Goal: Transaction & Acquisition: Purchase product/service

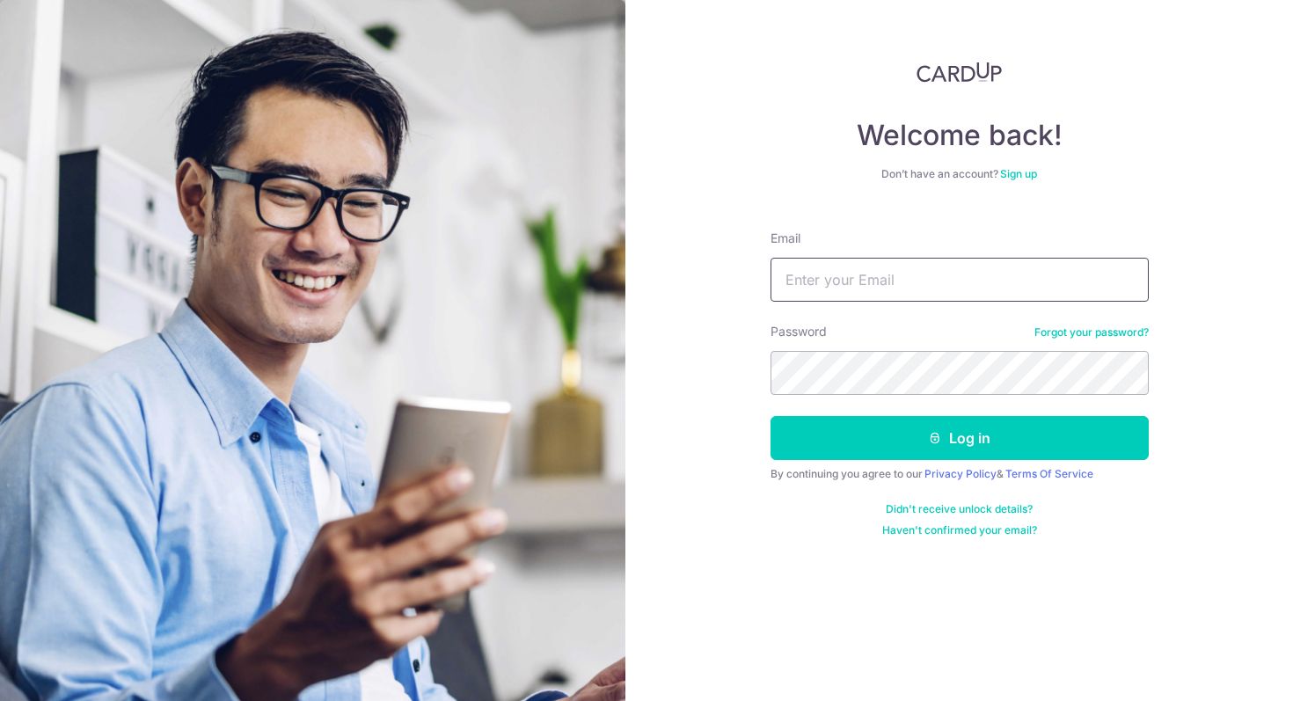
click at [896, 278] on input "Email" at bounding box center [960, 280] width 378 height 44
type input "[EMAIL_ADDRESS][DOMAIN_NAME]"
click at [771, 416] on button "Log in" at bounding box center [960, 438] width 378 height 44
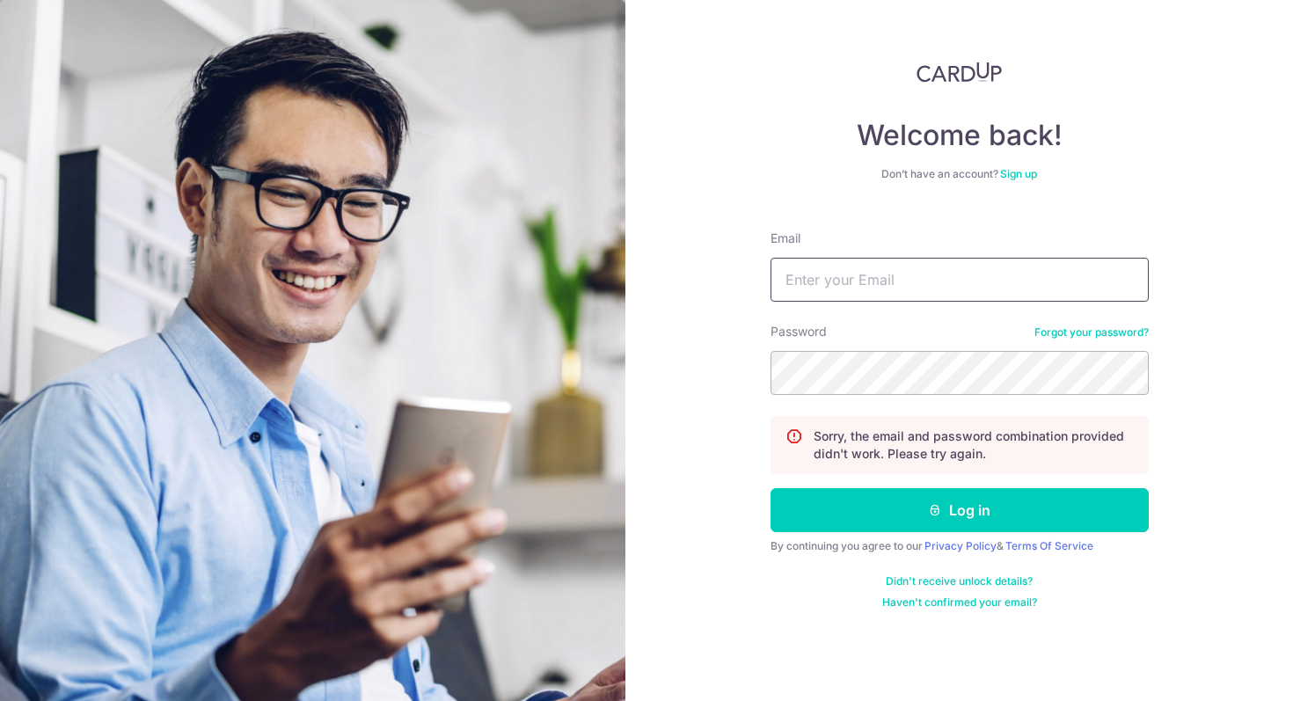
click at [891, 289] on input "Email" at bounding box center [960, 280] width 378 height 44
type input "[EMAIL_ADDRESS][DOMAIN_NAME]"
click at [771, 488] on button "Log in" at bounding box center [960, 510] width 378 height 44
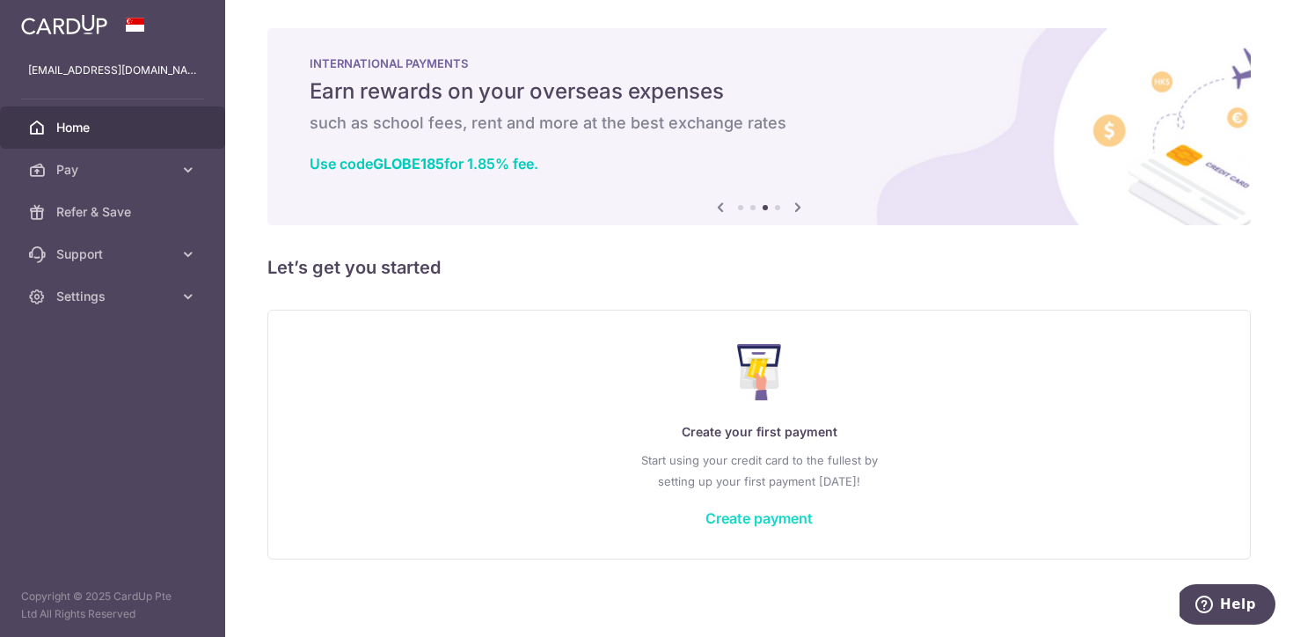
click at [739, 518] on link "Create payment" at bounding box center [758, 518] width 107 height 18
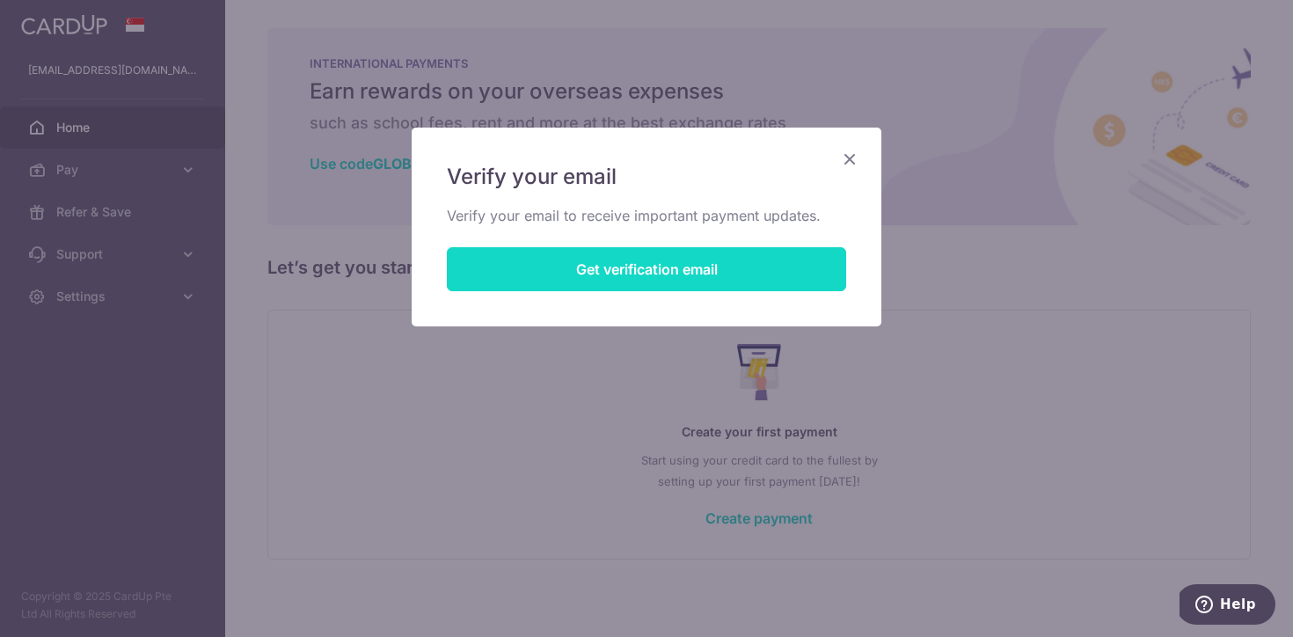
click at [713, 276] on button "Get verification email" at bounding box center [646, 269] width 399 height 44
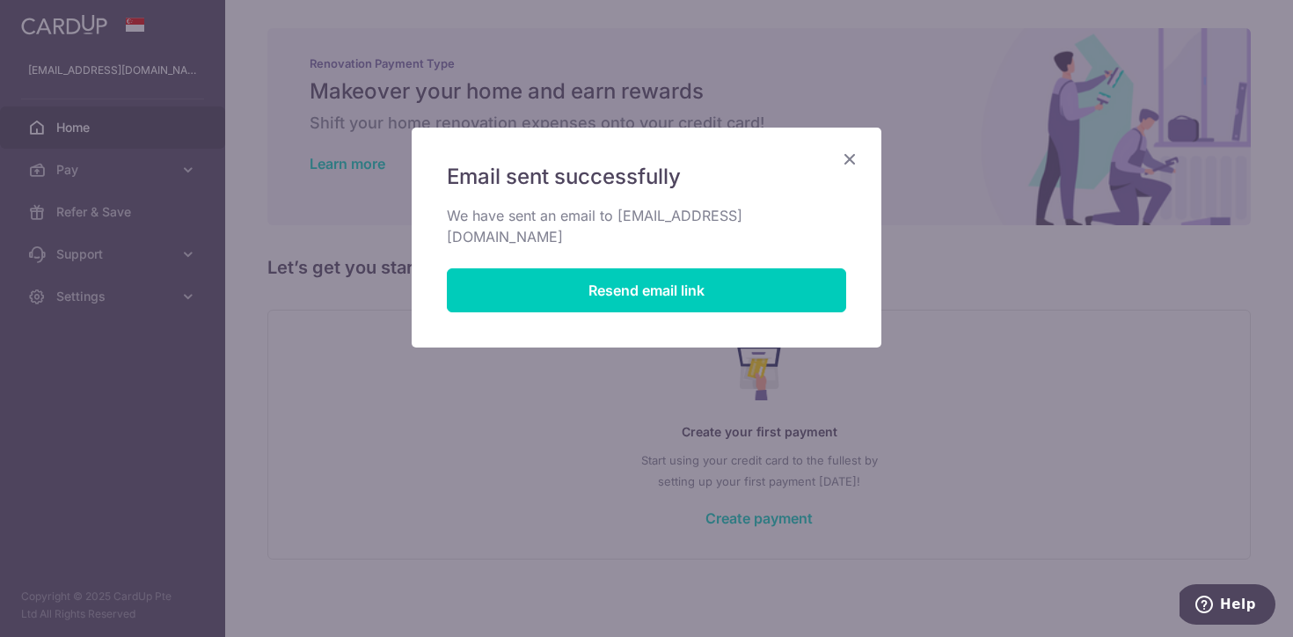
click at [853, 158] on icon "Close" at bounding box center [849, 159] width 21 height 22
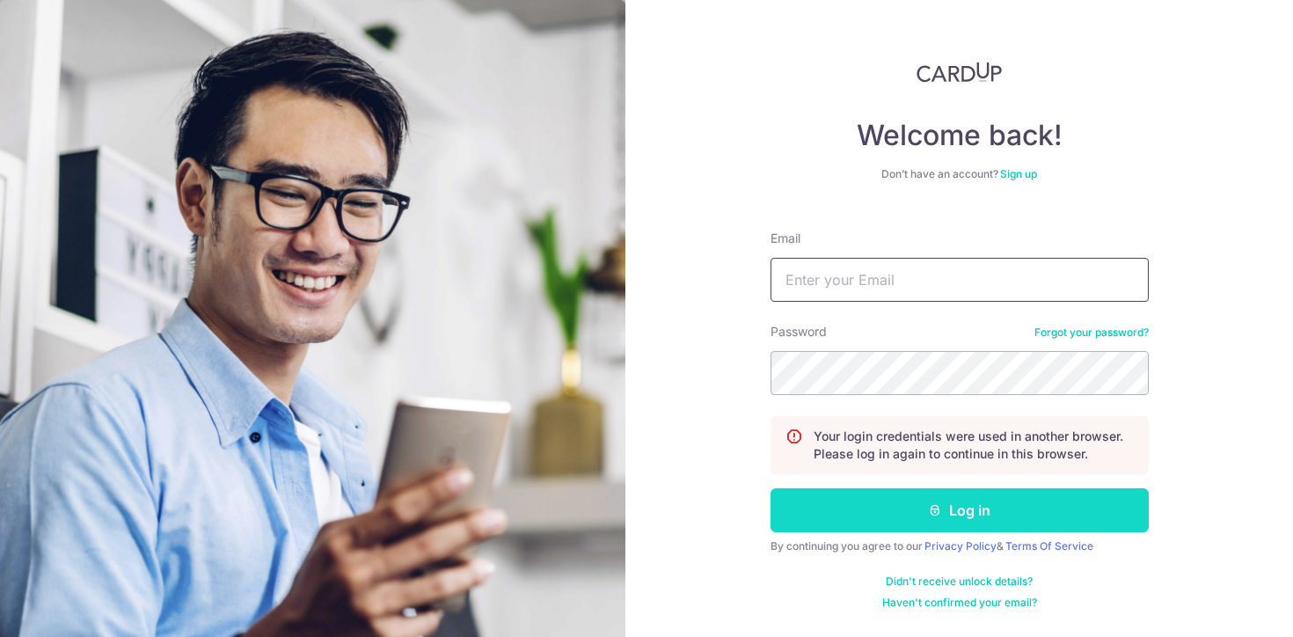
type input "[EMAIL_ADDRESS][DOMAIN_NAME]"
click at [896, 515] on button "Log in" at bounding box center [960, 510] width 378 height 44
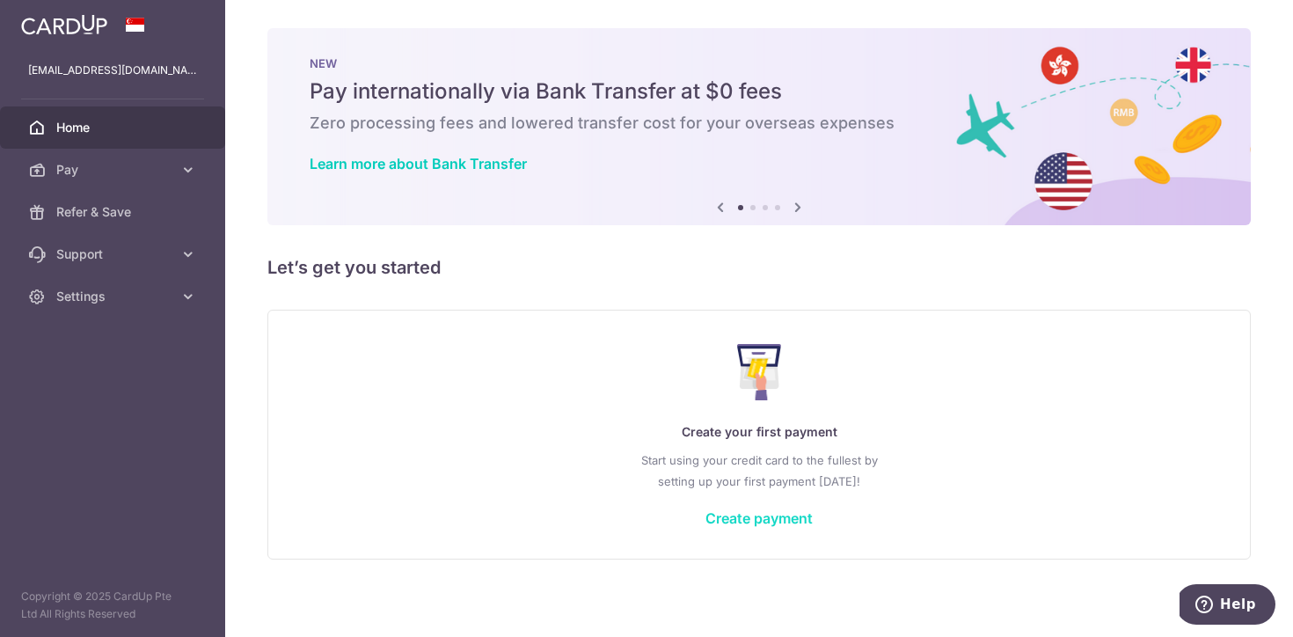
click at [743, 515] on link "Create payment" at bounding box center [758, 518] width 107 height 18
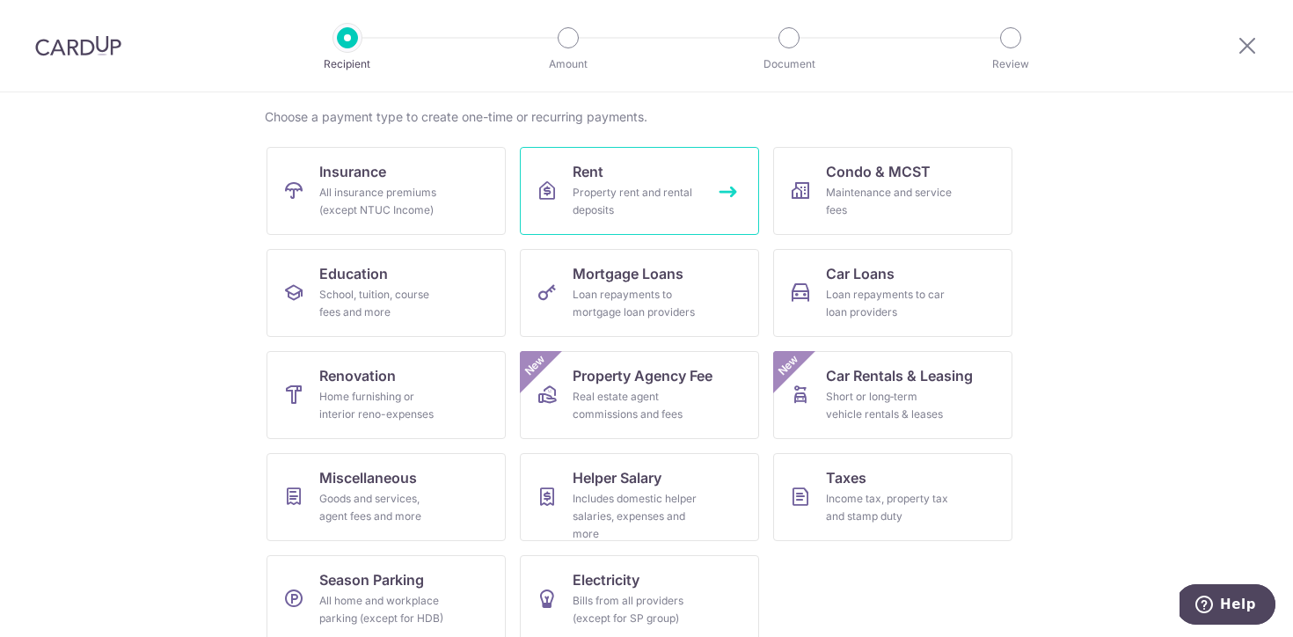
scroll to position [150, 0]
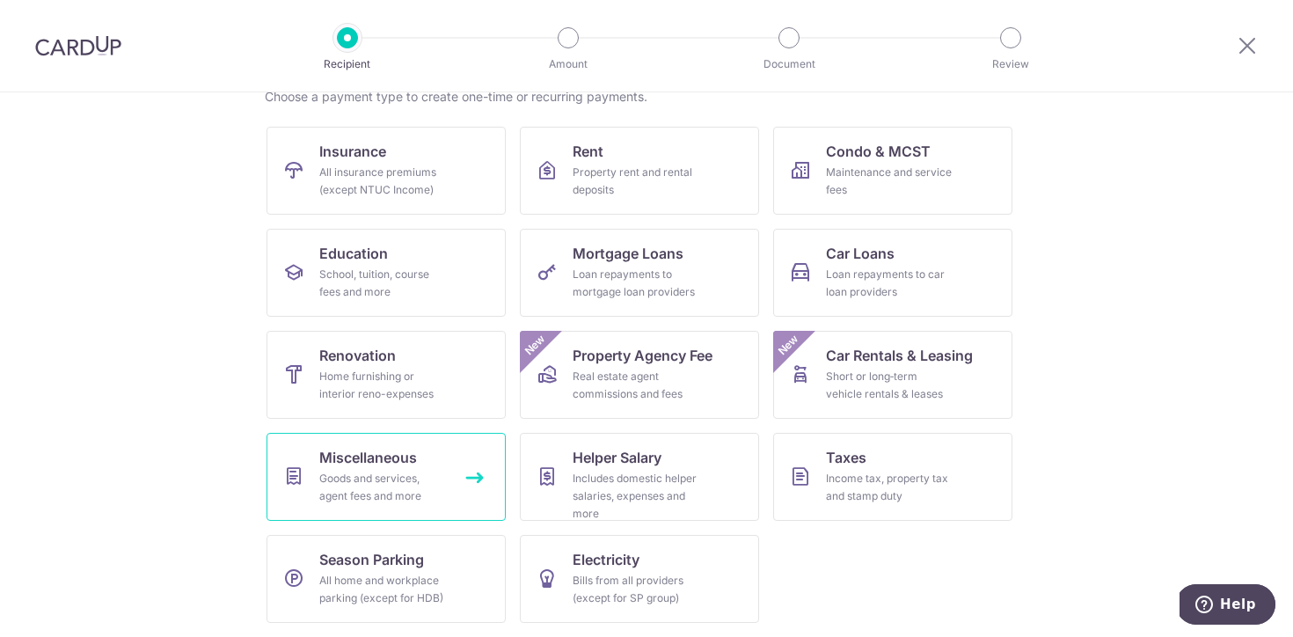
click at [449, 475] on link "Miscellaneous Goods and services, agent fees and more" at bounding box center [386, 477] width 239 height 88
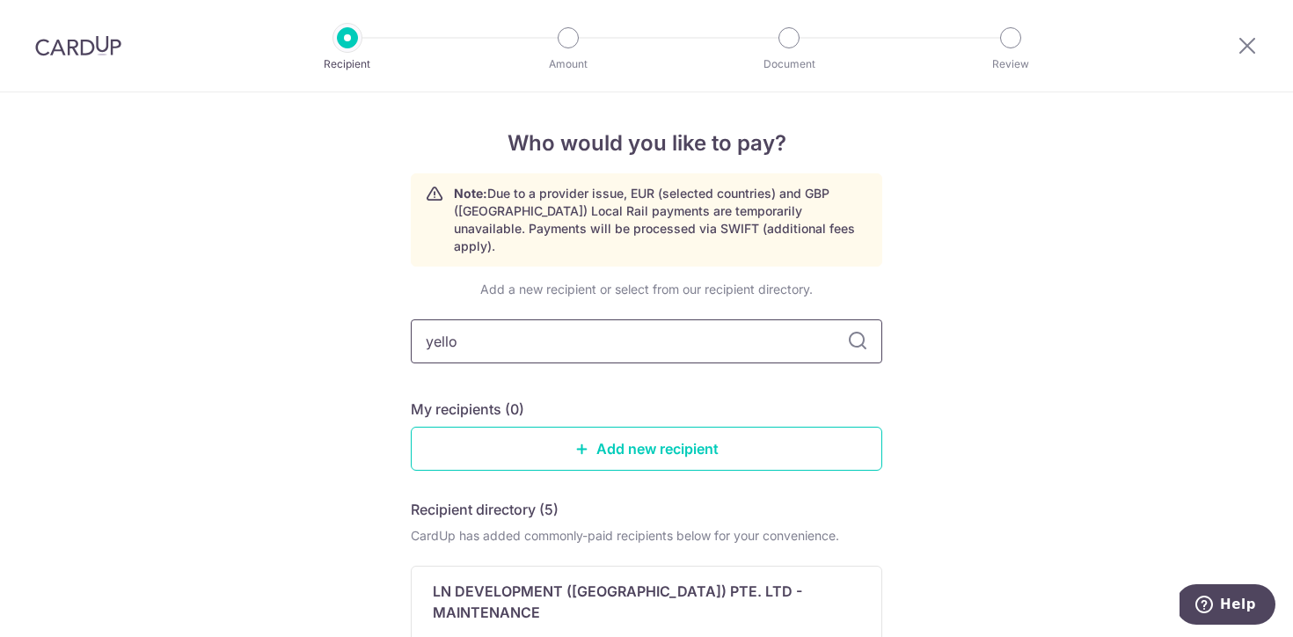
type input "yellow"
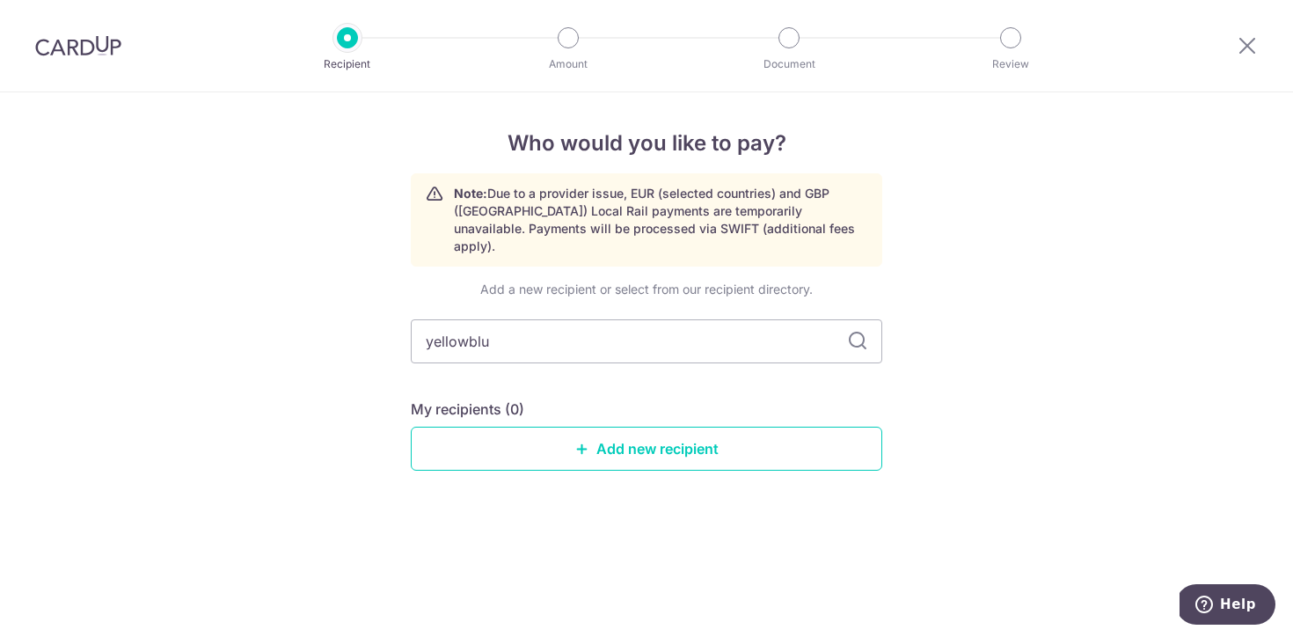
type input "yellowblue"
click at [857, 331] on icon at bounding box center [857, 341] width 21 height 21
click at [766, 336] on input "yellowblue" at bounding box center [646, 341] width 471 height 44
type input "yellowblue"
click at [768, 427] on link "Add new recipient" at bounding box center [646, 449] width 471 height 44
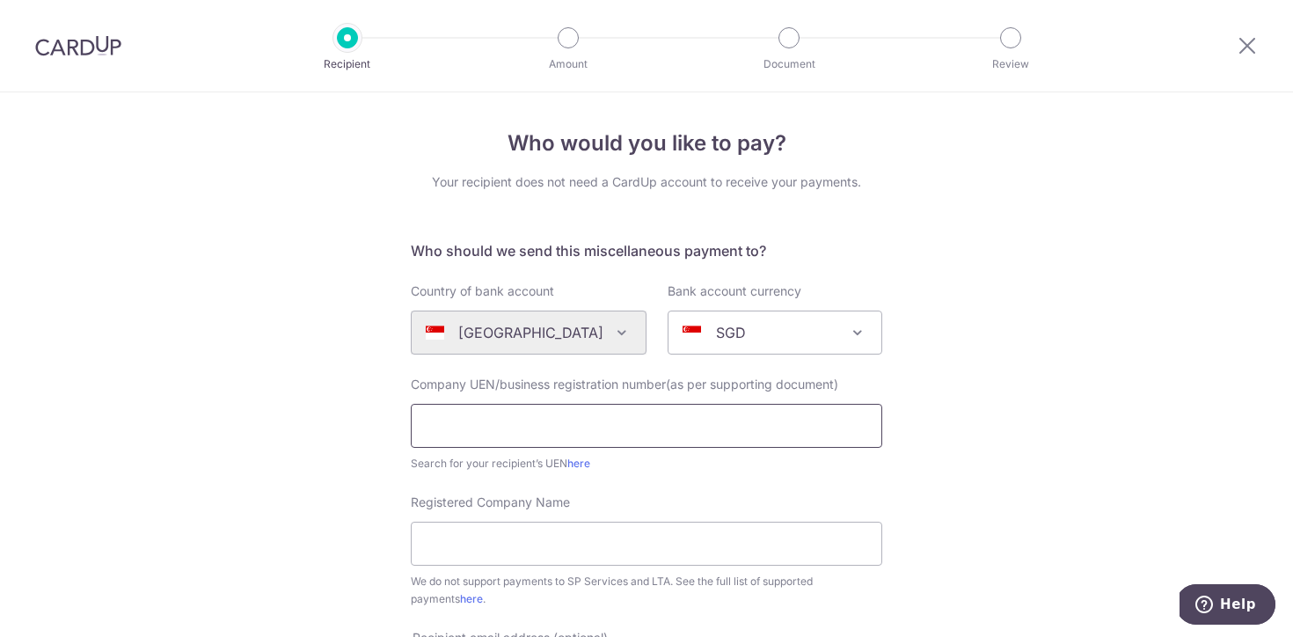
click at [671, 429] on input "text" at bounding box center [646, 426] width 471 height 44
type input "202452268Z"
click at [666, 550] on input "Registered Company Name" at bounding box center [646, 544] width 471 height 44
type input "YELLOWBLUE CREATIVE PTE. LTD."
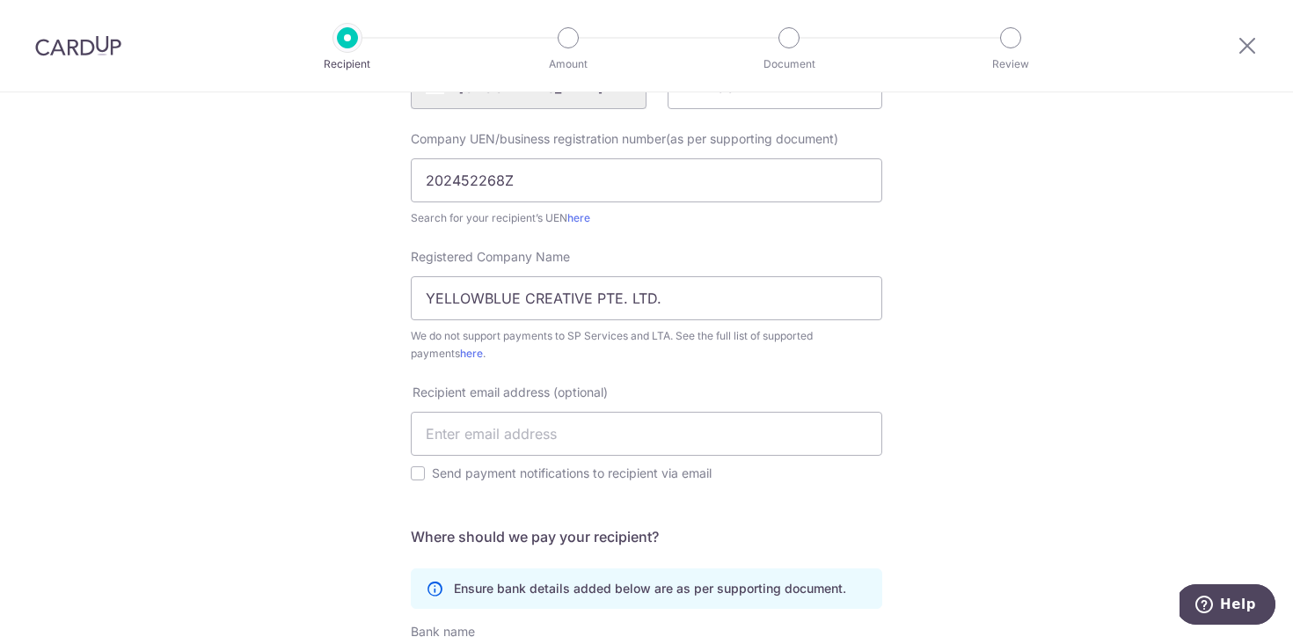
scroll to position [251, 0]
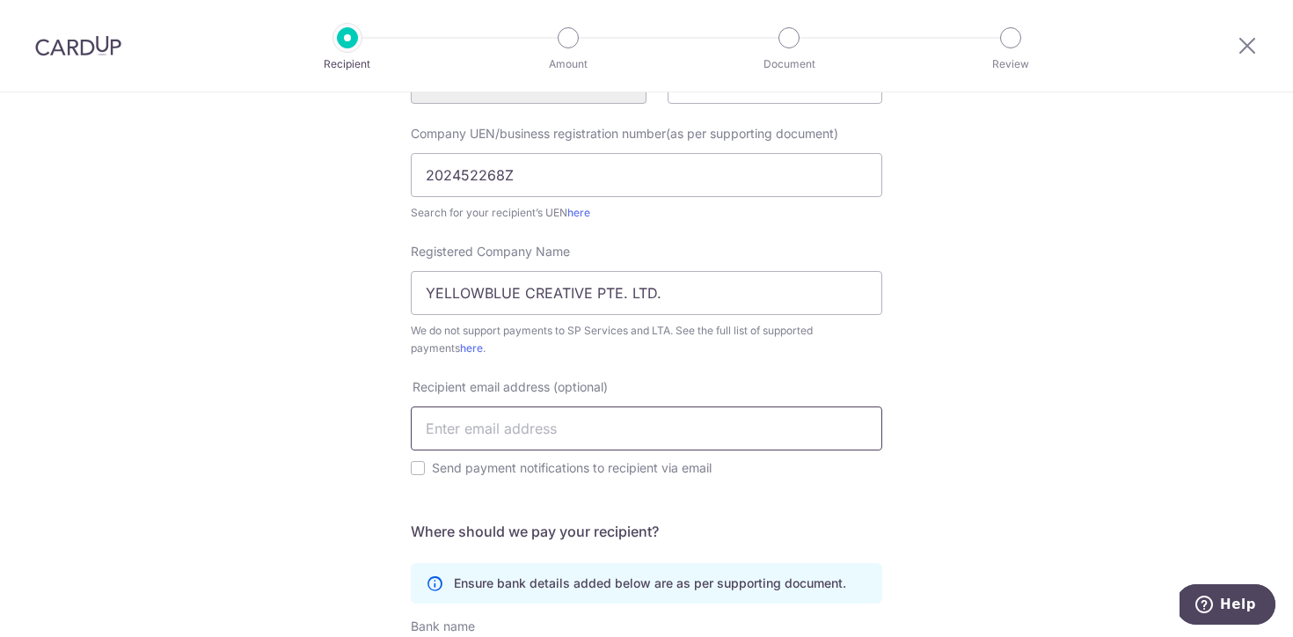
click at [719, 440] on input "text" at bounding box center [646, 428] width 471 height 44
click at [464, 178] on input "202452268Z" at bounding box center [646, 175] width 471 height 44
click at [924, 348] on div "Who would you like to pay? Your recipient does not need a CardUp account to rec…" at bounding box center [646, 401] width 1293 height 1119
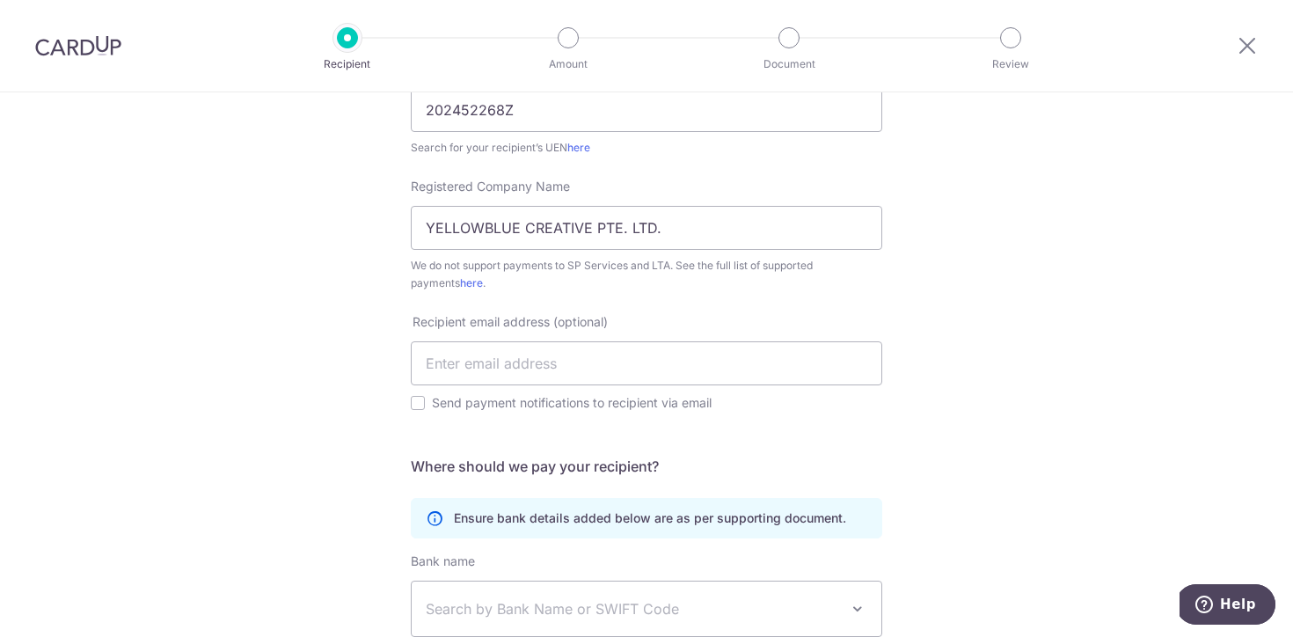
scroll to position [323, 0]
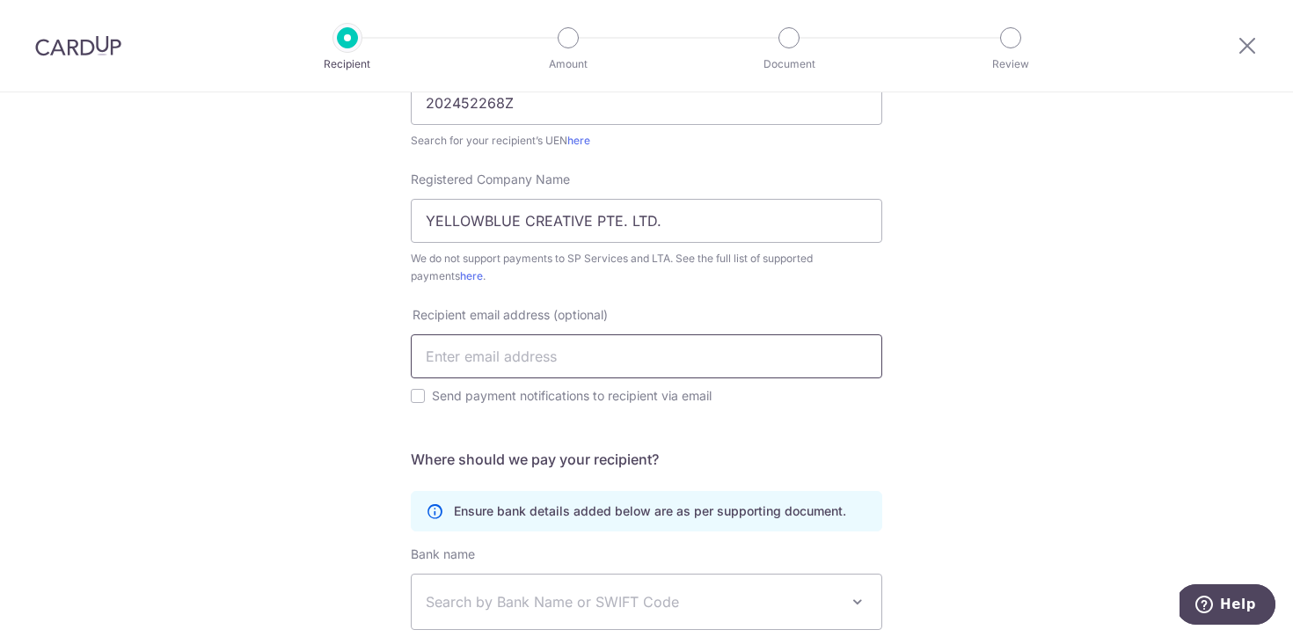
click at [670, 347] on input "text" at bounding box center [646, 356] width 471 height 44
click at [741, 413] on div "Recipient email address (optional) Send payment notifications to recipient via …" at bounding box center [646, 366] width 493 height 121
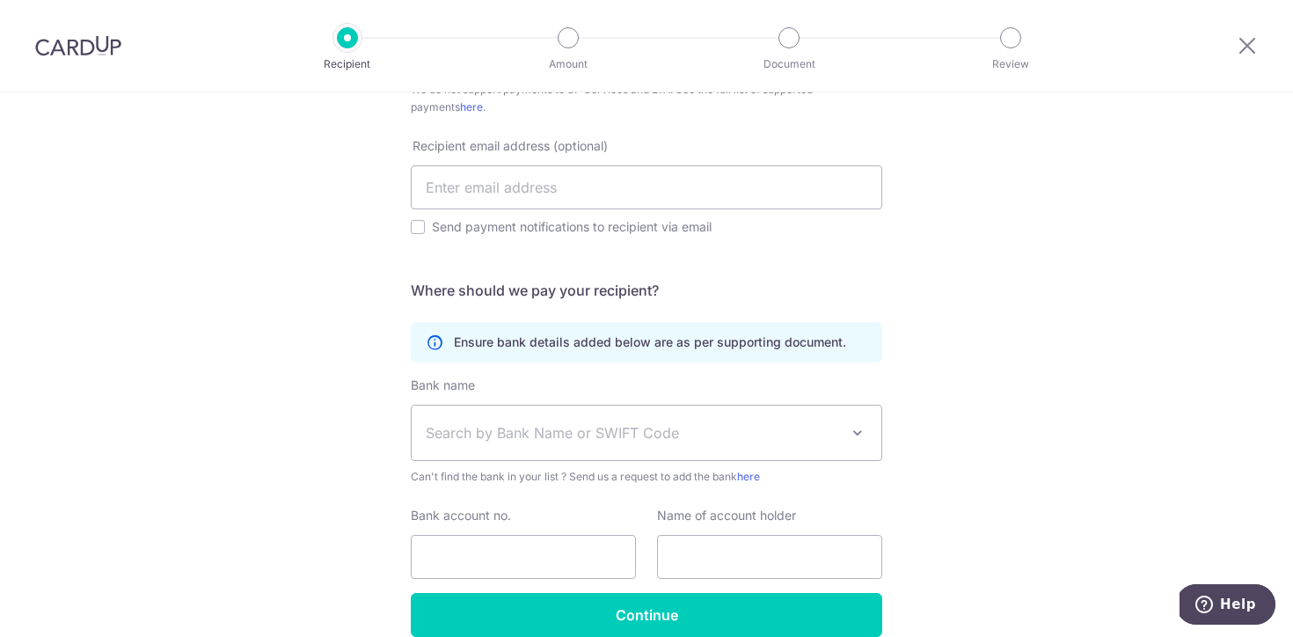
scroll to position [574, 0]
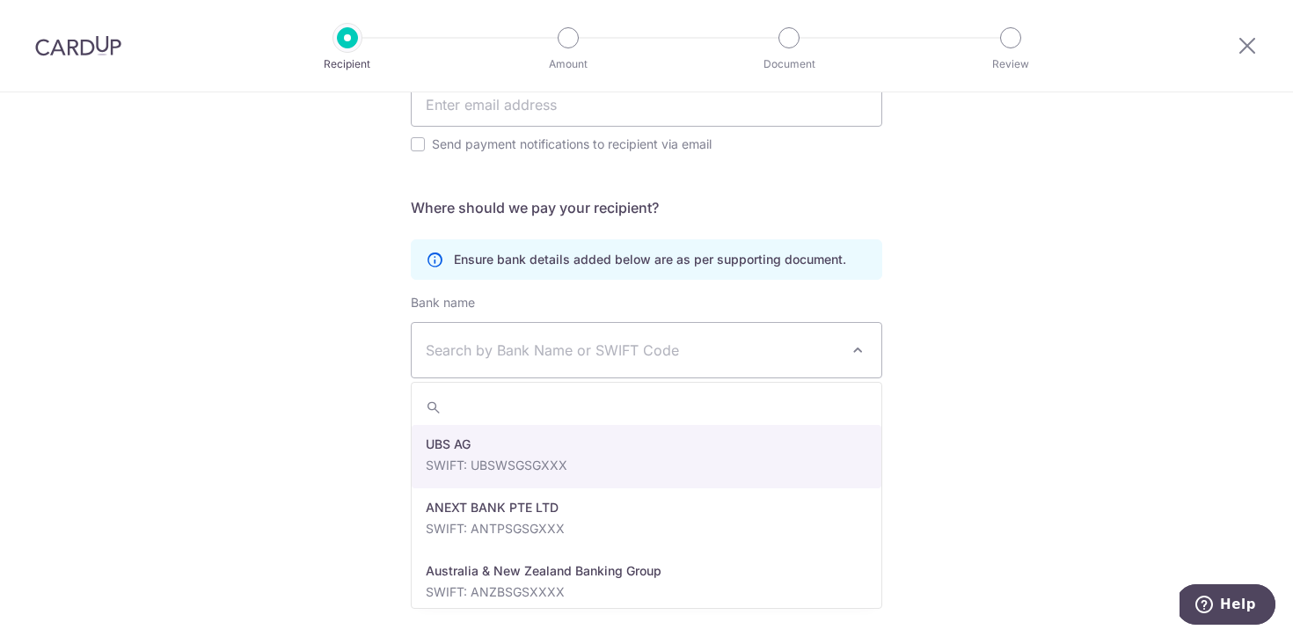
click at [784, 345] on span "Search by Bank Name or SWIFT Code" at bounding box center [632, 350] width 413 height 21
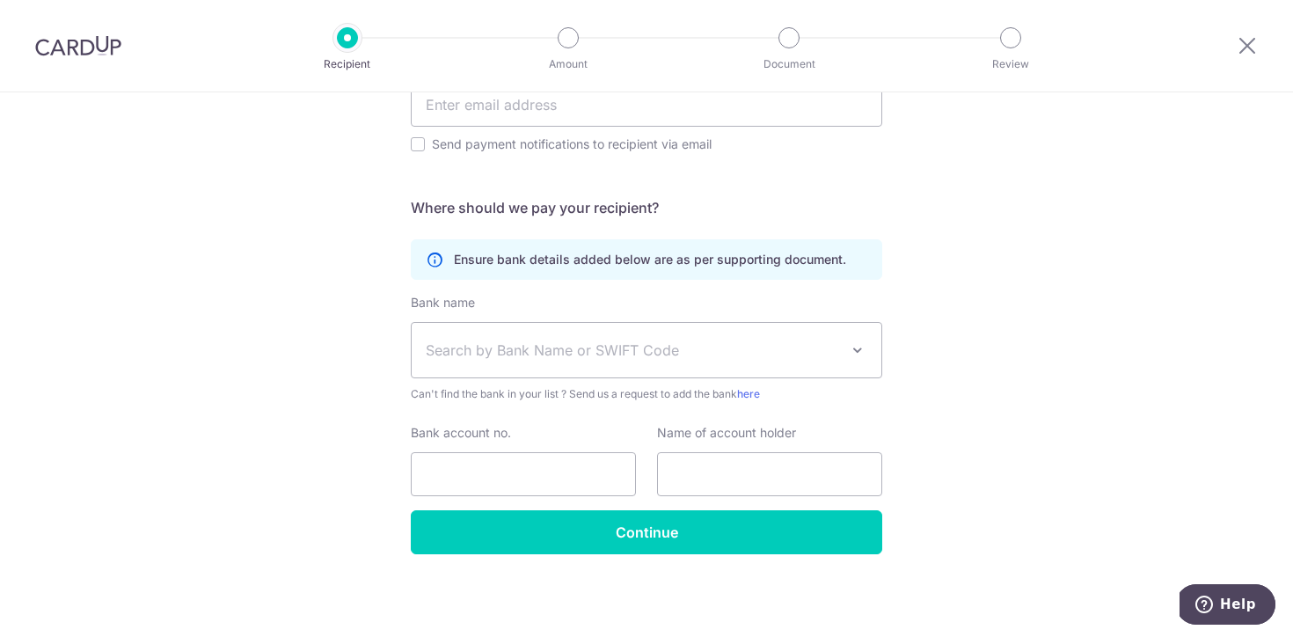
click at [784, 345] on span "Search by Bank Name or SWIFT Code" at bounding box center [632, 350] width 413 height 21
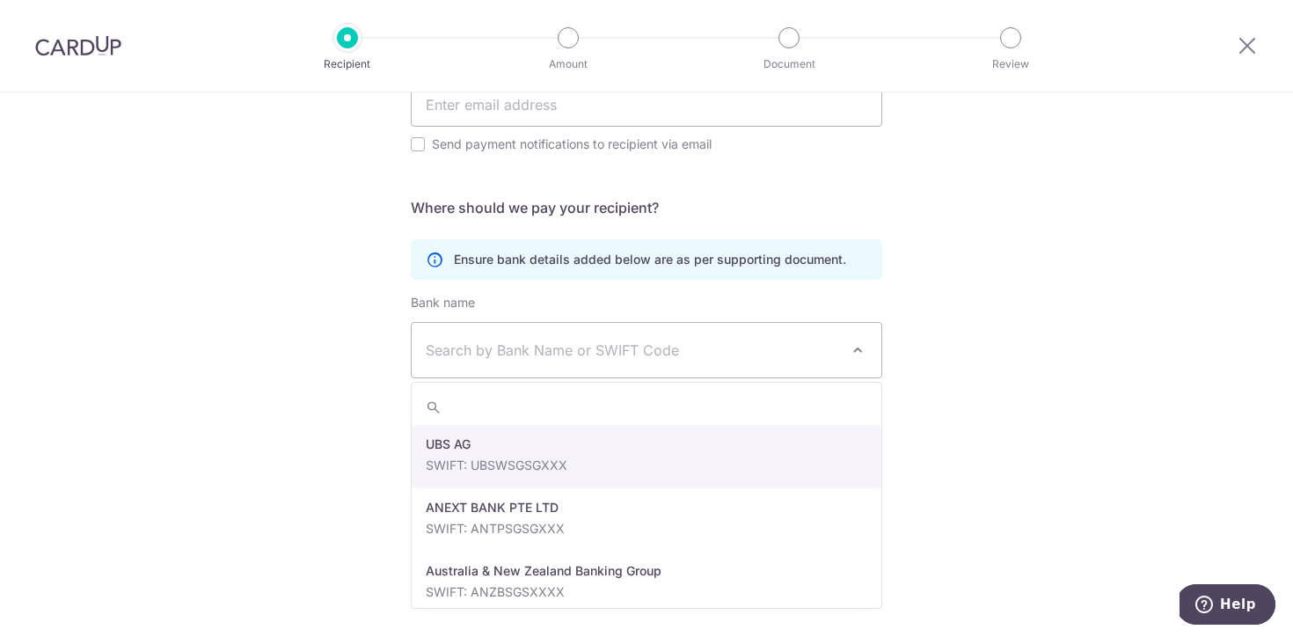
click at [784, 345] on span "Search by Bank Name or SWIFT Code" at bounding box center [632, 350] width 413 height 21
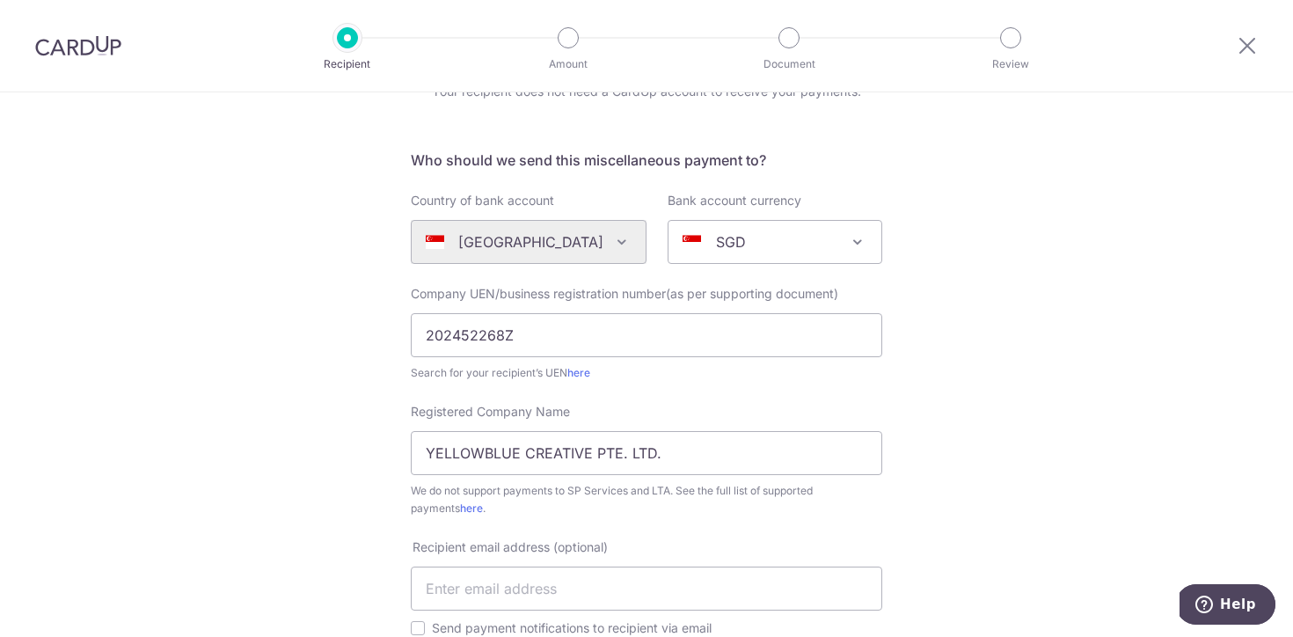
scroll to position [92, 0]
click at [736, 579] on input "text" at bounding box center [646, 587] width 471 height 44
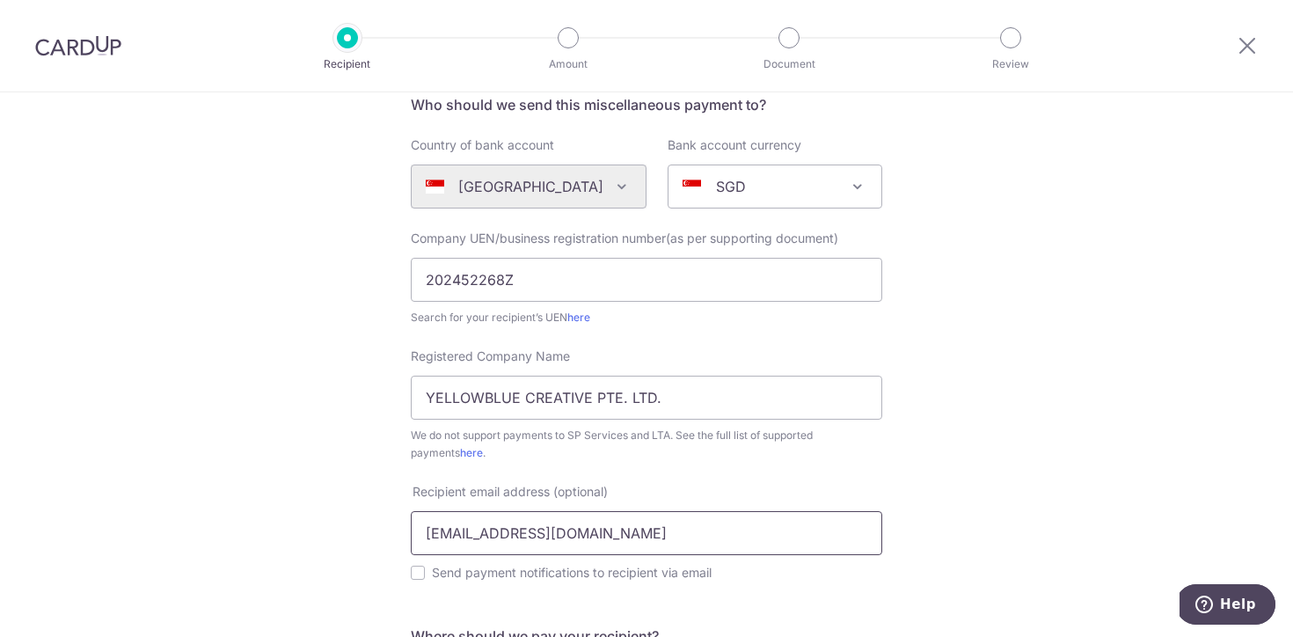
scroll to position [173, 0]
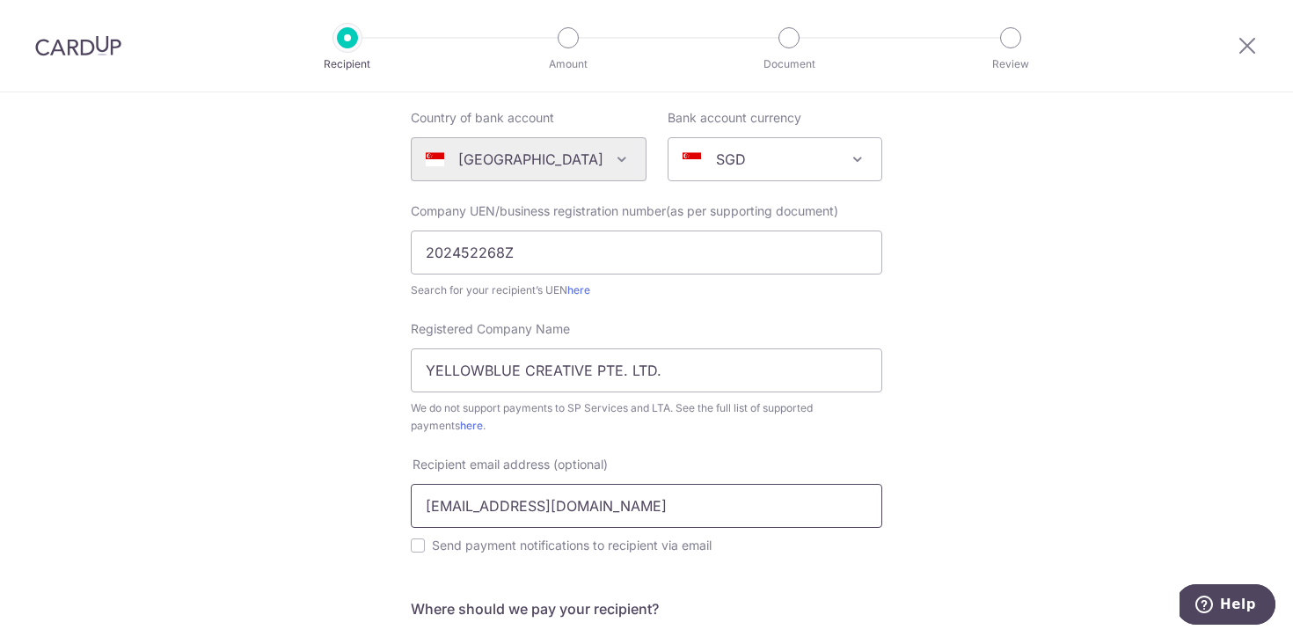
type input "KAITLIN@KAITPHODOGRAPHY.COM"
click at [480, 549] on label "Send payment notifications to recipient via email" at bounding box center [657, 545] width 450 height 21
click at [425, 549] on input "Send payment notifications to recipient via email" at bounding box center [418, 545] width 14 height 14
checkbox input "true"
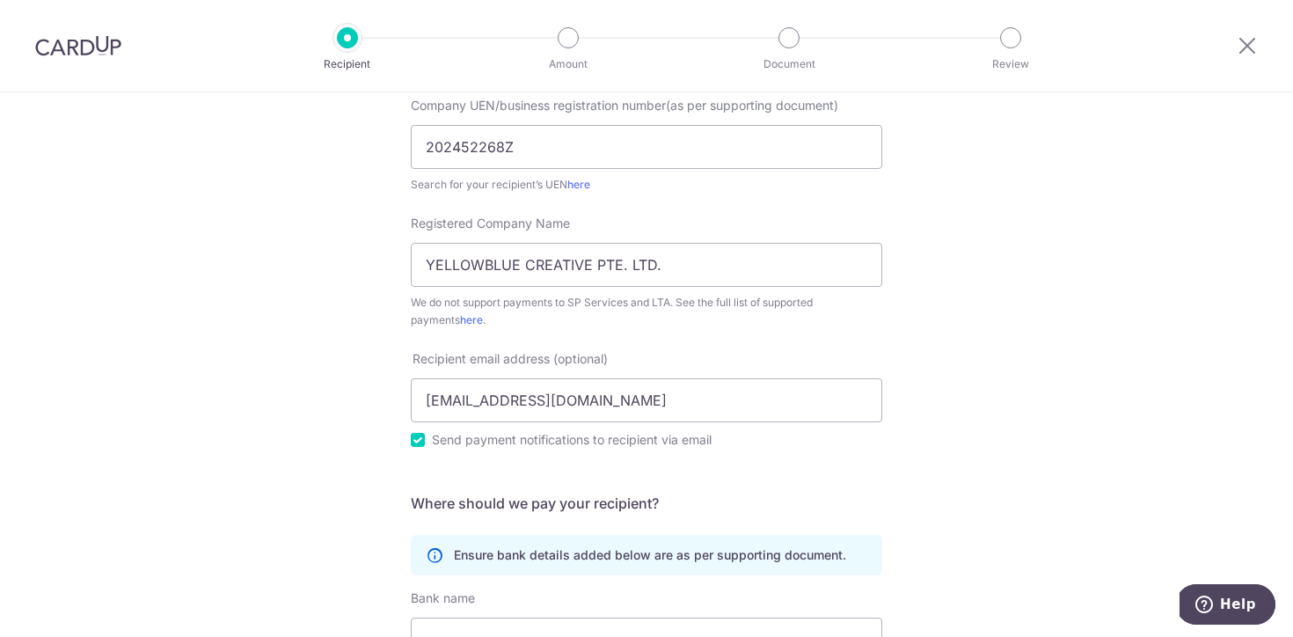
scroll to position [291, 0]
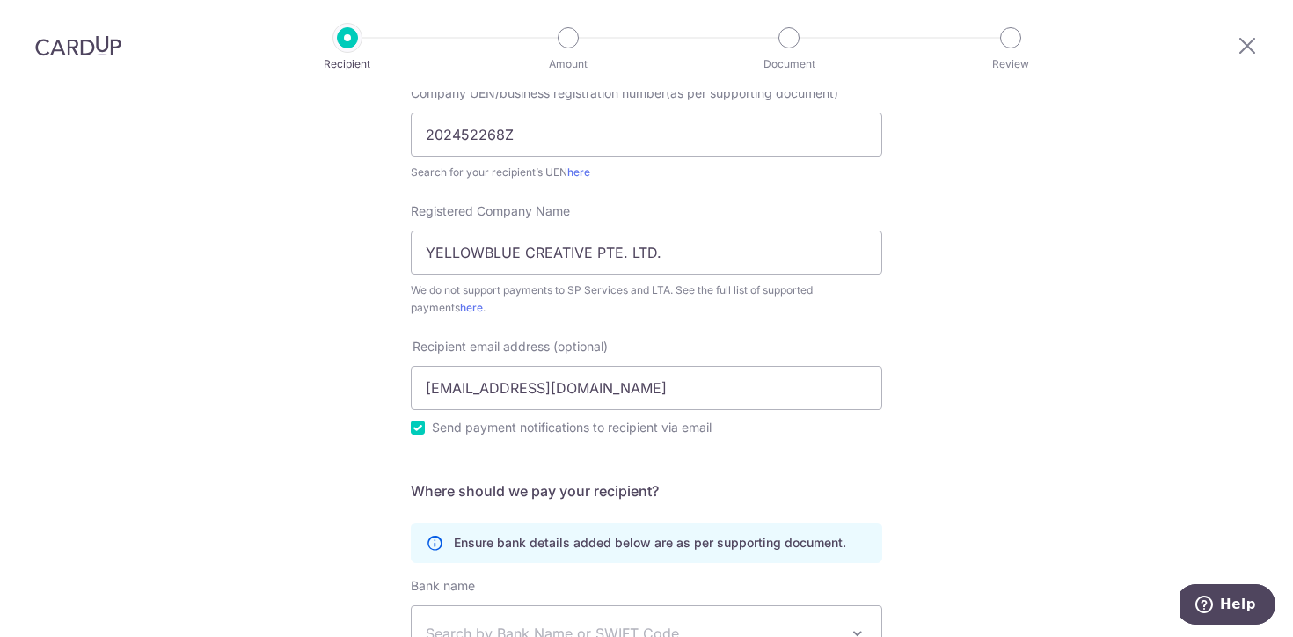
click at [361, 500] on div "Who would you like to pay? Your recipient does not need a CardUp account to rec…" at bounding box center [646, 360] width 1293 height 1119
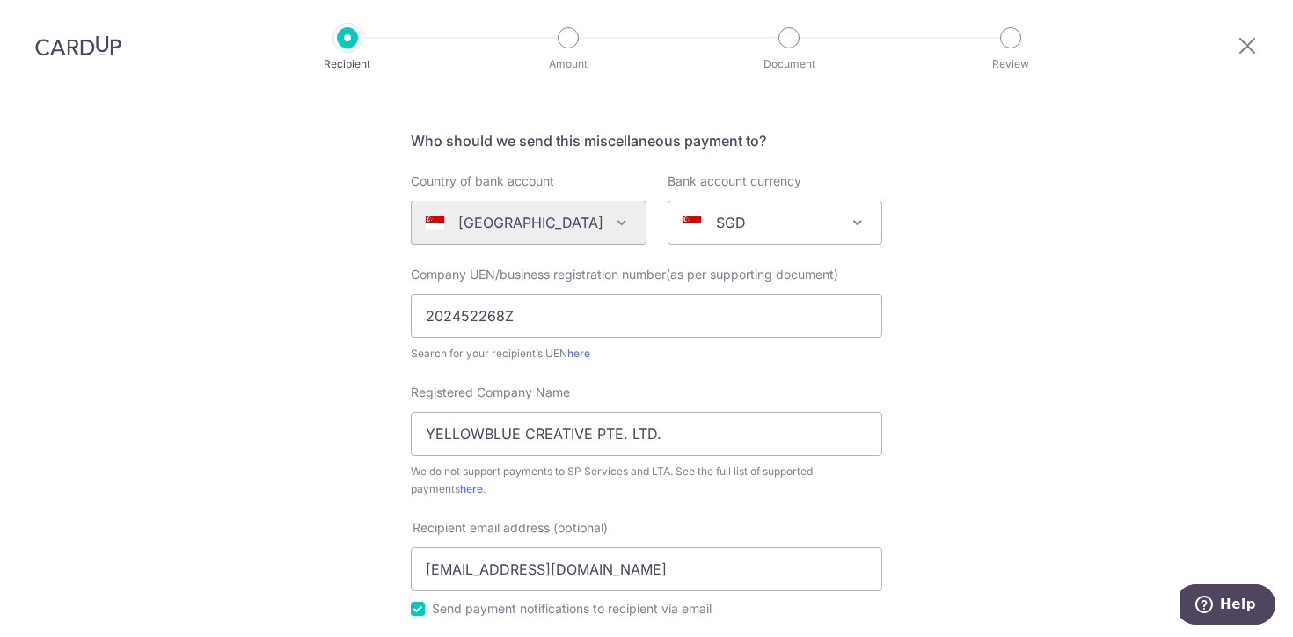
scroll to position [115, 0]
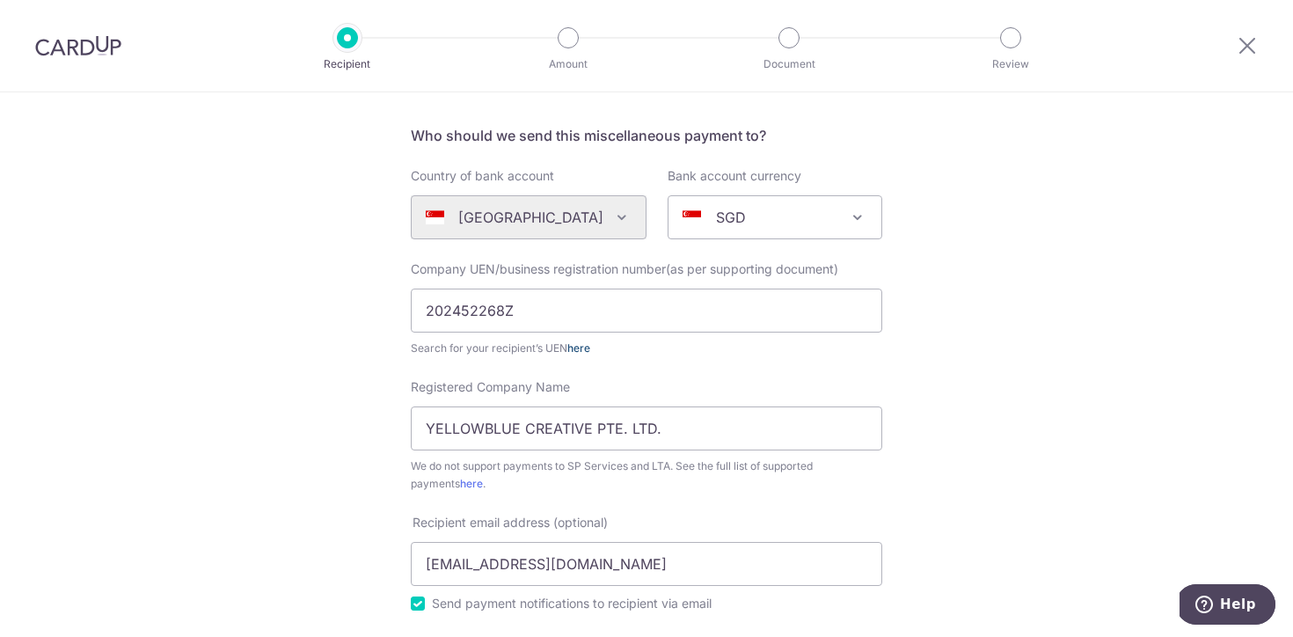
click at [575, 349] on link "here" at bounding box center [578, 347] width 23 height 13
click at [474, 327] on input "202452268Z" at bounding box center [646, 311] width 471 height 44
click at [469, 318] on input "202452268Z" at bounding box center [646, 311] width 471 height 44
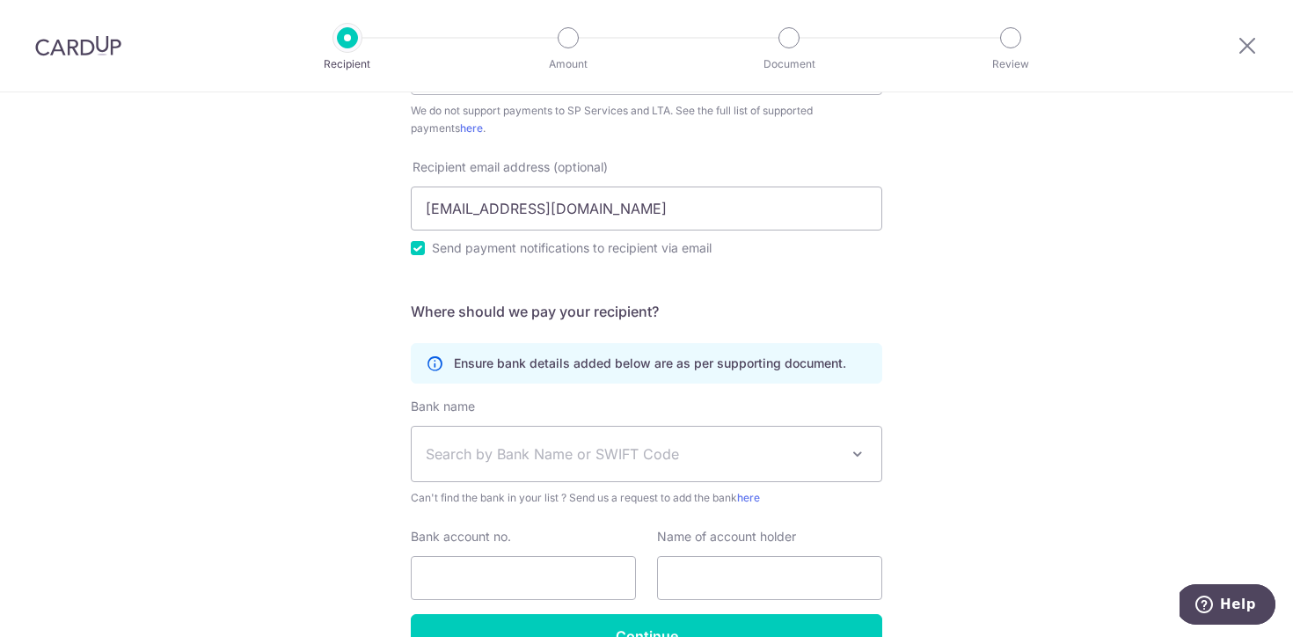
scroll to position [574, 0]
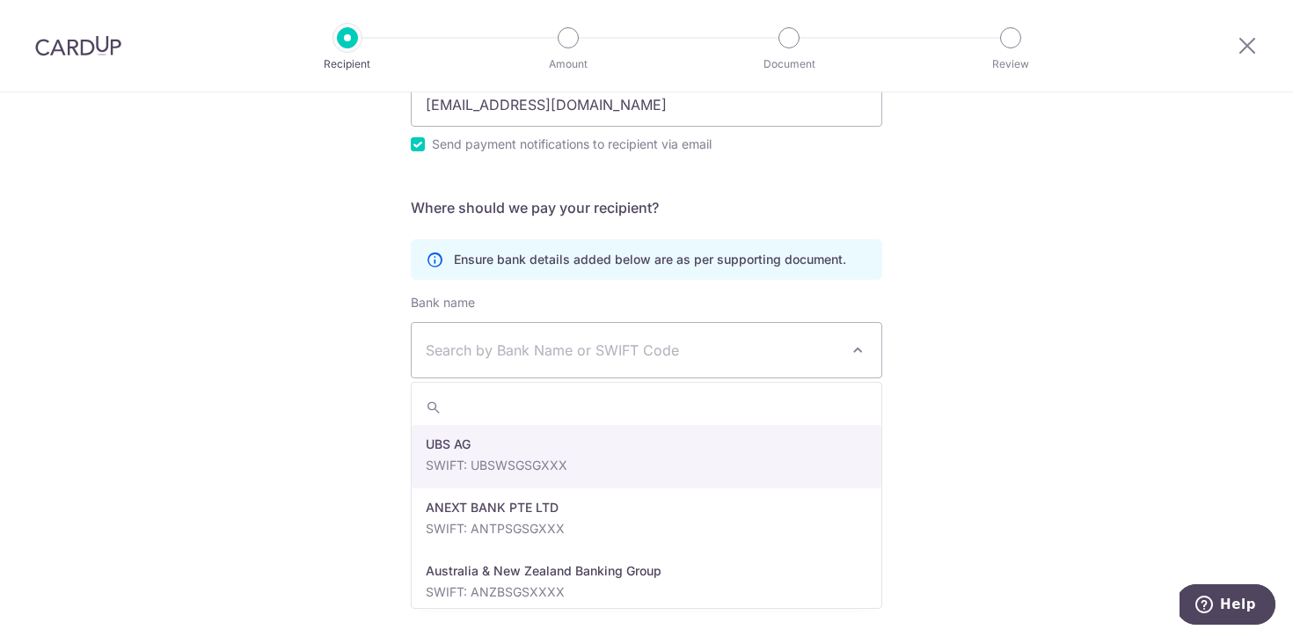
click at [691, 337] on span "Search by Bank Name or SWIFT Code" at bounding box center [647, 350] width 470 height 55
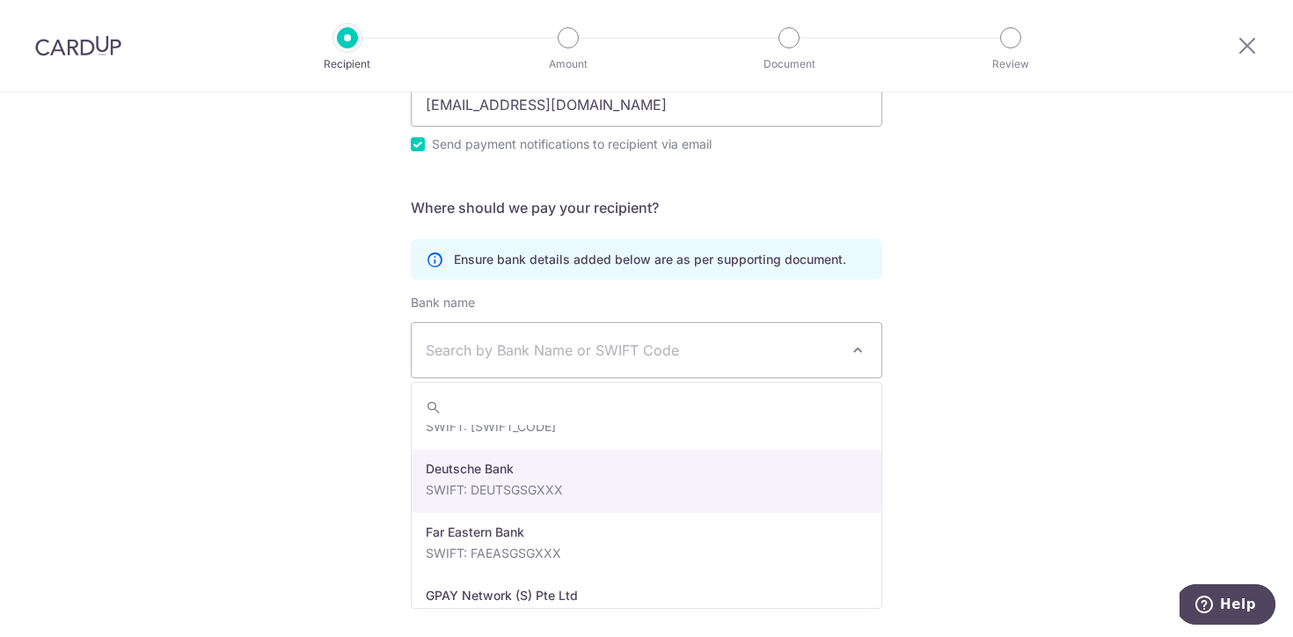
scroll to position [1586, 0]
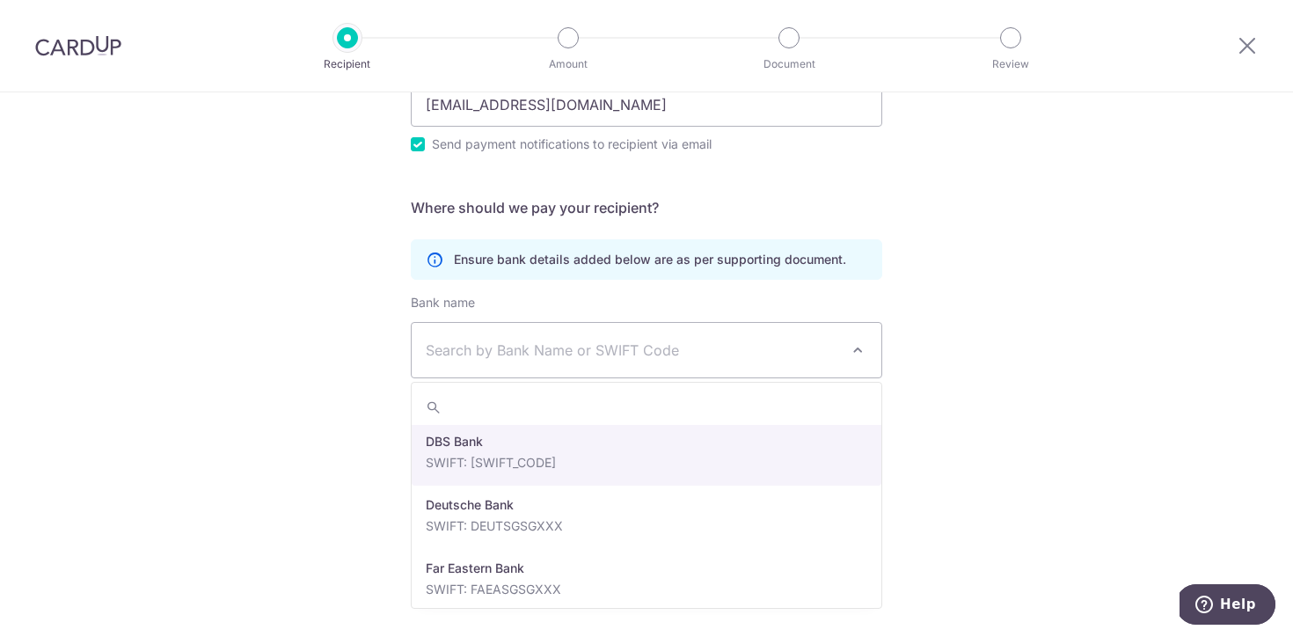
select select "6"
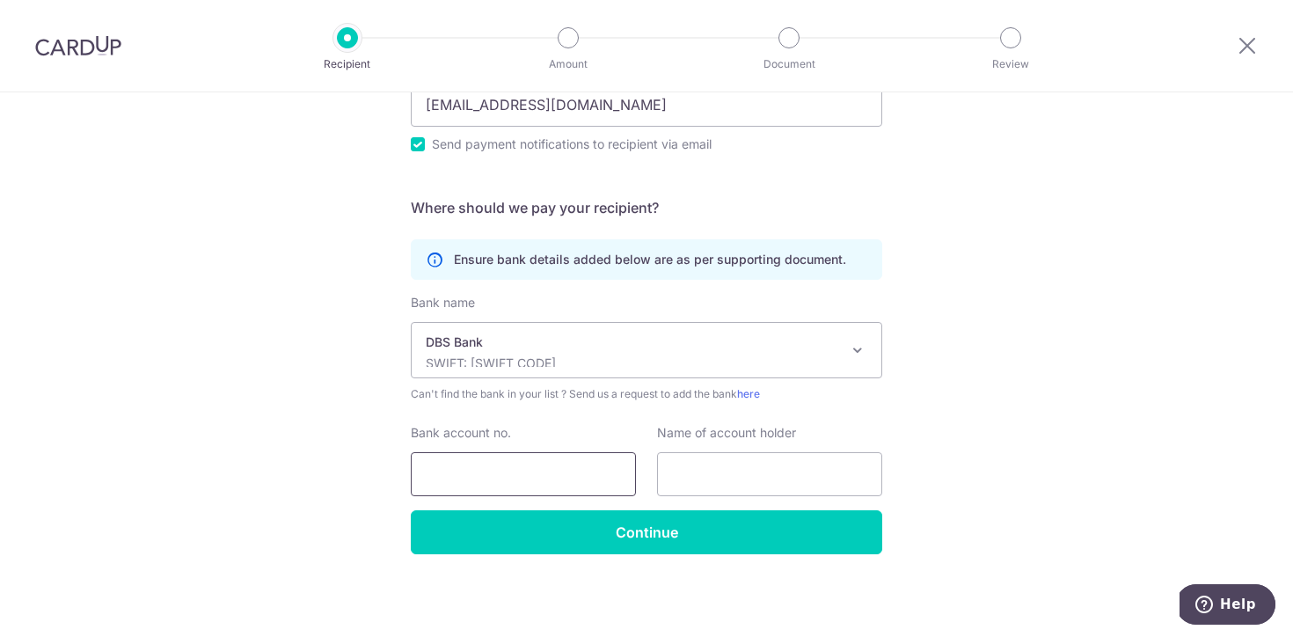
click at [557, 478] on input "Bank account no." at bounding box center [523, 474] width 225 height 44
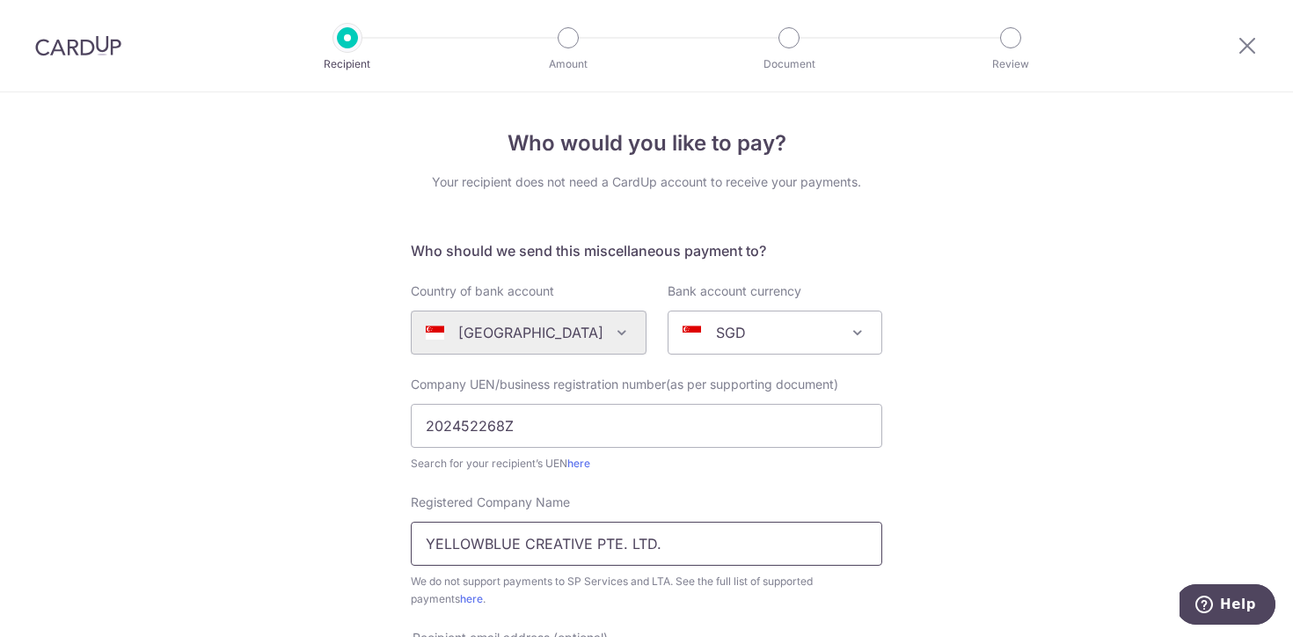
click at [668, 544] on input "YELLOWBLUE CREATIVE PTE. LTD." at bounding box center [646, 544] width 471 height 44
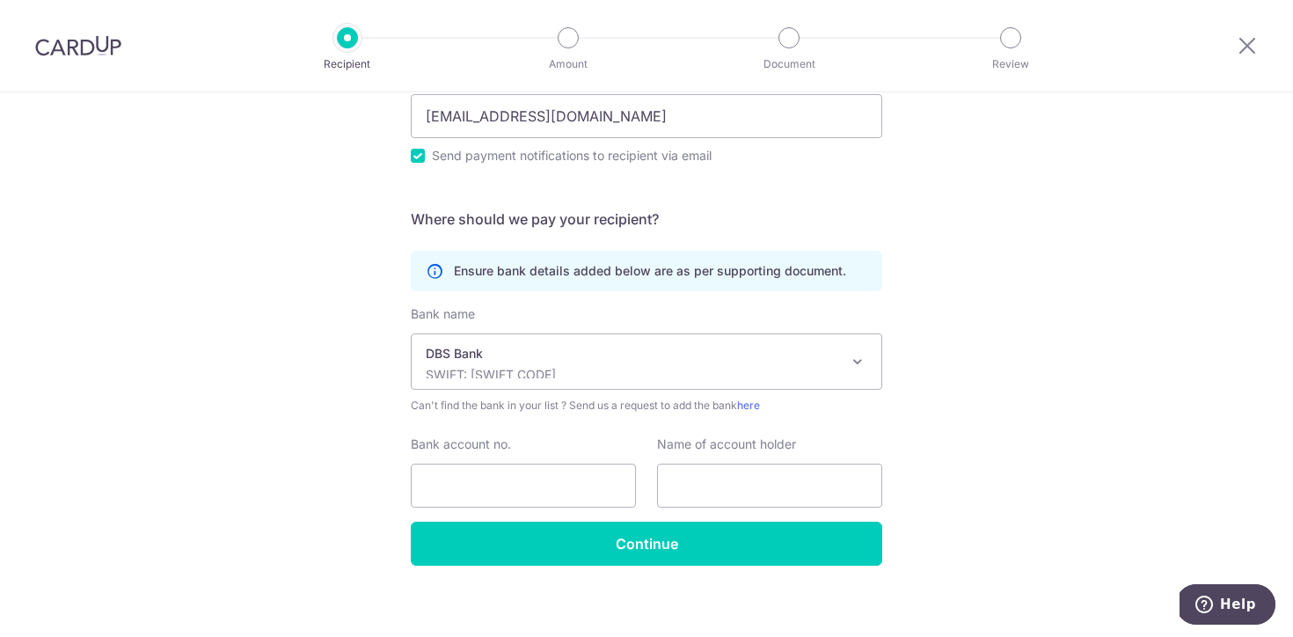
scroll to position [574, 0]
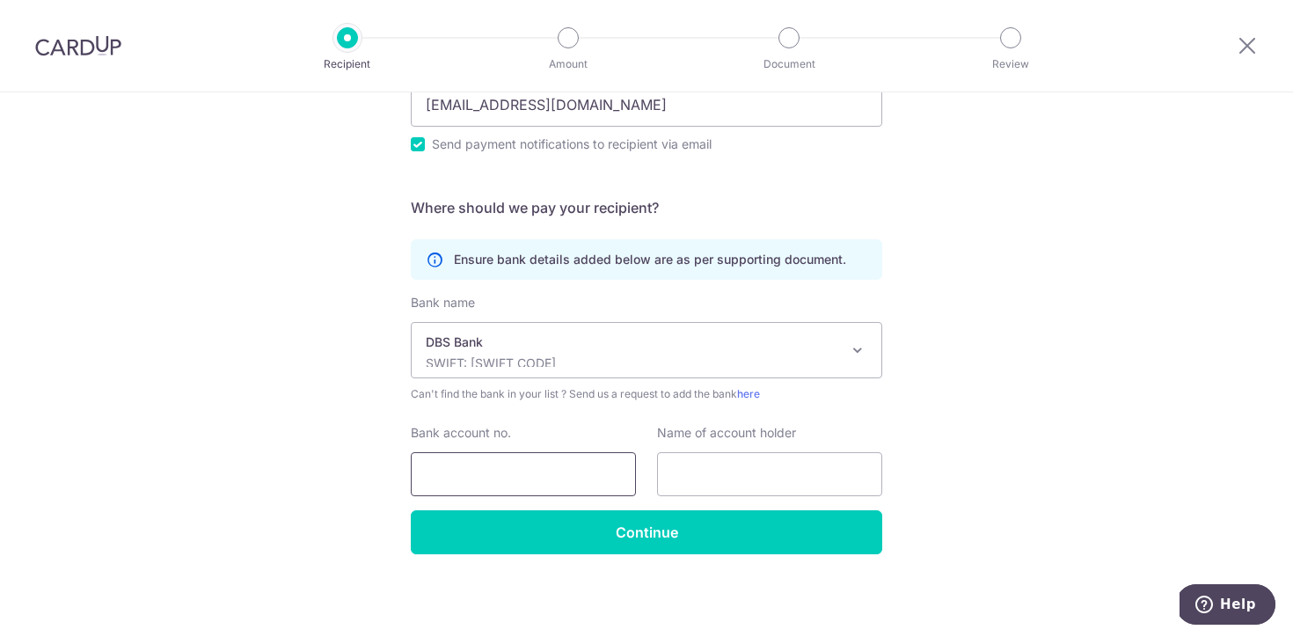
click at [574, 473] on input "Bank account no." at bounding box center [523, 474] width 225 height 44
click at [749, 356] on p "SWIFT: DBSSSGSGXXX" at bounding box center [632, 363] width 413 height 18
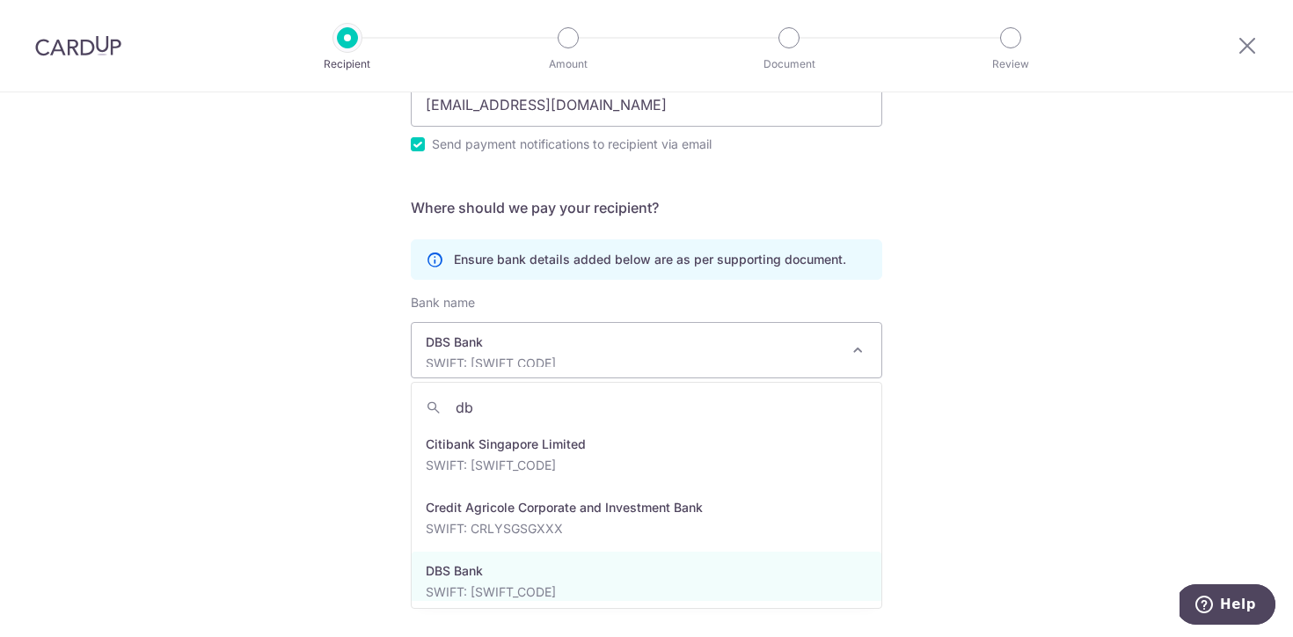
scroll to position [0, 0]
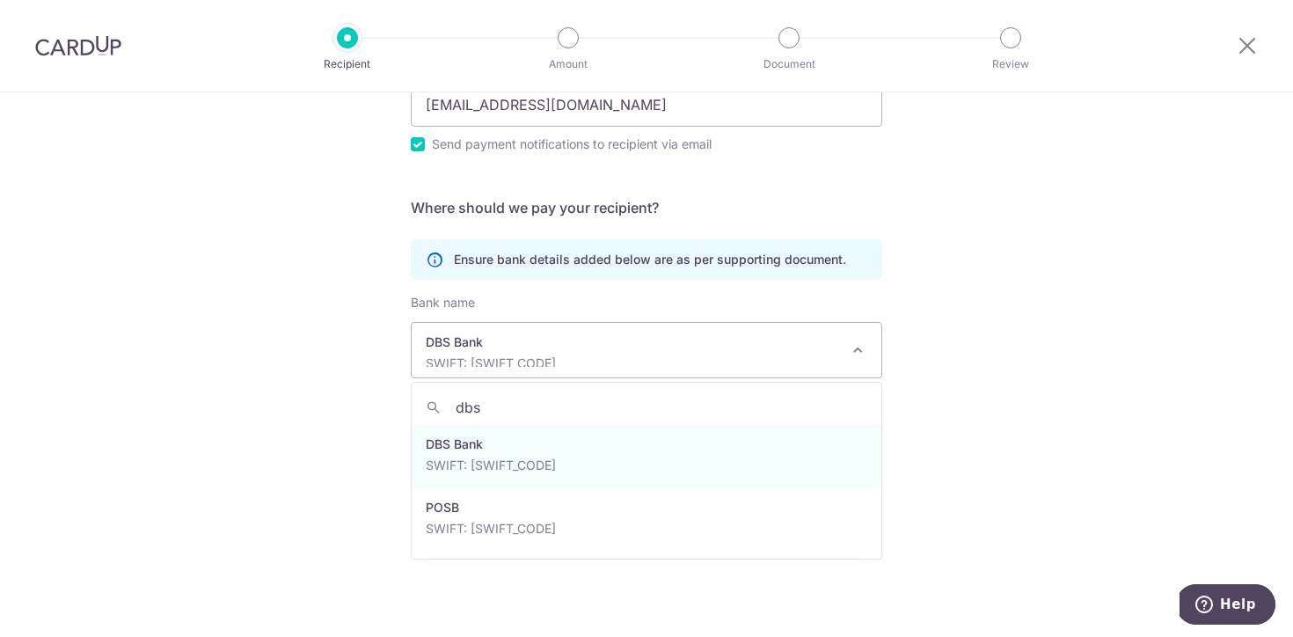
type input "dbs"
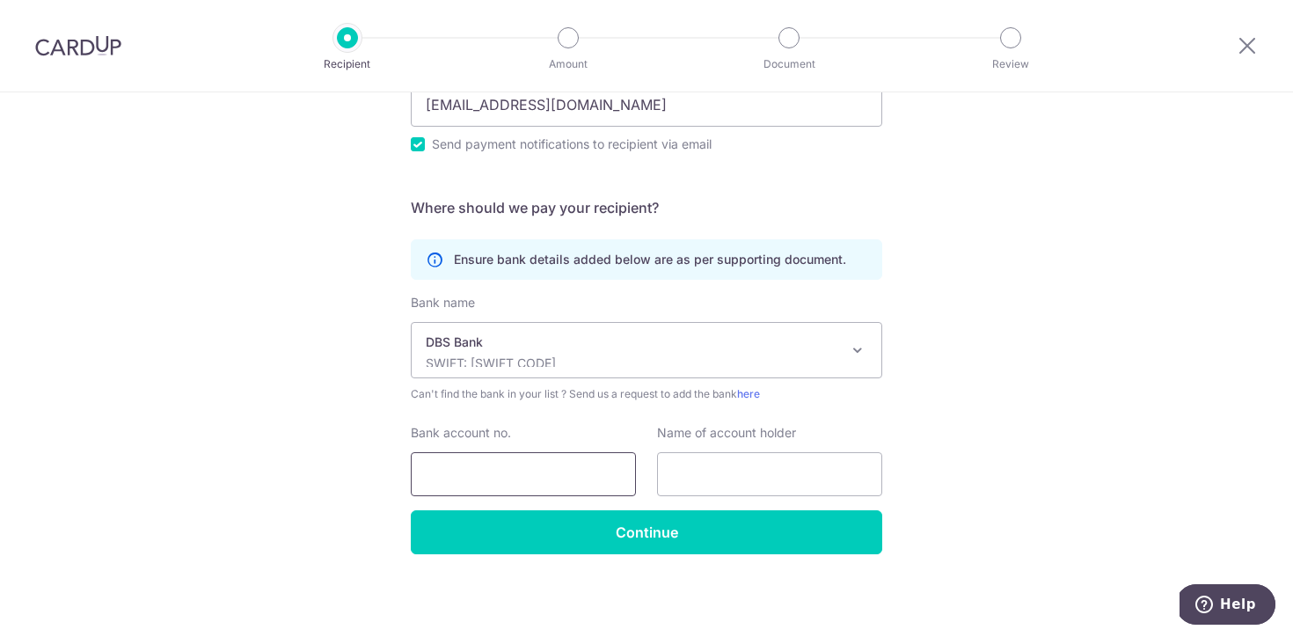
click at [488, 472] on input "Bank account no." at bounding box center [523, 474] width 225 height 44
type input "0721279738"
drag, startPoint x: 449, startPoint y: 471, endPoint x: 495, endPoint y: 475, distance: 45.9
click at [495, 475] on input "0721279738" at bounding box center [523, 474] width 225 height 44
click at [695, 472] on input "text" at bounding box center [769, 474] width 225 height 44
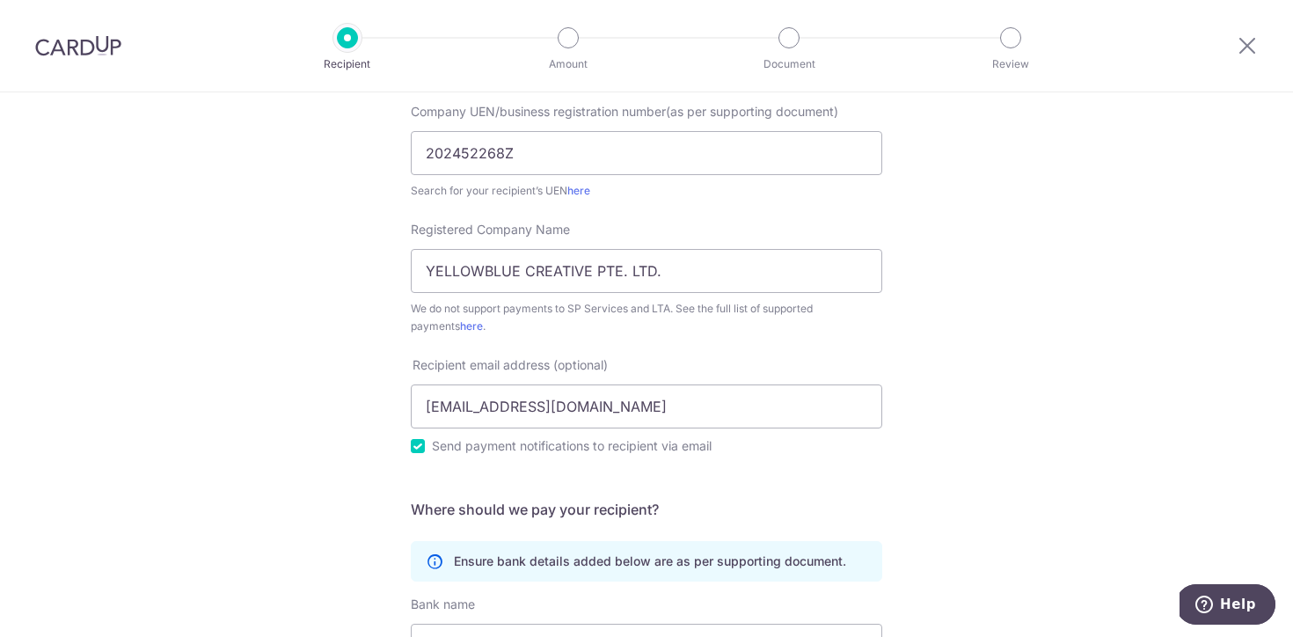
scroll to position [269, 0]
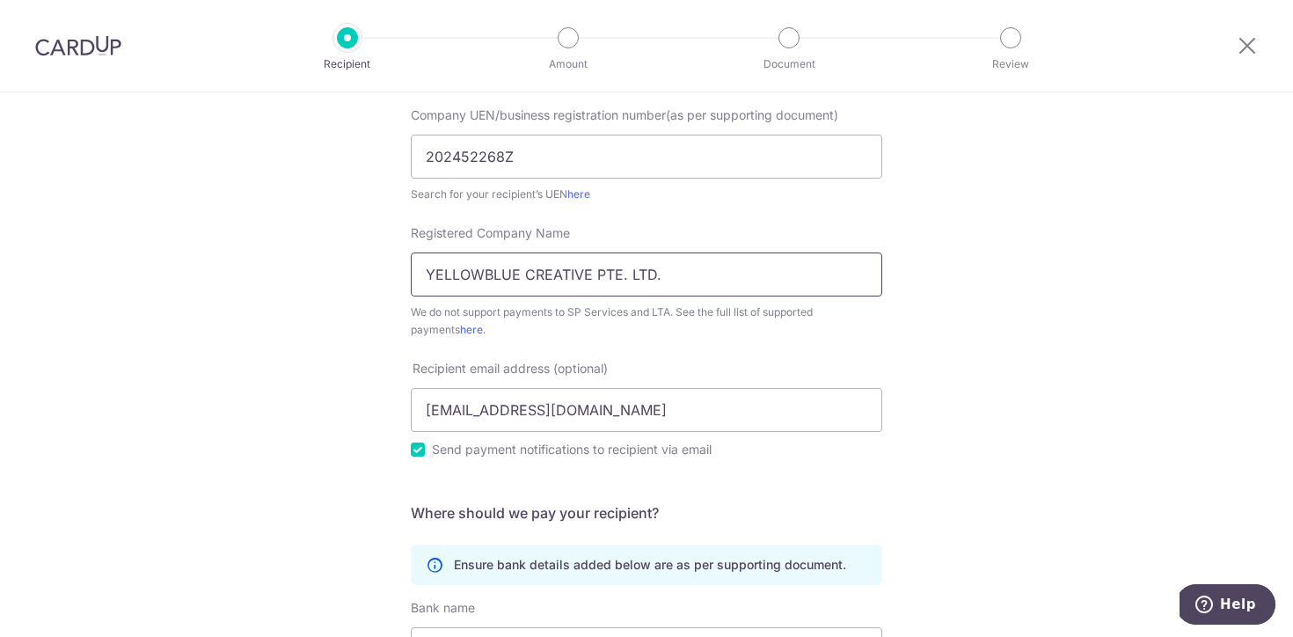
click at [677, 274] on input "YELLOWBLUE CREATIVE PTE. LTD." at bounding box center [646, 274] width 471 height 44
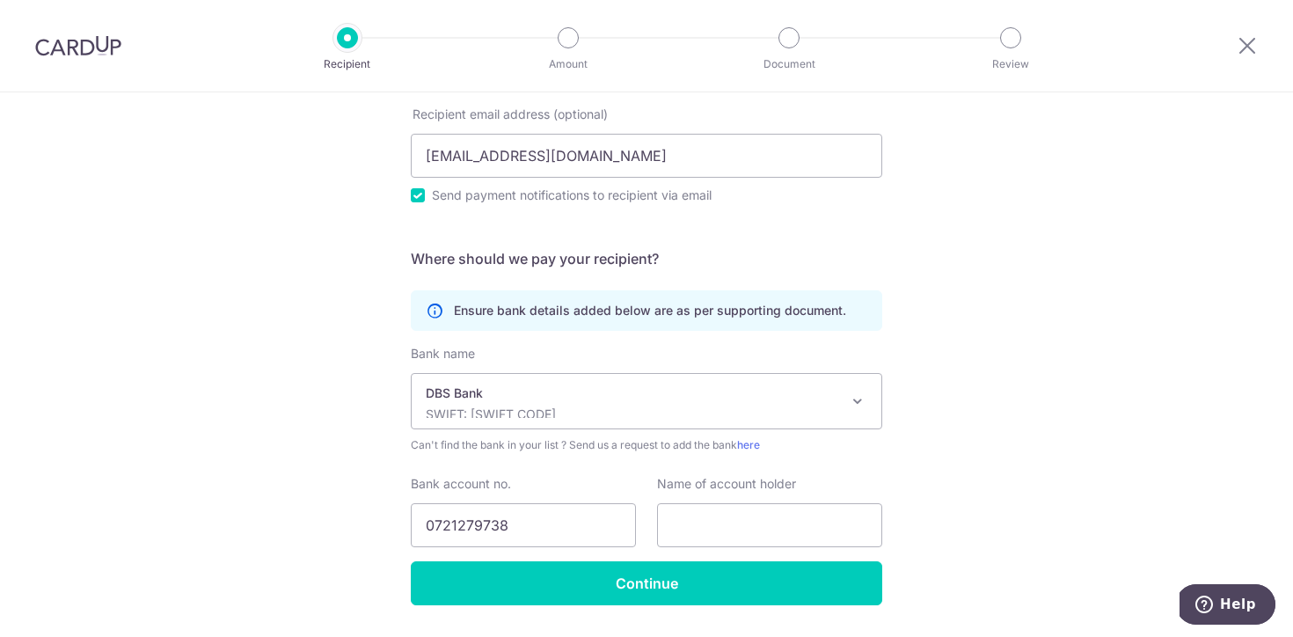
scroll to position [551, 0]
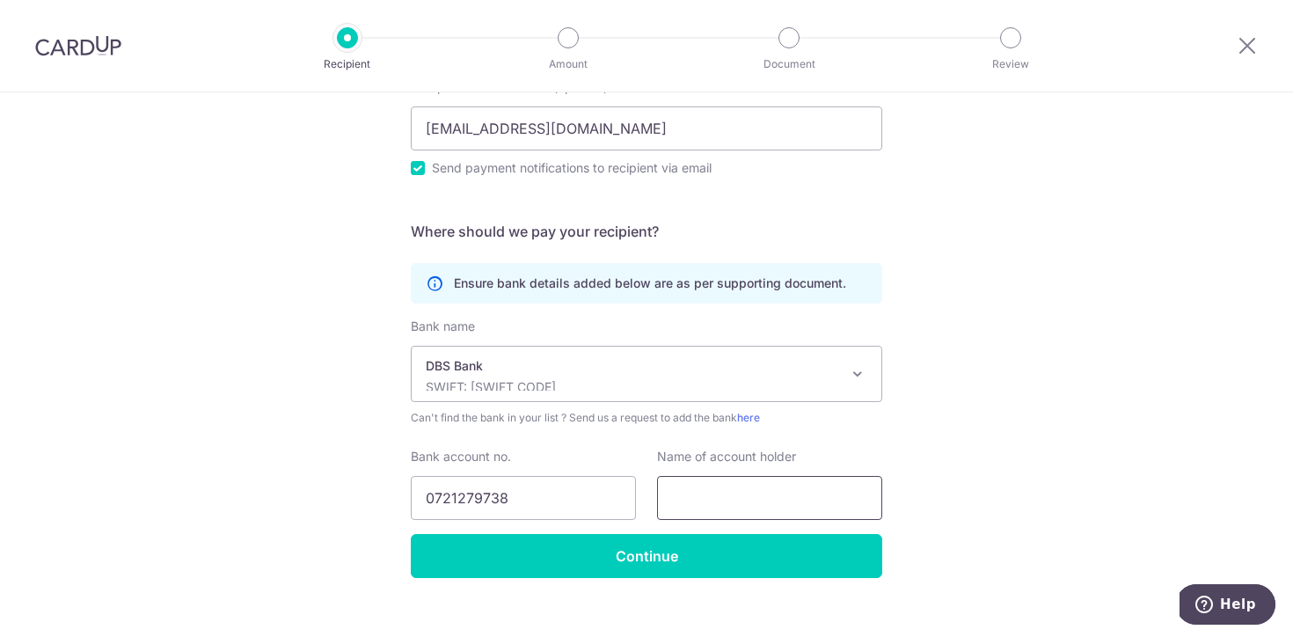
click at [714, 489] on input "text" at bounding box center [769, 498] width 225 height 44
paste input "YELLOWBLUE CREATIVE PTE. LTD."
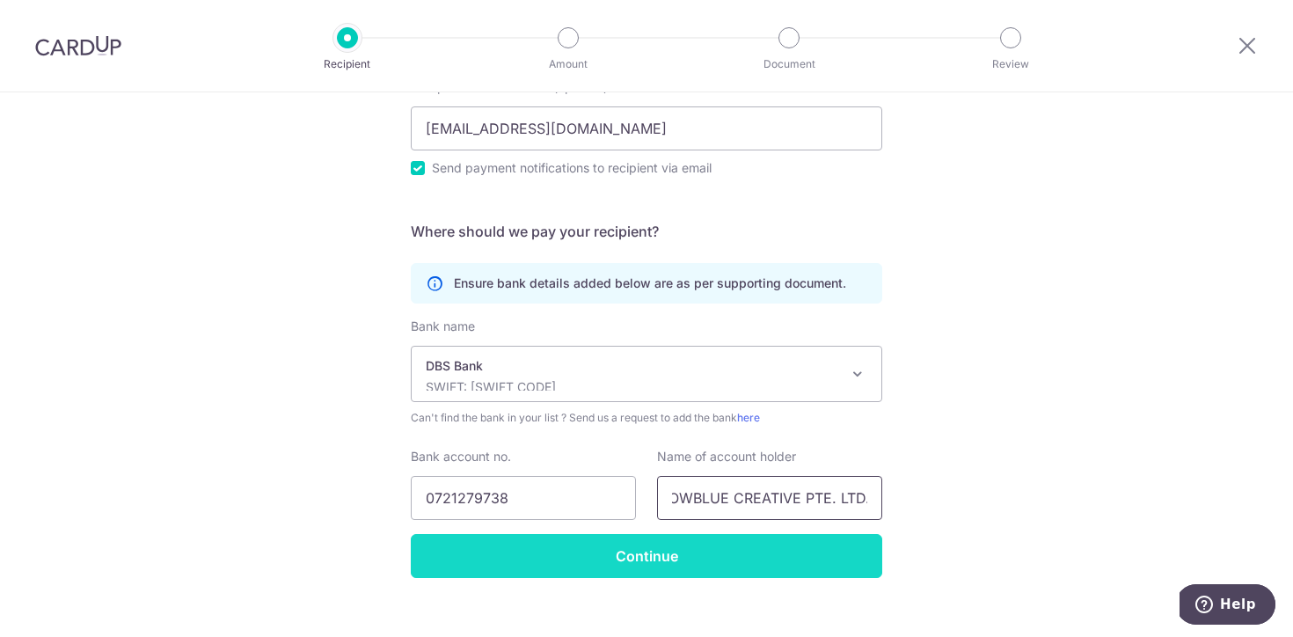
scroll to position [0, 0]
type input "YELLOWBLUE CREATIVE PTE. LTD."
click at [667, 562] on input "Continue" at bounding box center [646, 556] width 471 height 44
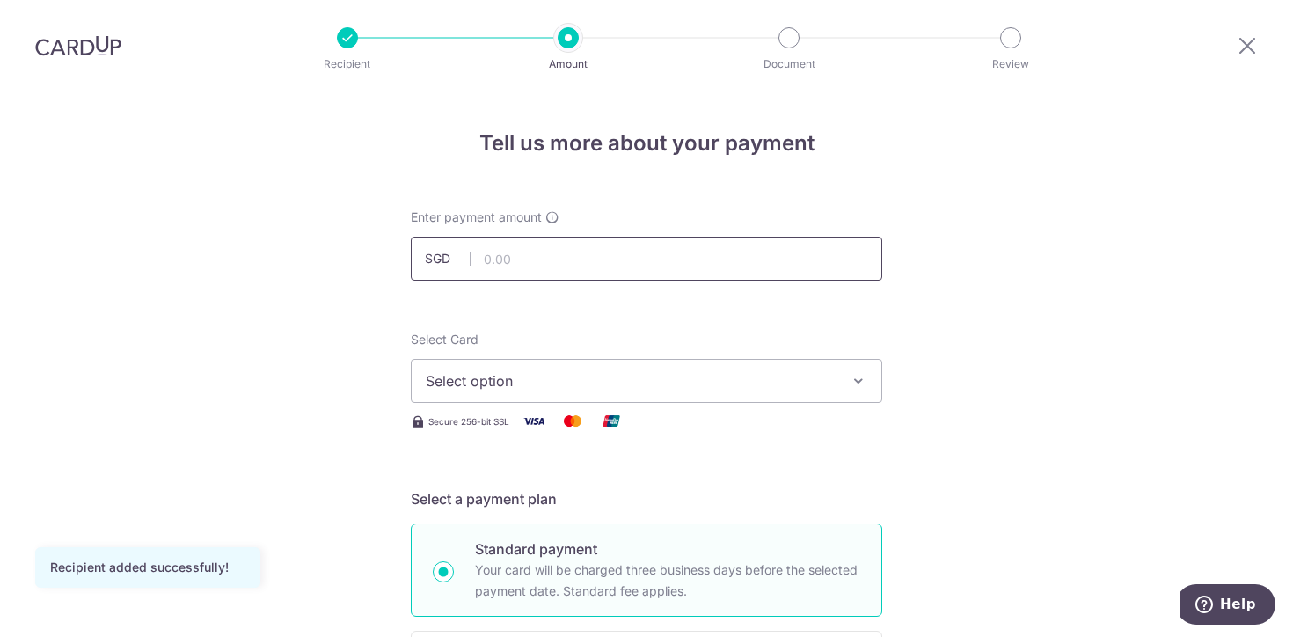
click at [644, 264] on input "text" at bounding box center [646, 259] width 471 height 44
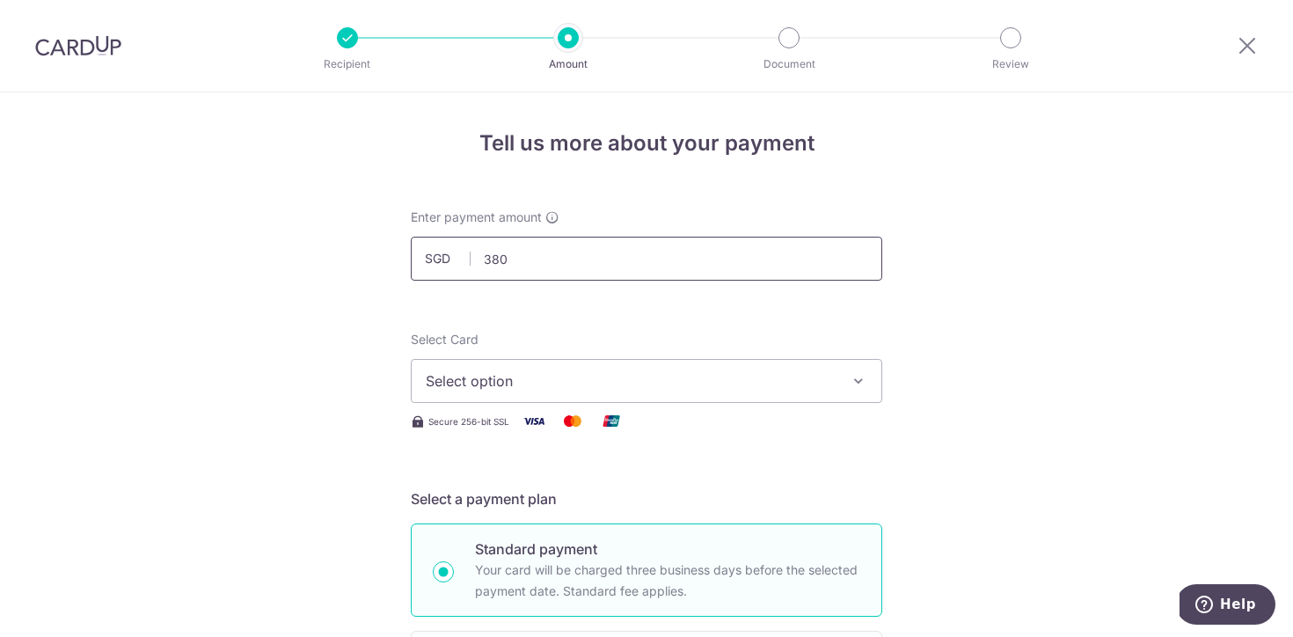
type input "380.00"
click at [656, 392] on button "Select option" at bounding box center [646, 381] width 471 height 44
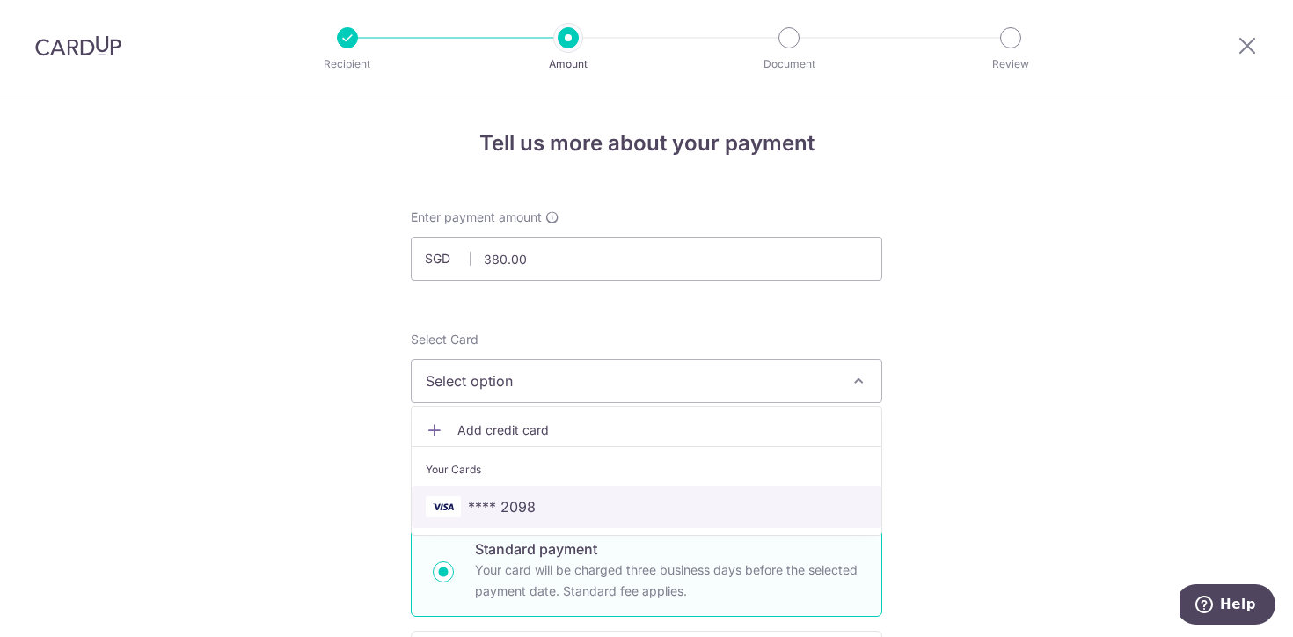
click at [599, 498] on span "**** 2098" at bounding box center [647, 506] width 442 height 21
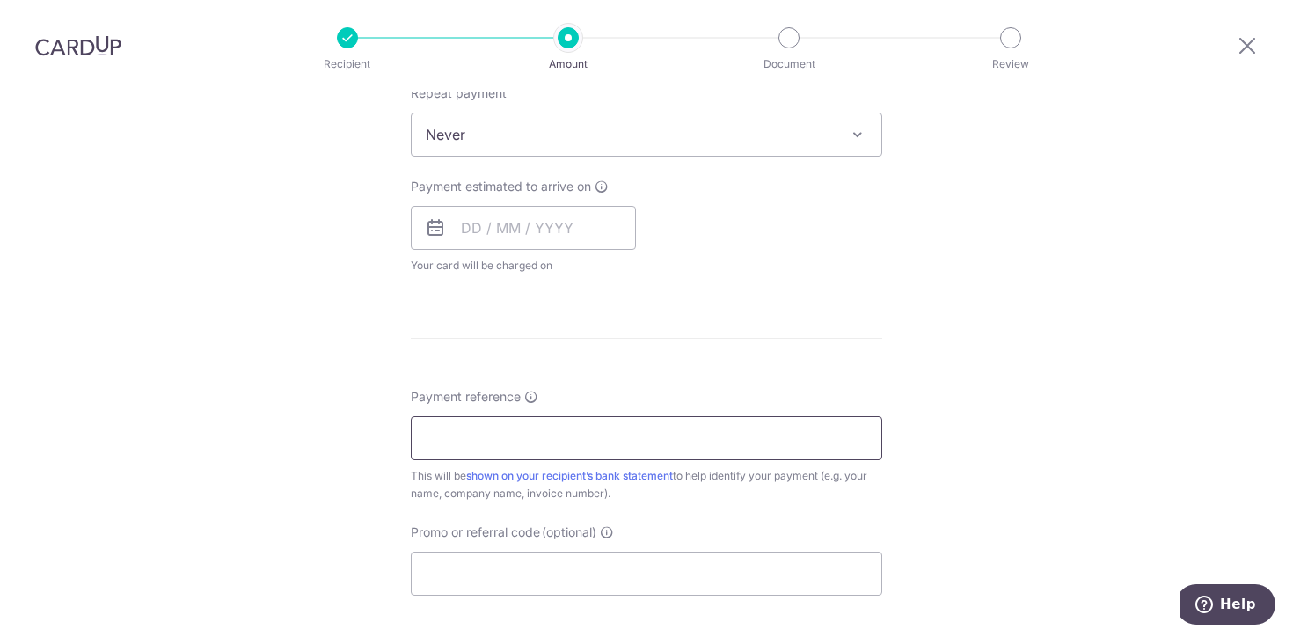
scroll to position [735, 0]
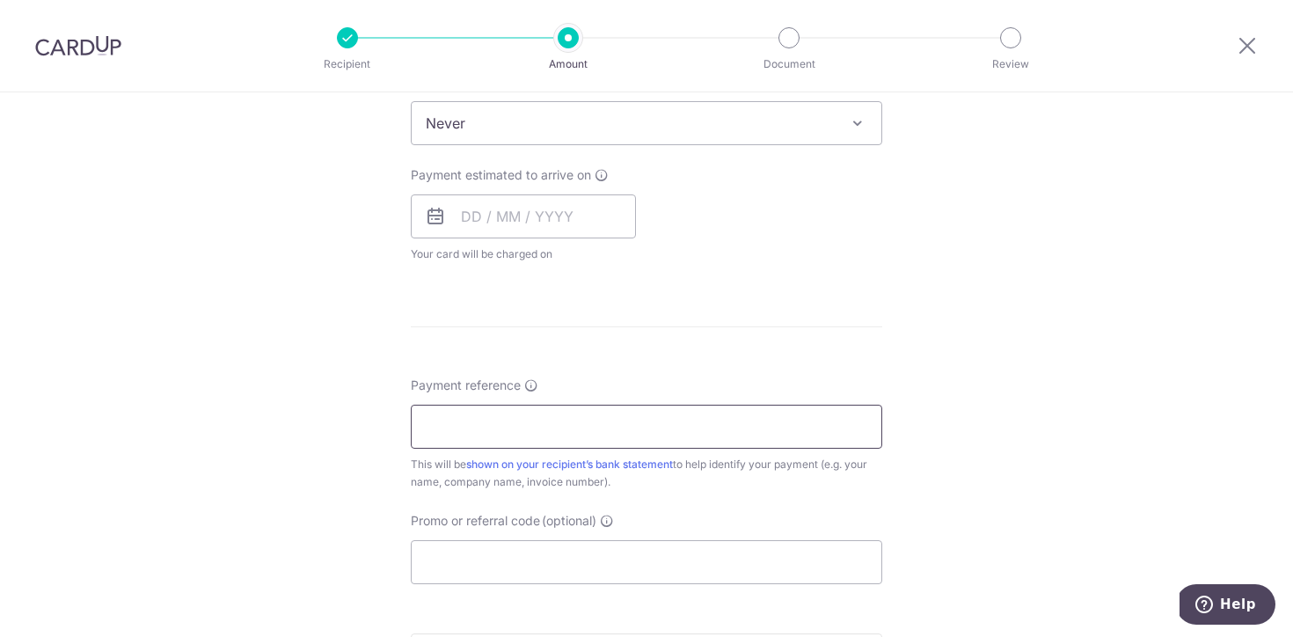
click at [581, 432] on input "Payment reference" at bounding box center [646, 427] width 471 height 44
type input "JanWhatThePudding"
click at [582, 557] on input "Promo or referral code (optional)" at bounding box center [646, 562] width 471 height 44
paste input "MILELION"
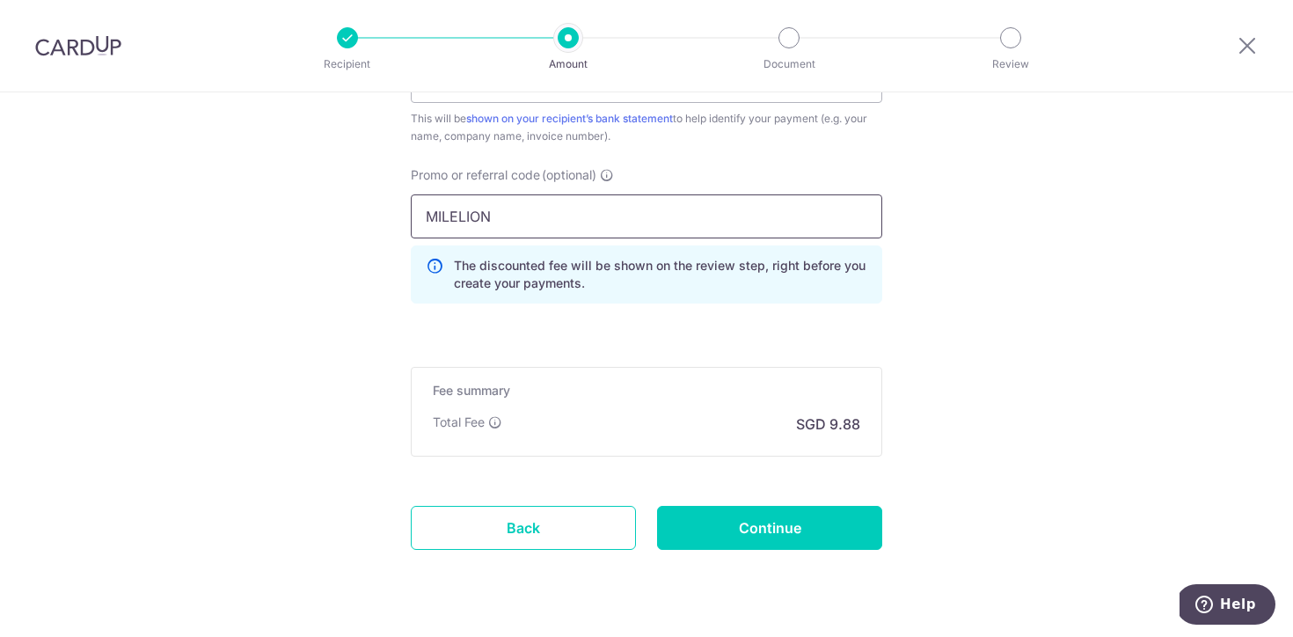
scroll to position [1091, 0]
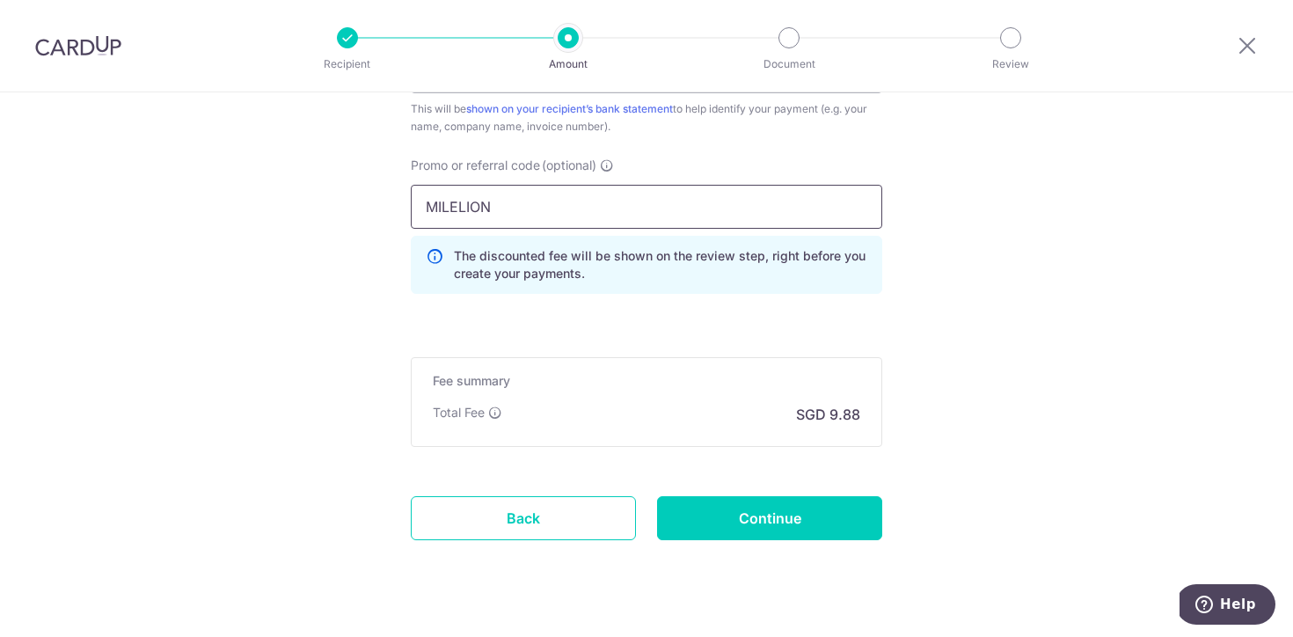
type input "MILELION"
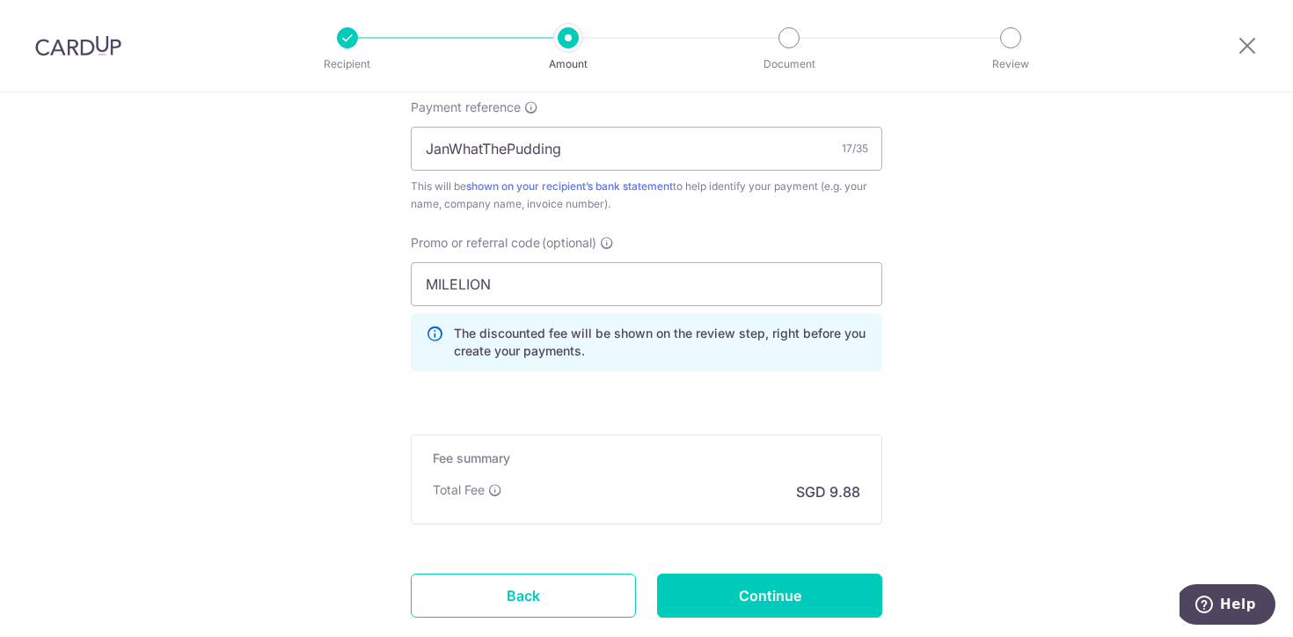
scroll to position [1011, 0]
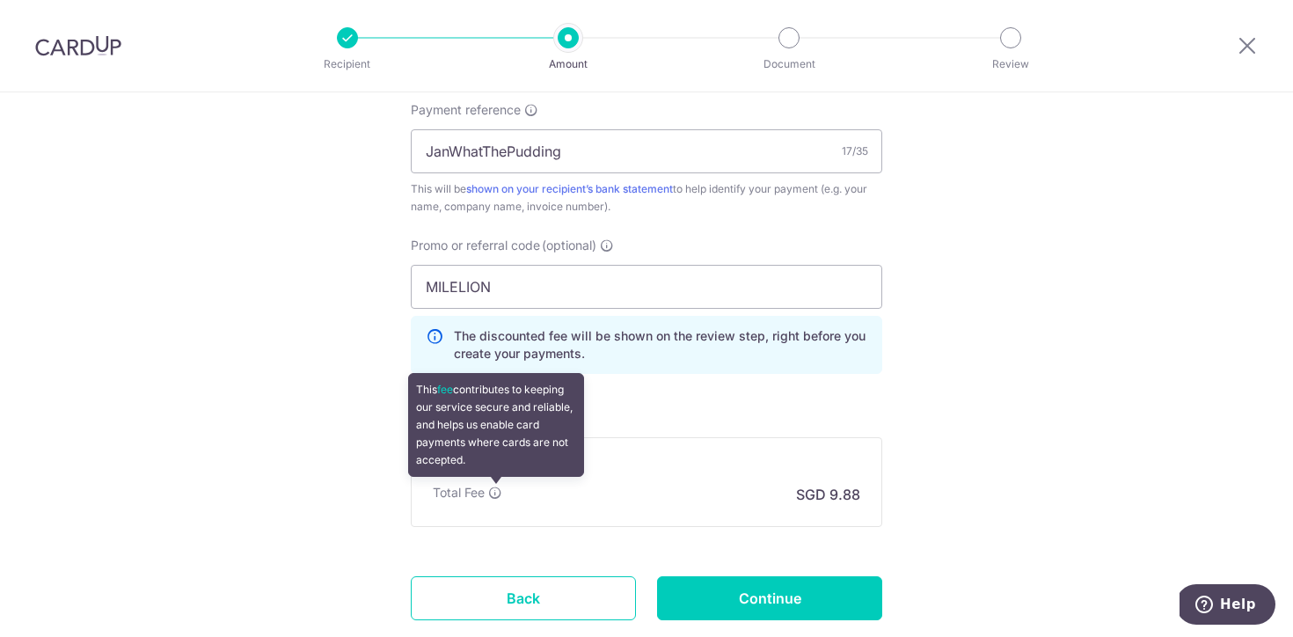
click at [500, 491] on icon at bounding box center [495, 493] width 14 height 14
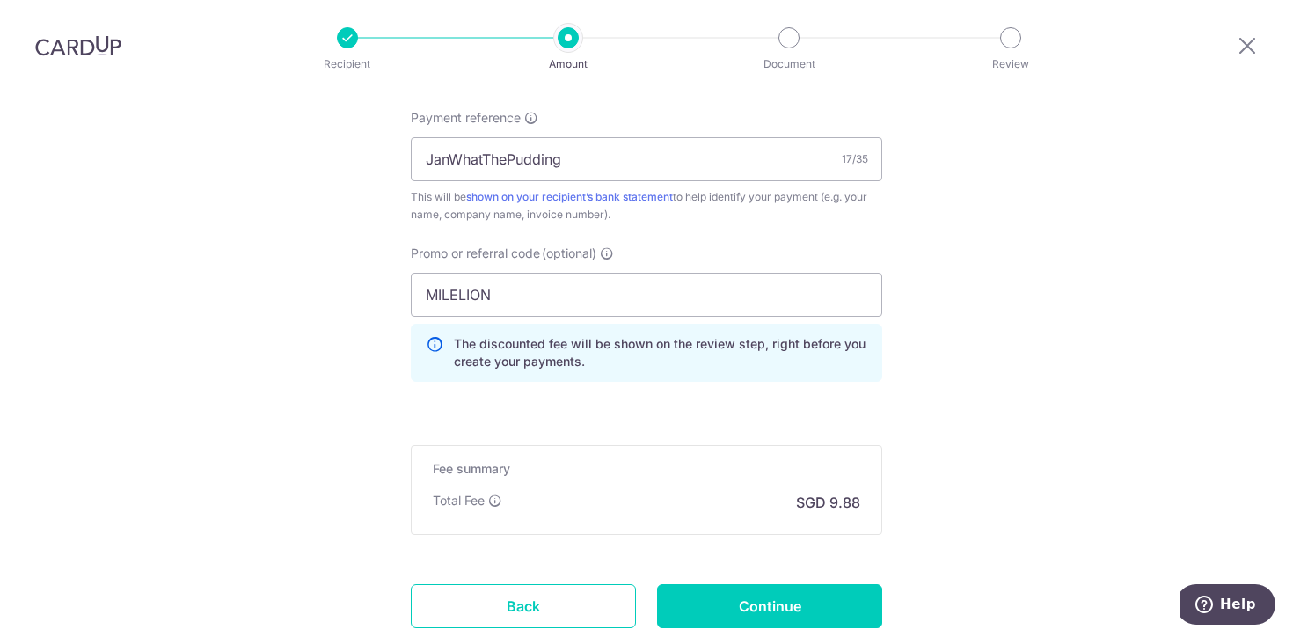
scroll to position [1005, 0]
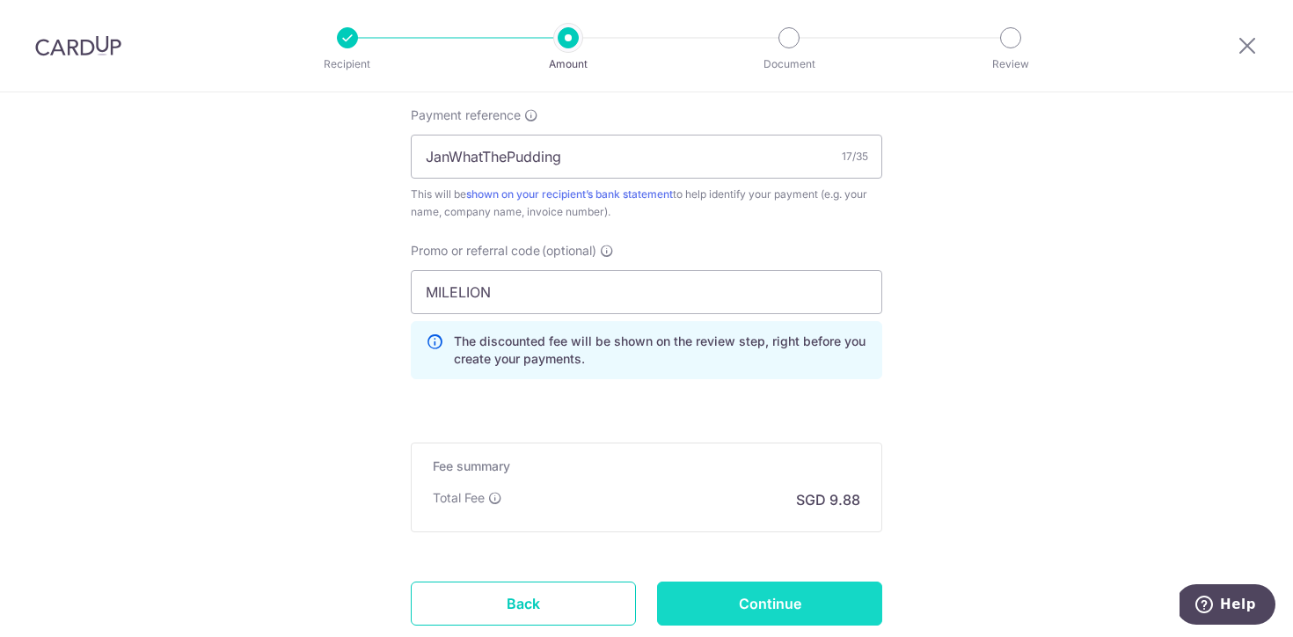
click at [746, 603] on input "Continue" at bounding box center [769, 603] width 225 height 44
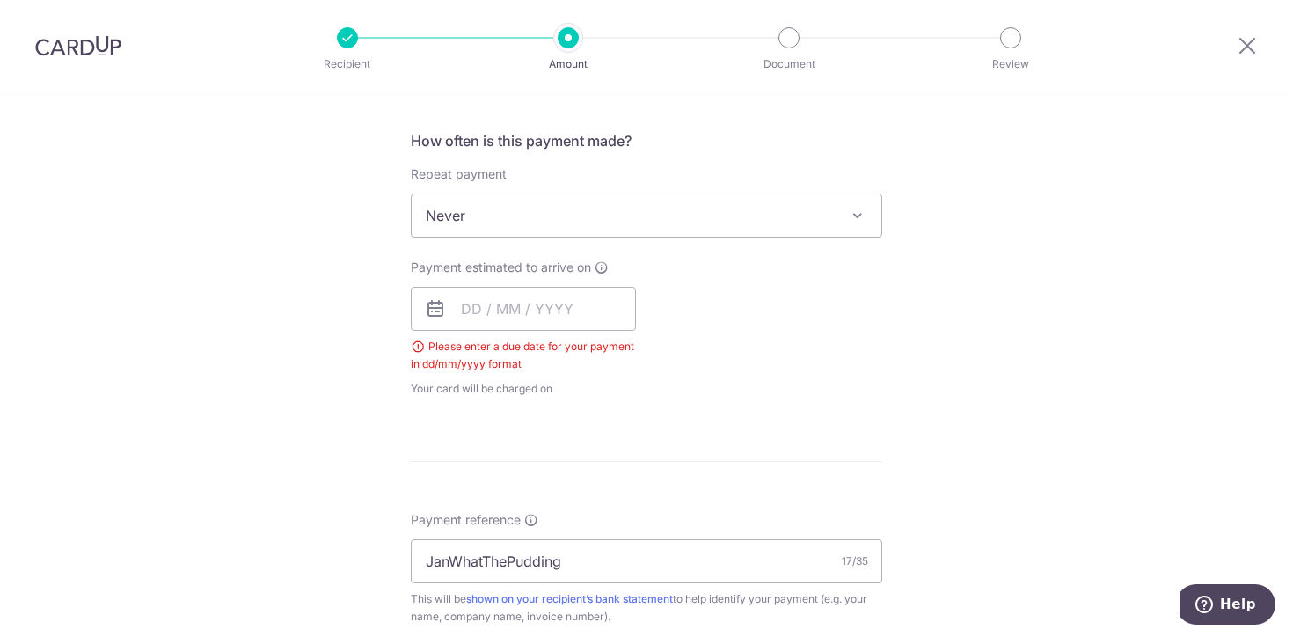
scroll to position [594, 0]
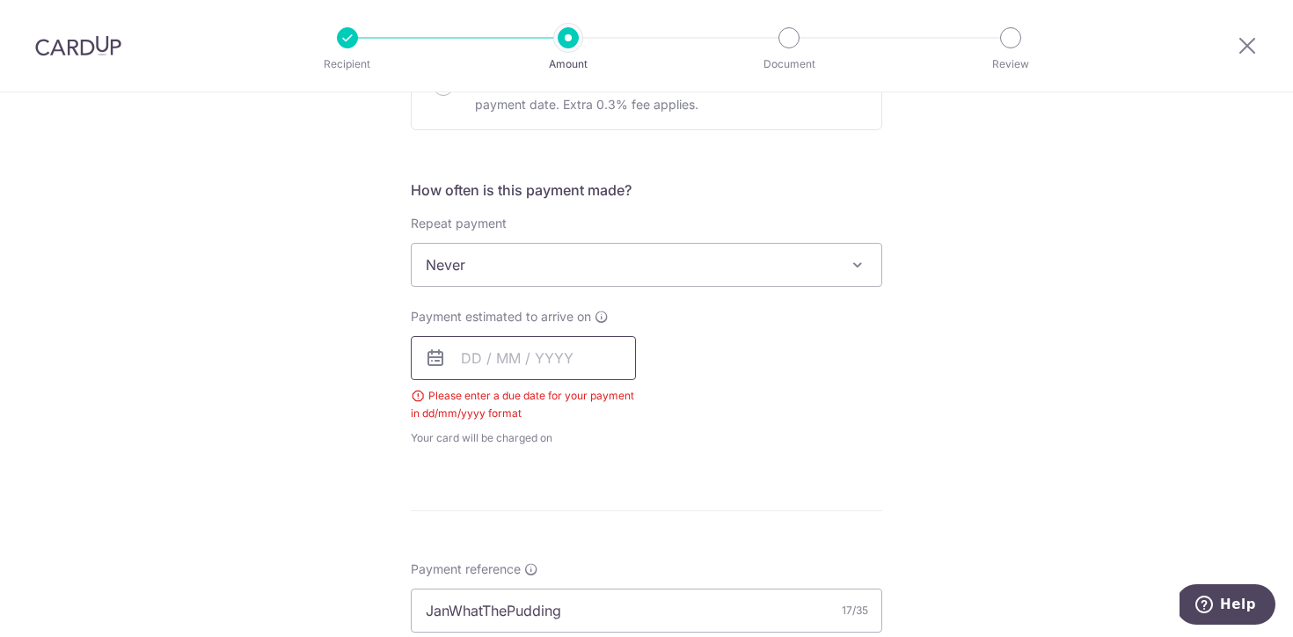
click at [459, 364] on input "text" at bounding box center [523, 358] width 225 height 44
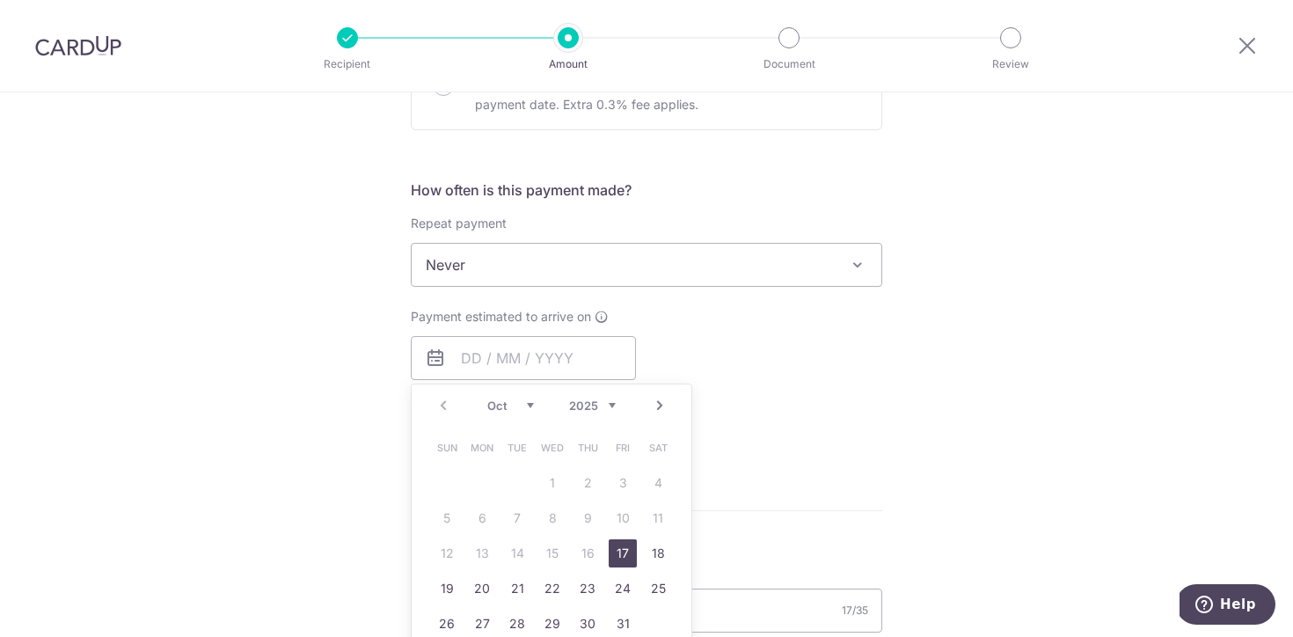
click at [625, 555] on link "17" at bounding box center [623, 553] width 28 height 28
type input "[DATE]"
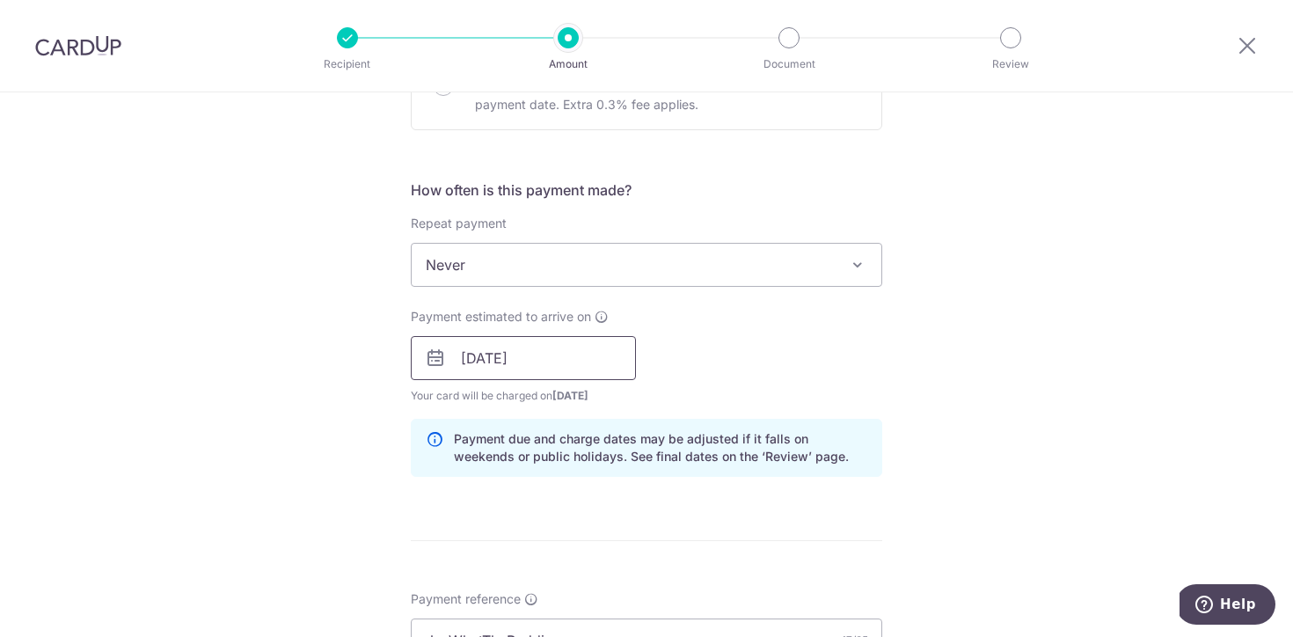
click at [488, 362] on input "[DATE]" at bounding box center [523, 358] width 225 height 44
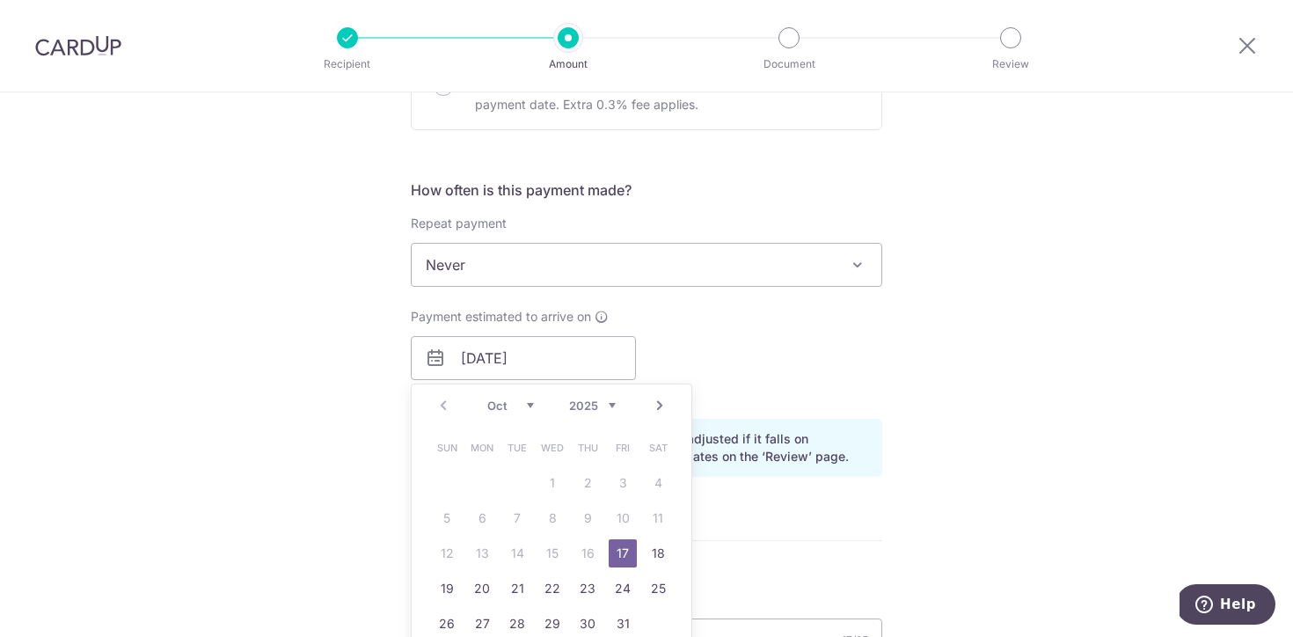
click at [589, 555] on table "Sun Mon Tue Wed Thu Fri Sat 1 2 3 4 5 6 7 8 9 10 11 12 13 14 15 16 17 18 19 20 …" at bounding box center [552, 535] width 246 height 211
click at [721, 354] on div "Payment estimated to arrive on 17/10/2025 Prev Next Oct Nov Dec 2025 2026 2027 …" at bounding box center [646, 356] width 493 height 97
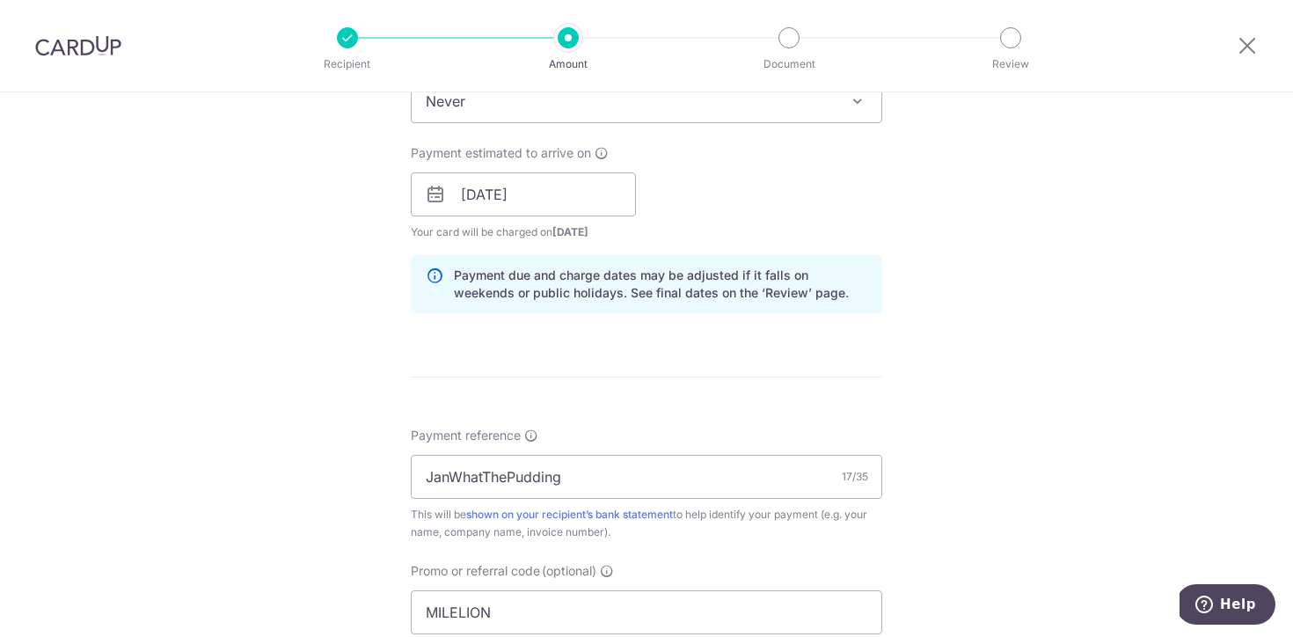
scroll to position [723, 0]
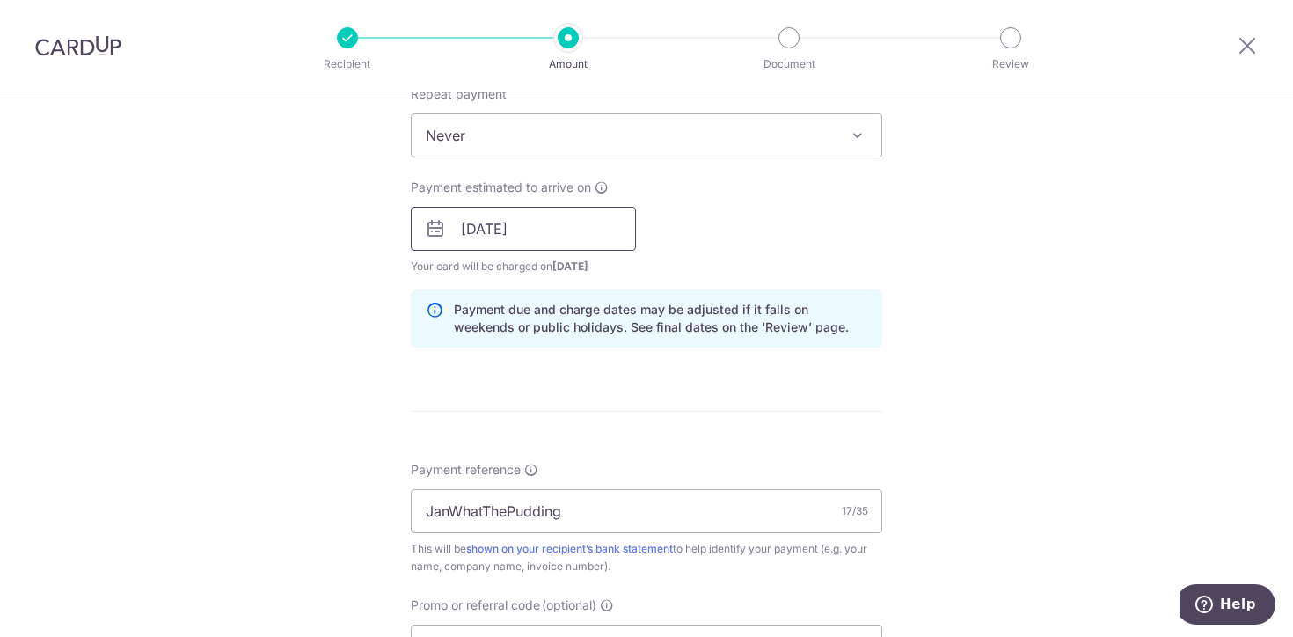
click at [601, 225] on input "17/10/2025" at bounding box center [523, 229] width 225 height 44
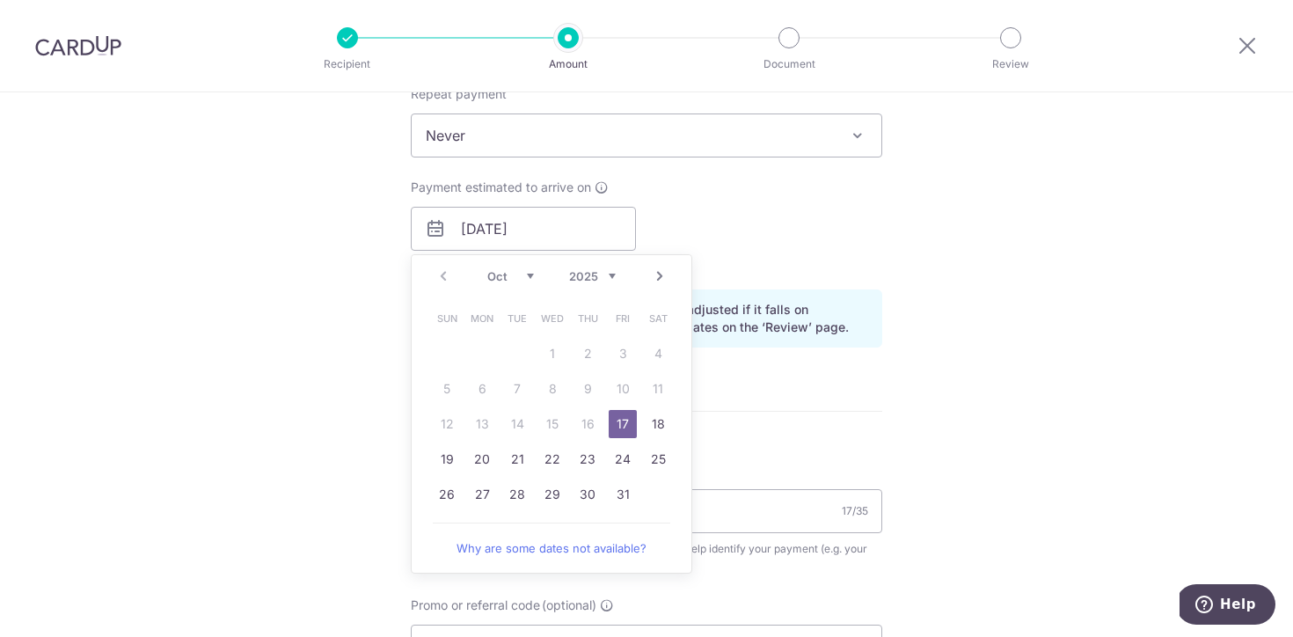
click at [618, 420] on link "17" at bounding box center [623, 424] width 28 height 28
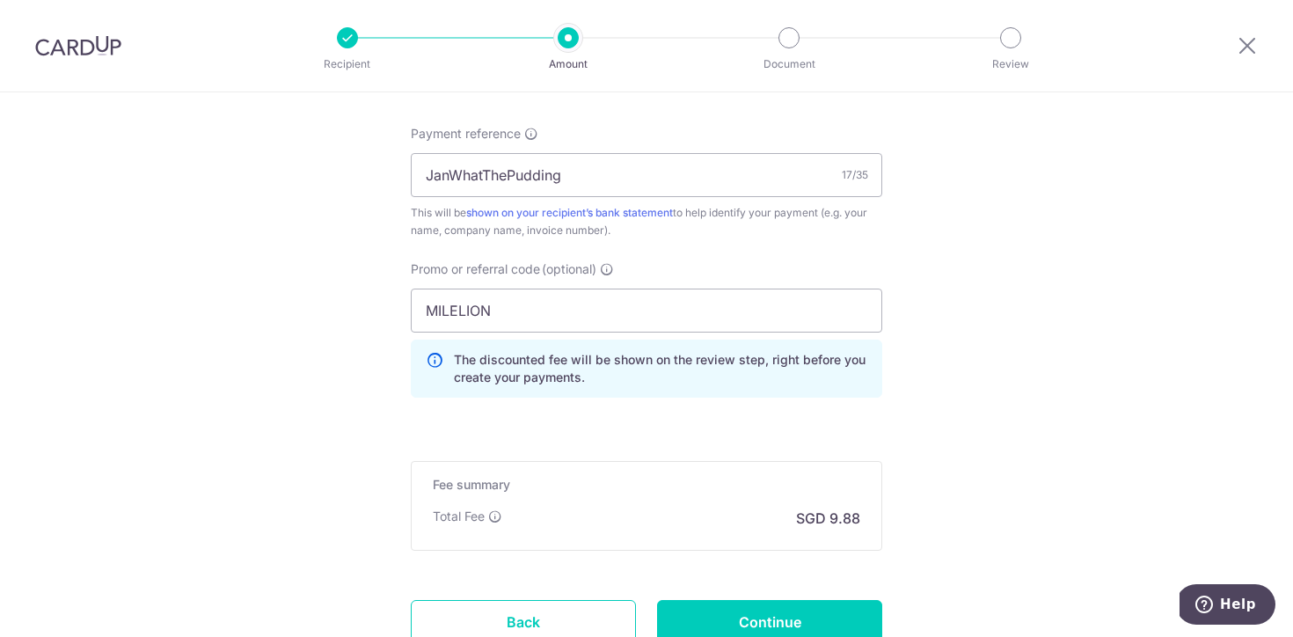
scroll to position [1198, 0]
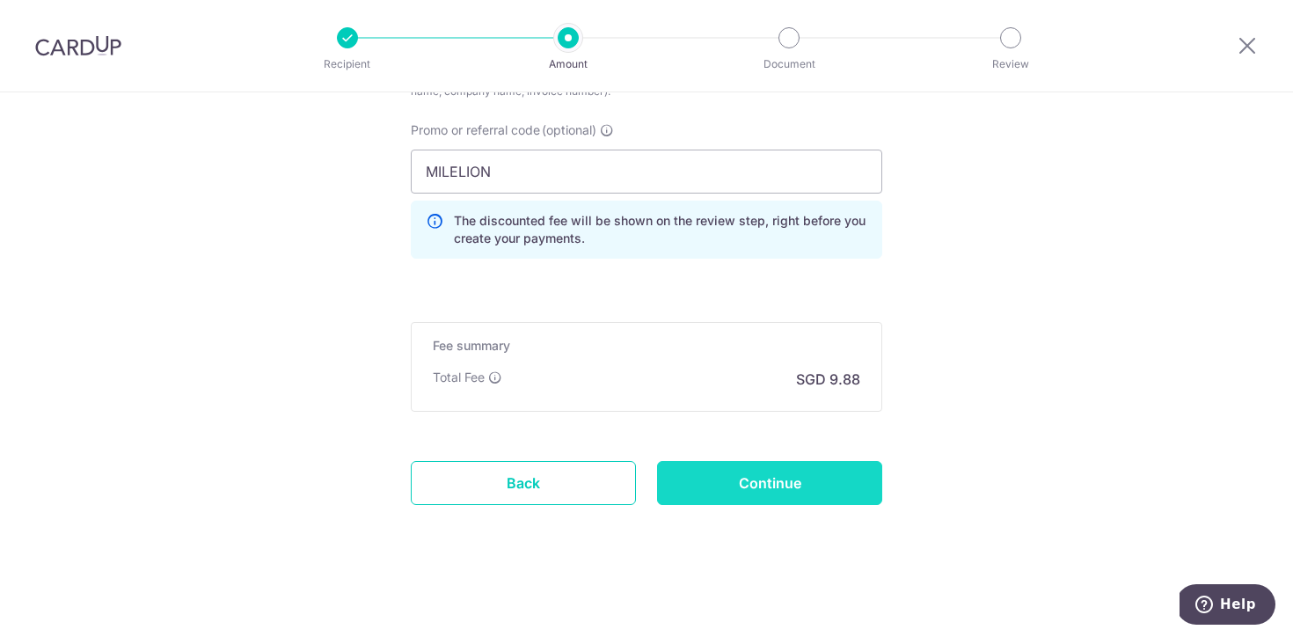
click at [756, 484] on input "Continue" at bounding box center [769, 483] width 225 height 44
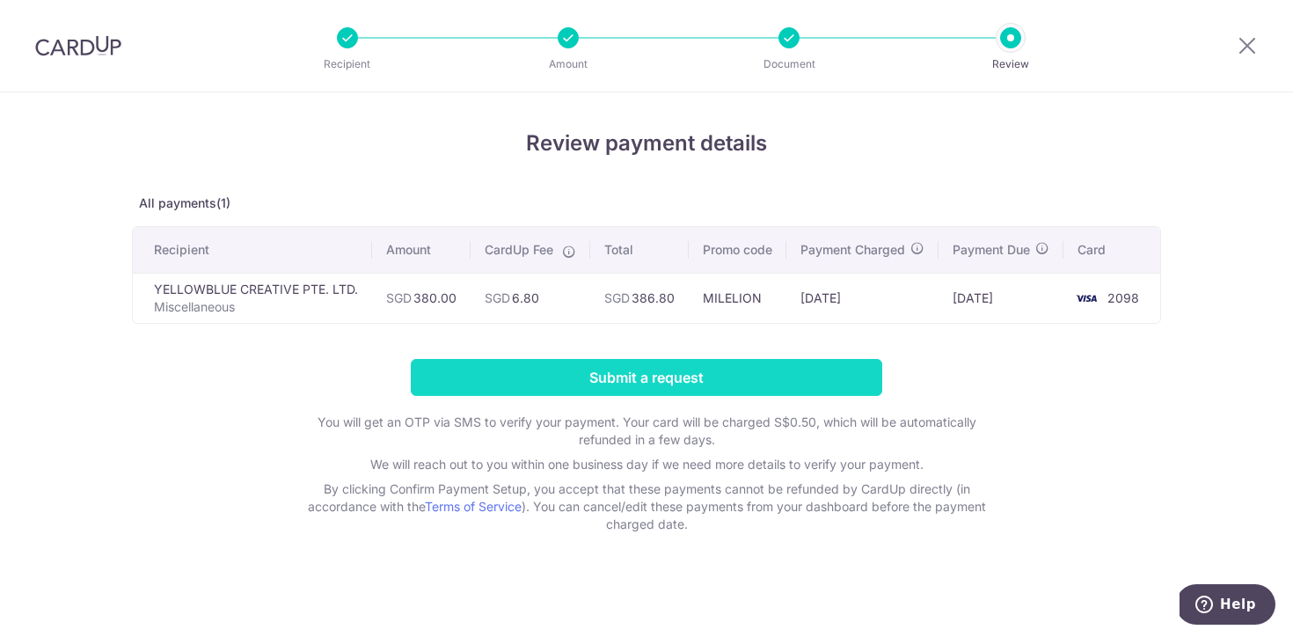
click at [716, 396] on input "Submit a request" at bounding box center [646, 377] width 471 height 37
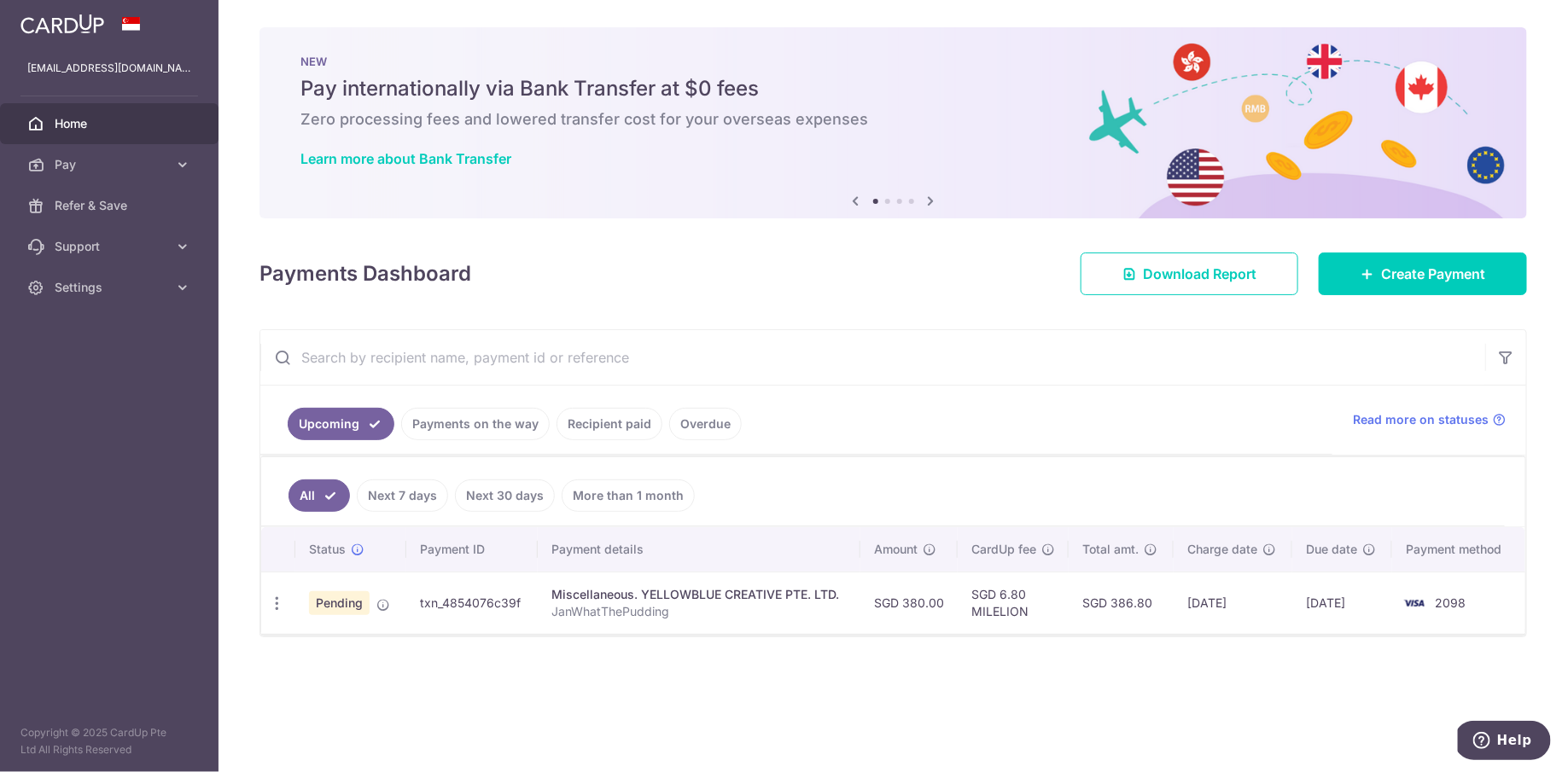
click at [745, 590] on div "Miscellaneous. YELLOWBLUE CREATIVE PTE. LTD." at bounding box center [699, 595] width 295 height 17
click at [496, 585] on td "txn_4854076c39f" at bounding box center [472, 602] width 131 height 62
click at [495, 598] on td "txn_4854076c39f" at bounding box center [472, 602] width 131 height 62
click at [279, 601] on icon "button" at bounding box center [277, 603] width 17 height 17
click at [691, 617] on div "Status Payment ID Payment details Amount CardUp fee Total amt. Charge date Due …" at bounding box center [893, 634] width 1264 height 213
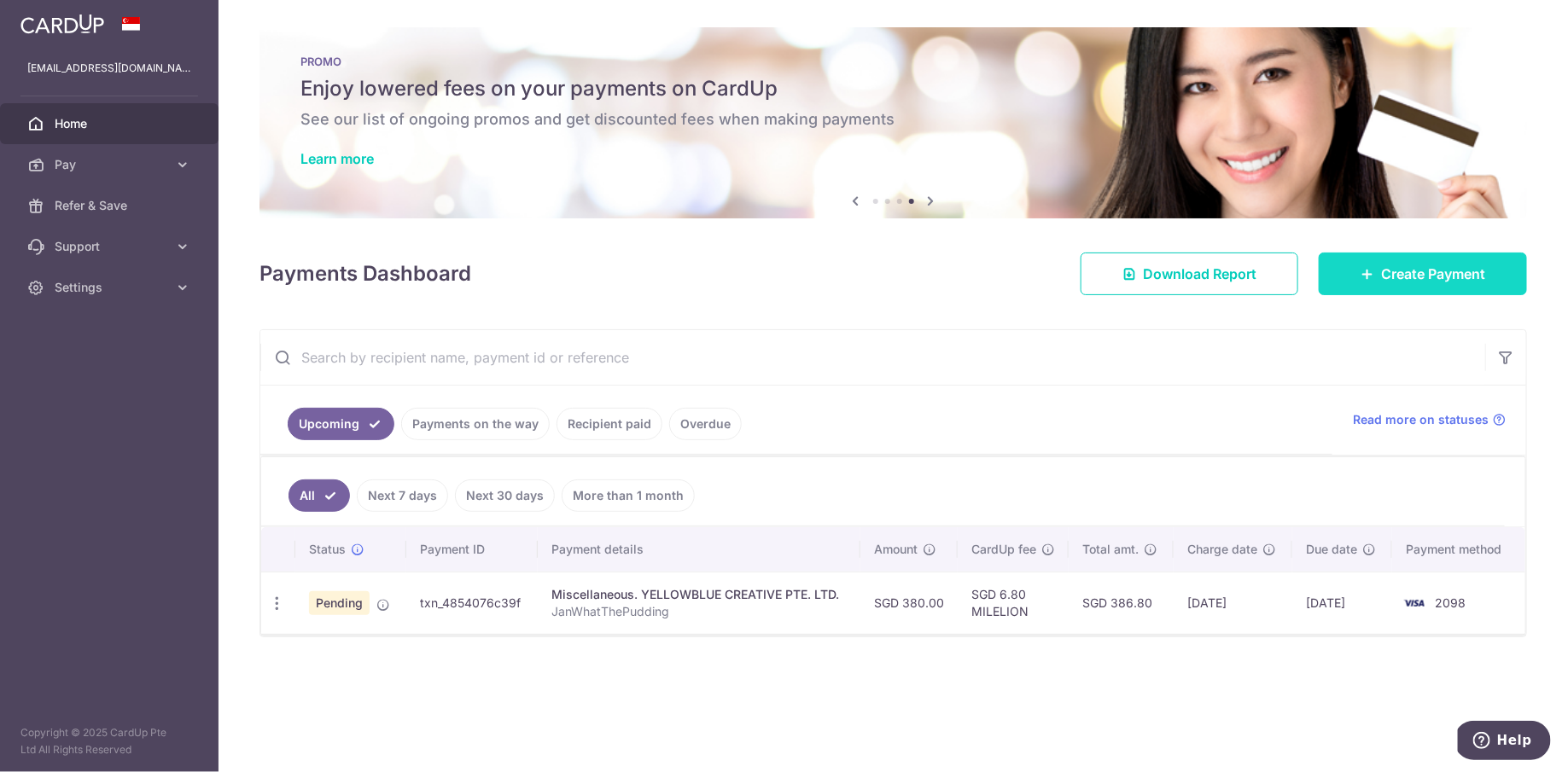
click at [1254, 276] on span "Create Payment" at bounding box center [1432, 273] width 104 height 20
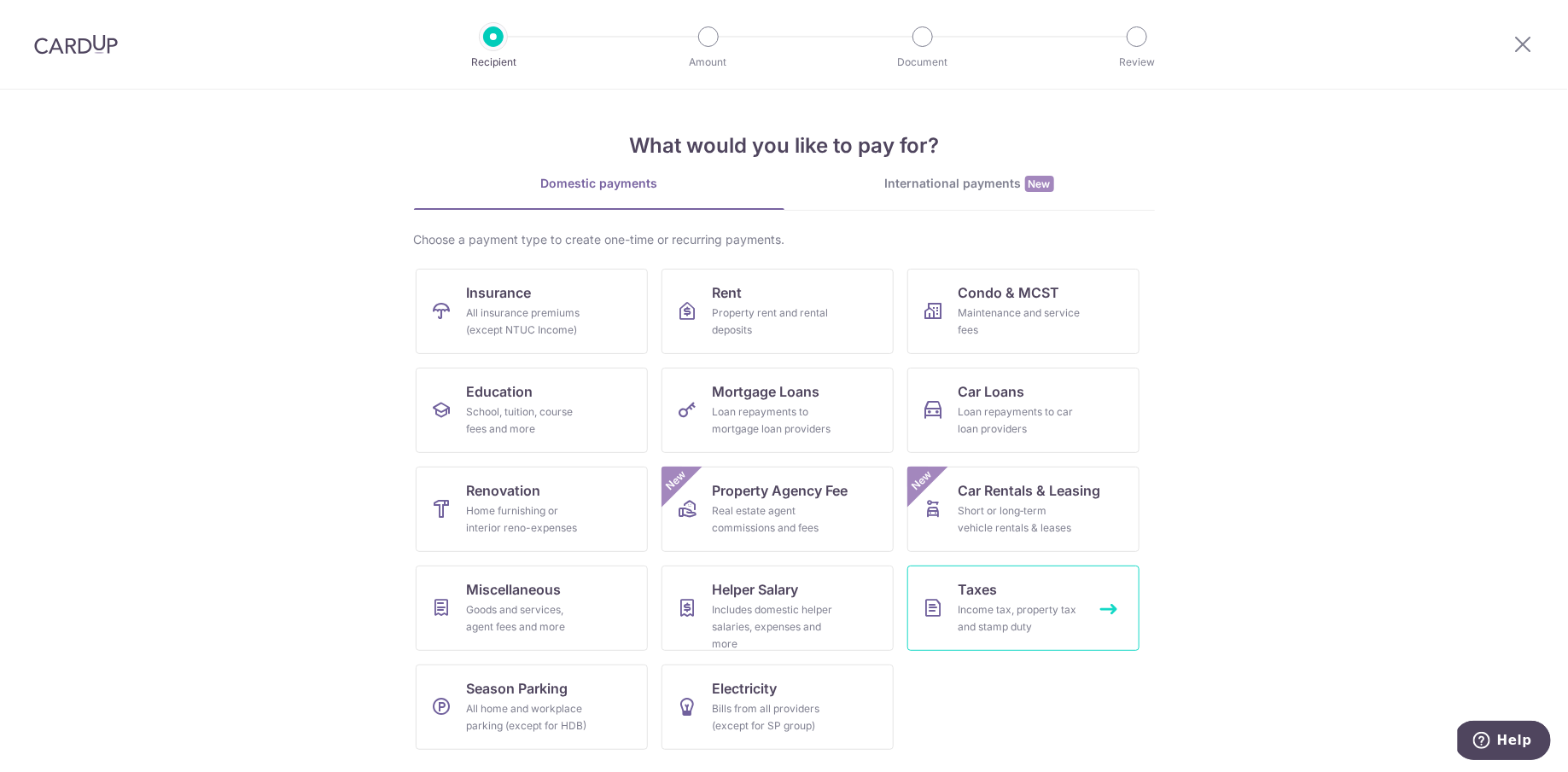
click at [1037, 617] on div "Income tax, property tax and stamp duty" at bounding box center [1020, 618] width 123 height 34
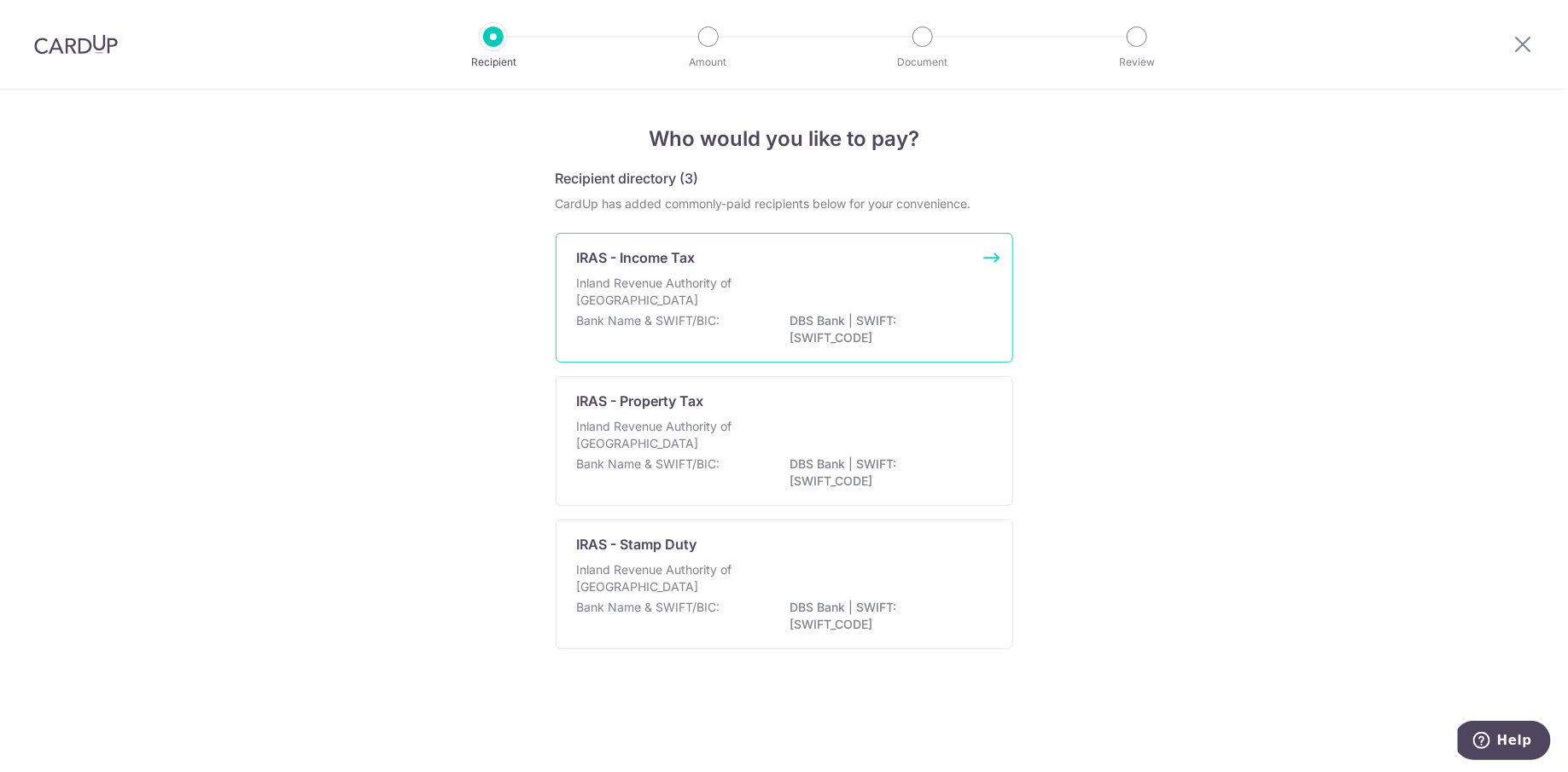
click at [954, 312] on p "DBS Bank | SWIFT: [SWIFT_CODE]" at bounding box center [886, 329] width 191 height 34
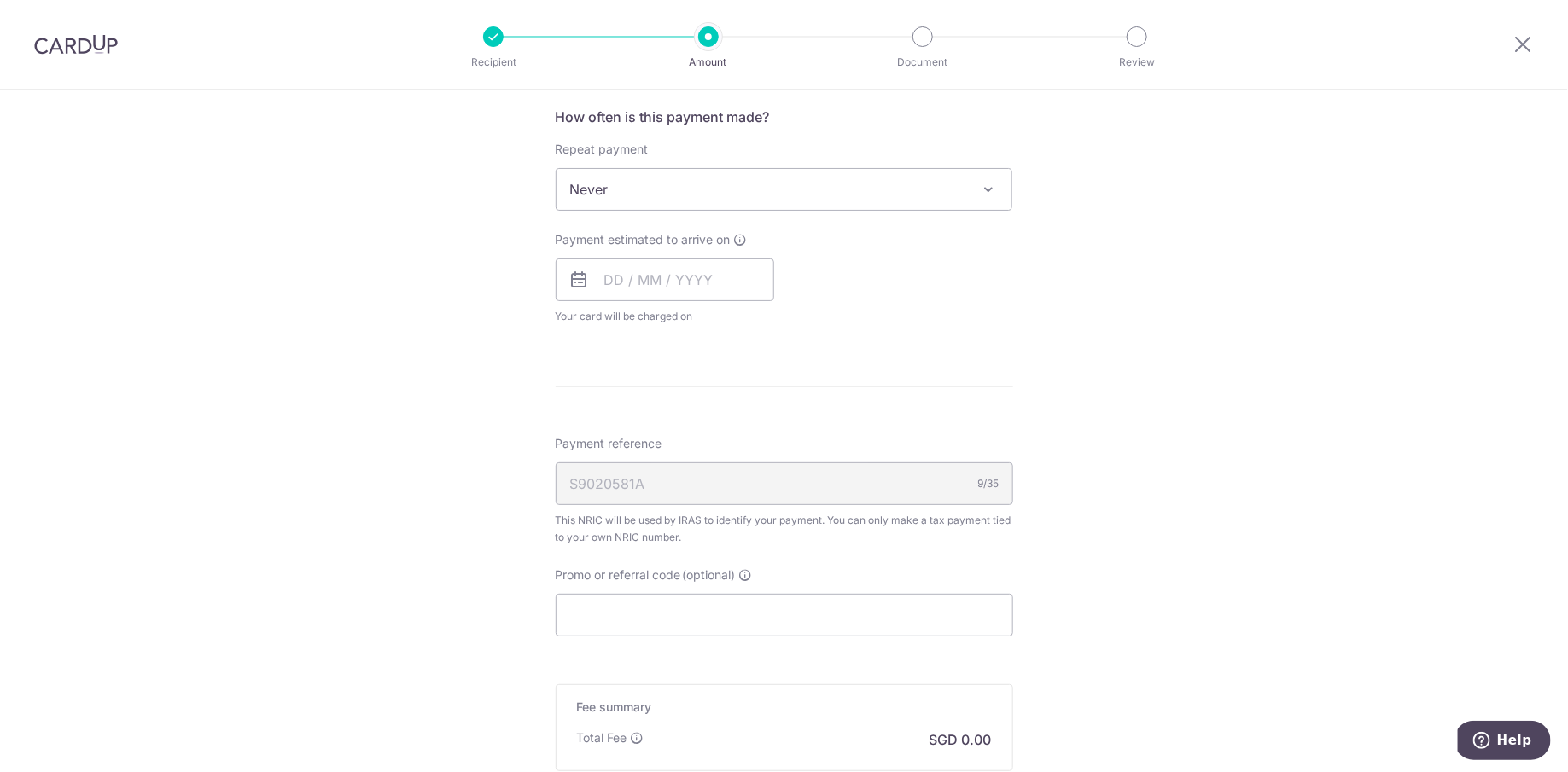
scroll to position [706, 0]
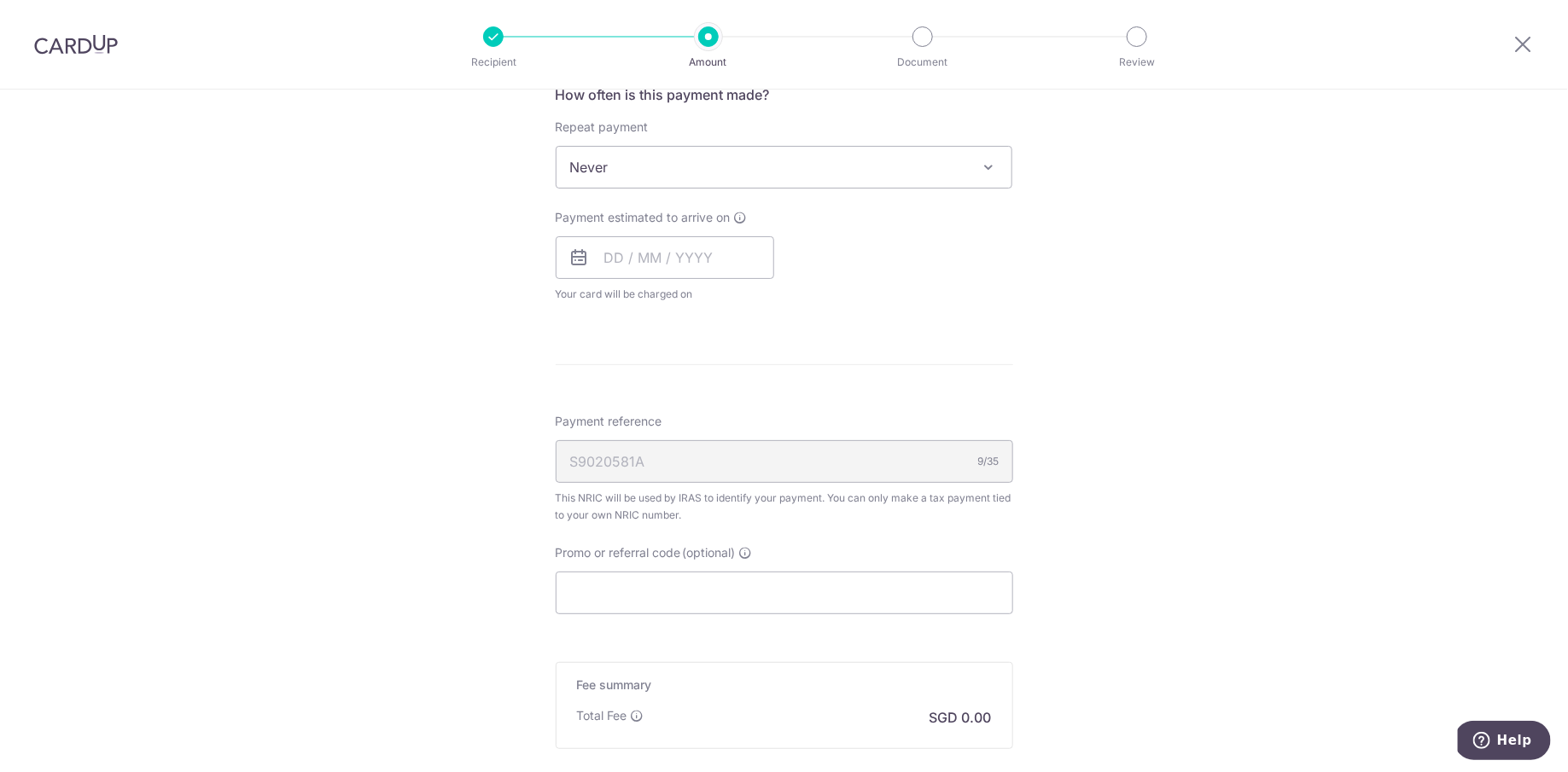
click at [714, 615] on form "Enter one-time or monthly payment amount SGD The total tax payment amounts sche…" at bounding box center [784, 191] width 457 height 1392
click at [733, 598] on input "Promo or referral code (optional)" at bounding box center [784, 593] width 457 height 43
paste input "VTAX25ONE"
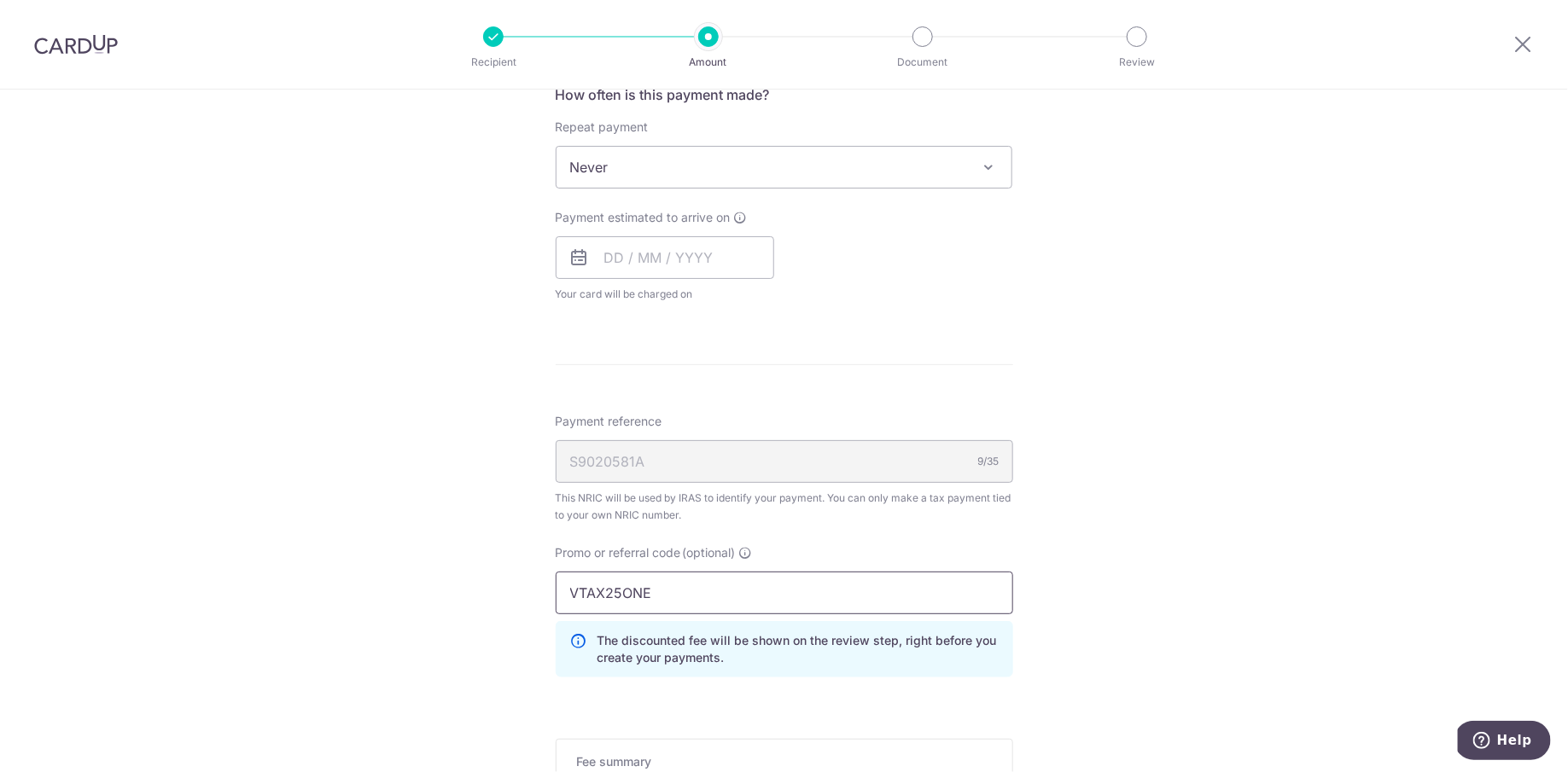
type input "VTAX25ONE"
click at [1035, 557] on div "Tell us more about your payment Enter one-time or monthly payment amount SGD Th…" at bounding box center [784, 213] width 1568 height 1661
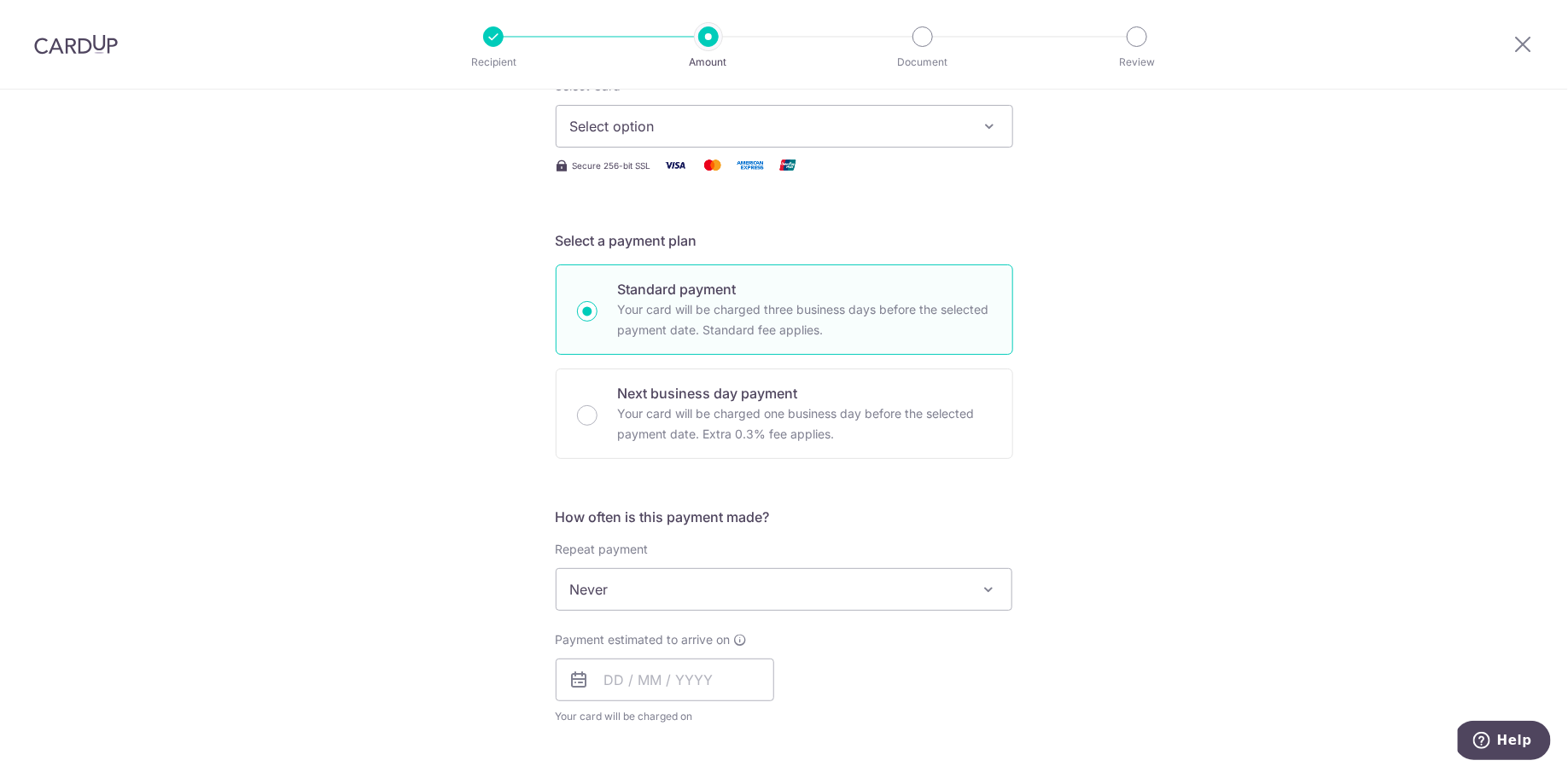
scroll to position [309, 0]
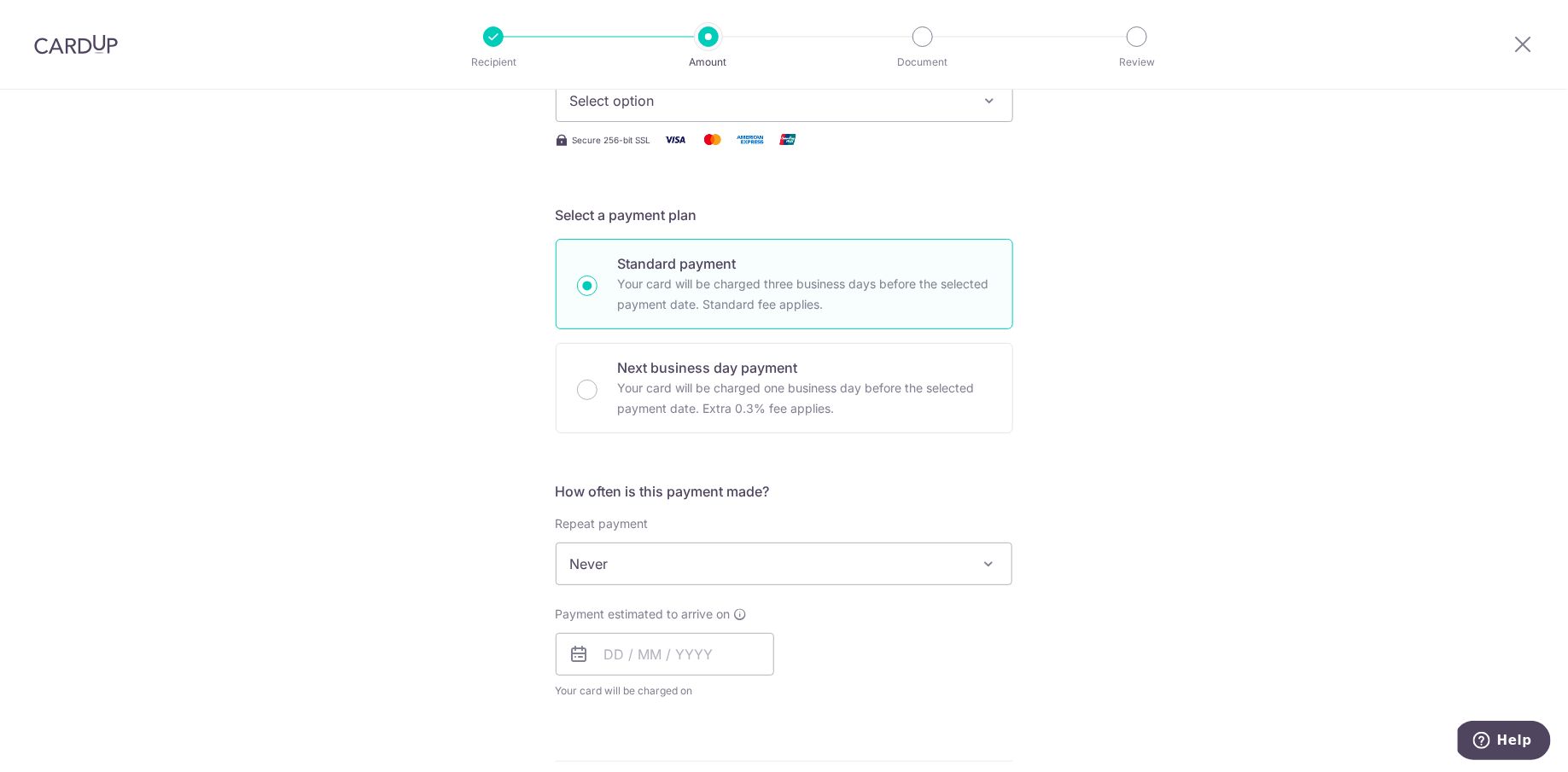
click at [576, 651] on icon at bounding box center [579, 654] width 20 height 20
click at [687, 655] on input "text" at bounding box center [665, 655] width 218 height 43
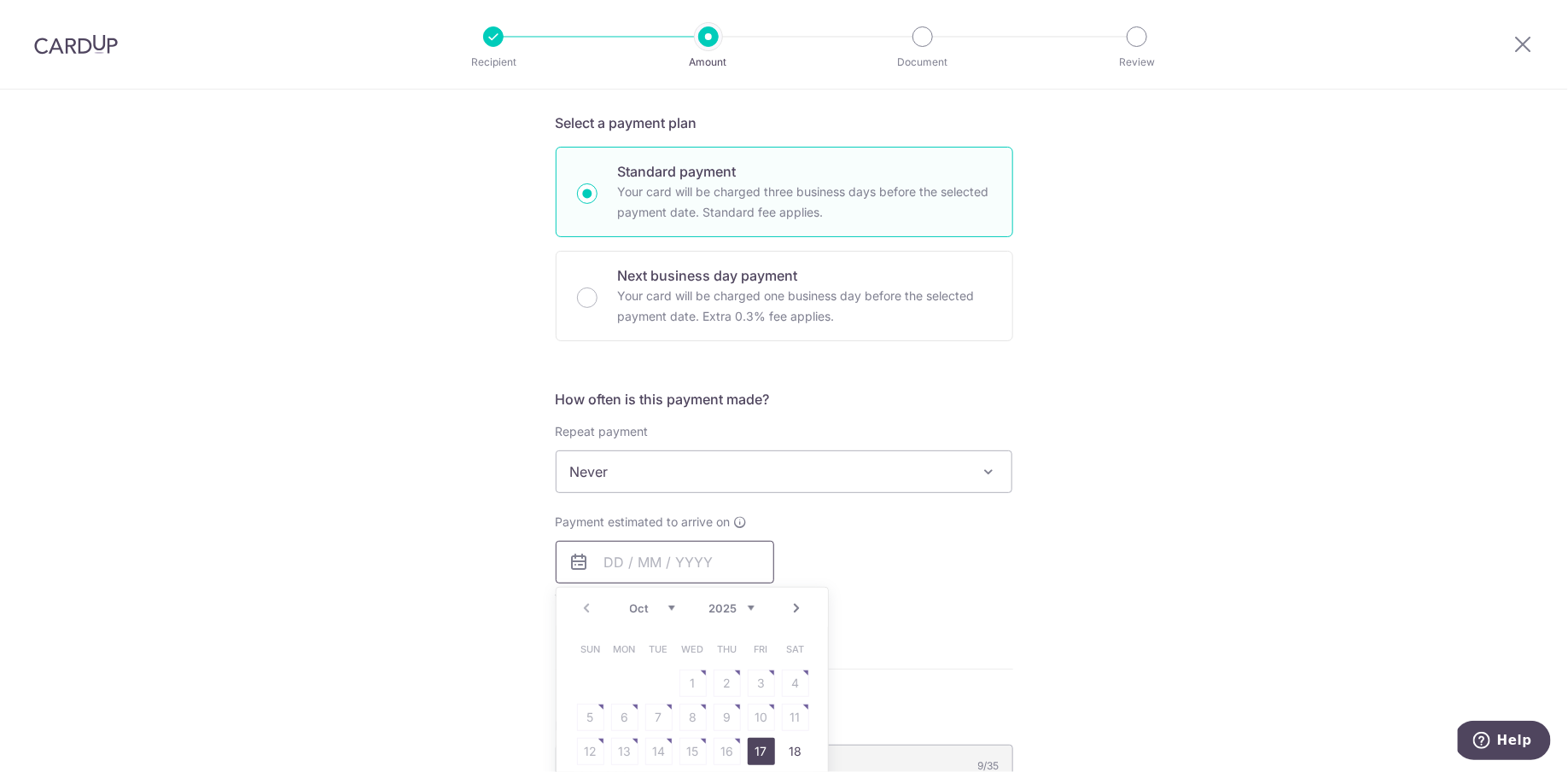
scroll to position [444, 0]
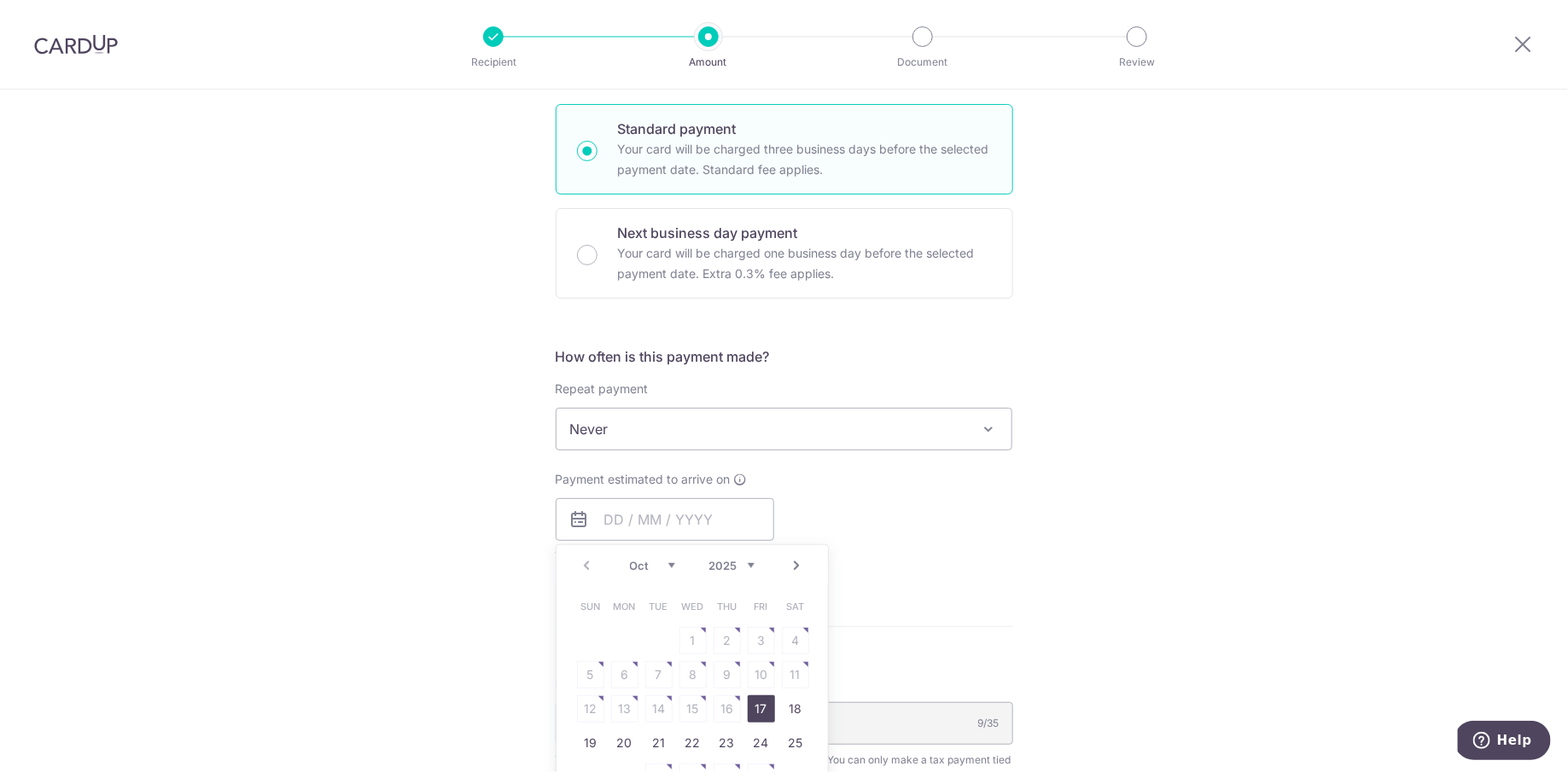
click at [748, 702] on link "17" at bounding box center [762, 709] width 27 height 27
type input "[DATE]"
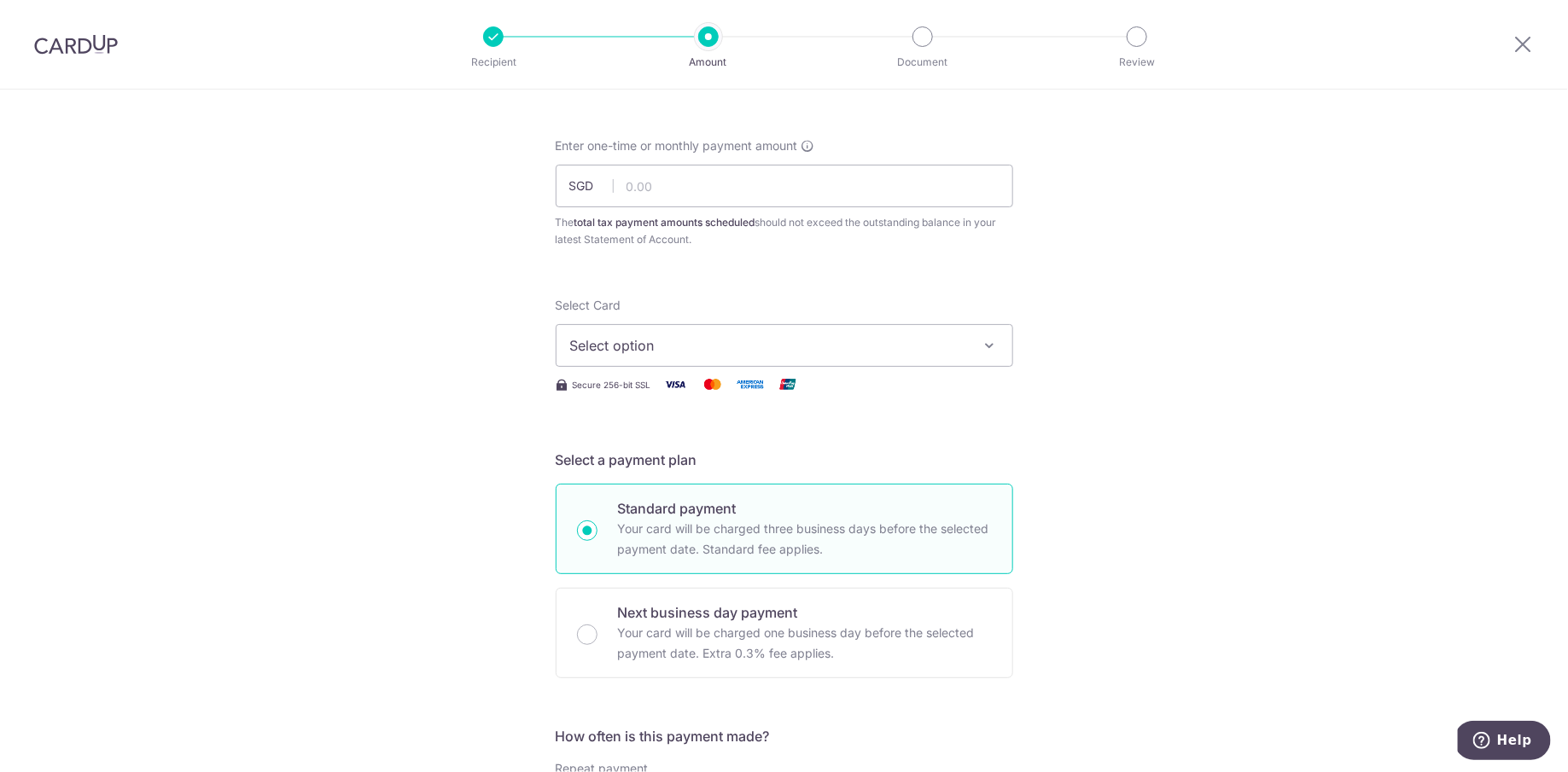
scroll to position [0, 0]
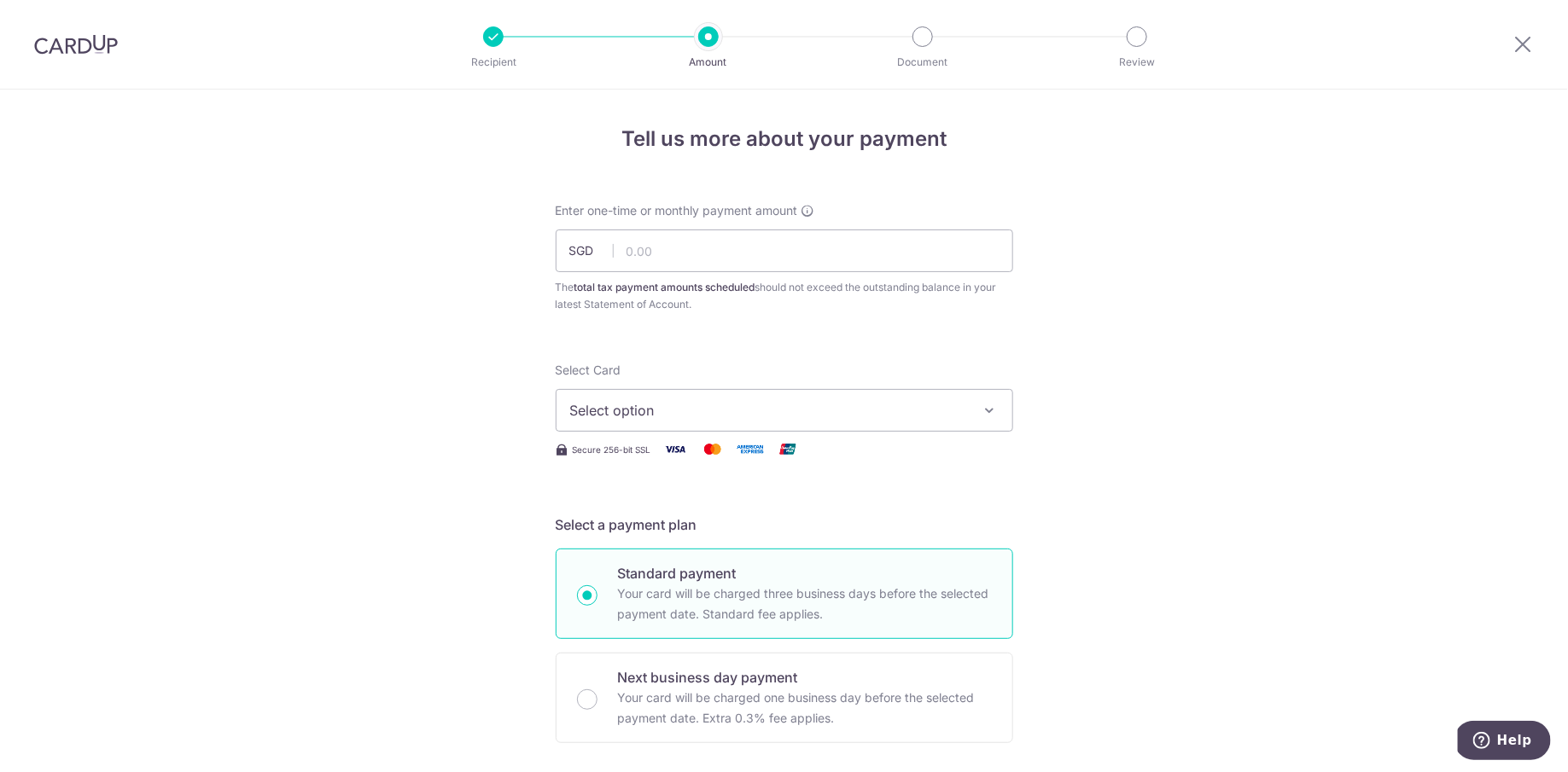
click at [775, 407] on span "Select option" at bounding box center [769, 410] width 398 height 20
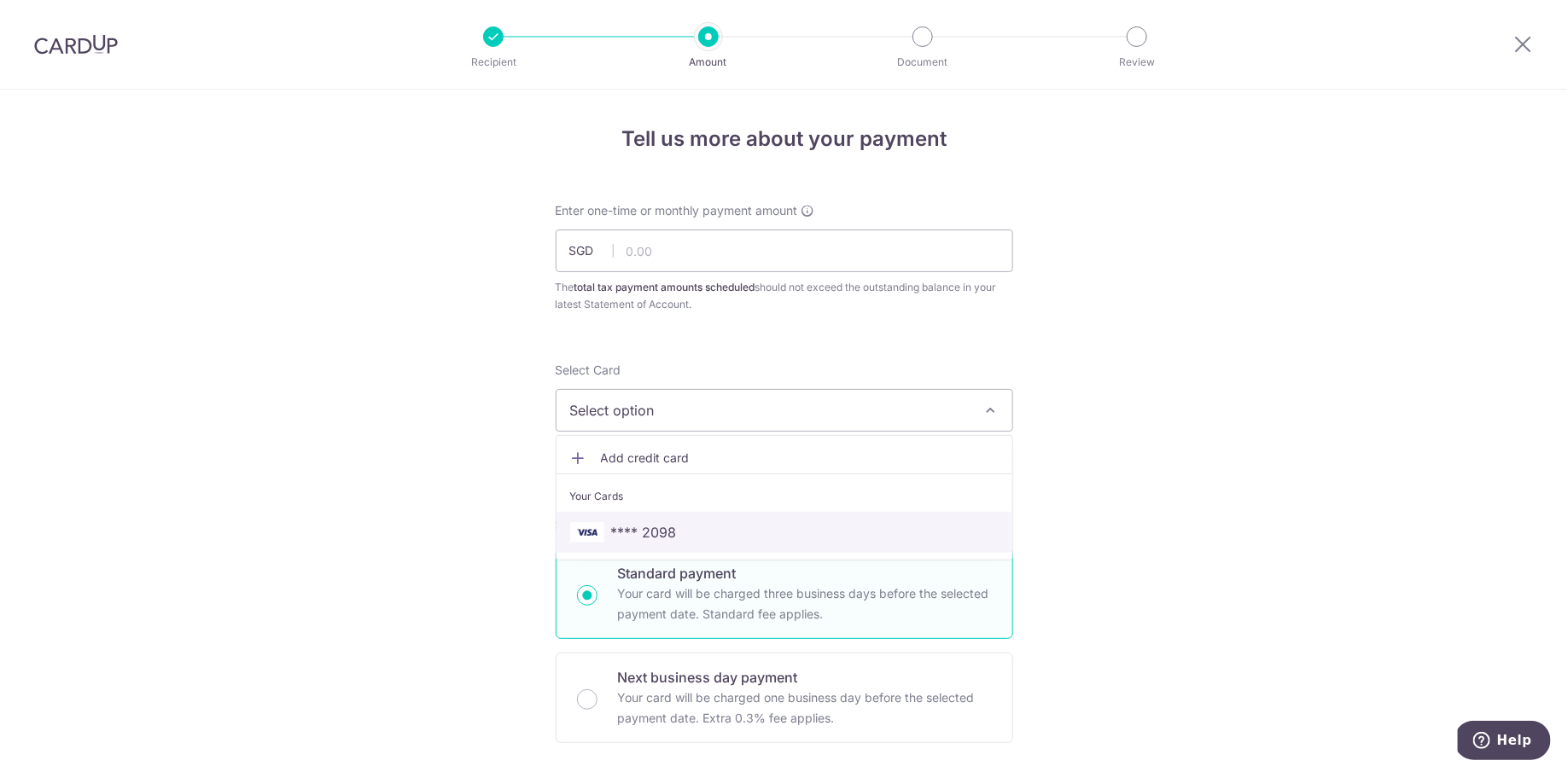
click at [716, 518] on link "**** 2098" at bounding box center [785, 532] width 456 height 41
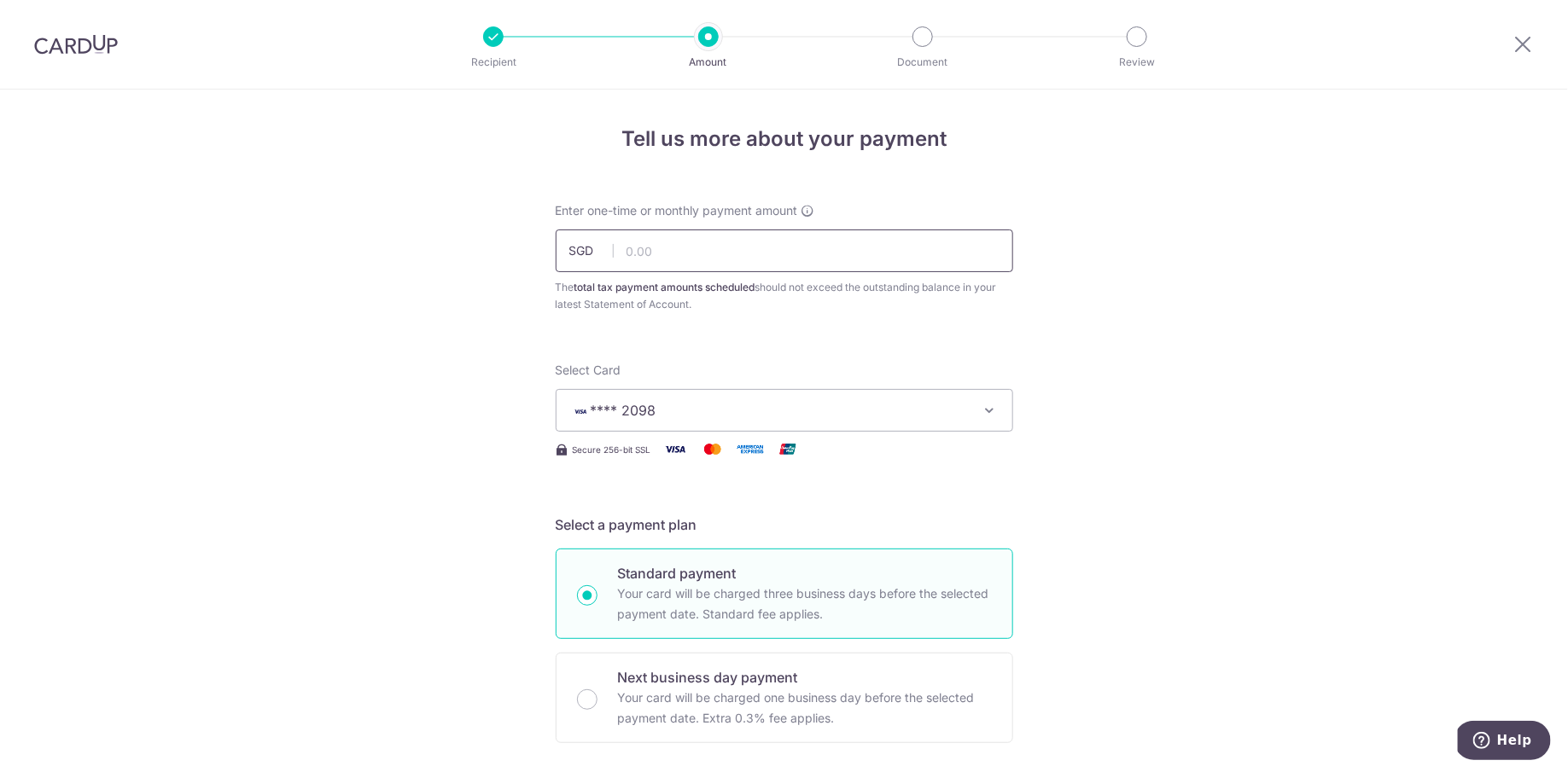
click at [776, 231] on input "text" at bounding box center [784, 251] width 457 height 43
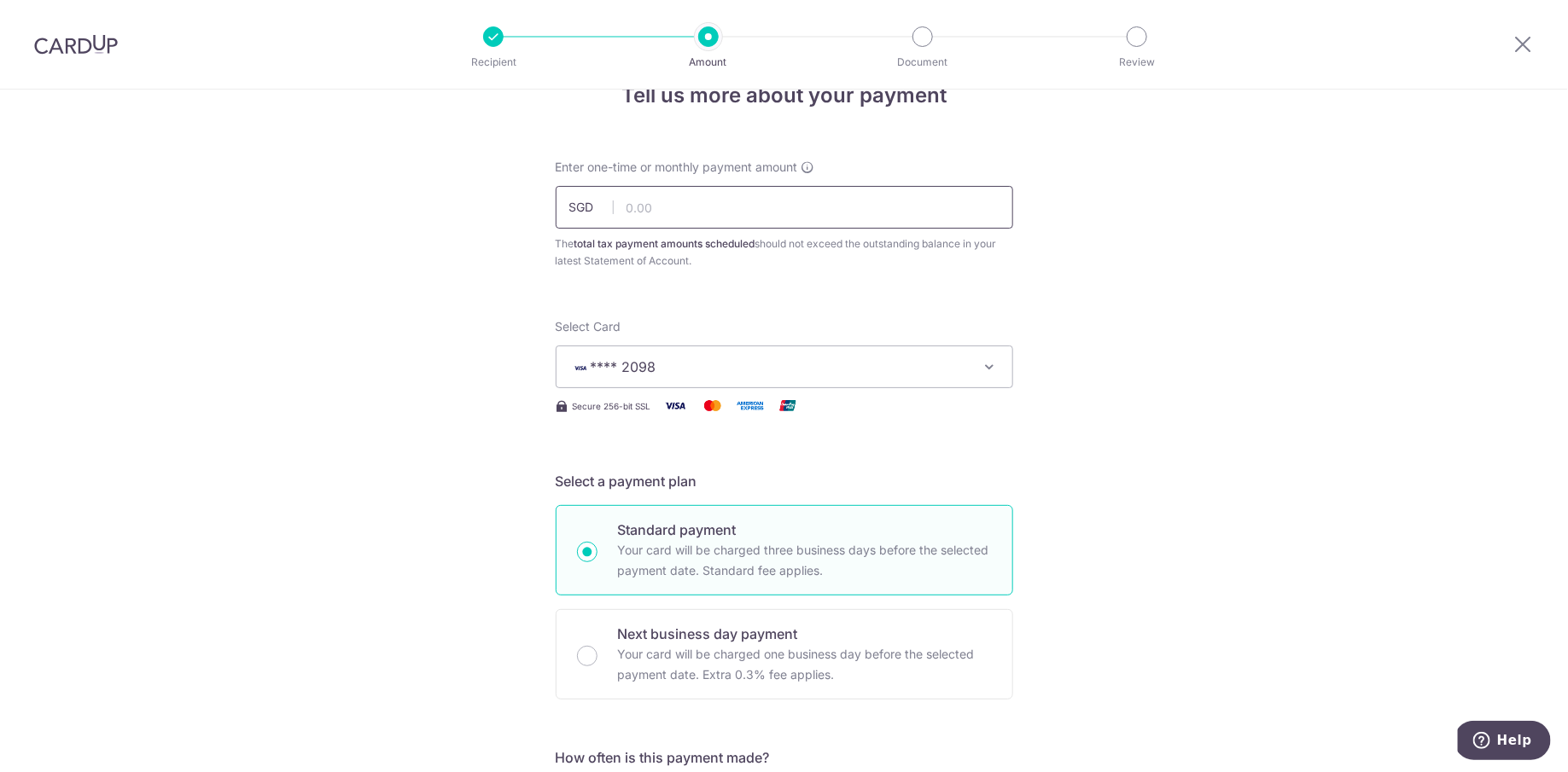
scroll to position [48, 0]
click at [735, 203] on input "text" at bounding box center [784, 203] width 457 height 43
paste input "1,422.44"
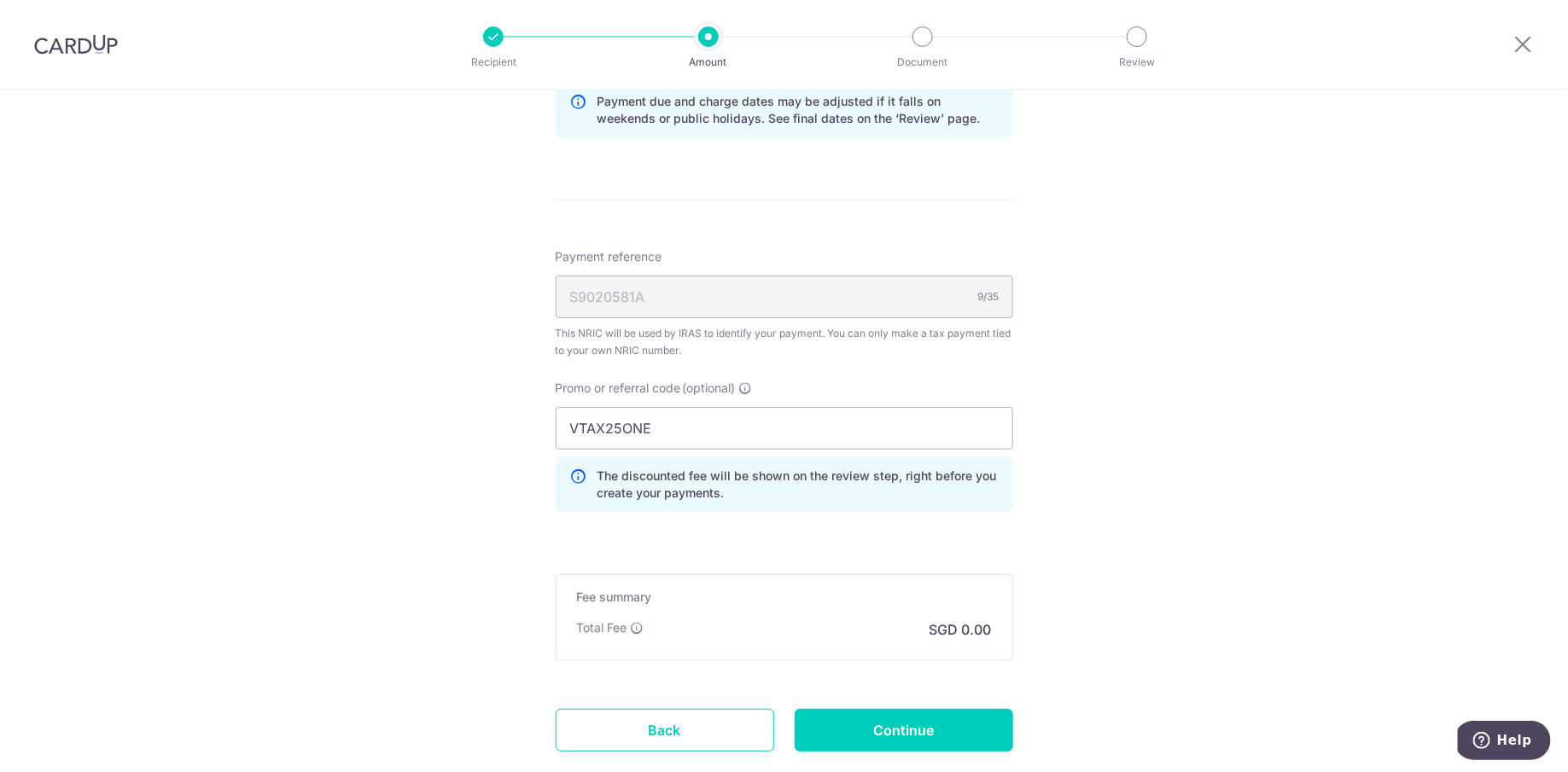
scroll to position [968, 0]
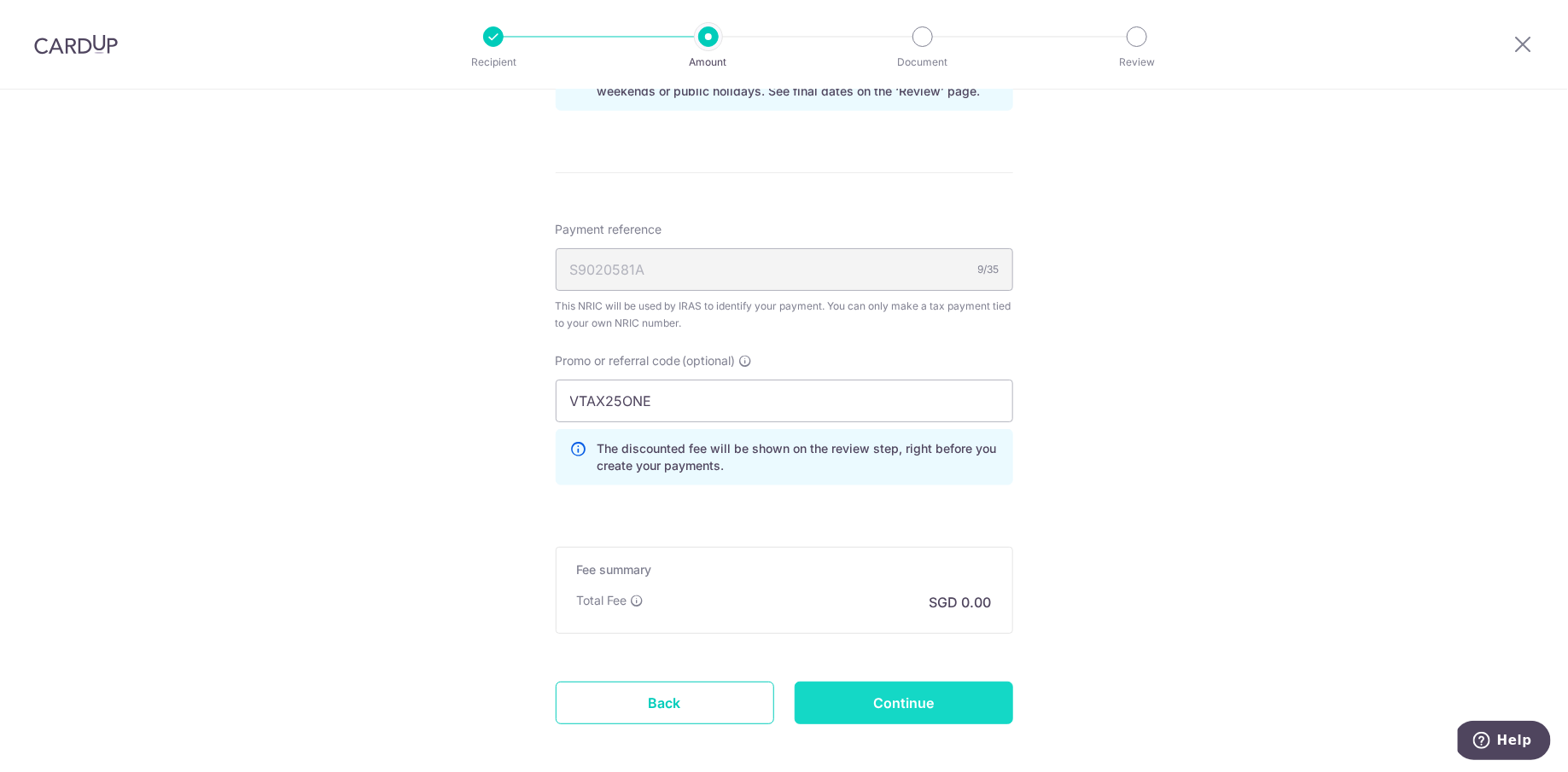
click at [851, 702] on input "Continue" at bounding box center [903, 703] width 218 height 43
type input "1,422.44"
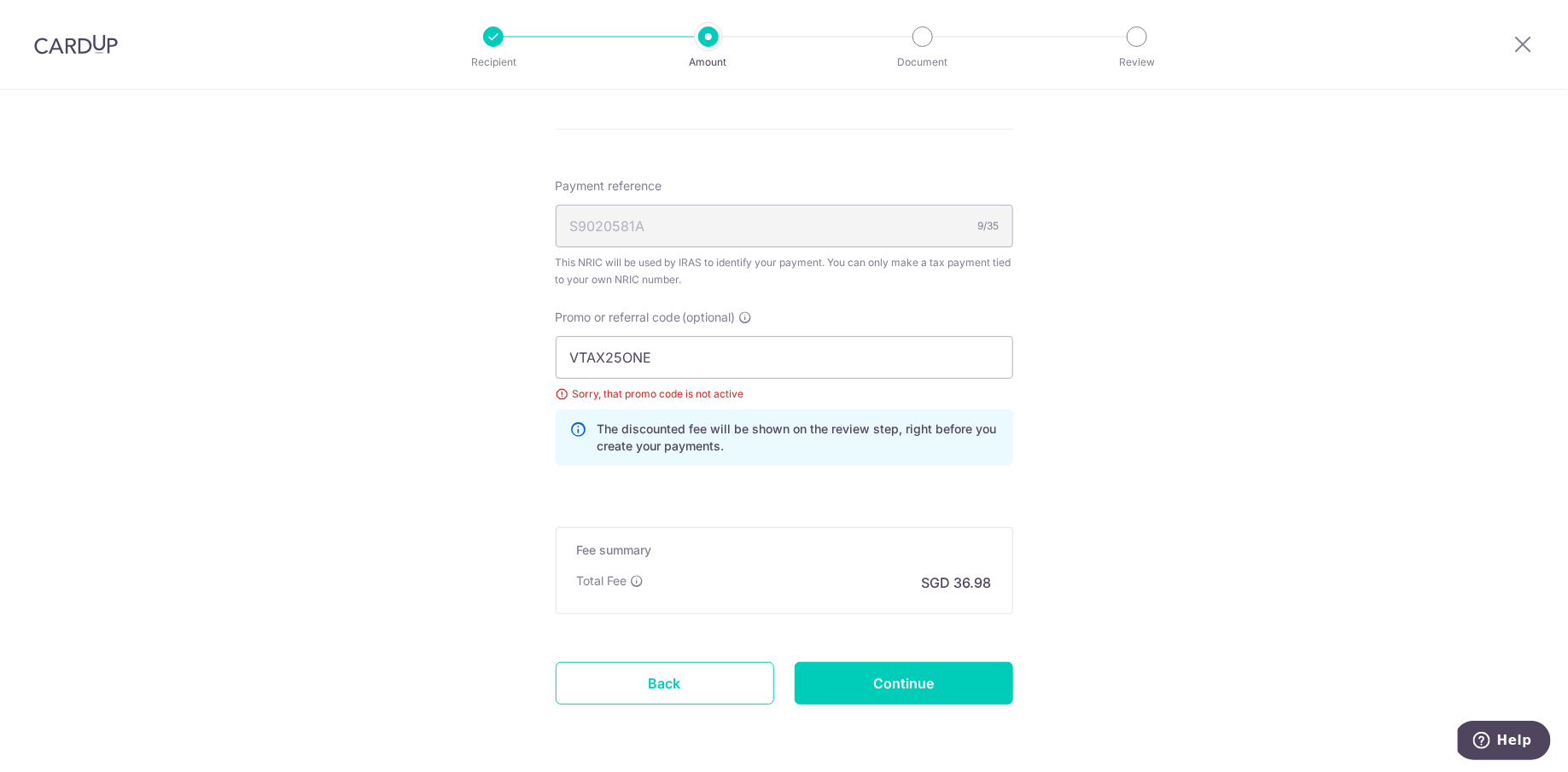
scroll to position [1004, 0]
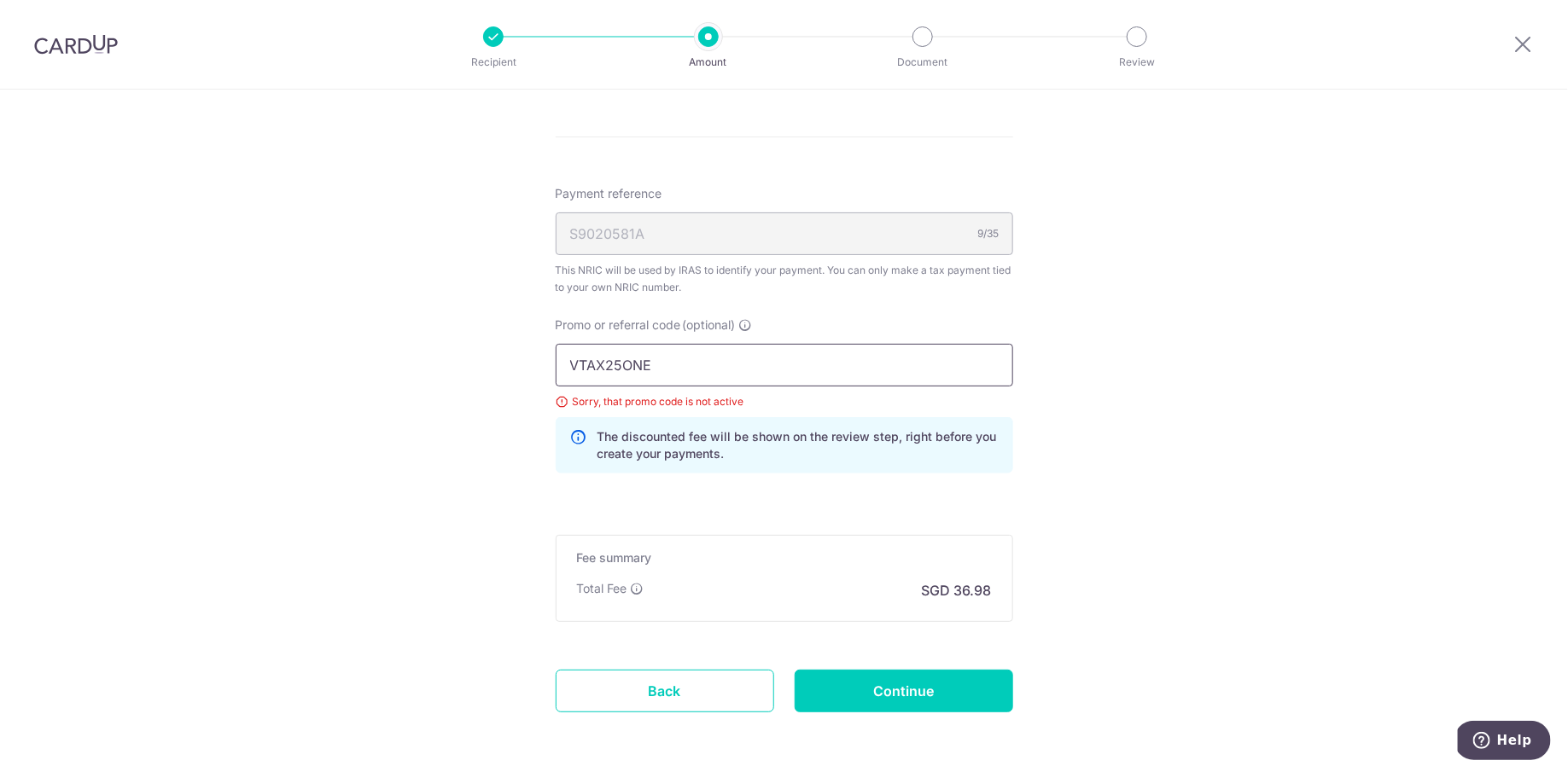
click at [833, 372] on input "VTAX25ONE" at bounding box center [784, 365] width 457 height 43
type input "VTAX25ONE"
click at [848, 684] on input "Continue" at bounding box center [903, 691] width 218 height 43
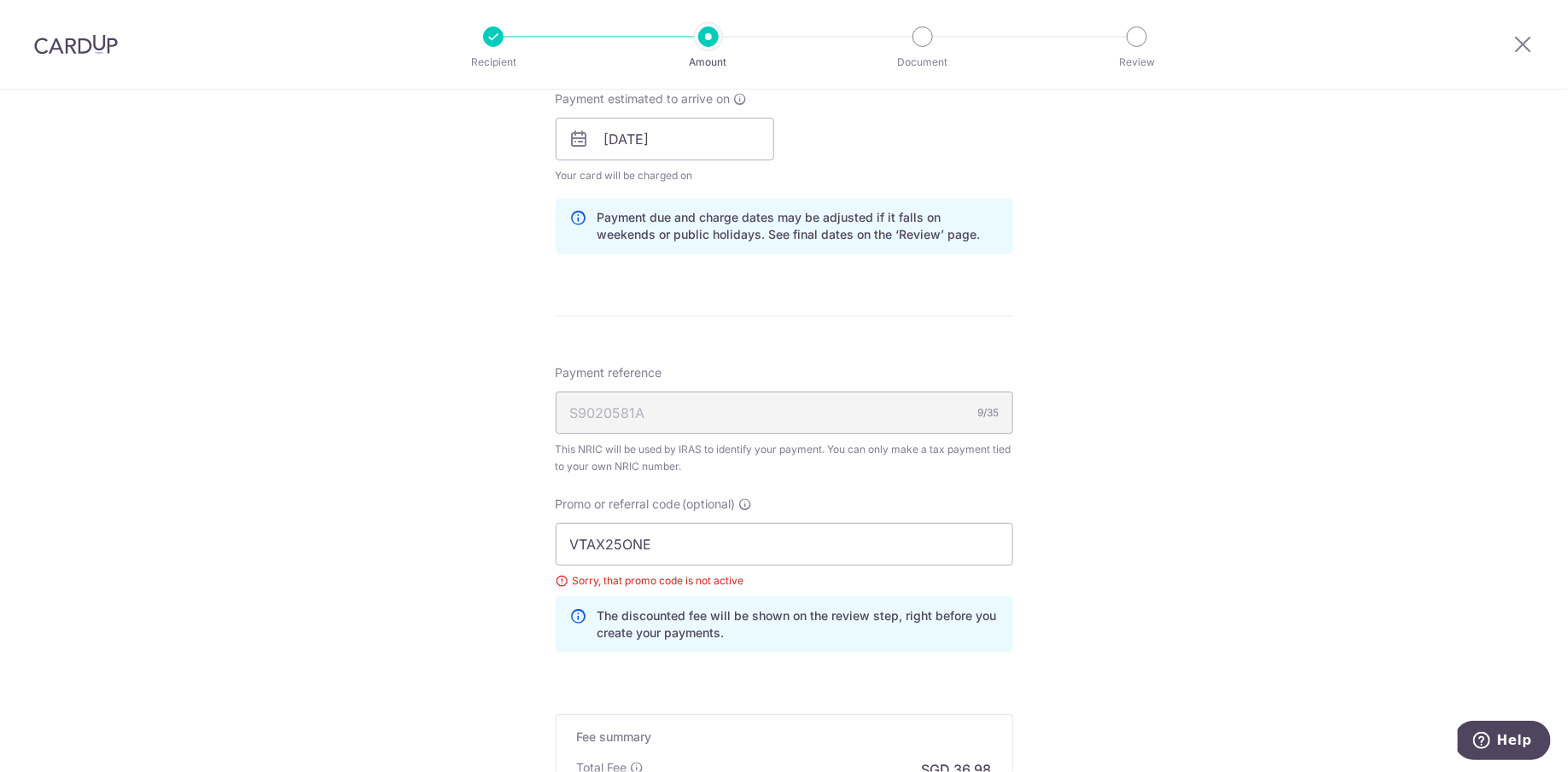
scroll to position [832, 0]
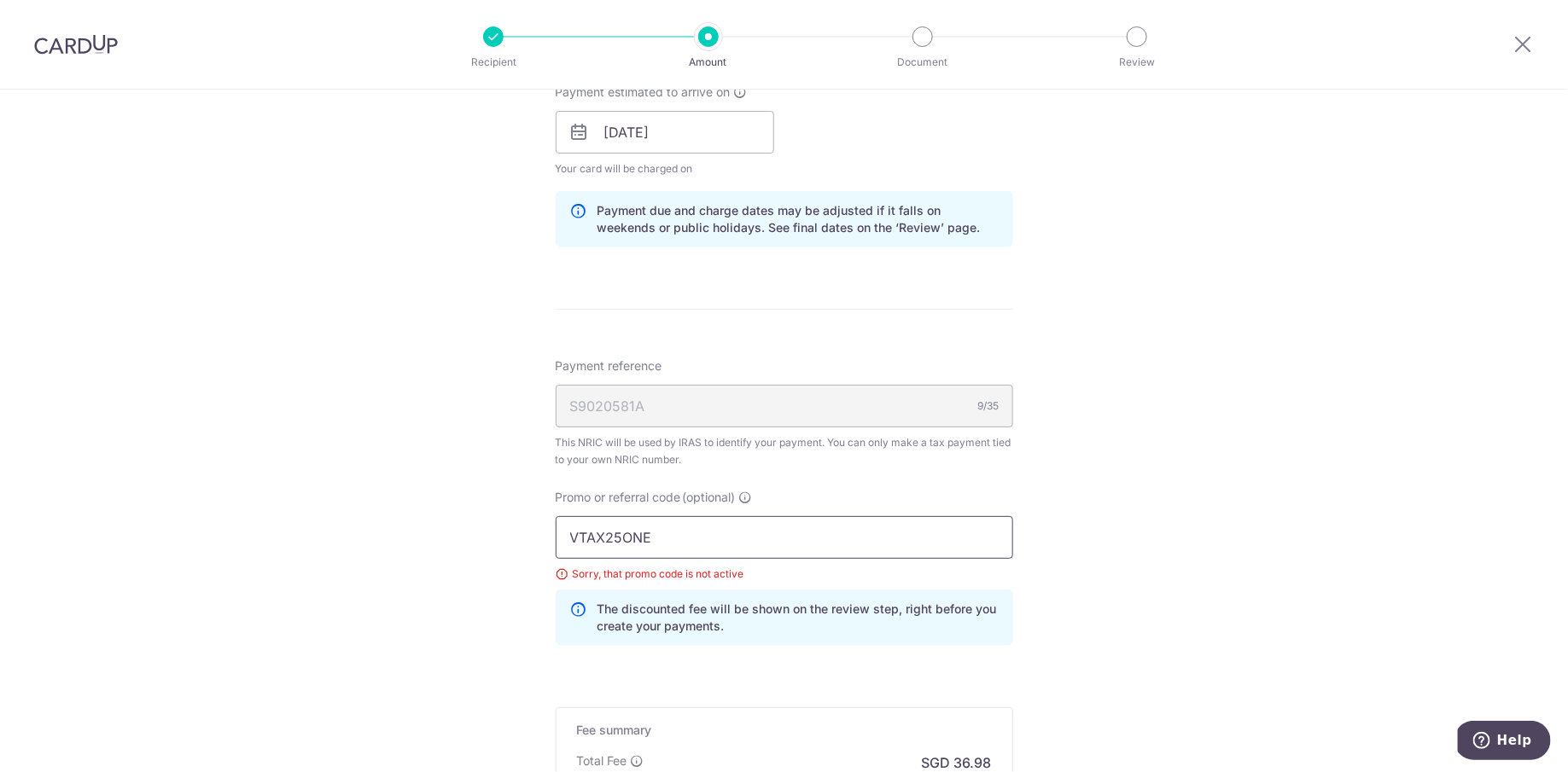
click at [697, 544] on input "VTAX25ONE" at bounding box center [784, 537] width 457 height 43
paste input "MCTAX25N"
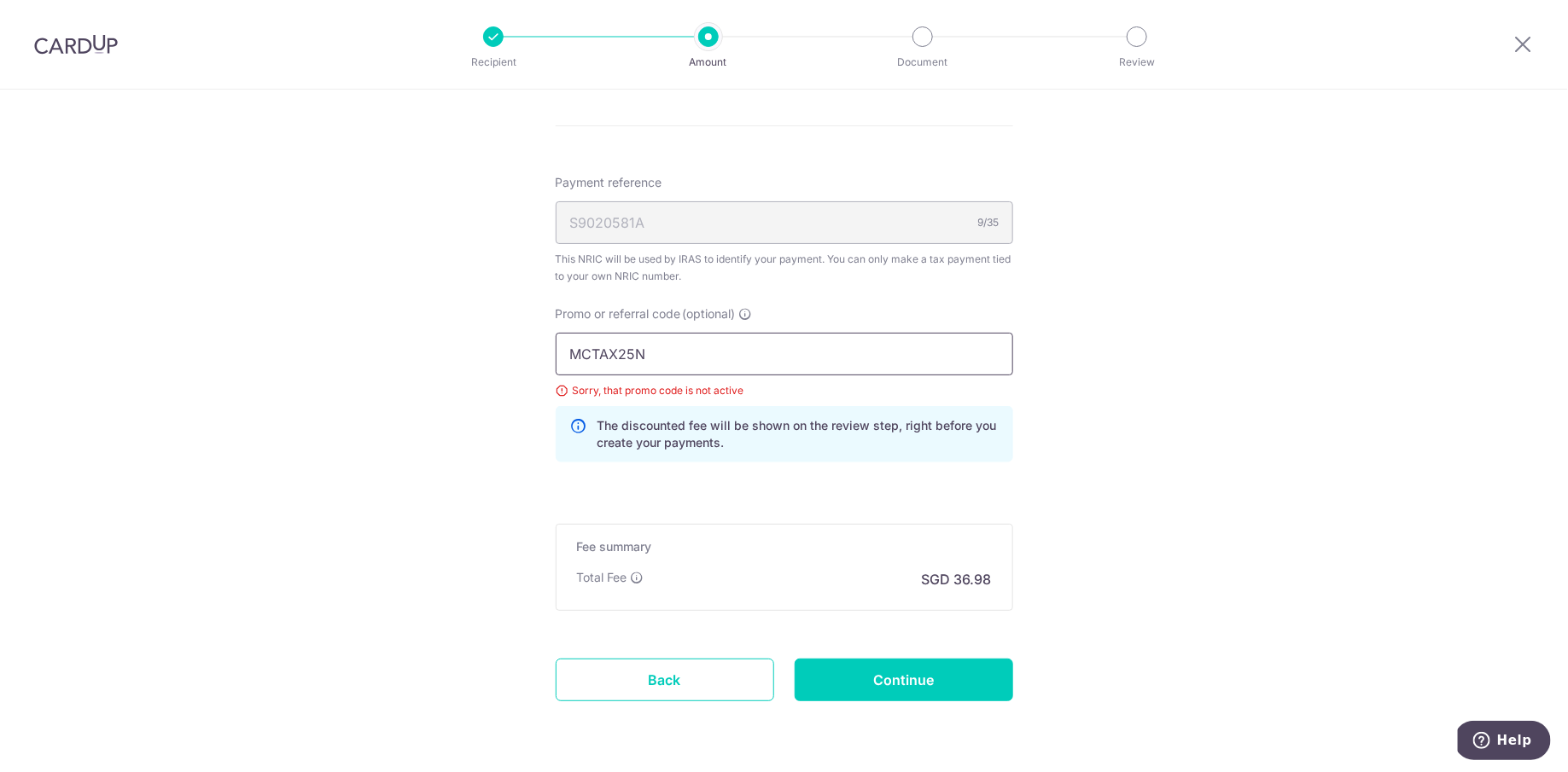
scroll to position [1021, 0]
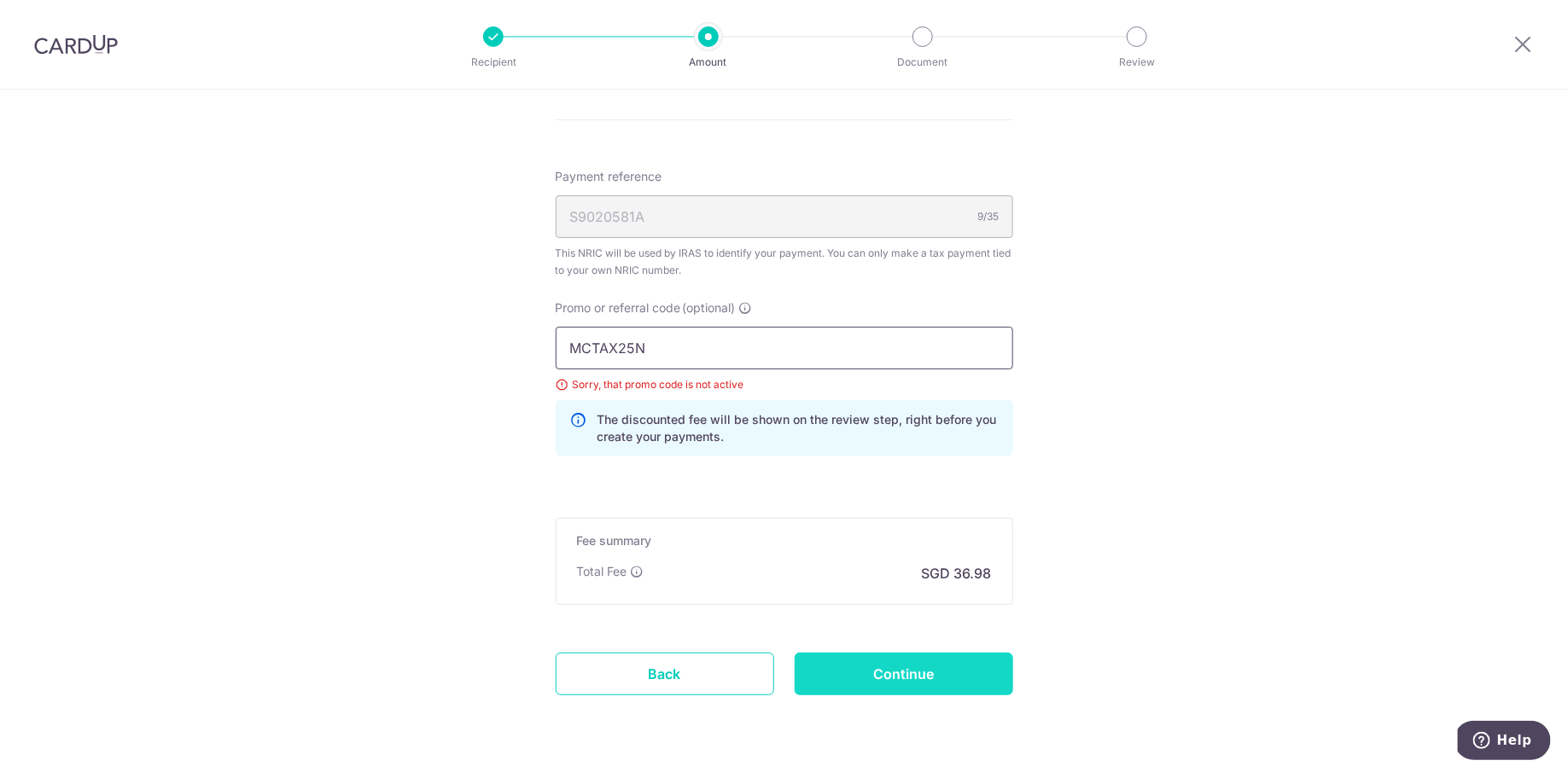
type input "MCTAX25N"
click at [868, 665] on input "Continue" at bounding box center [903, 674] width 218 height 43
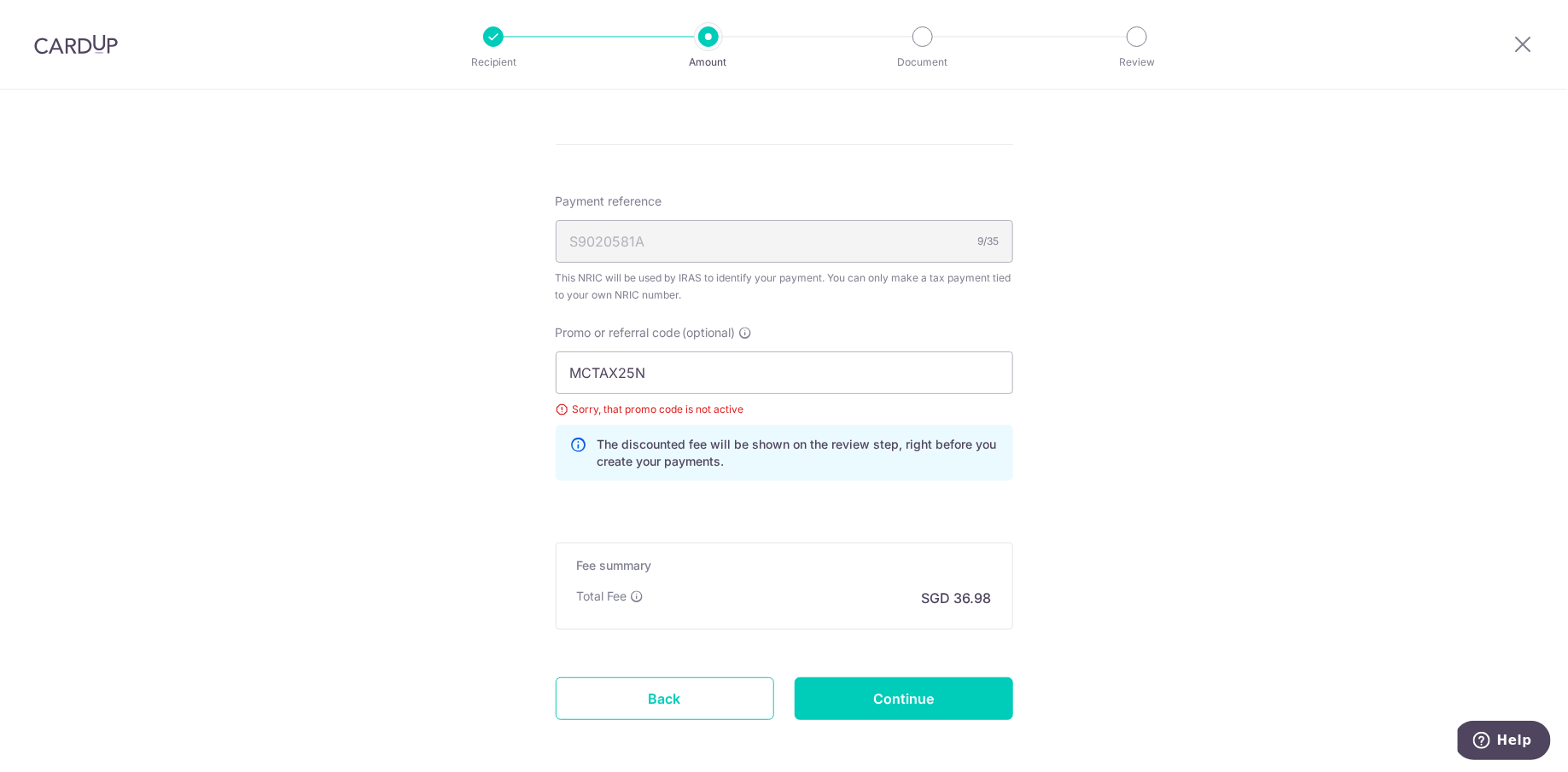
scroll to position [995, 0]
click at [694, 388] on input "MCTAX25N" at bounding box center [784, 373] width 457 height 43
paste input "LTAX25R"
type input "MLTAX25R"
click at [869, 691] on input "Continue" at bounding box center [903, 699] width 218 height 43
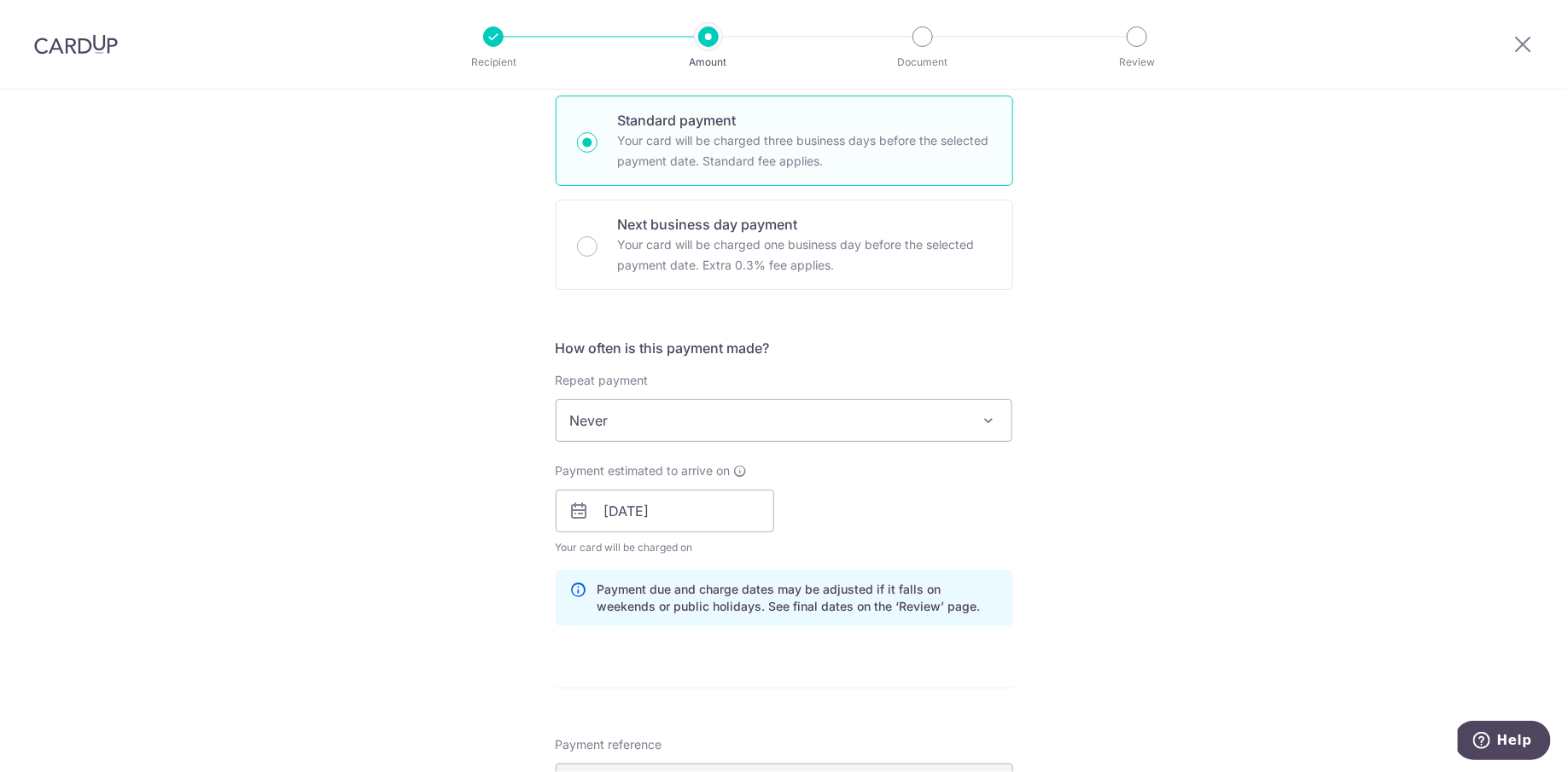
scroll to position [435, 0]
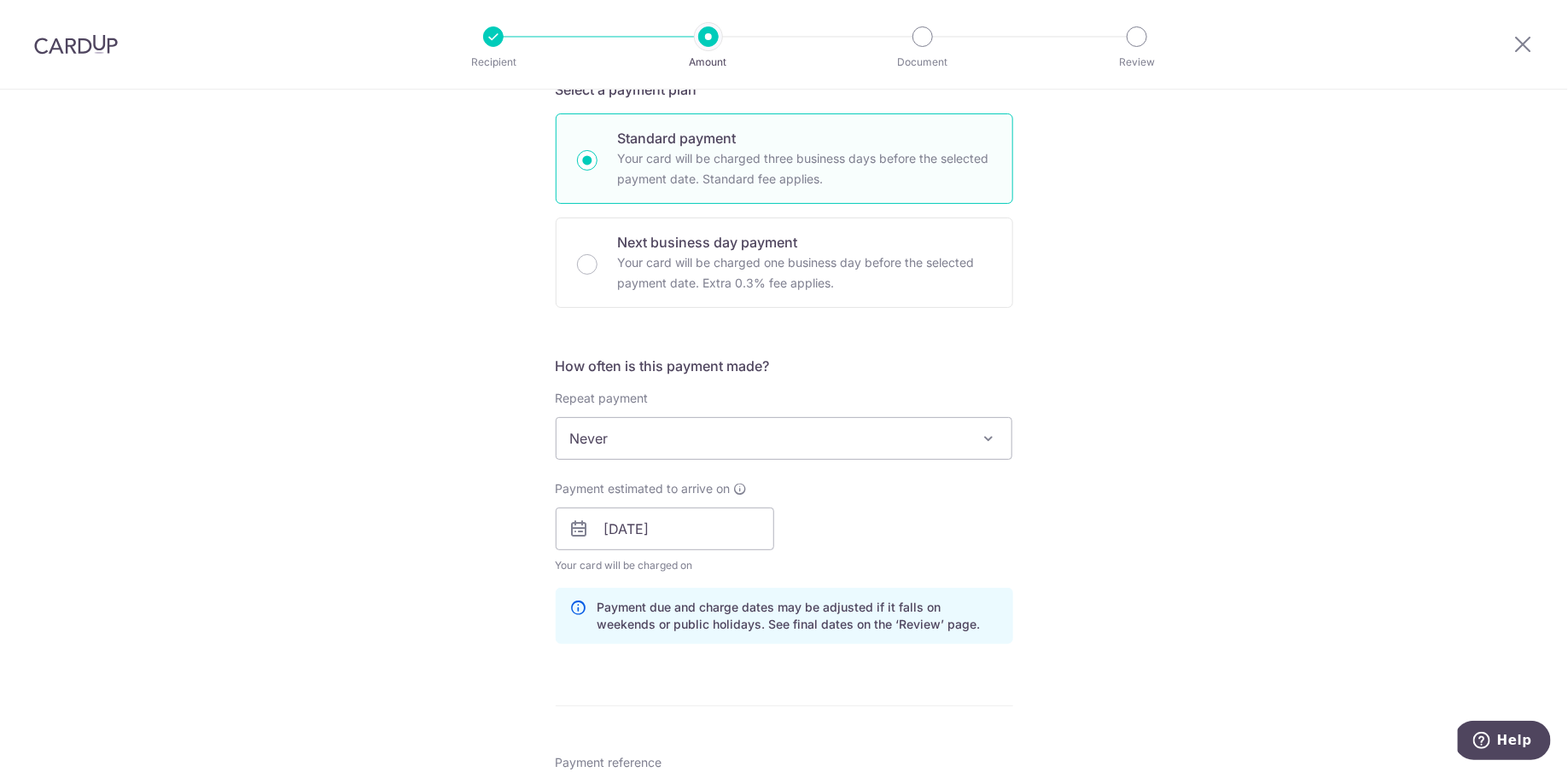
click at [854, 436] on span "Never" at bounding box center [785, 438] width 456 height 41
click at [811, 361] on h5 "How often is this payment made?" at bounding box center [784, 366] width 457 height 20
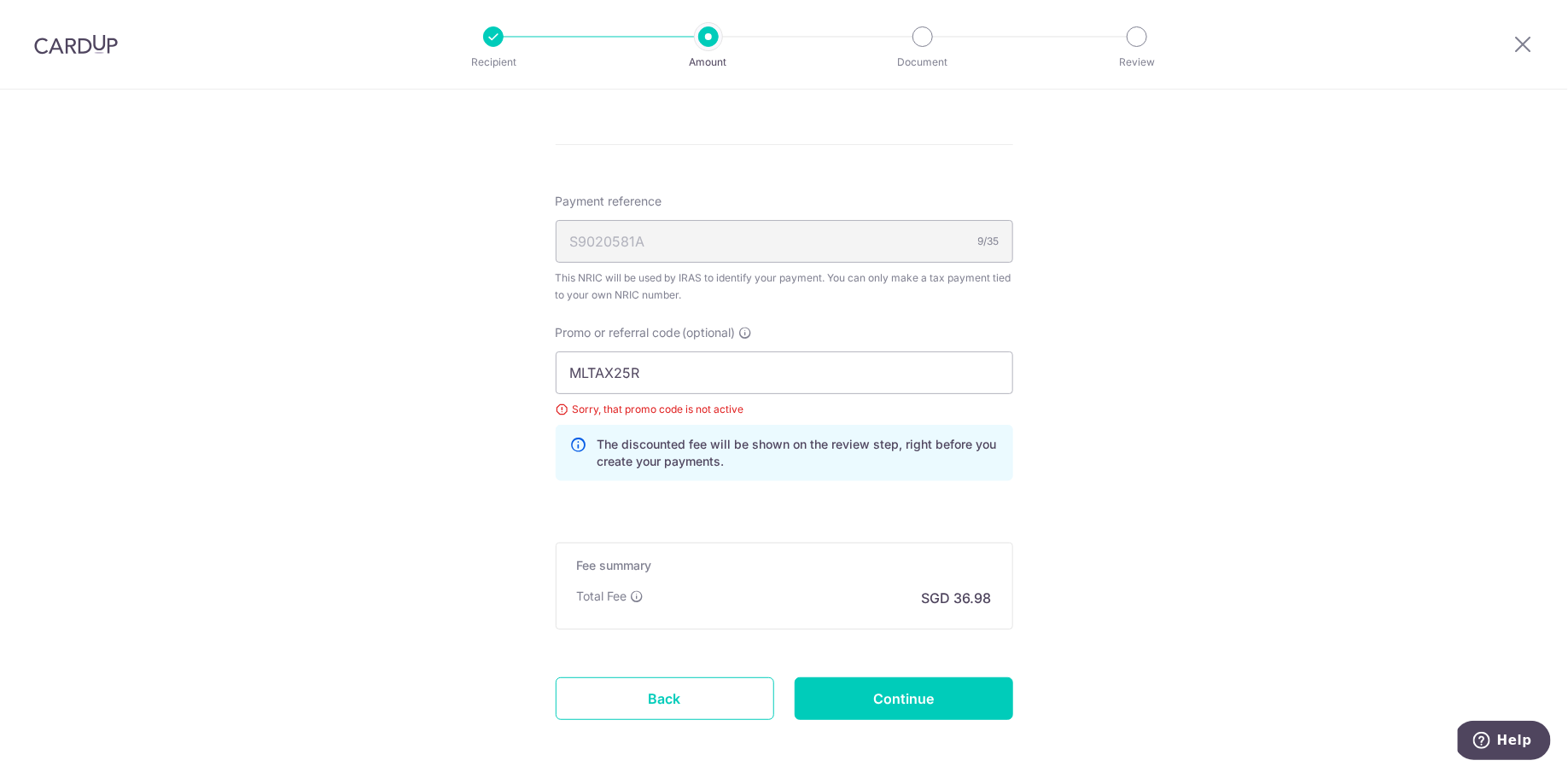
scroll to position [998, 0]
click at [690, 368] on input "MLTAX25R" at bounding box center [784, 371] width 457 height 43
paste input "VTAX25ONE"
type input "VTAX25ONE"
click at [895, 687] on input "Continue" at bounding box center [903, 697] width 218 height 43
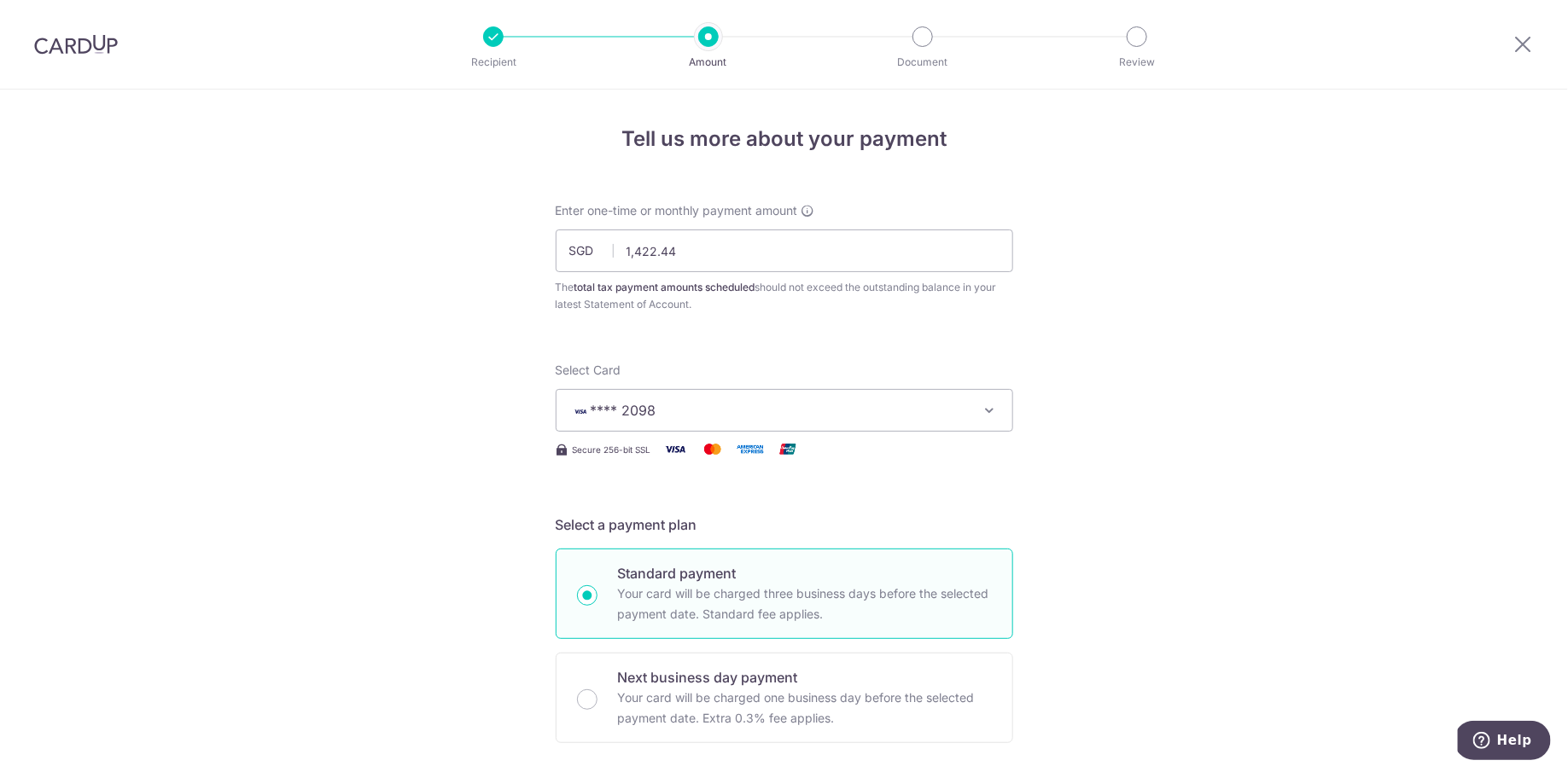
scroll to position [1067, 0]
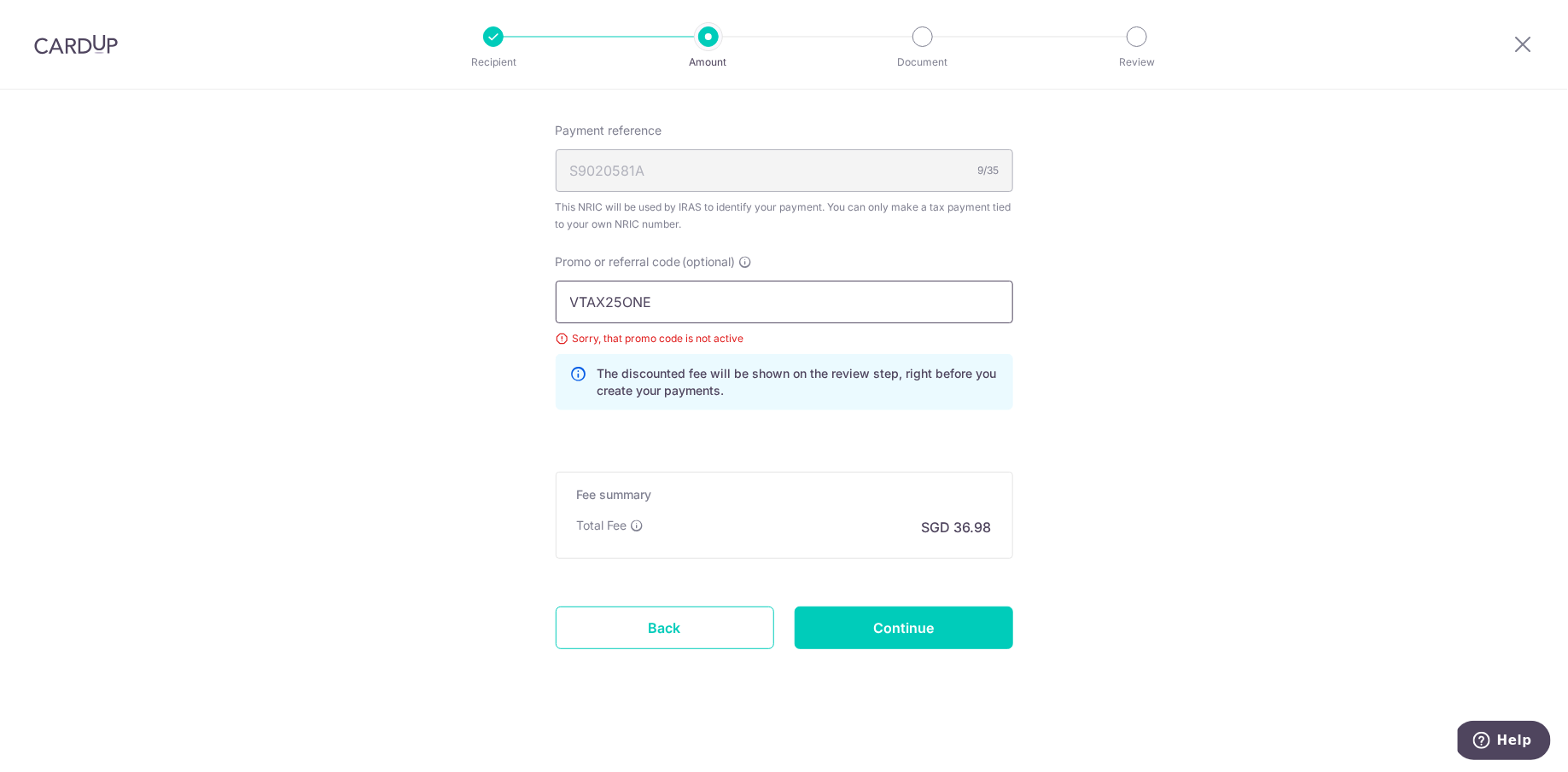
click at [730, 313] on input "VTAX25ONE" at bounding box center [784, 302] width 457 height 43
paste input "MLTAX25R"
type input "MLTAX25R"
click at [877, 618] on input "Continue" at bounding box center [903, 627] width 218 height 43
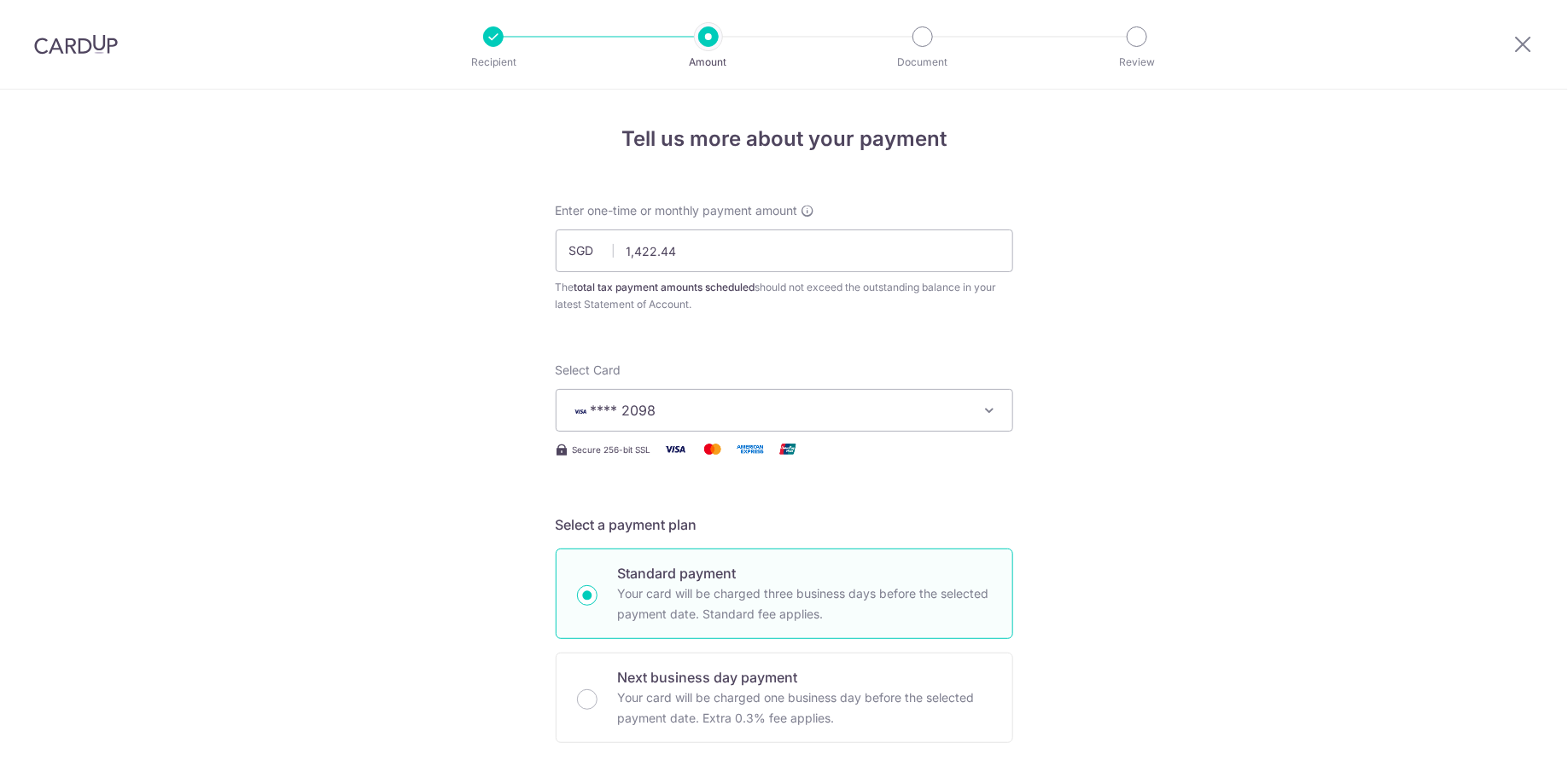
scroll to position [1067, 0]
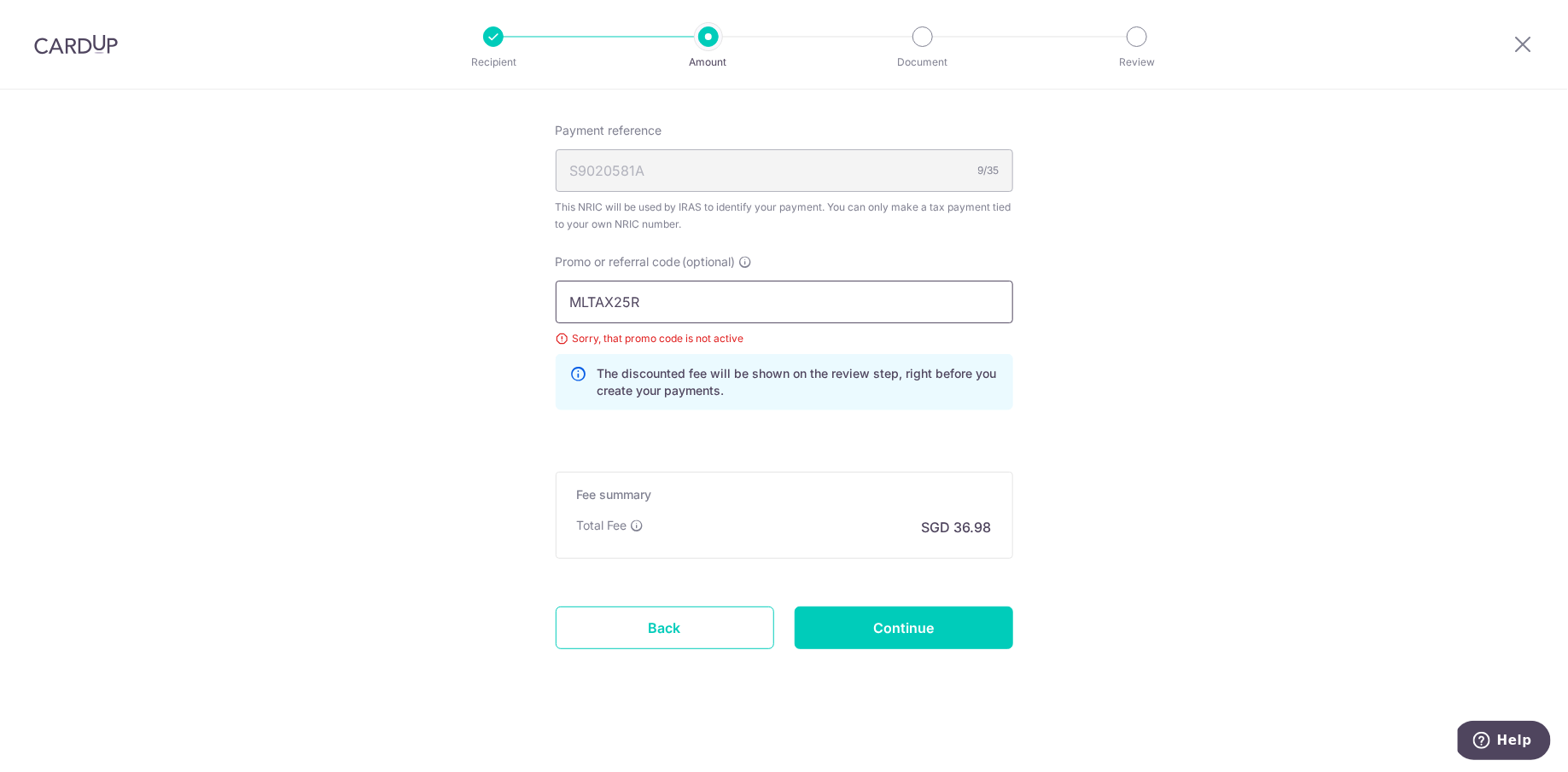
click at [697, 301] on input "MLTAX25R" at bounding box center [784, 302] width 457 height 43
paste input "25AMEX18"
type input "25AMEX18"
click at [889, 619] on input "Continue" at bounding box center [903, 627] width 218 height 43
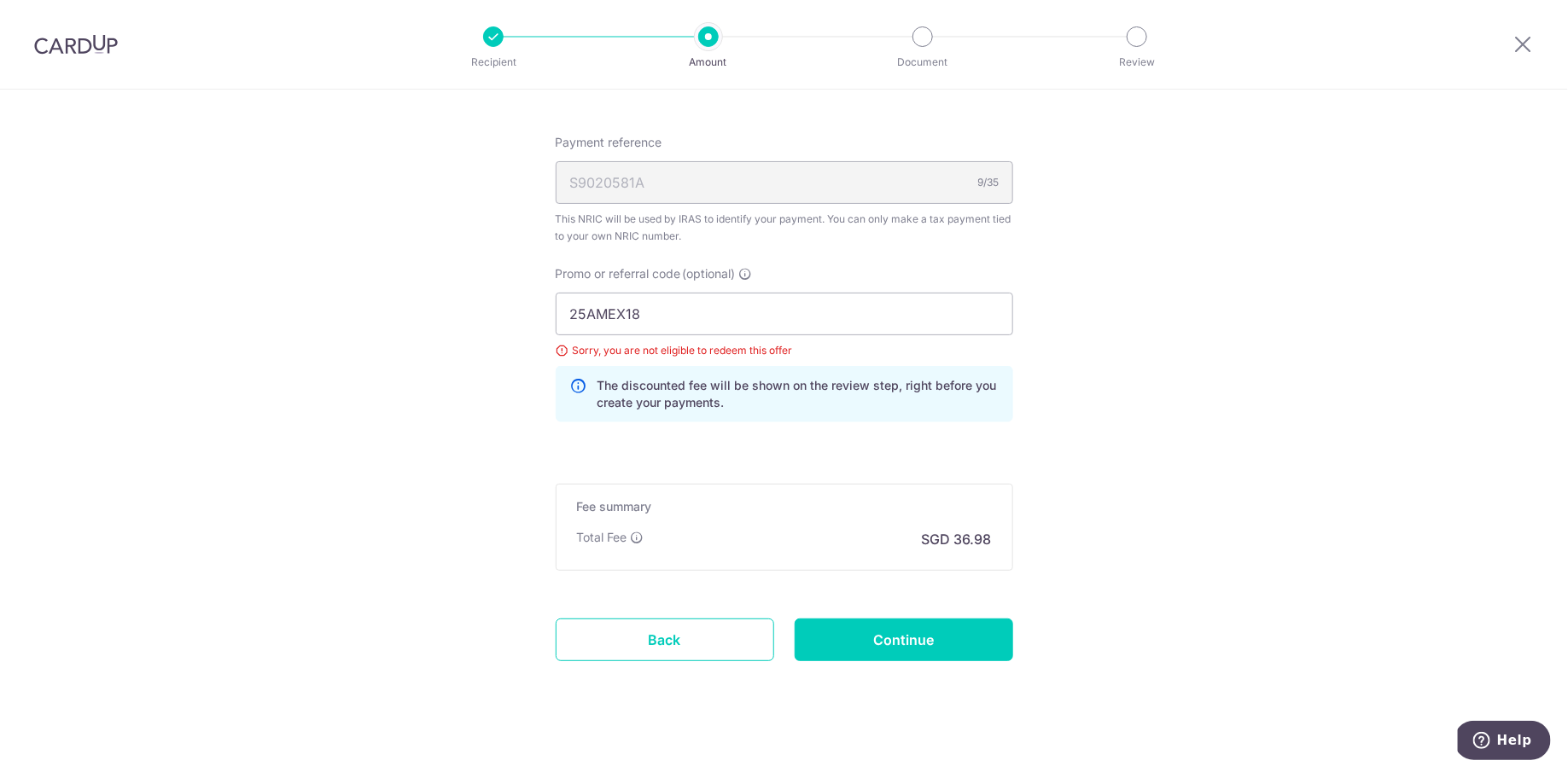
scroll to position [1067, 0]
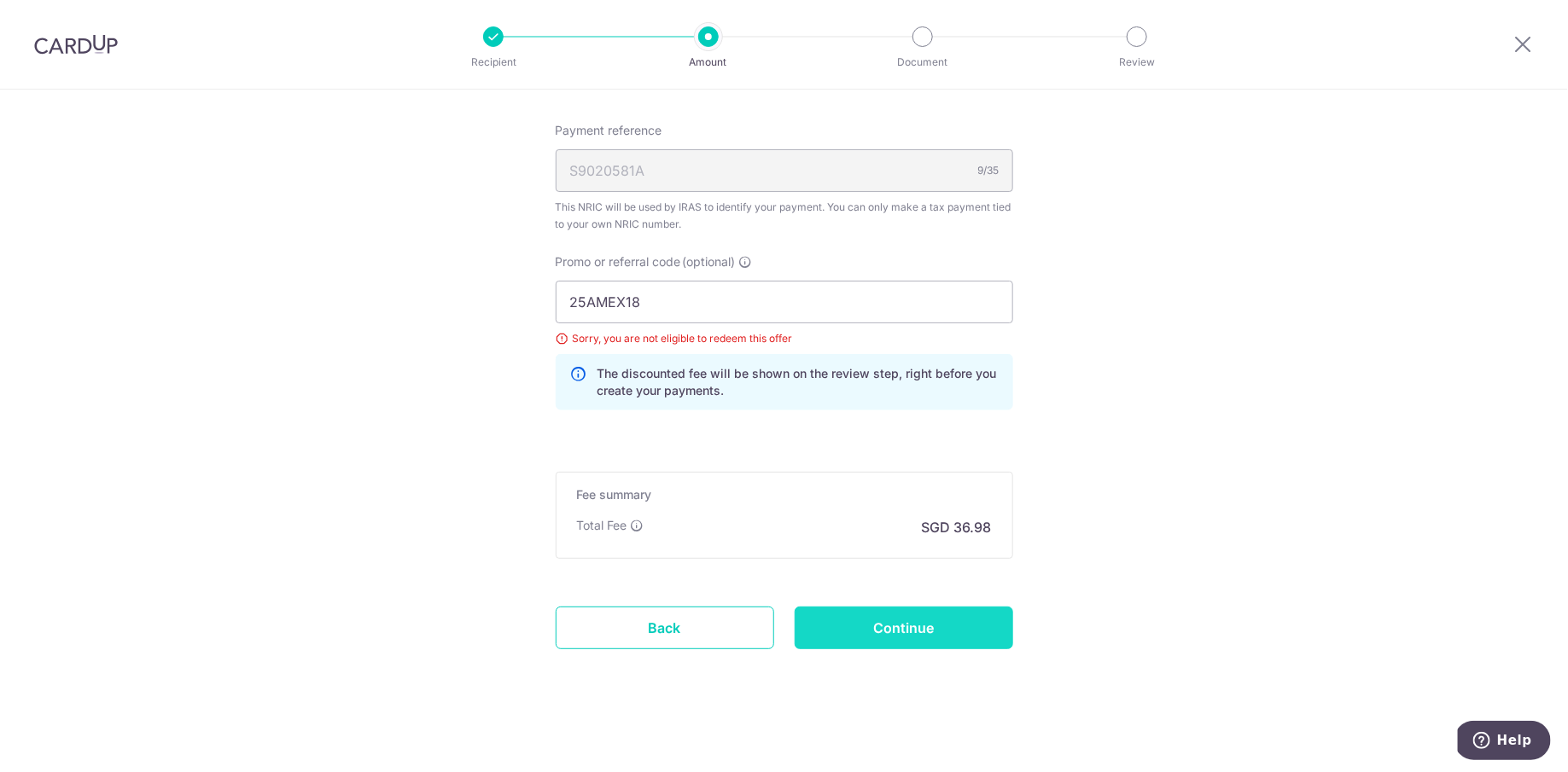
click at [921, 632] on input "Continue" at bounding box center [903, 627] width 218 height 43
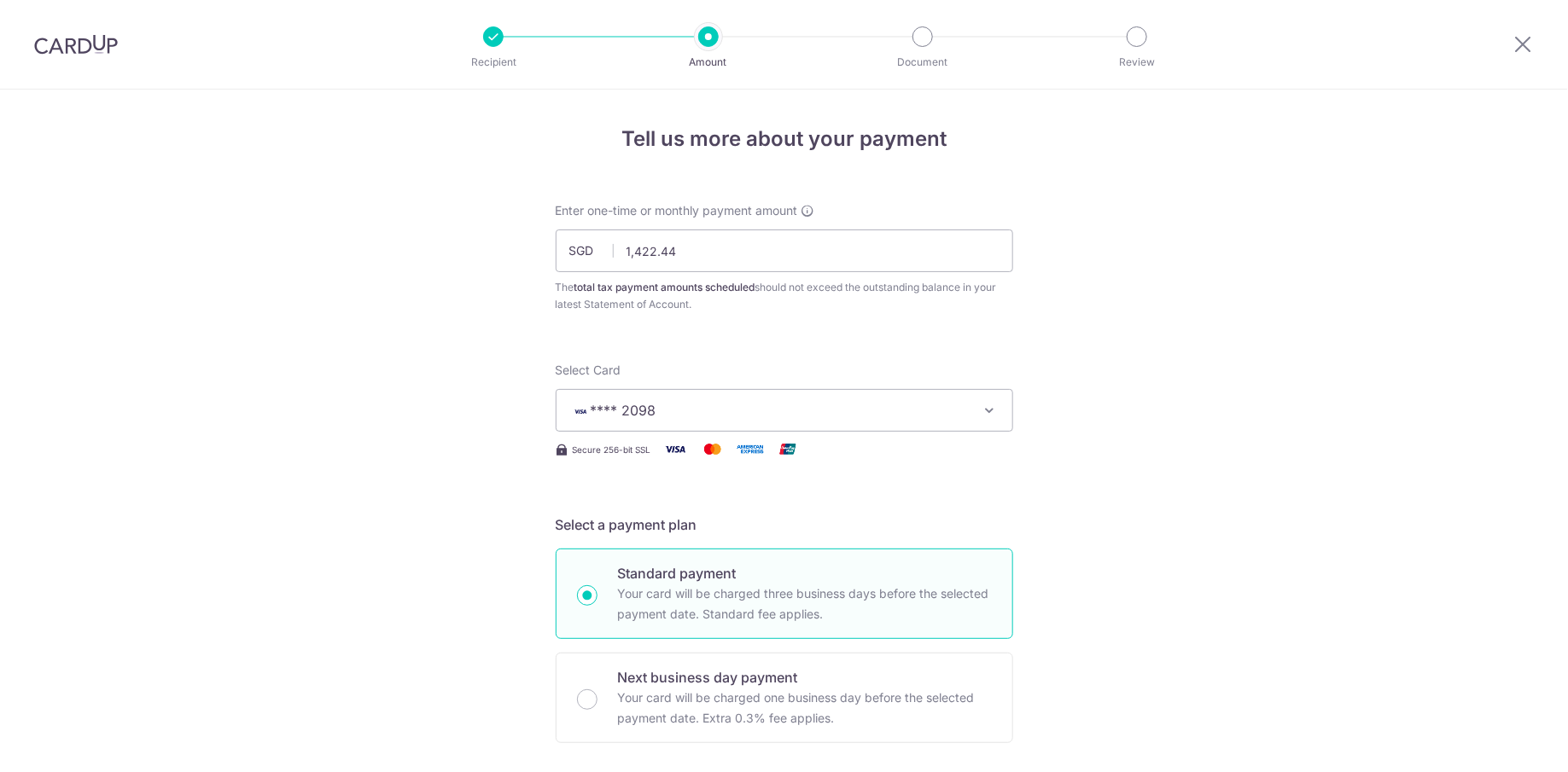
scroll to position [1067, 0]
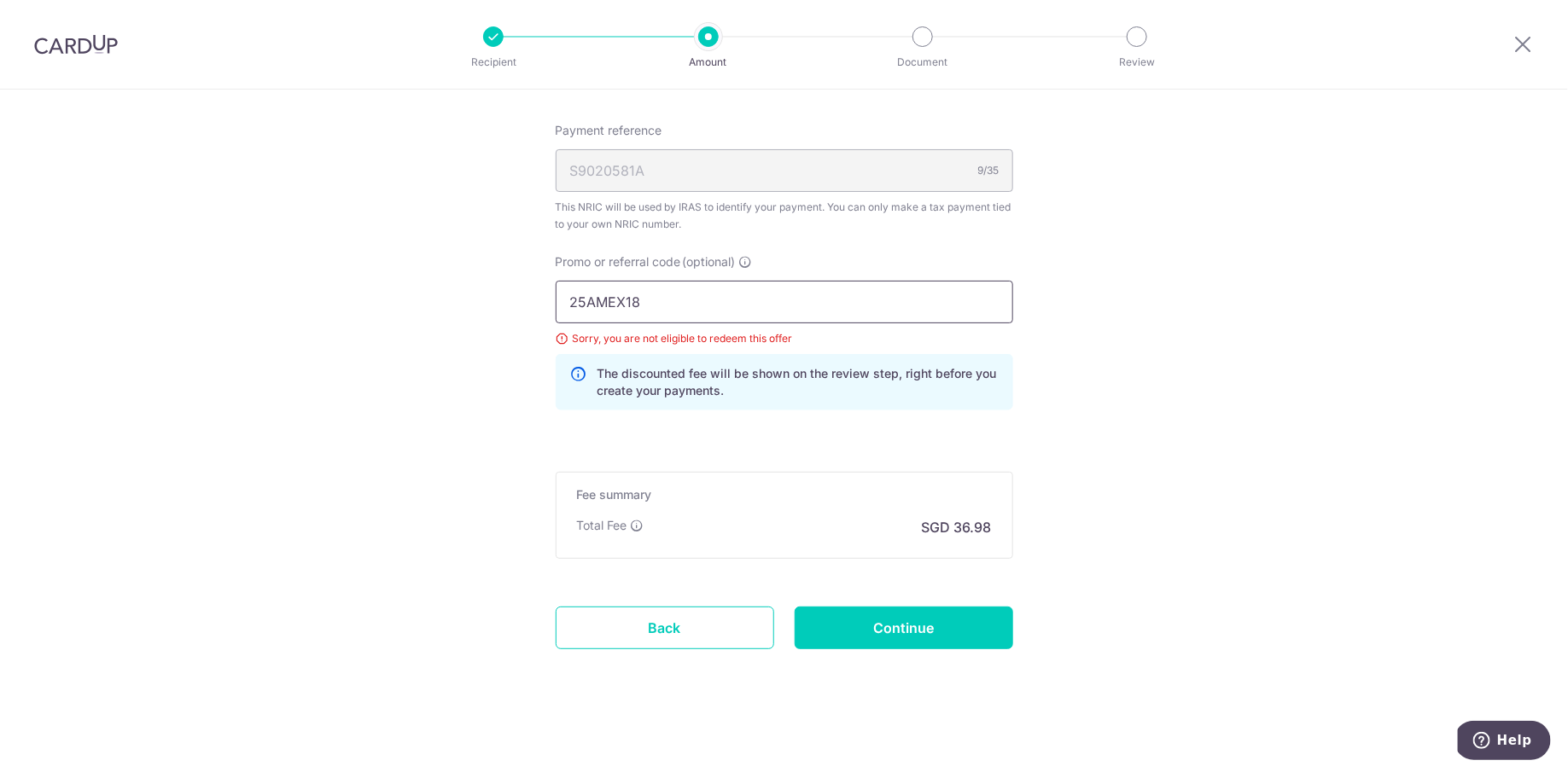
click at [685, 308] on input "25AMEX18" at bounding box center [784, 302] width 457 height 43
paste input "MCTAX25N"
type input "MCTAX25N"
click at [890, 616] on input "Continue" at bounding box center [903, 627] width 218 height 43
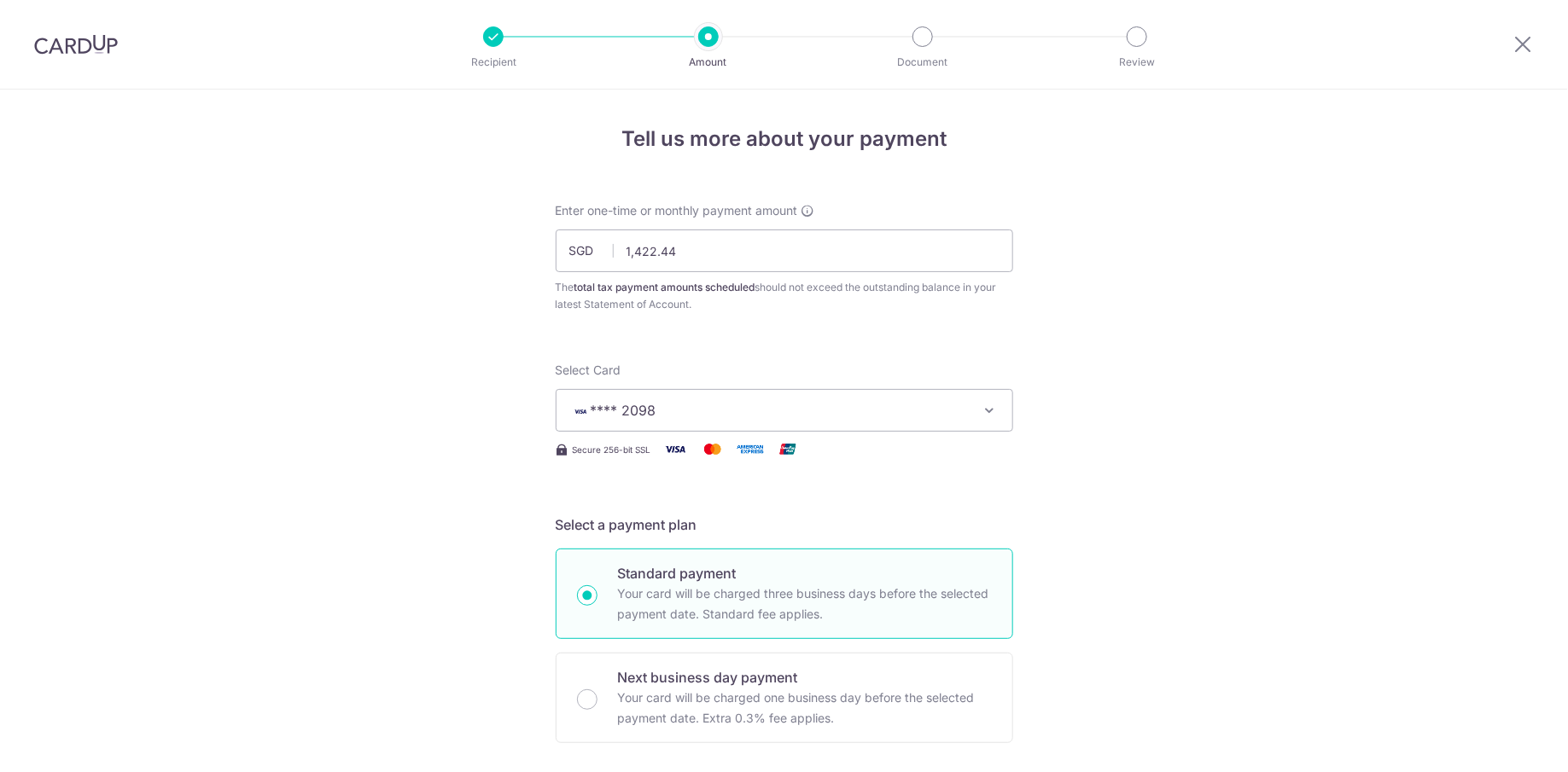
scroll to position [1067, 0]
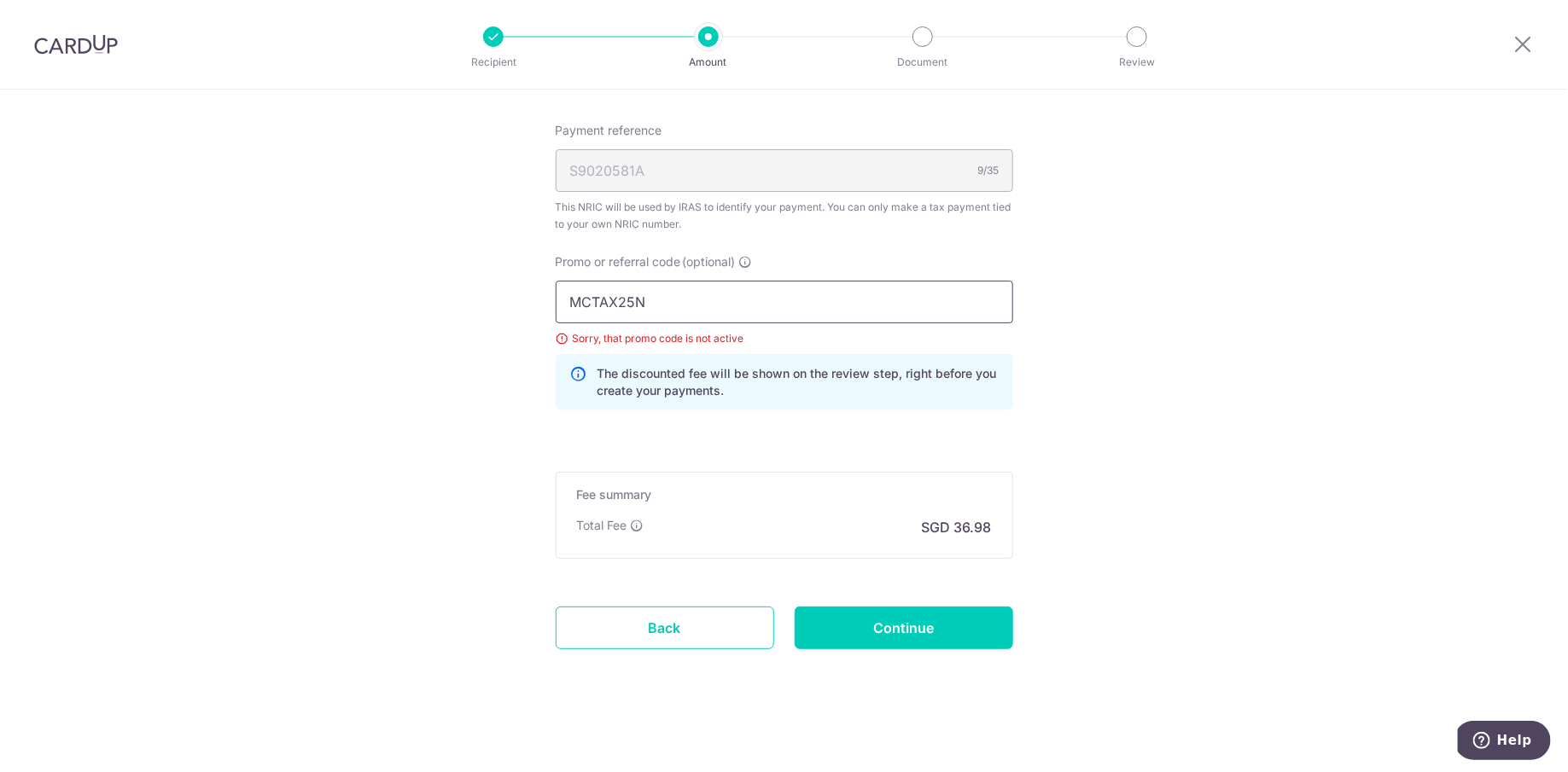
click at [735, 305] on input "MCTAX25N" at bounding box center [784, 302] width 457 height 43
paste input "text"
type input "MCTAX25"
click at [875, 612] on input "Continue" at bounding box center [903, 627] width 218 height 43
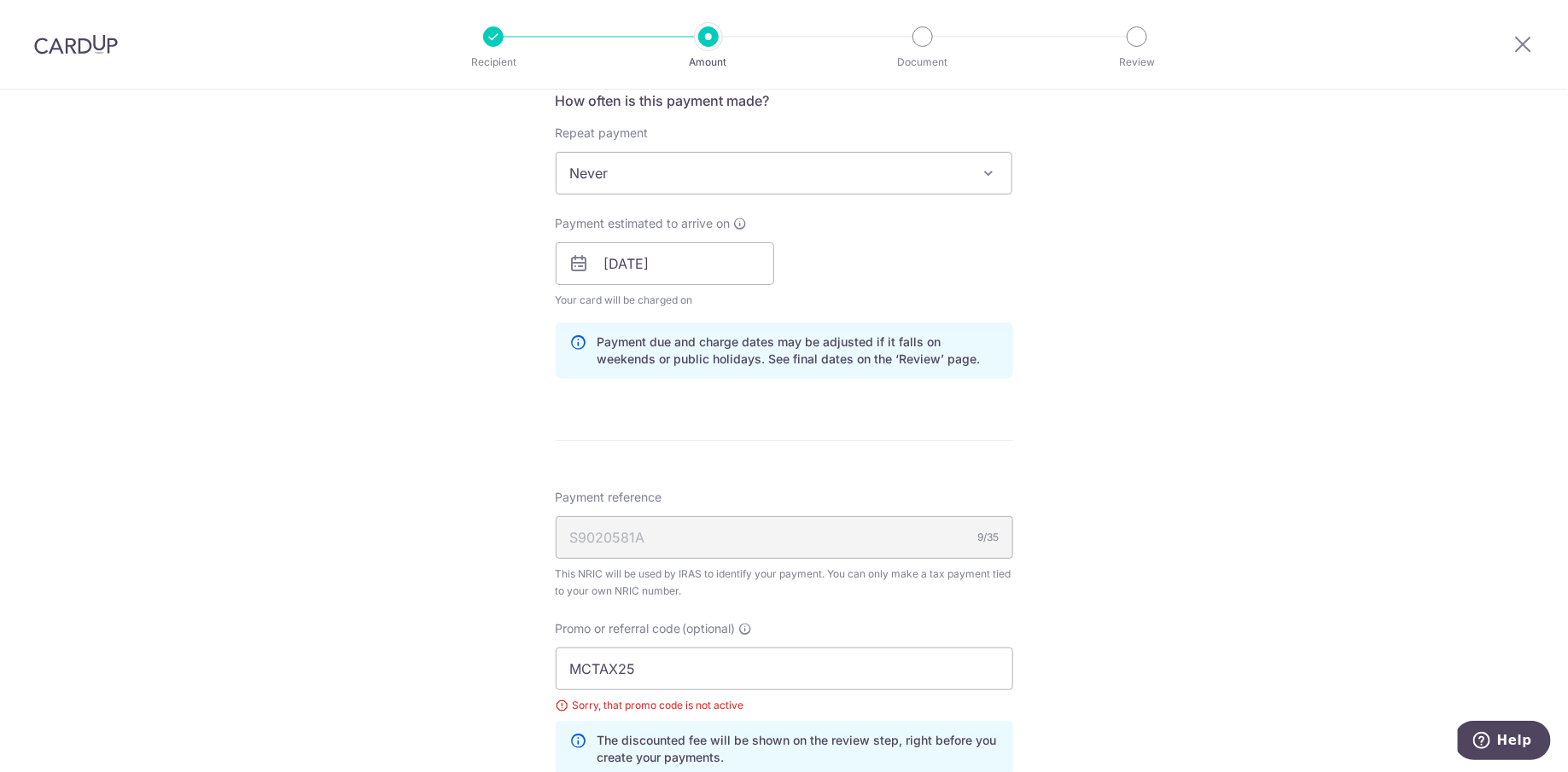
scroll to position [1067, 0]
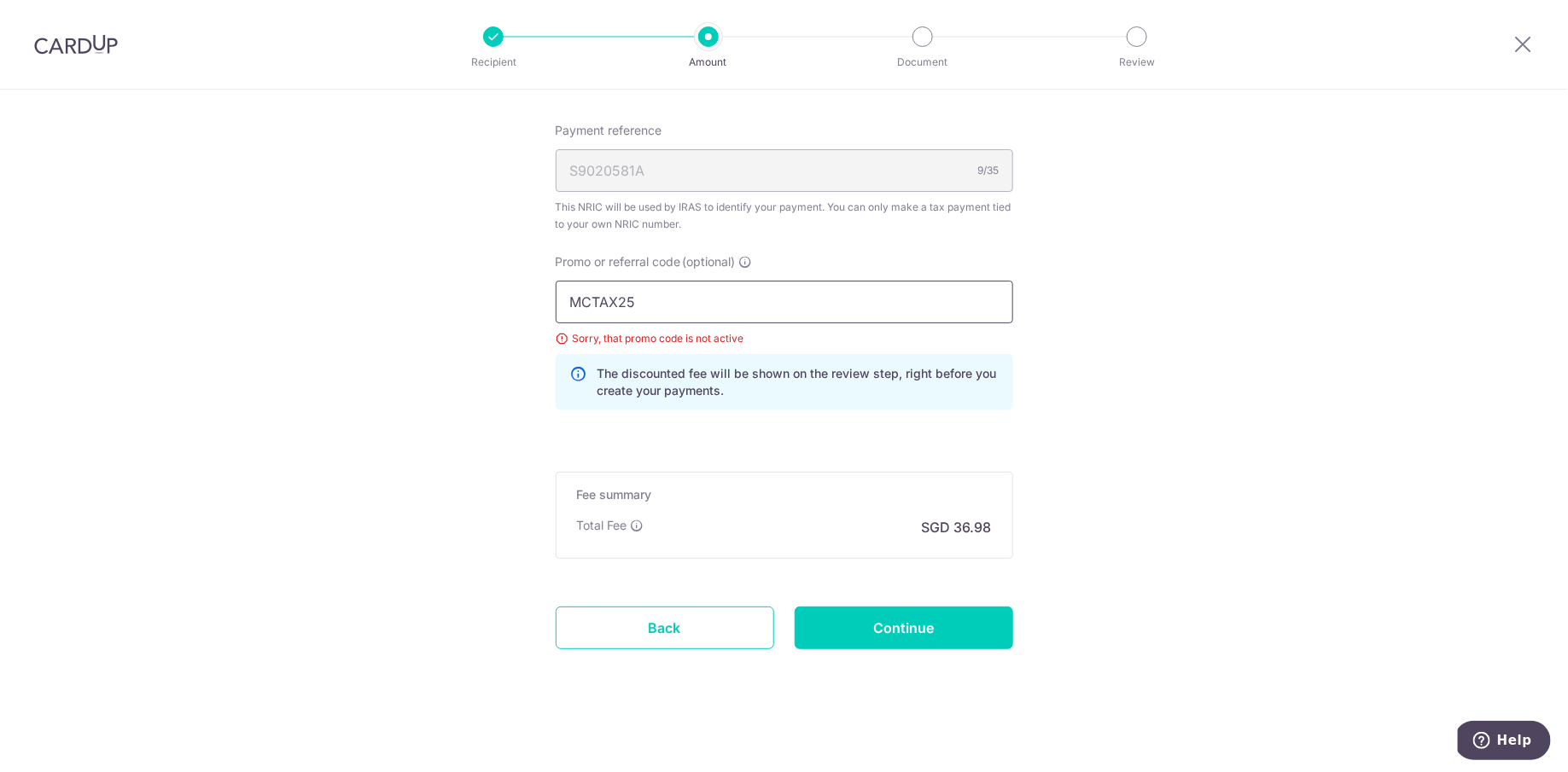
click at [734, 314] on input "MCTAX25" at bounding box center [784, 302] width 457 height 43
paste input "LTAX25R"
type input "MLTAX25R"
click at [910, 621] on input "Continue" at bounding box center [903, 627] width 218 height 43
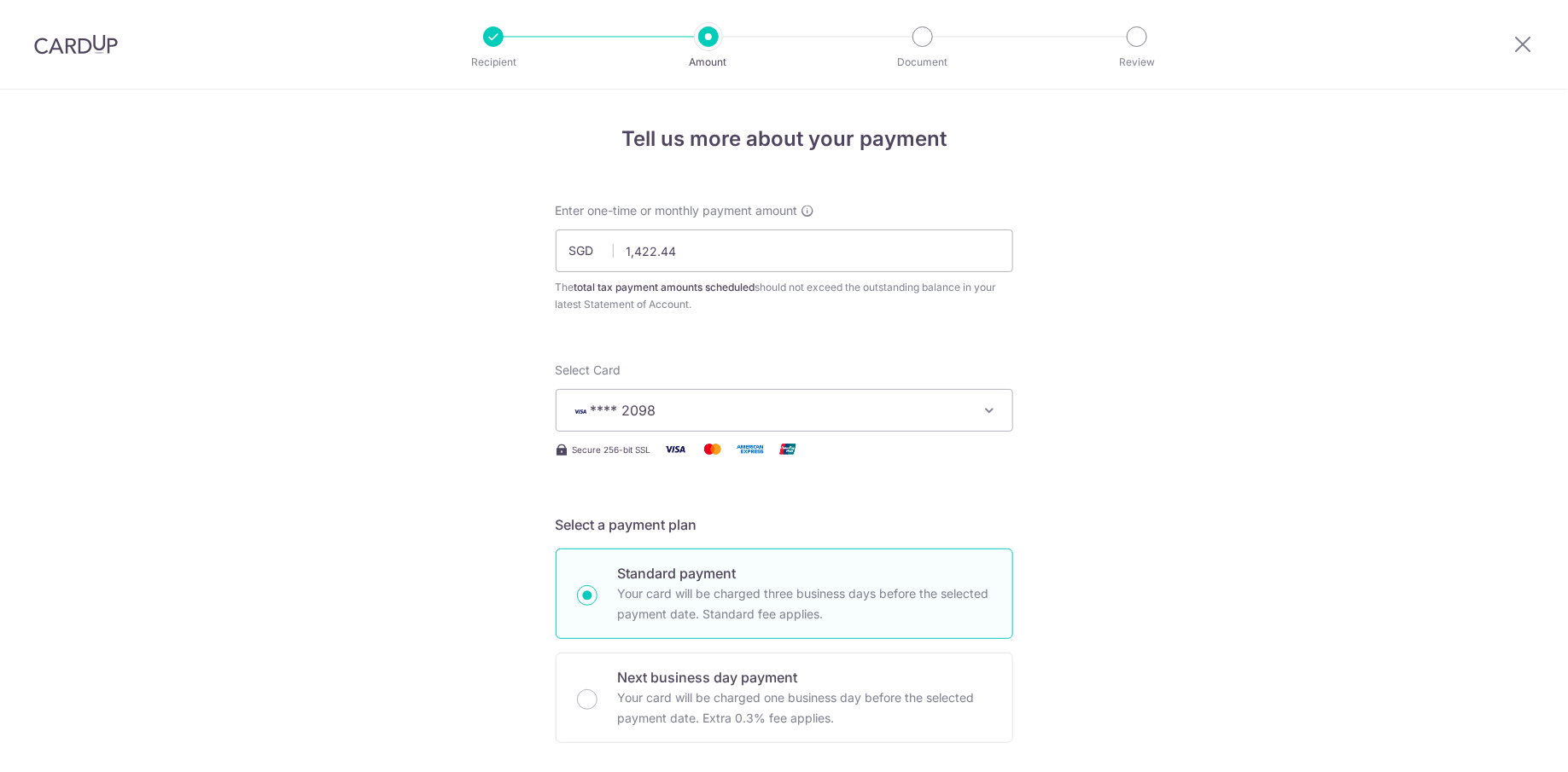
scroll to position [1067, 0]
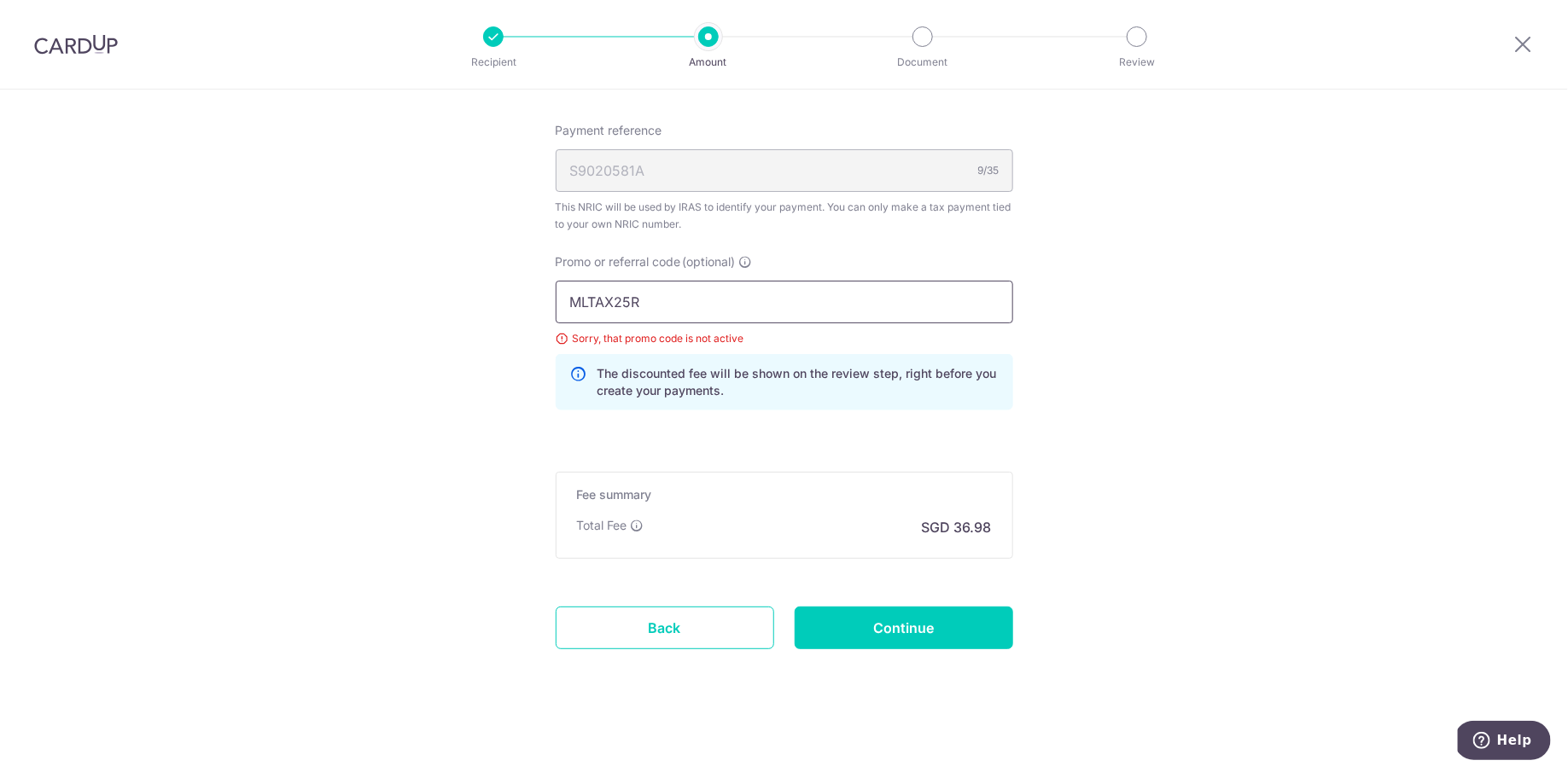
click at [794, 314] on input "MLTAX25R" at bounding box center [784, 302] width 457 height 43
paste input "VTAX23"
type input "VTAX23"
click at [889, 639] on input "Continue" at bounding box center [903, 627] width 218 height 43
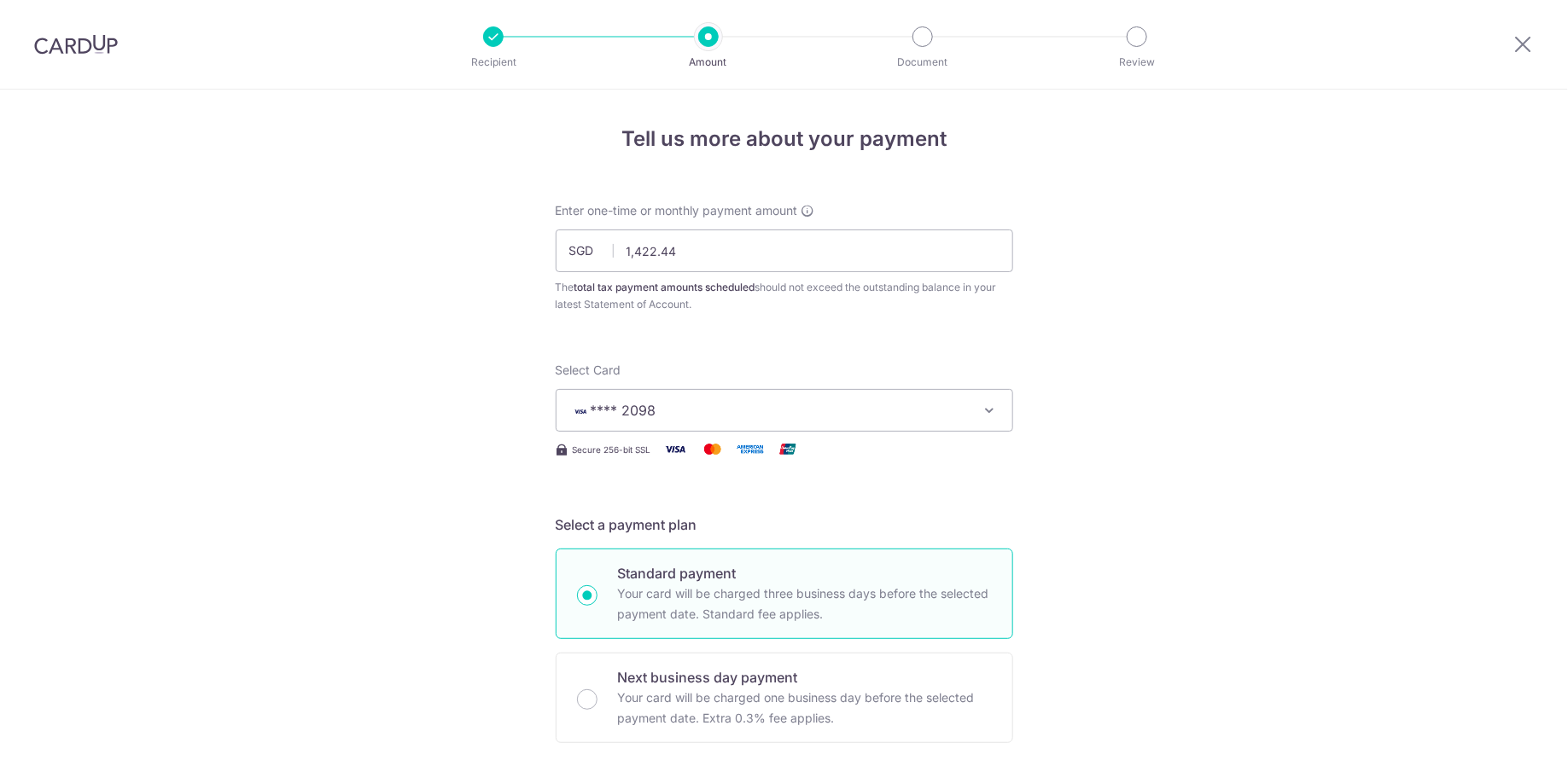
scroll to position [1067, 0]
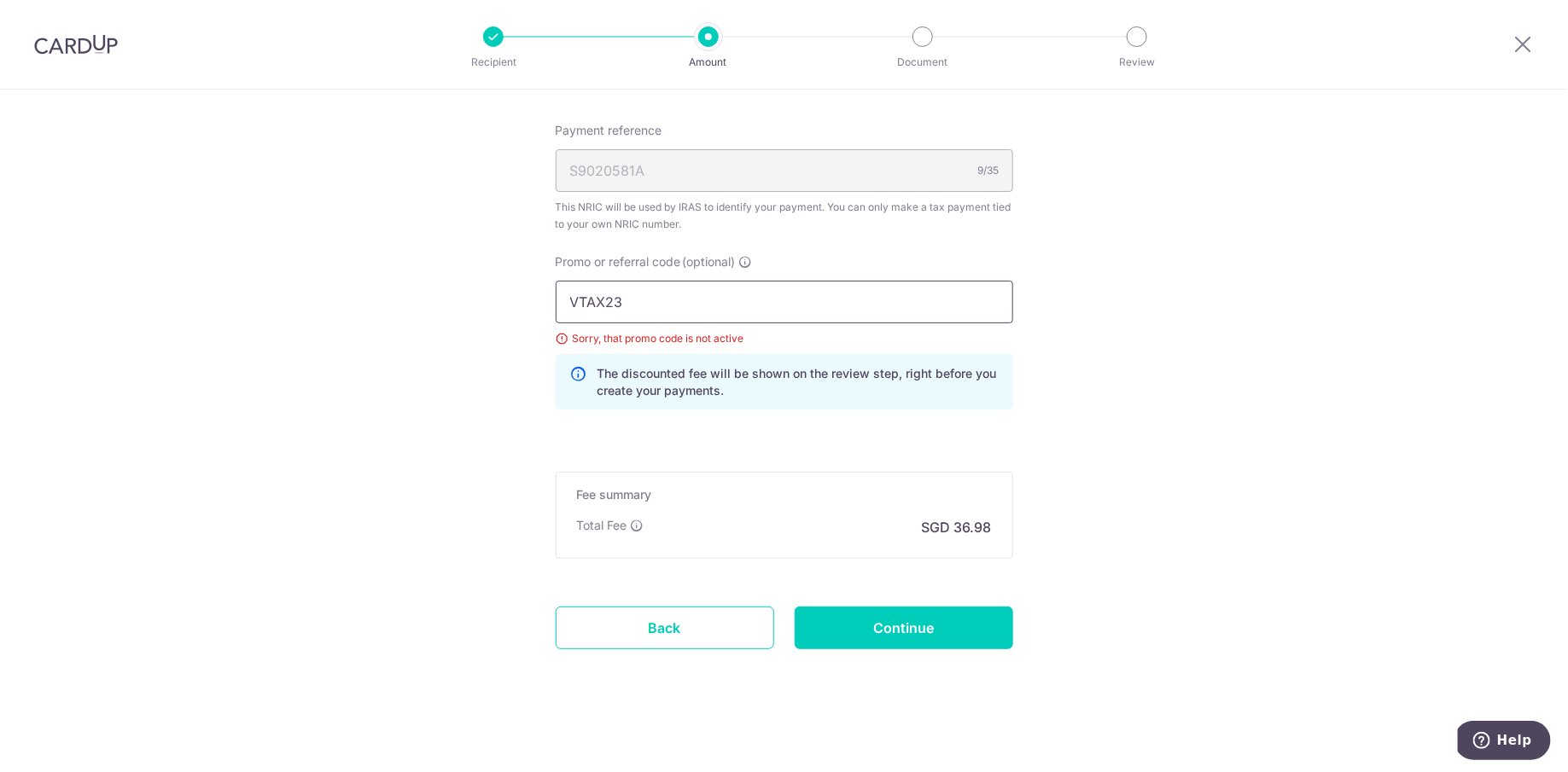
click at [679, 301] on input "VTAX23" at bounding box center [784, 302] width 457 height 43
paste input "BBTAX25R"
type input "BBTAX25R"
click at [907, 617] on input "Continue" at bounding box center [903, 627] width 218 height 43
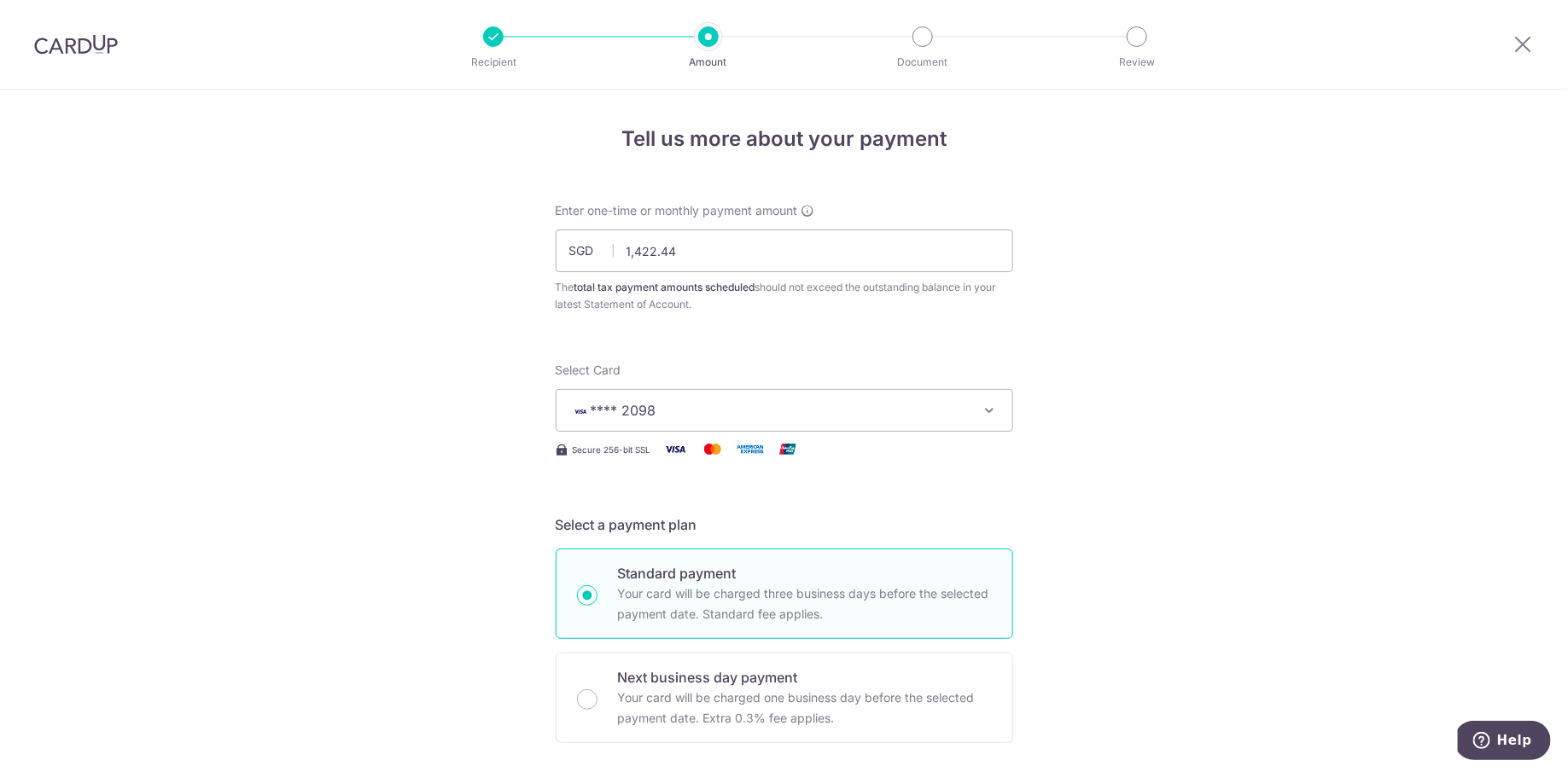
scroll to position [1067, 0]
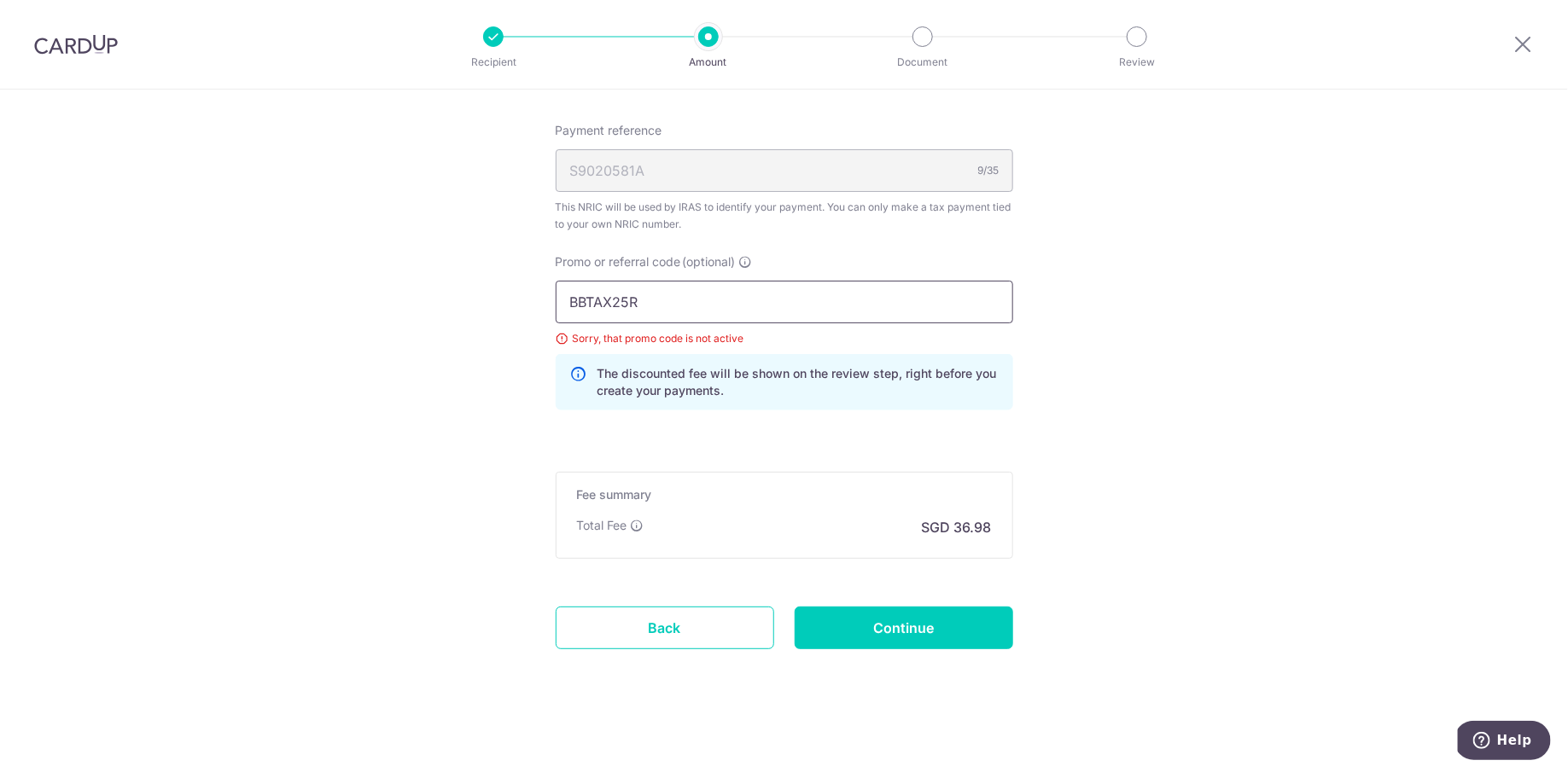
click at [701, 308] on input "BBTAX25R" at bounding box center [784, 302] width 457 height 43
paste input "UDGETBABE"
type input "BUDGETBABE"
click at [899, 619] on input "Continue" at bounding box center [903, 627] width 218 height 43
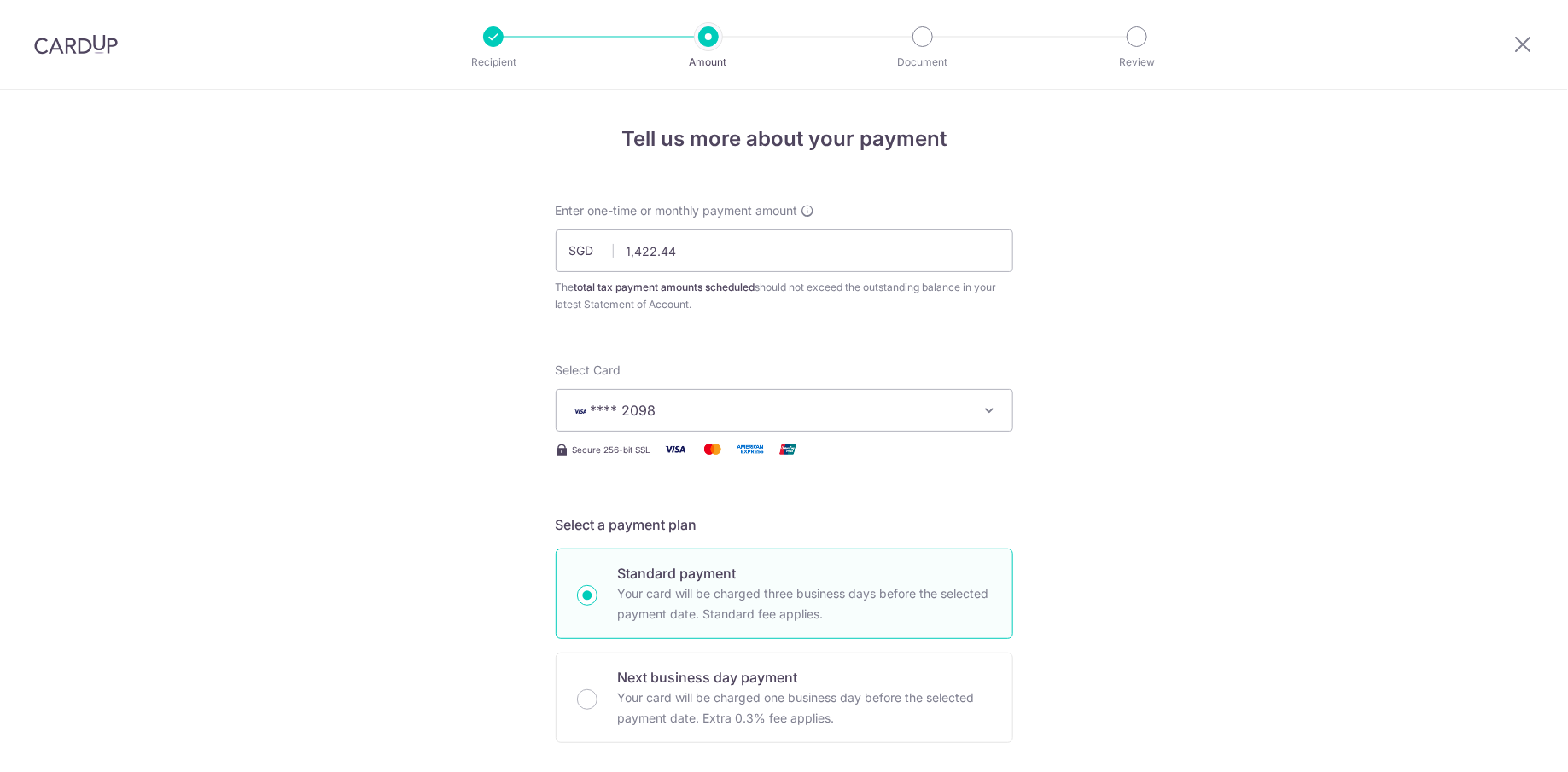
scroll to position [1067, 0]
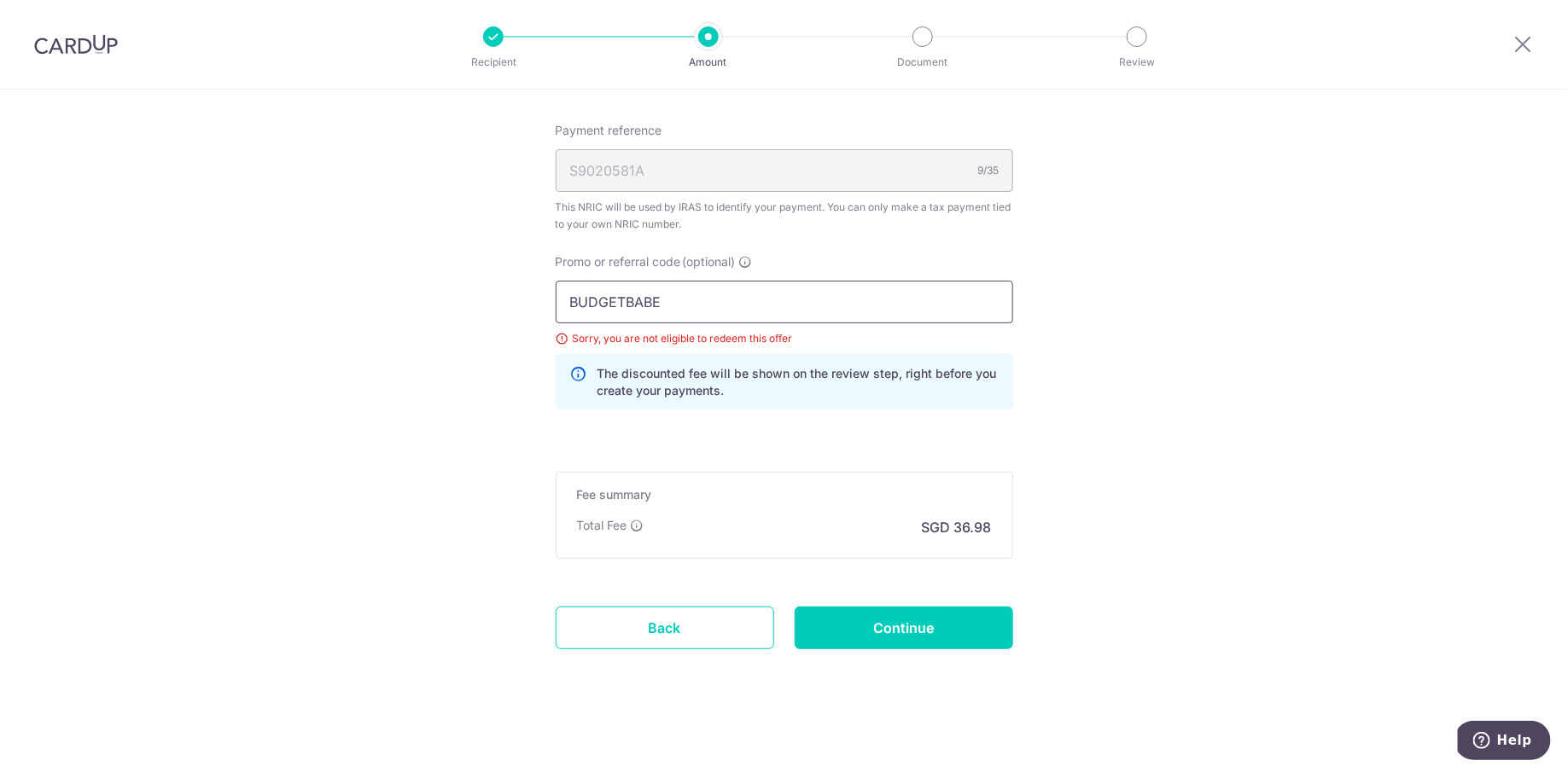
click at [766, 318] on input "BUDGETBABE" at bounding box center [784, 302] width 457 height 43
paste input "BTAX25R"
type input "BBTAX25R"
click at [902, 626] on input "Continue" at bounding box center [903, 627] width 218 height 43
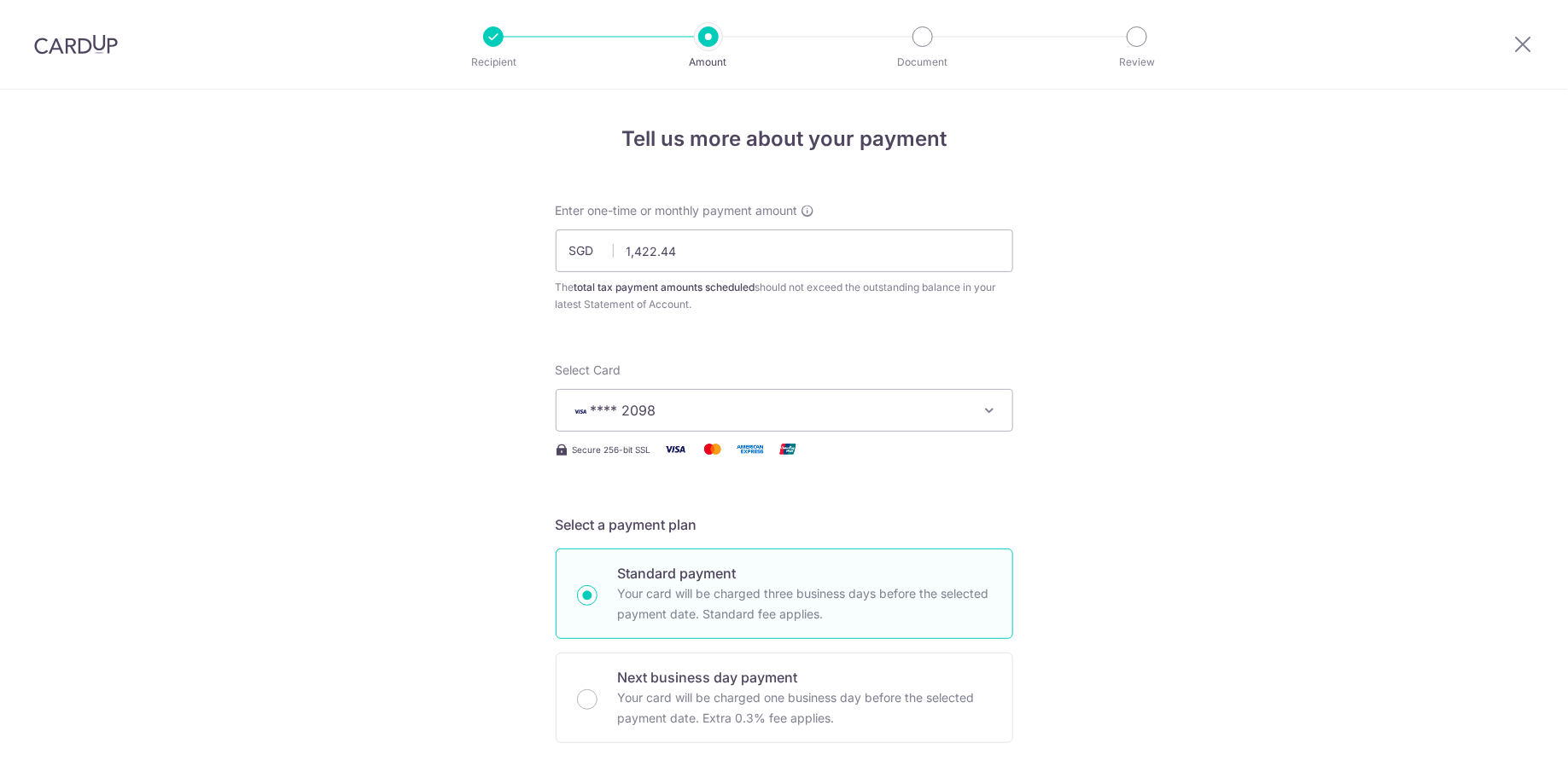
scroll to position [1067, 0]
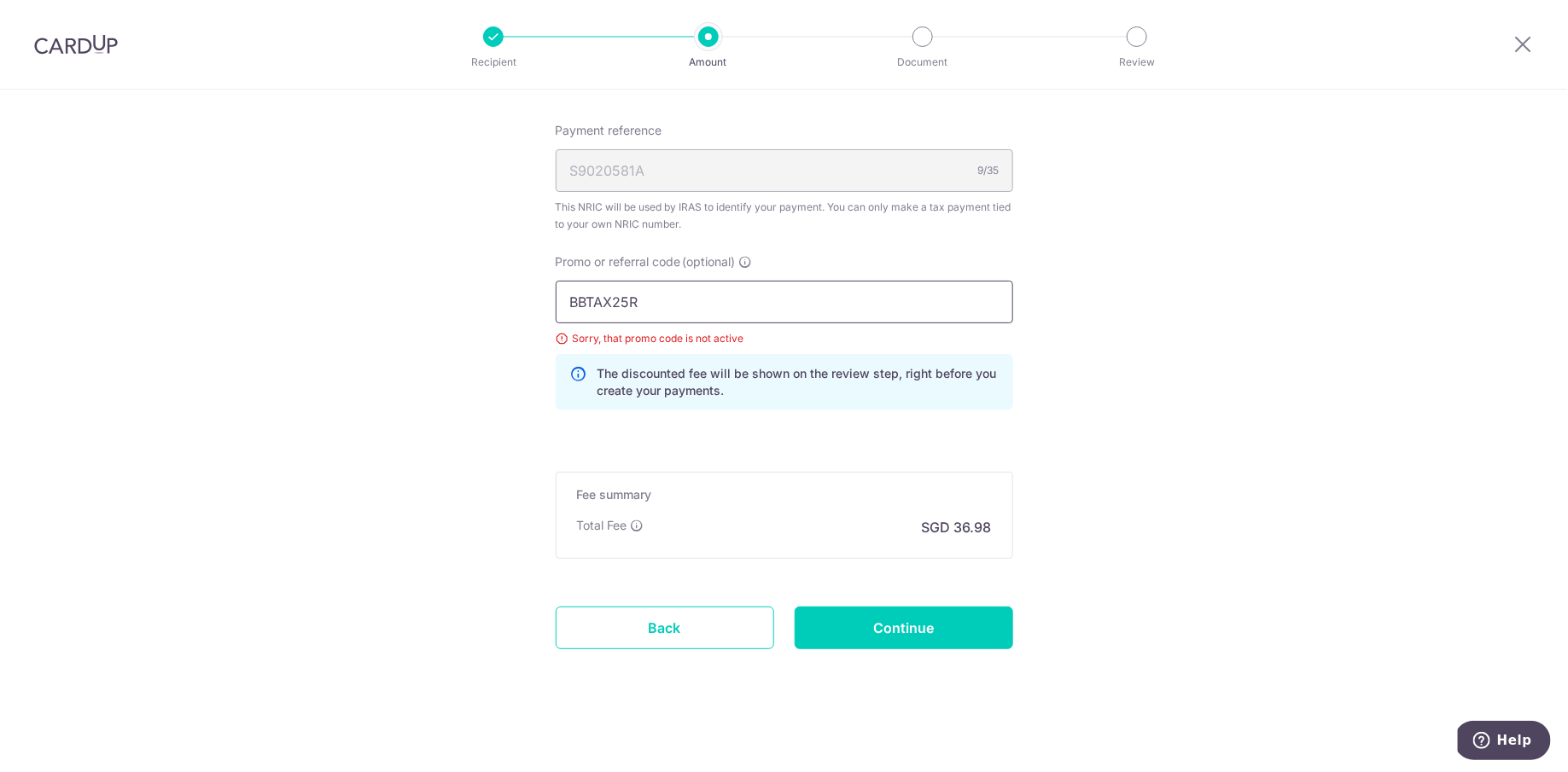
click at [677, 294] on input "BBTAX25R" at bounding box center [784, 302] width 457 height 43
paste input "SETH"
type input "SETHTAX25R"
click at [877, 624] on input "Continue" at bounding box center [903, 627] width 218 height 43
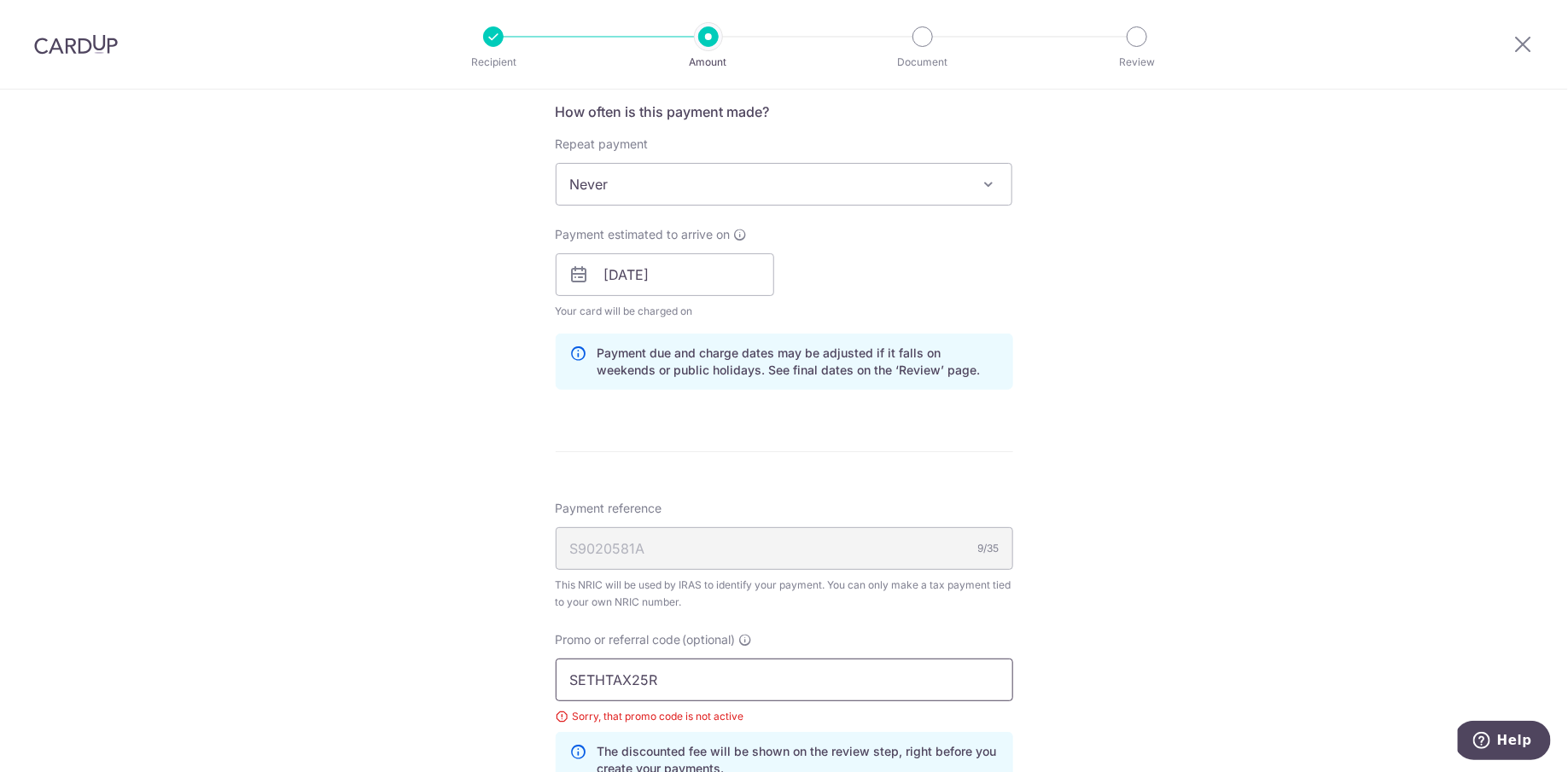
scroll to position [675, 0]
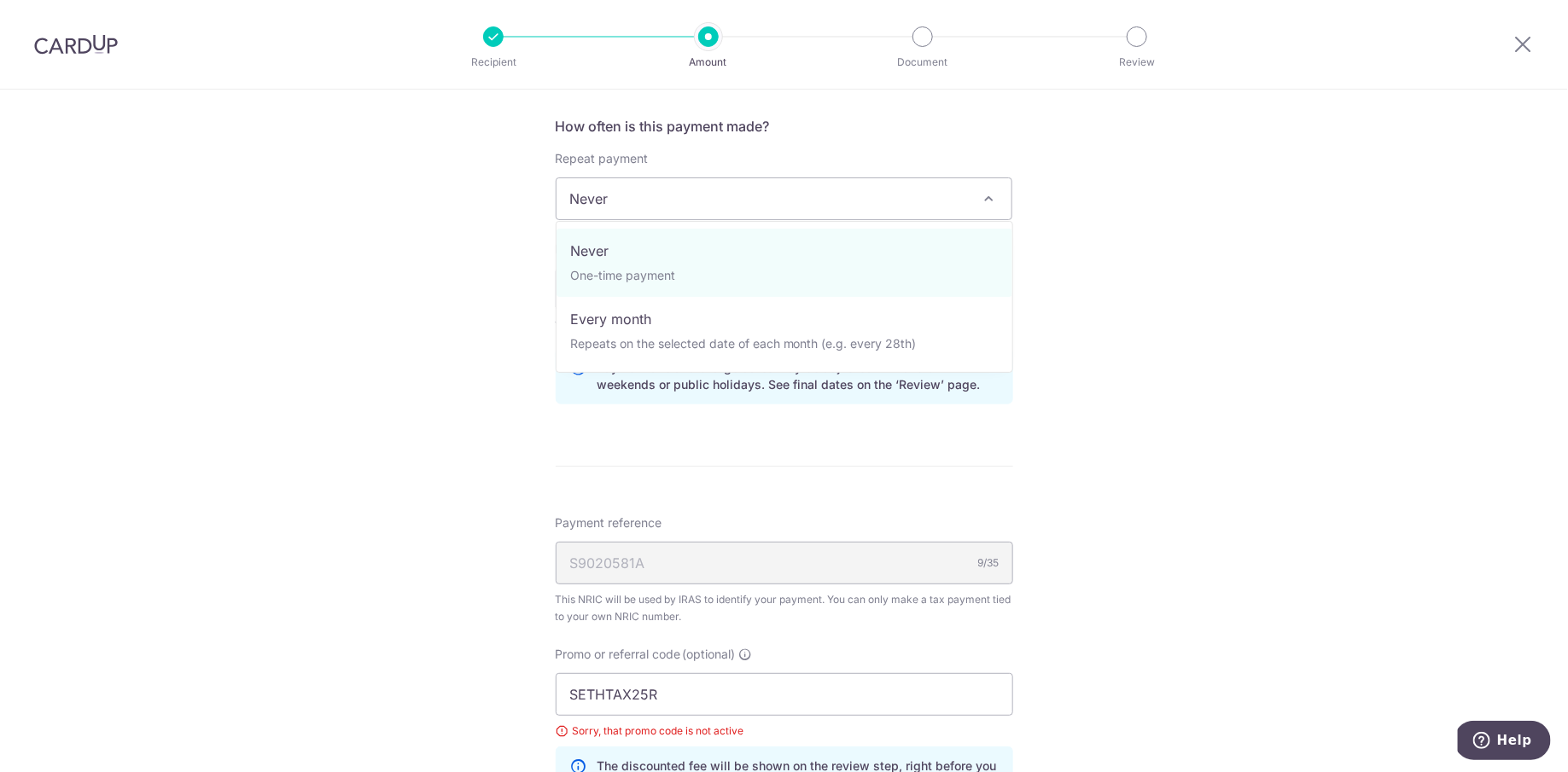
click at [703, 209] on span "Never" at bounding box center [785, 199] width 456 height 41
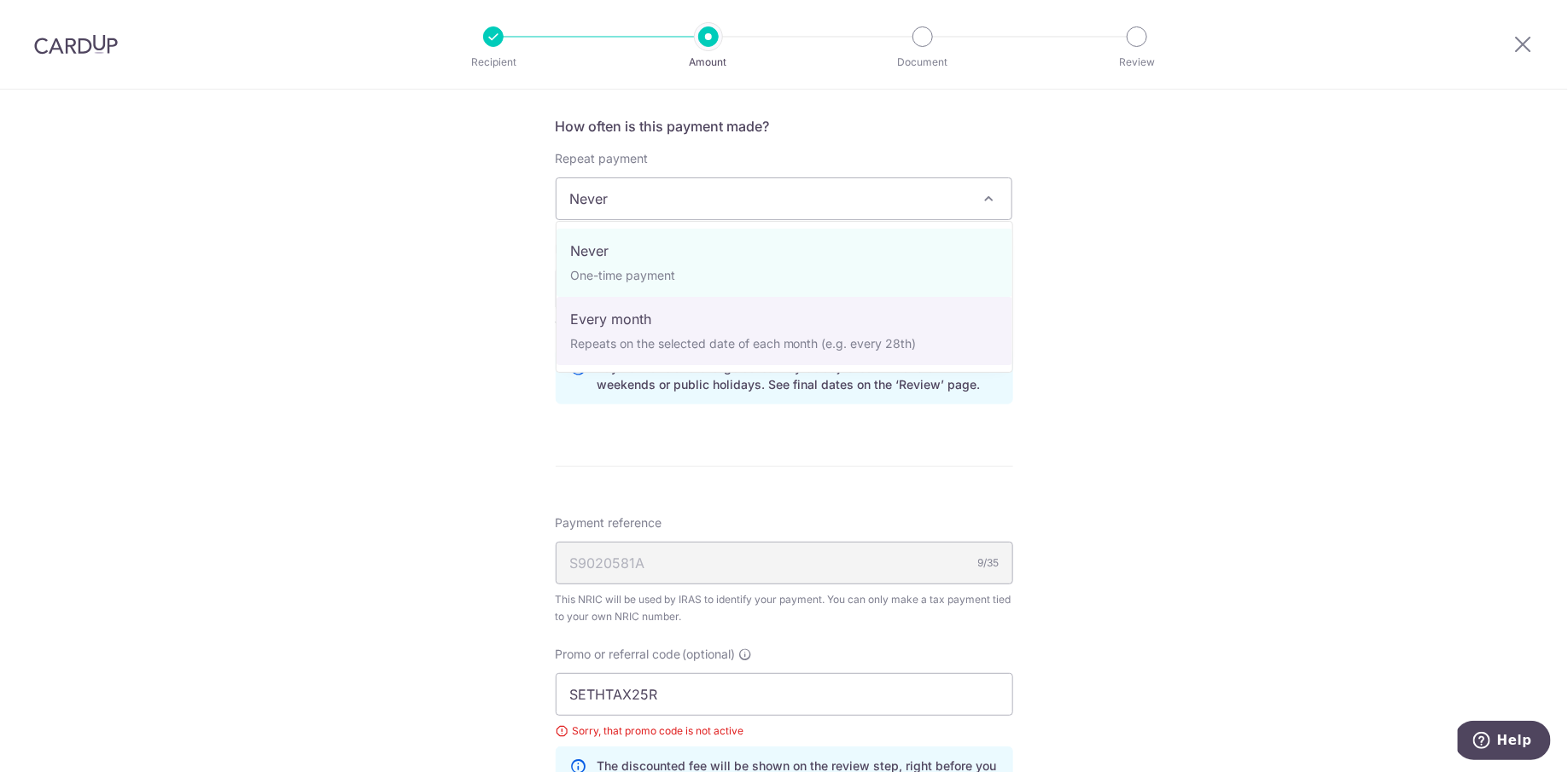
select select "3"
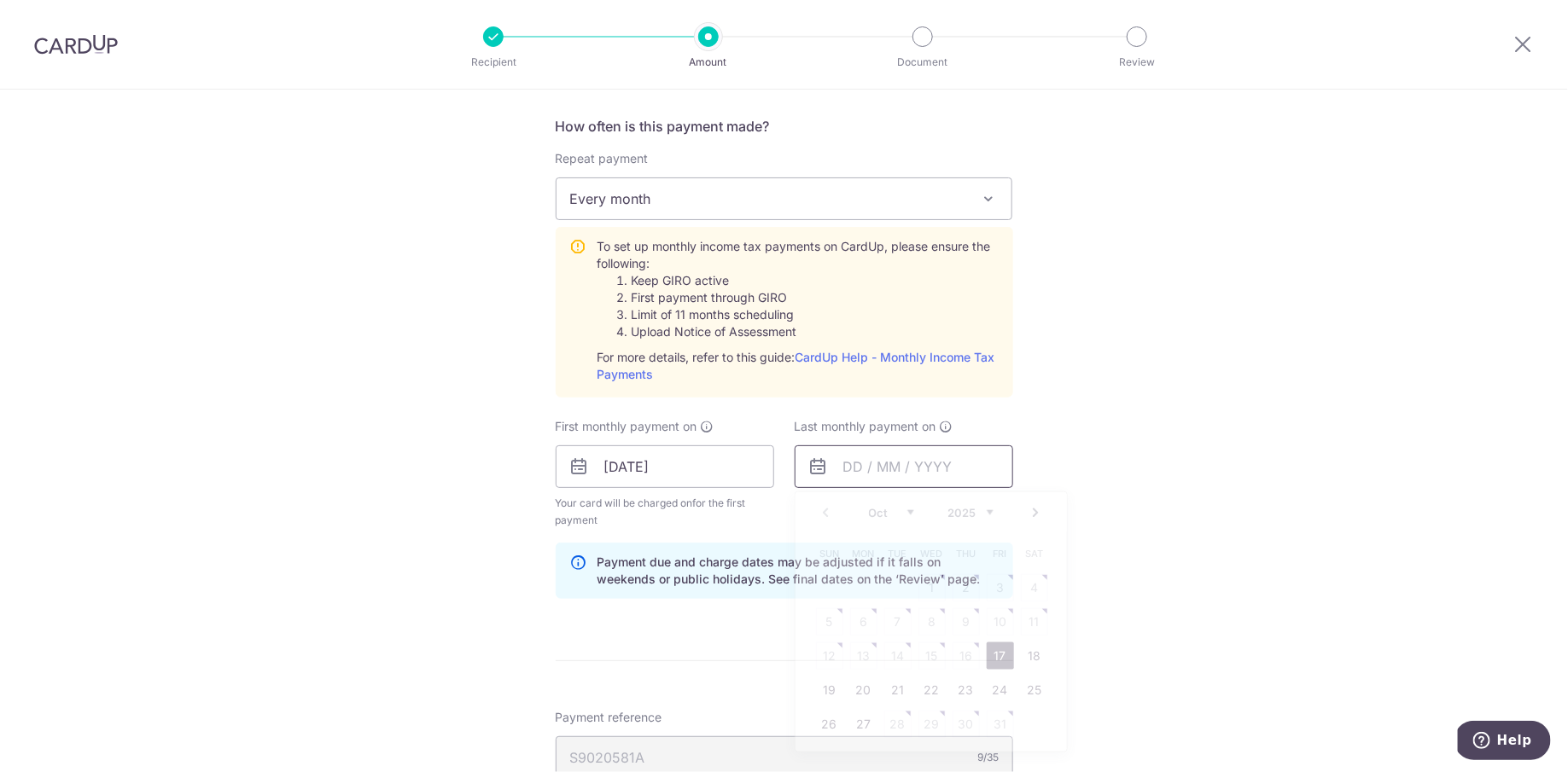
click at [857, 470] on input "text" at bounding box center [903, 466] width 218 height 43
click at [1038, 513] on link "Next" at bounding box center [1035, 512] width 20 height 20
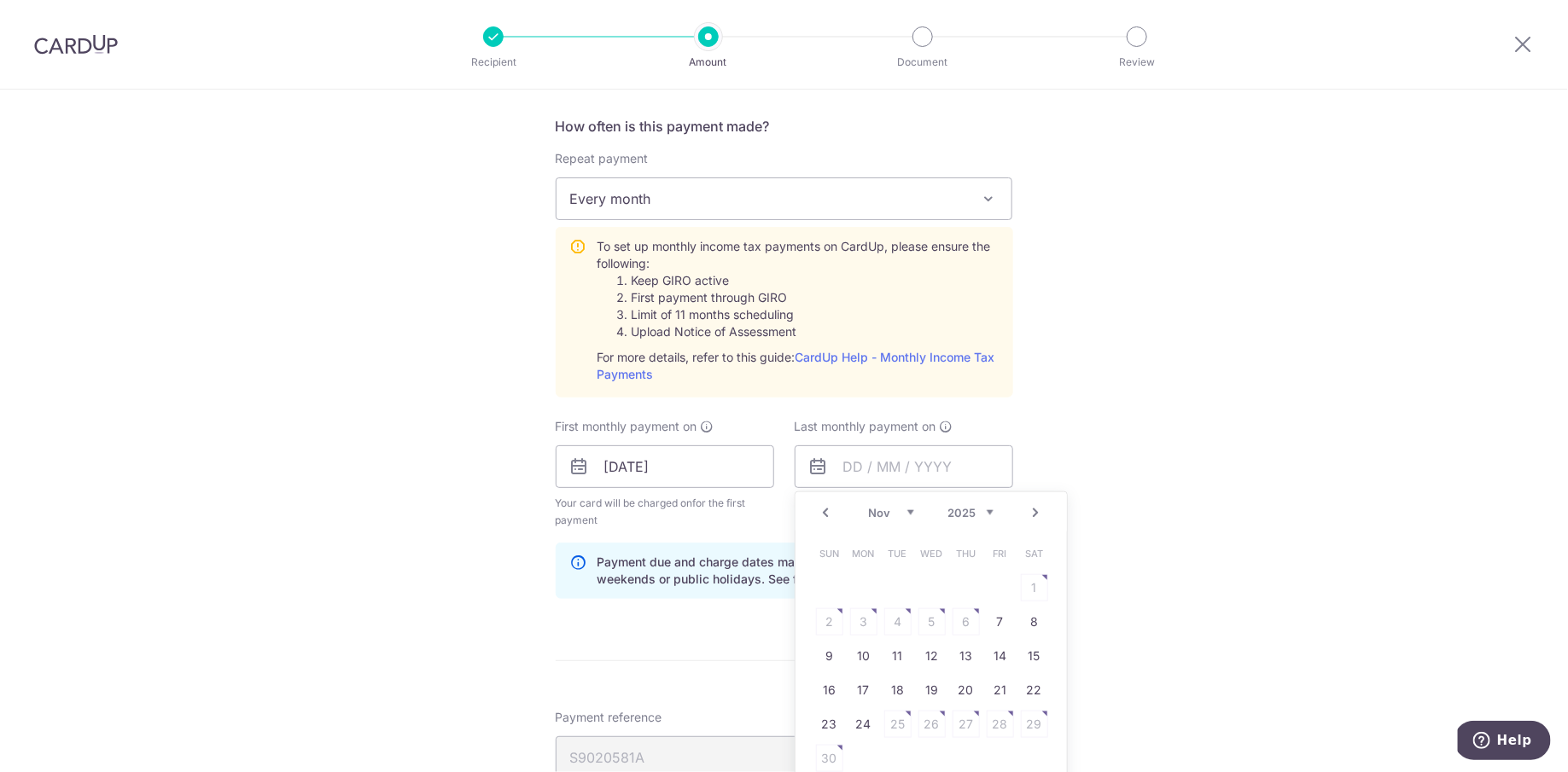
click at [1038, 513] on link "Next" at bounding box center [1035, 512] width 20 height 20
click at [1029, 648] on link "17" at bounding box center [1034, 656] width 27 height 27
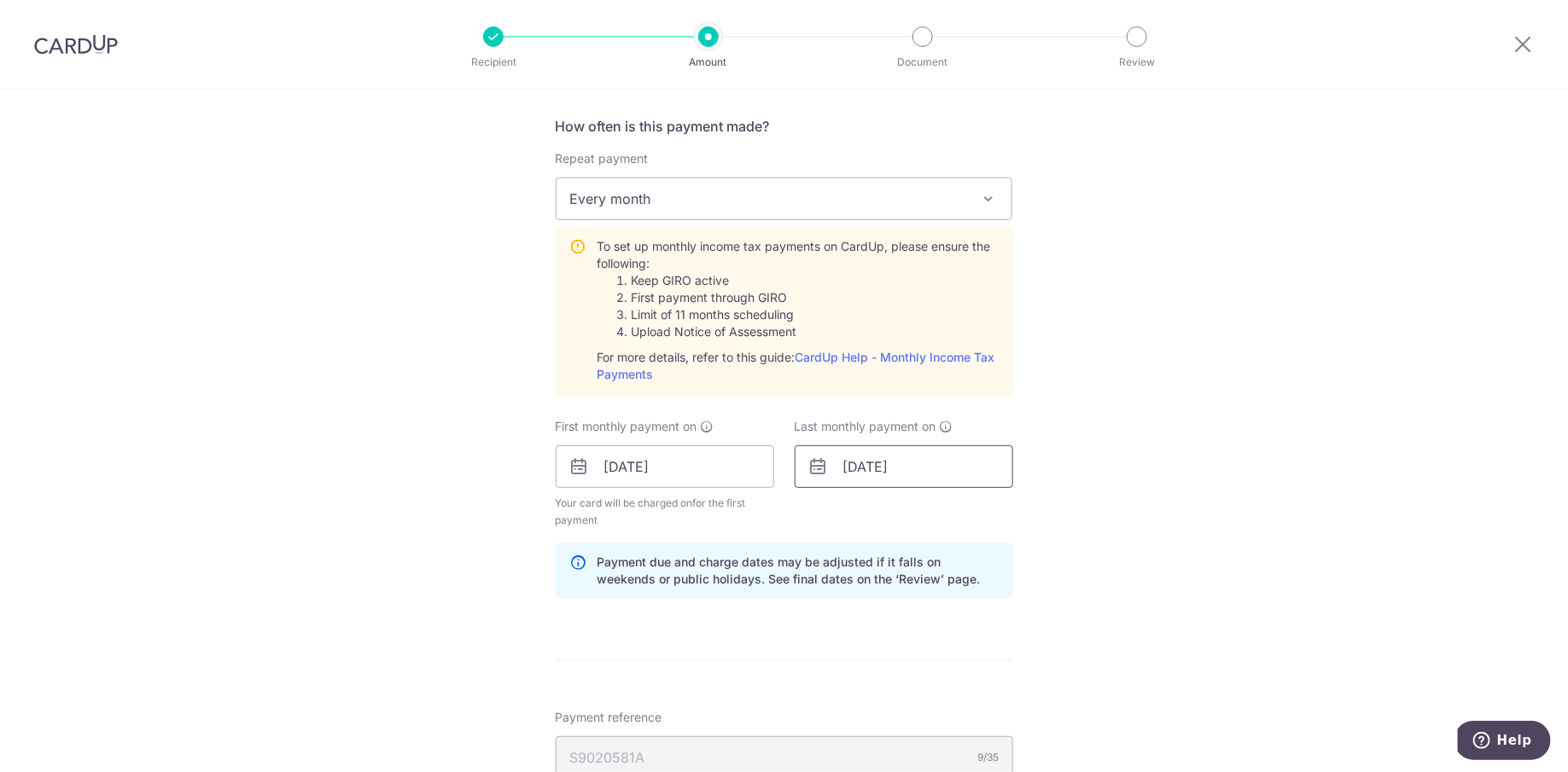
click at [906, 474] on input "17/01/2026" at bounding box center [903, 466] width 218 height 43
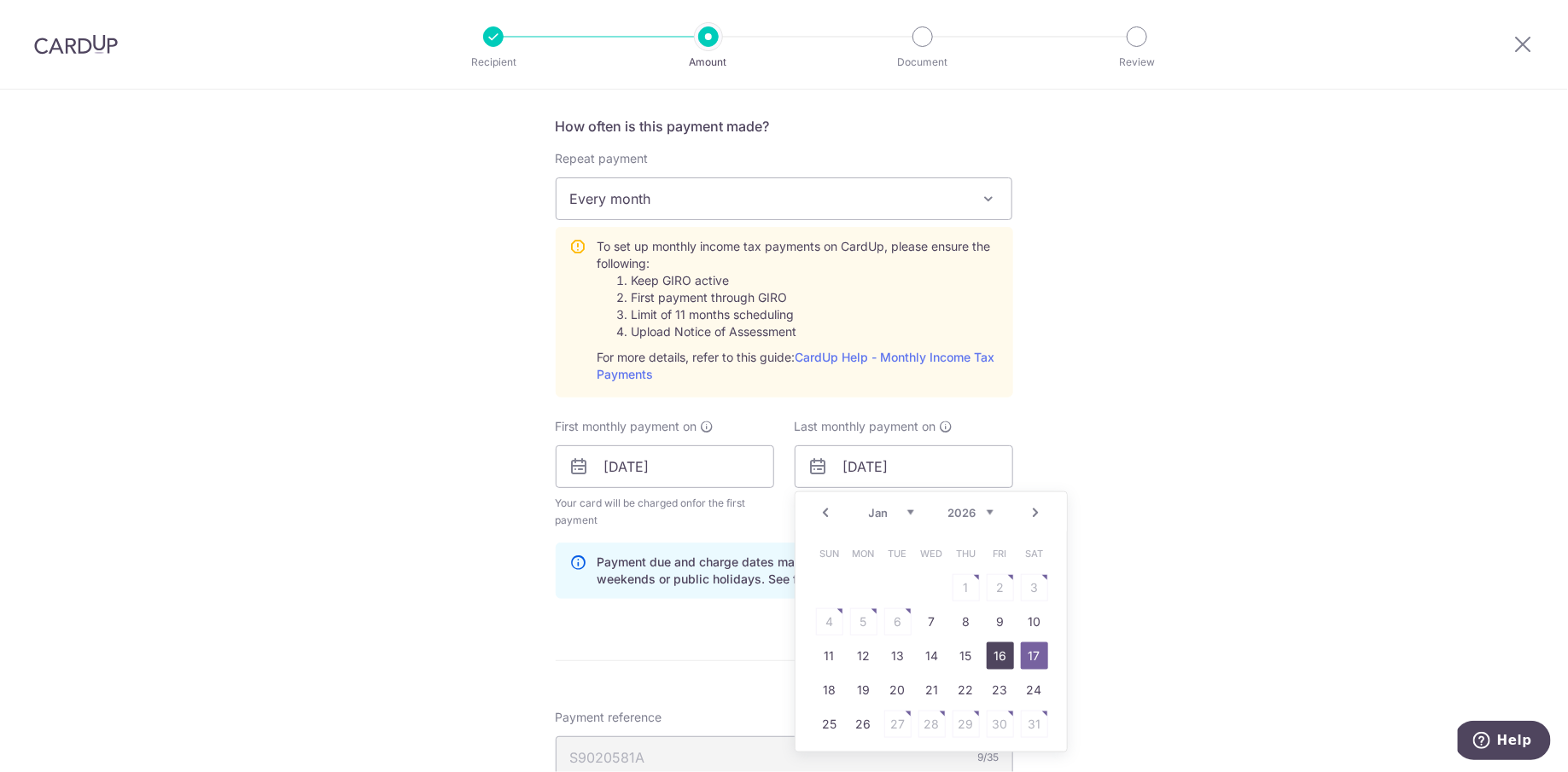
click at [993, 655] on link "16" at bounding box center [1000, 656] width 27 height 27
type input "[DATE]"
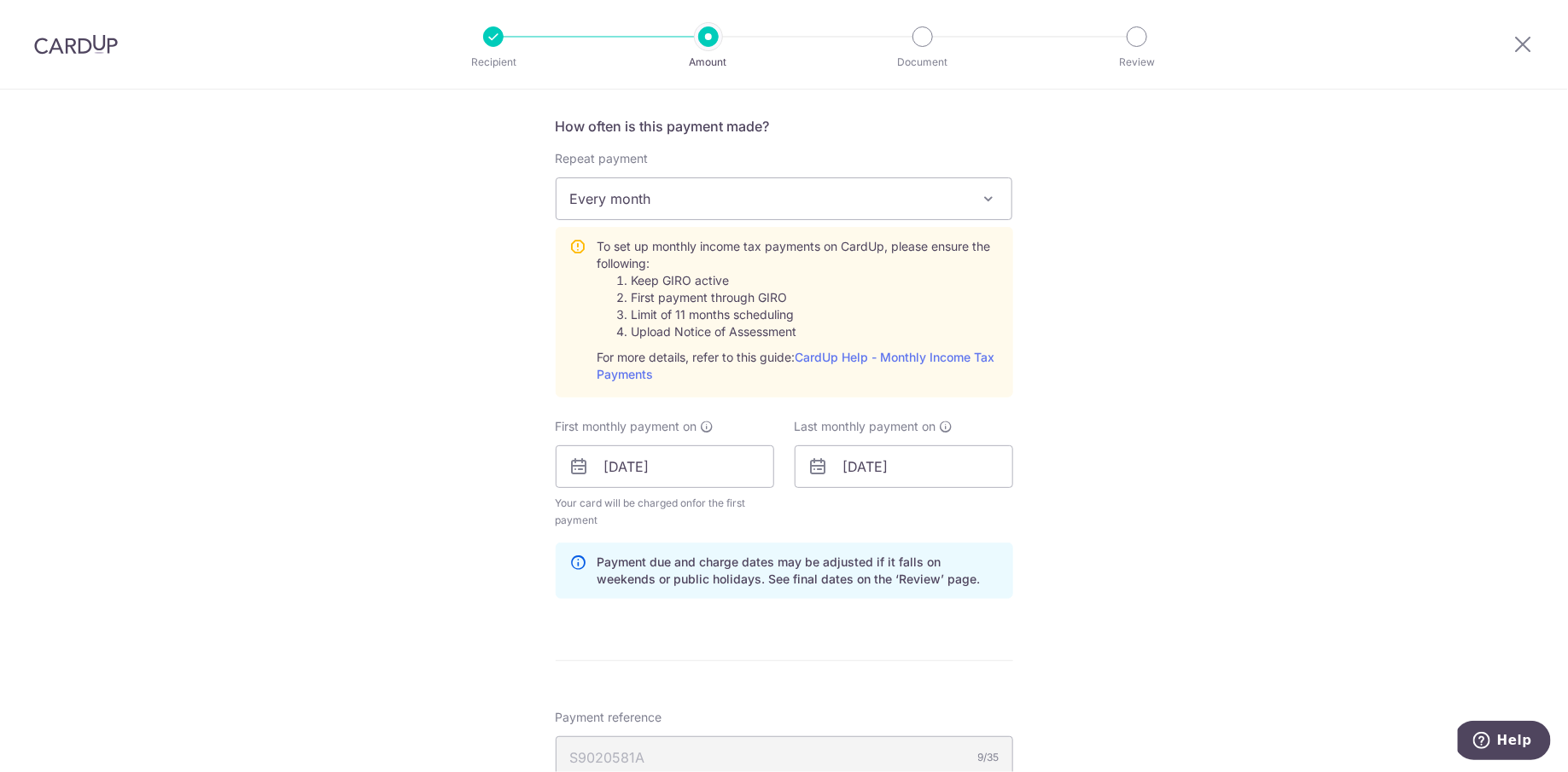
click at [839, 528] on div "How often is this payment made? Repeat payment Never Every month Every month To…" at bounding box center [784, 365] width 457 height 497
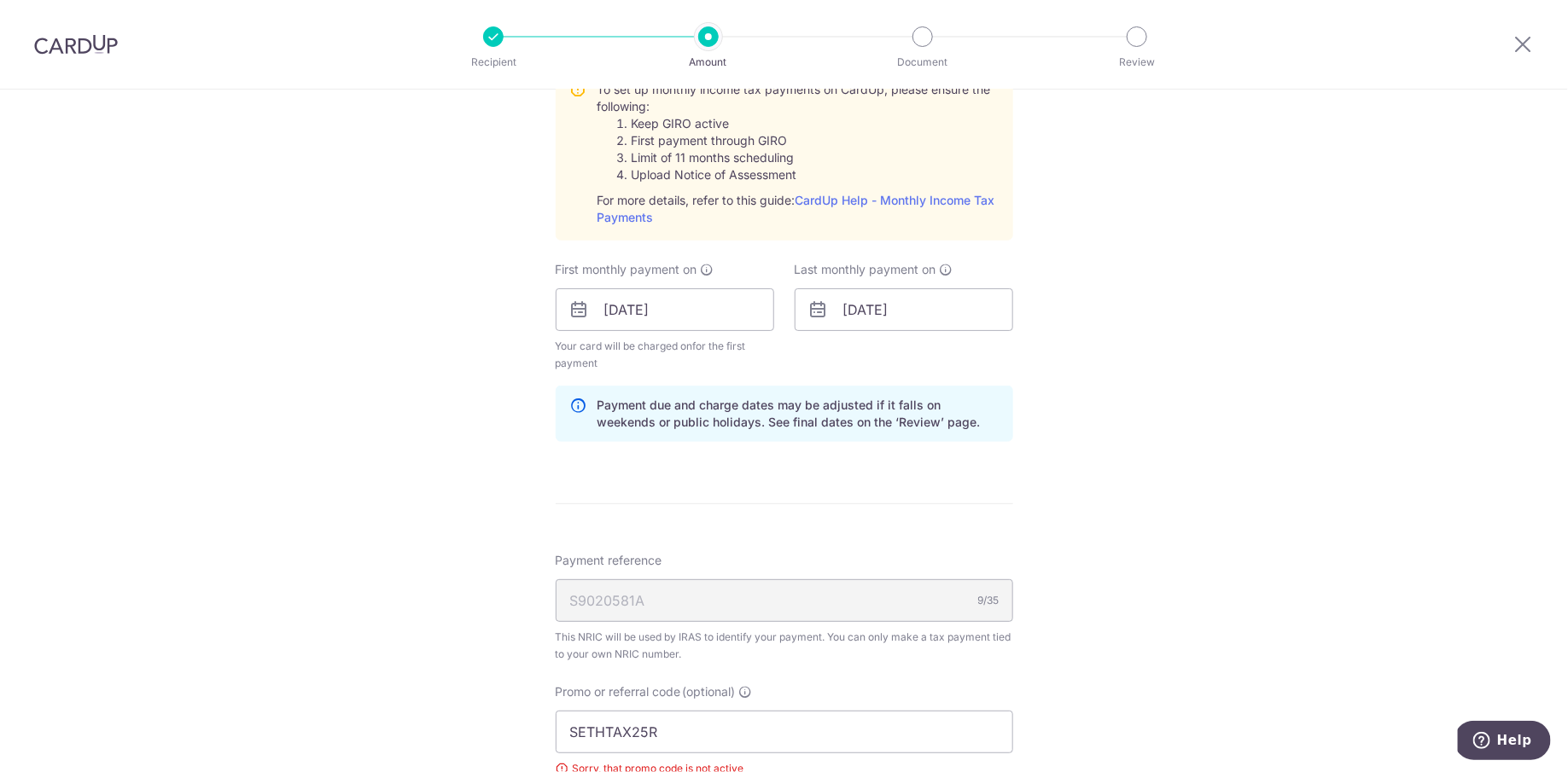
scroll to position [836, 0]
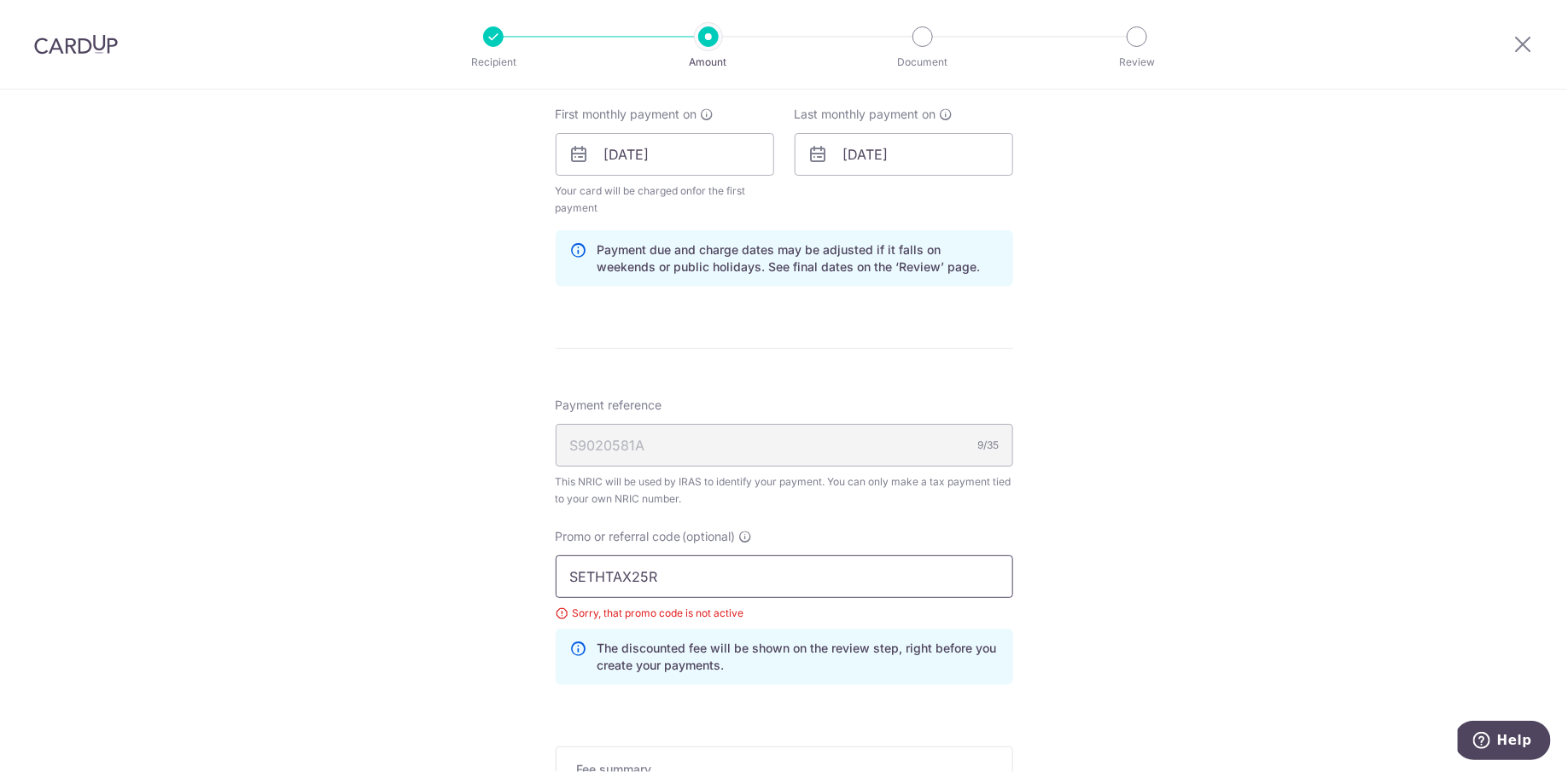
click at [753, 581] on input "SETHTAX25R" at bounding box center [784, 577] width 457 height 43
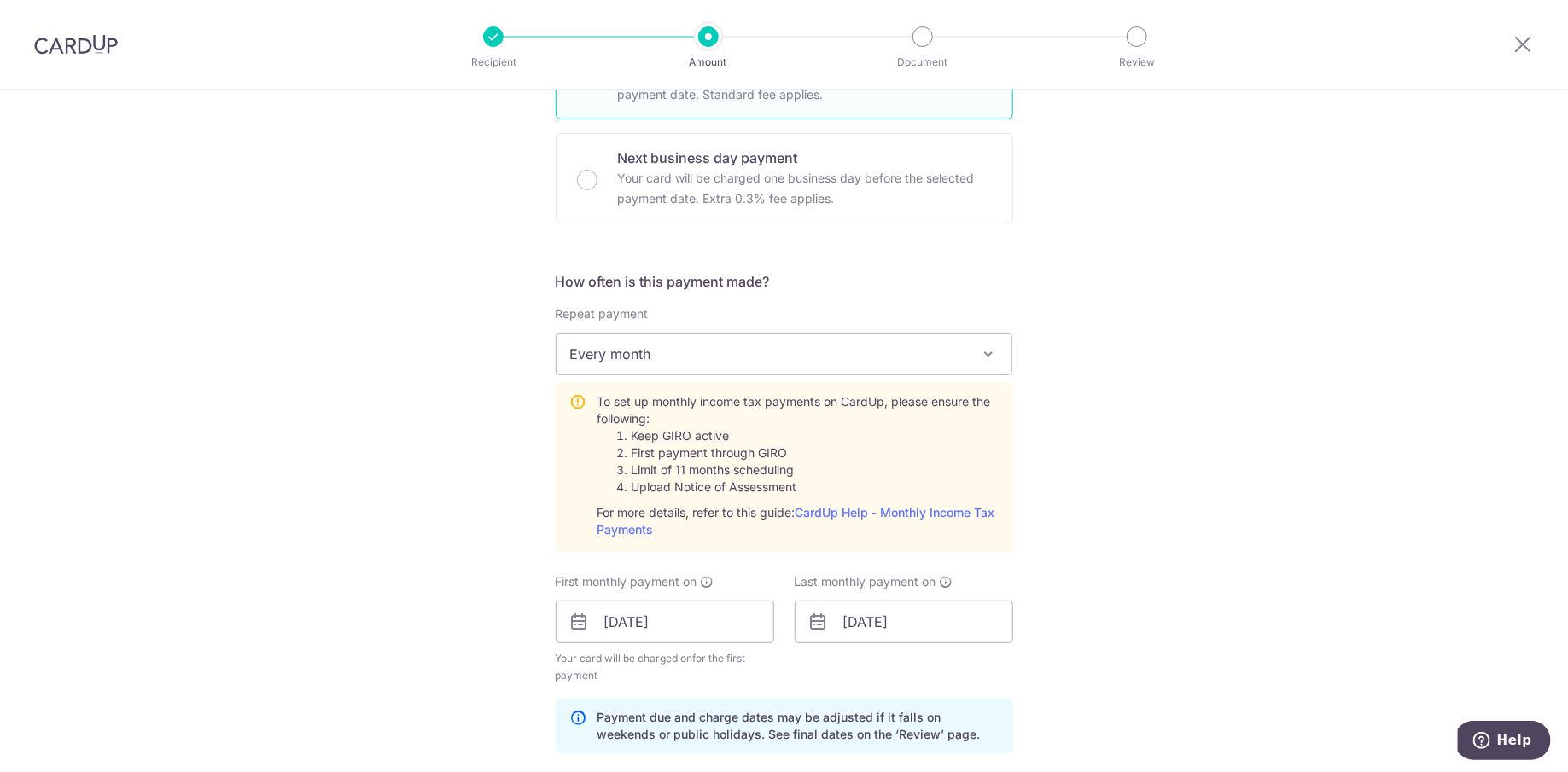
scroll to position [0, 0]
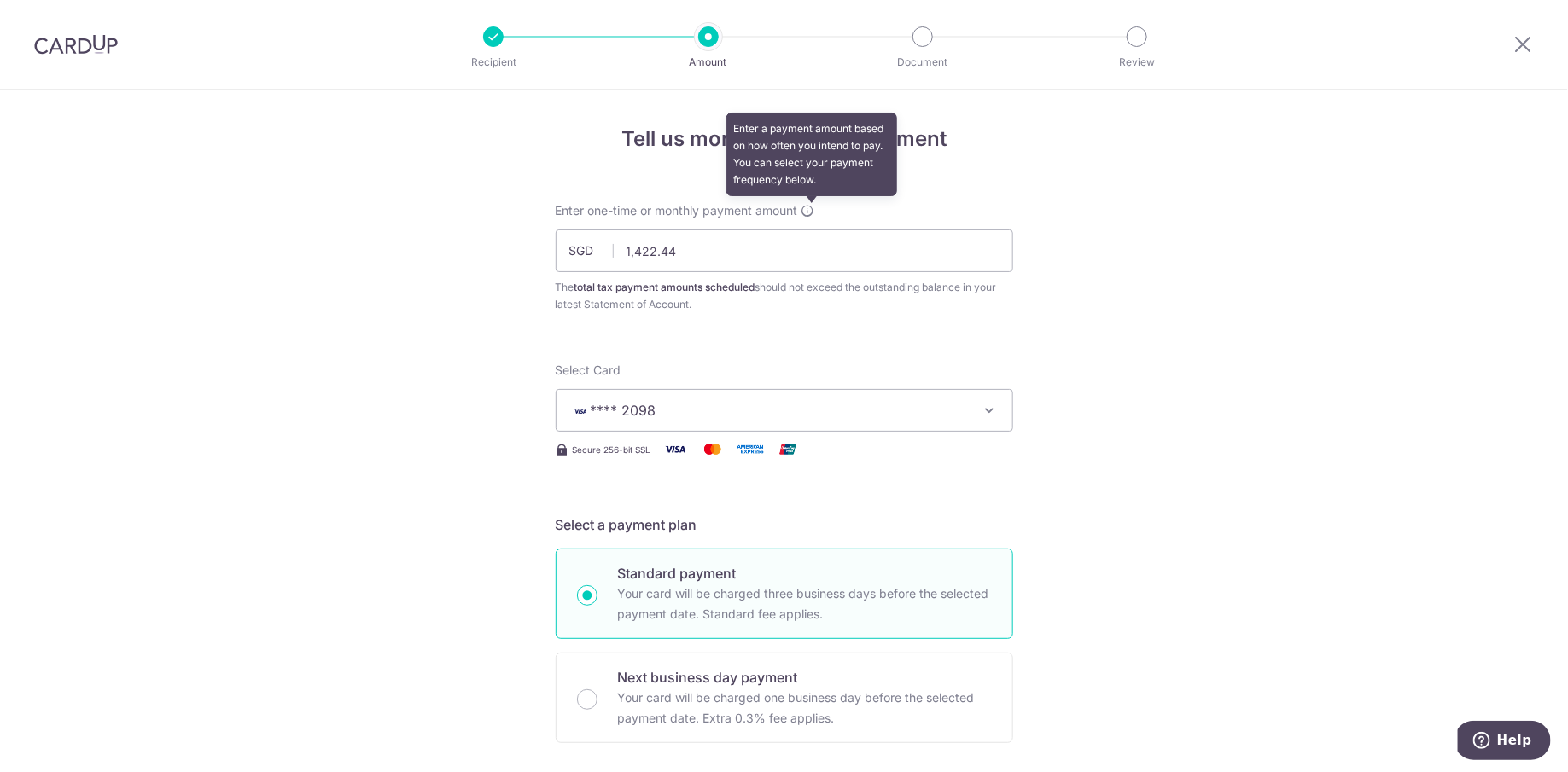
click at [814, 209] on icon at bounding box center [808, 210] width 14 height 14
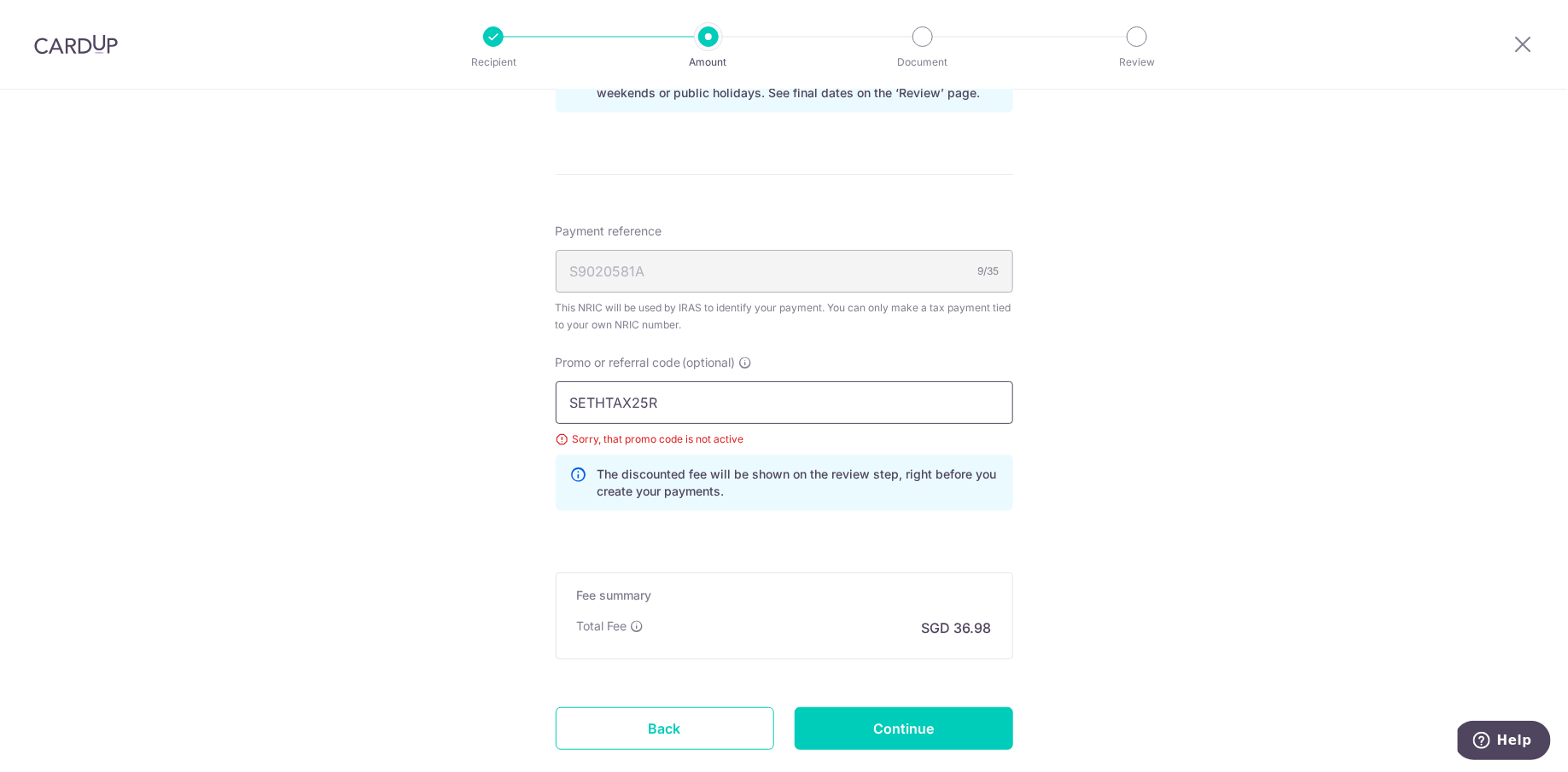
scroll to position [1179, 0]
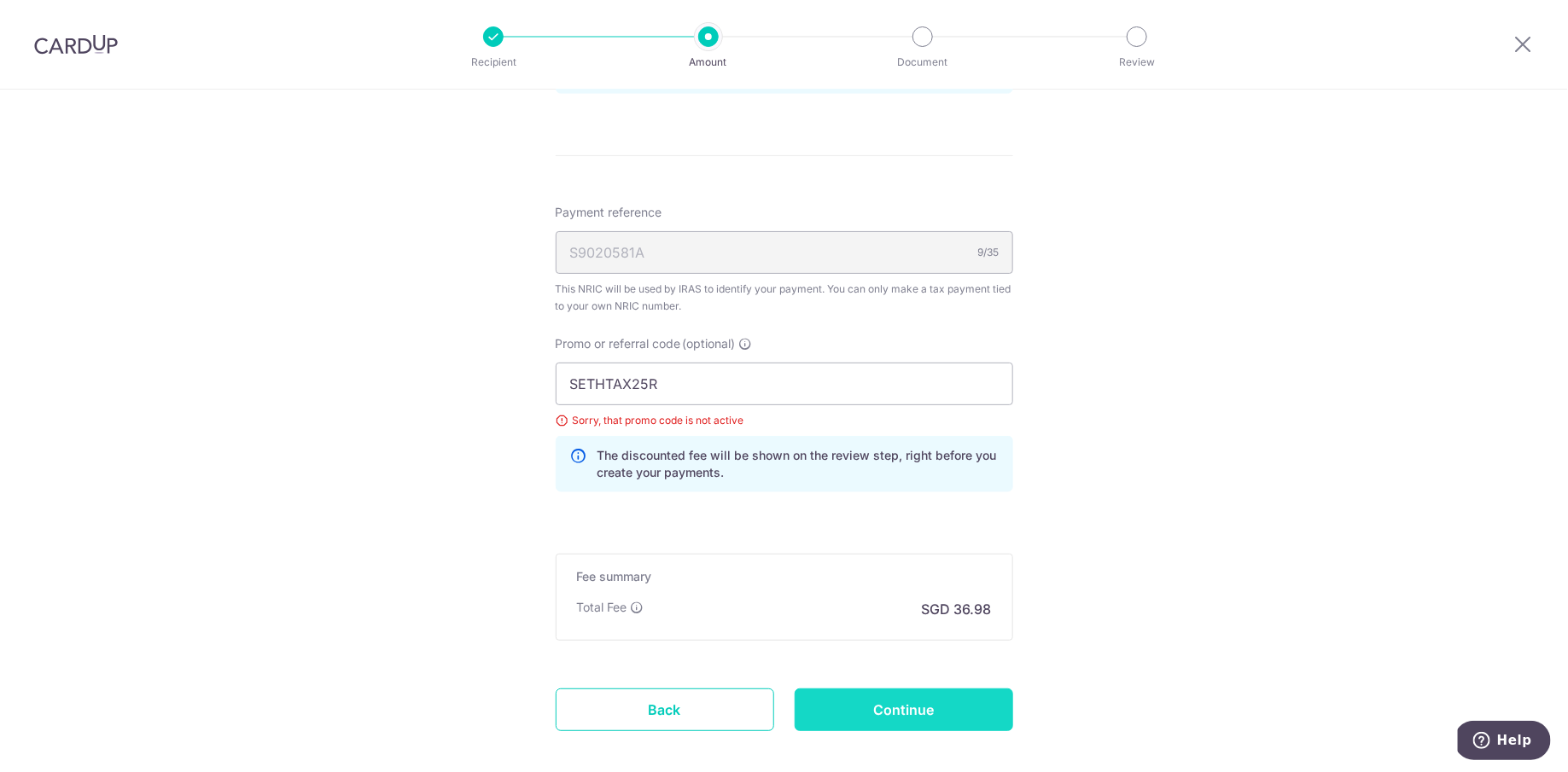
click at [894, 713] on input "Continue" at bounding box center [903, 710] width 218 height 43
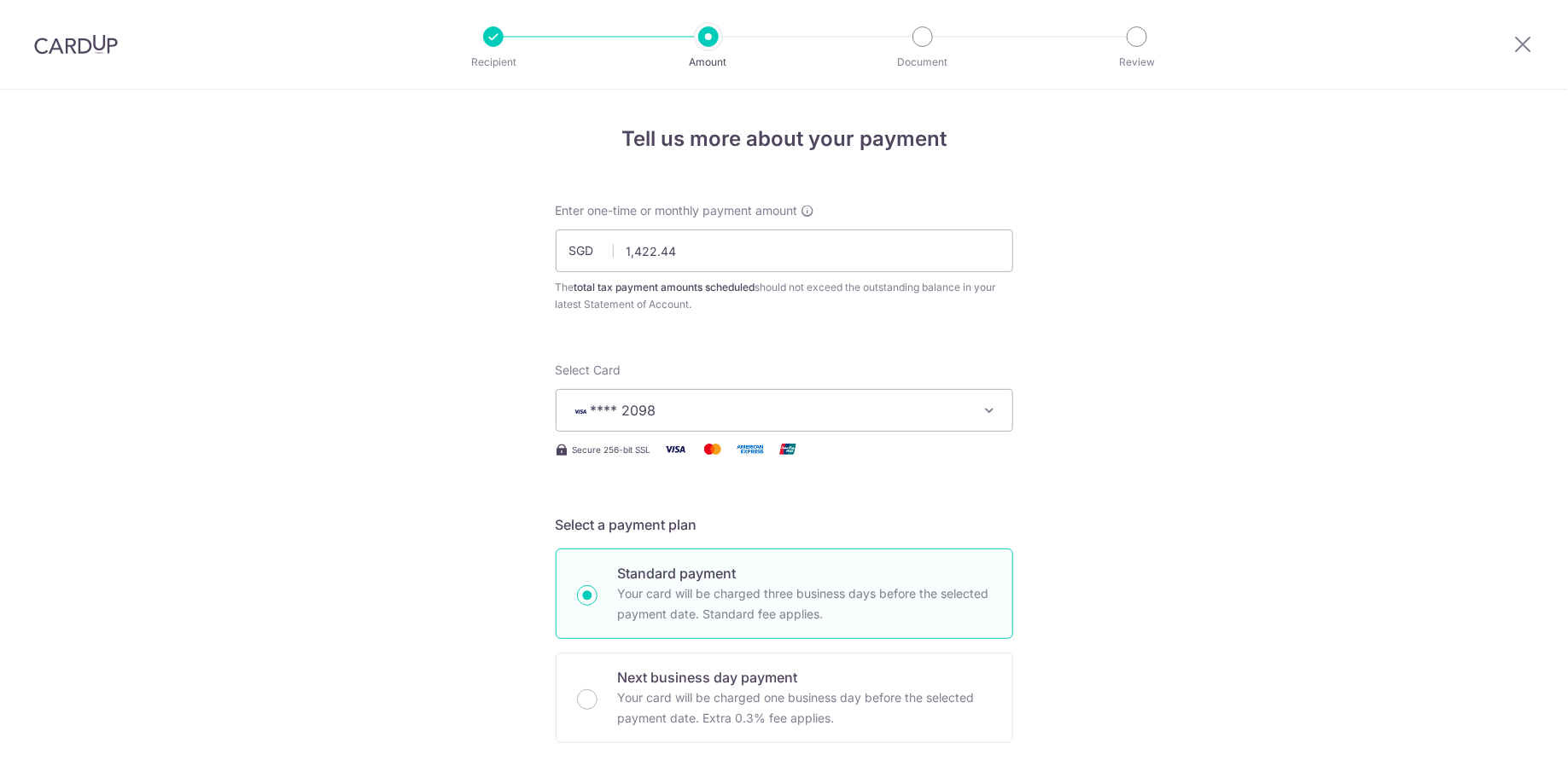
scroll to position [998, 0]
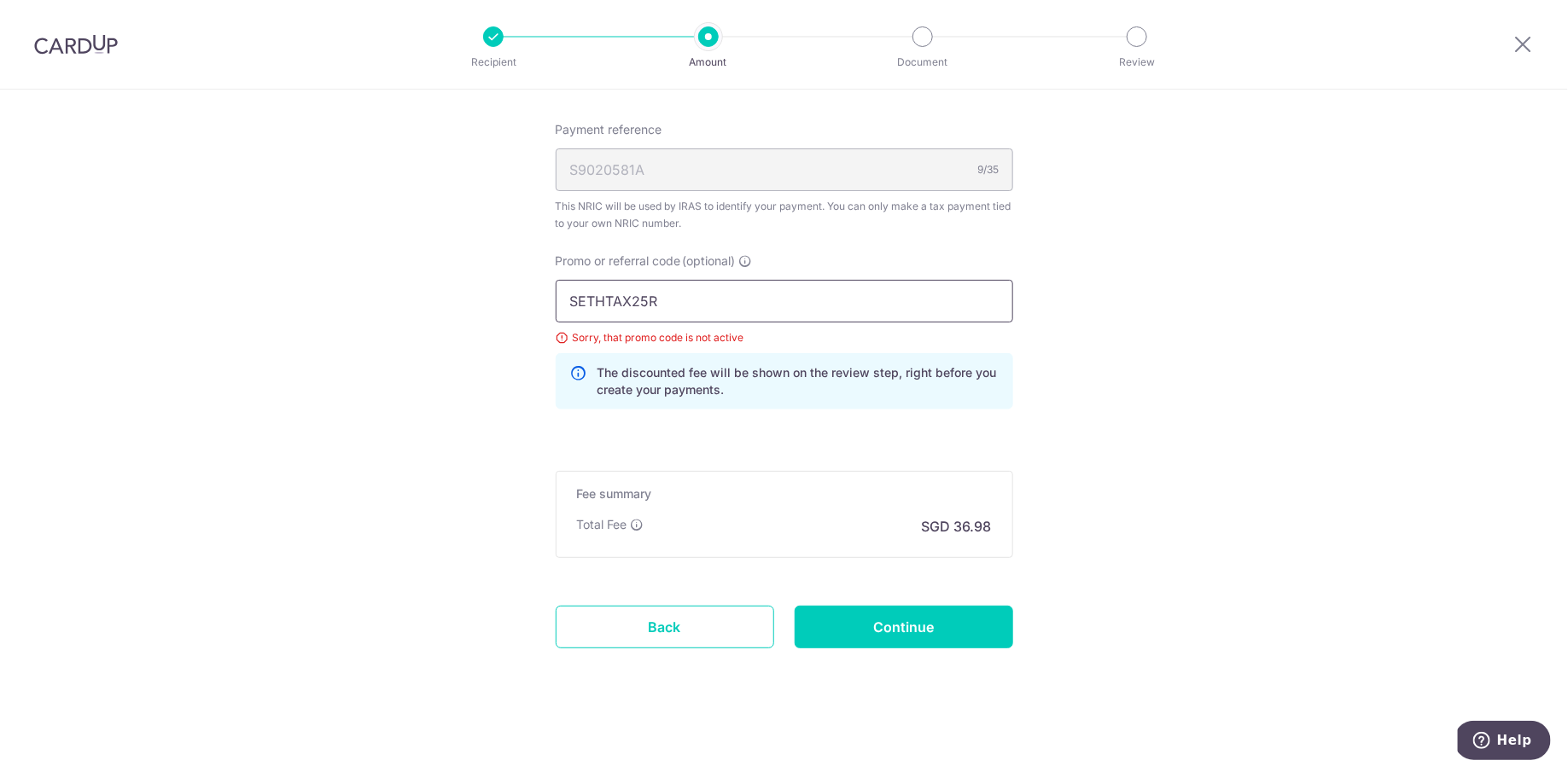
click at [773, 289] on input "SETHTAX25R" at bounding box center [784, 302] width 457 height 43
paste input "25AMEX18"
type input "25AMEX18"
click at [875, 623] on input "Continue" at bounding box center [903, 627] width 218 height 43
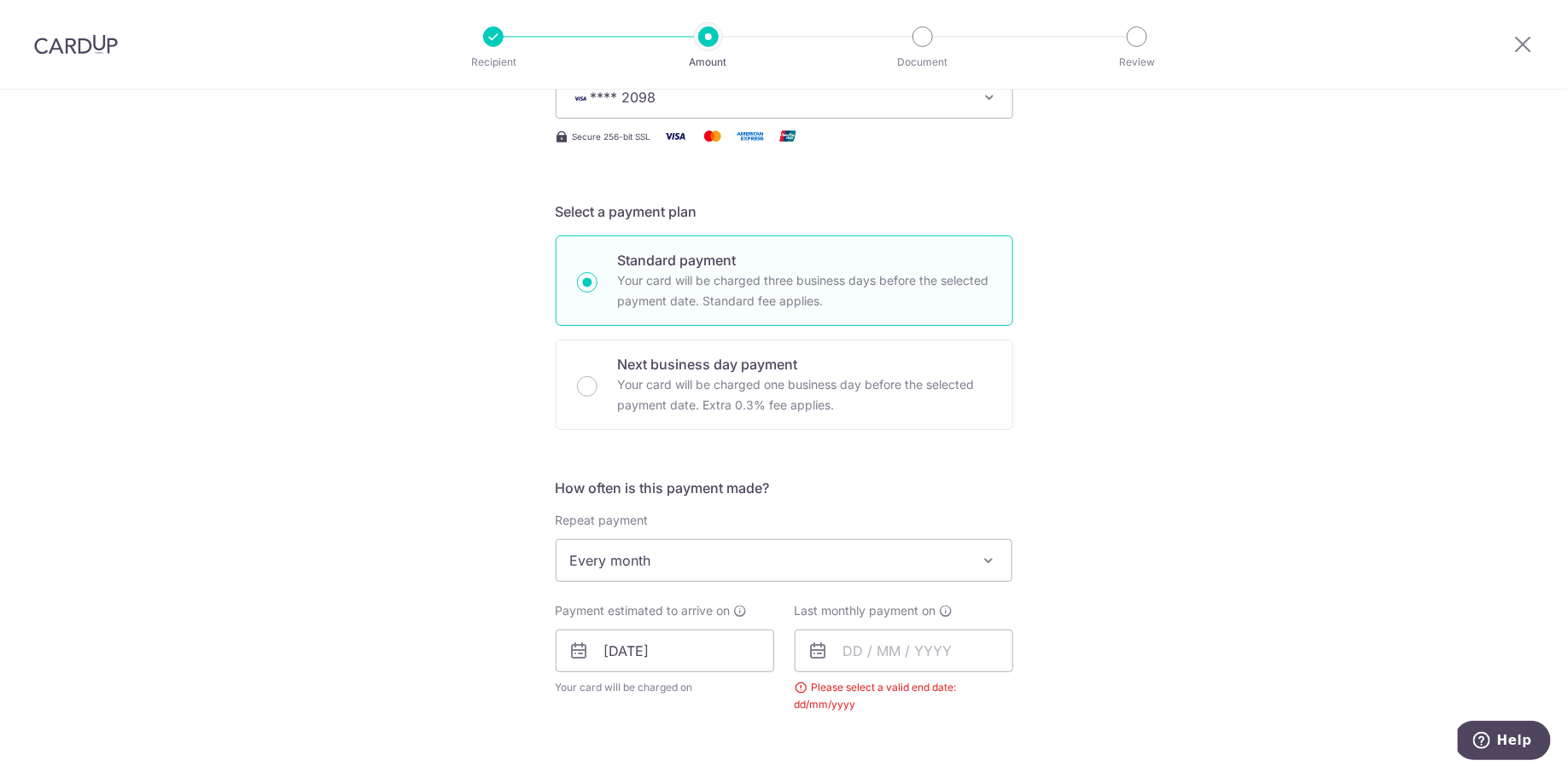
scroll to position [355, 0]
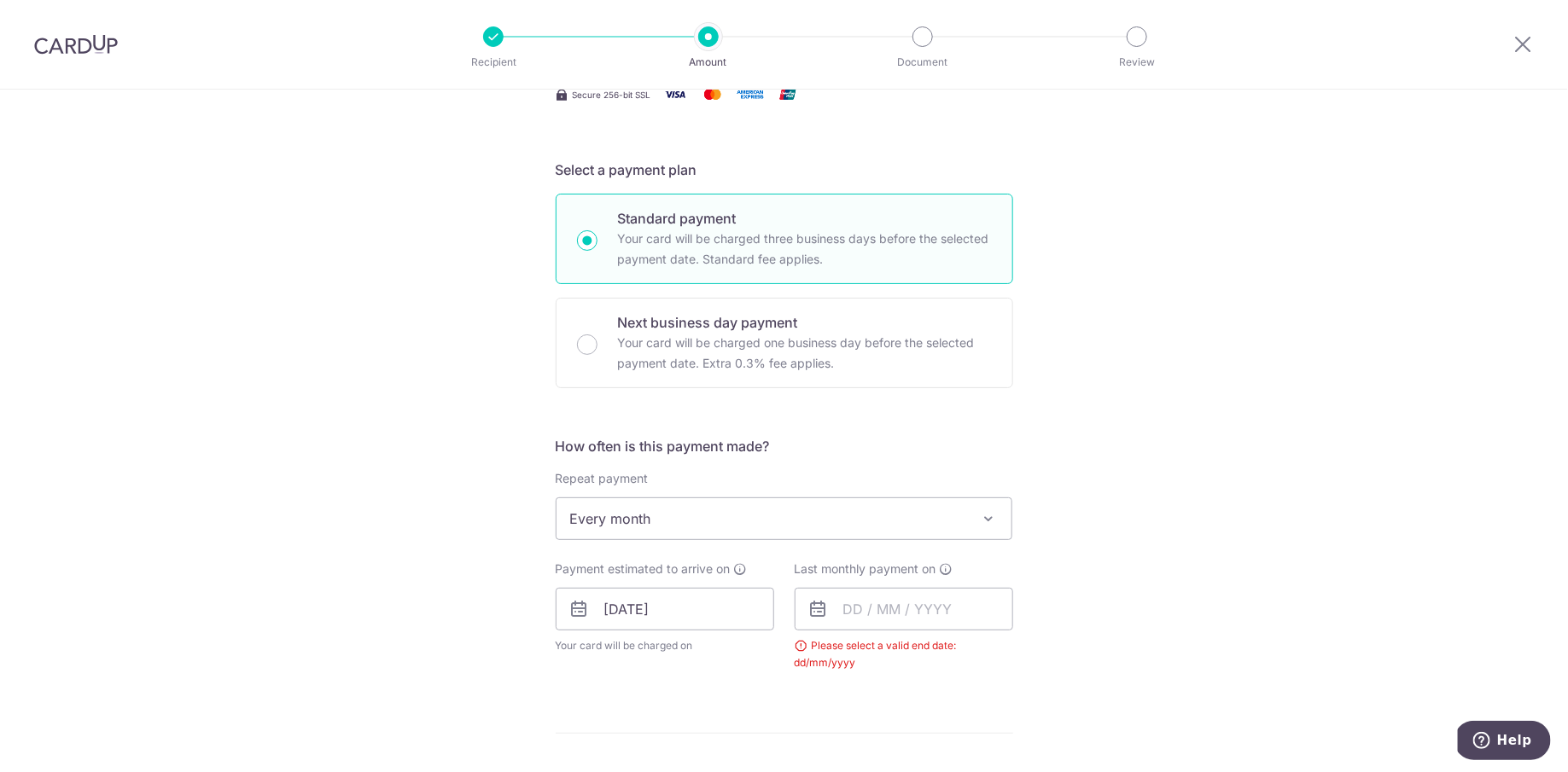
click at [700, 510] on span "Every month" at bounding box center [785, 519] width 456 height 41
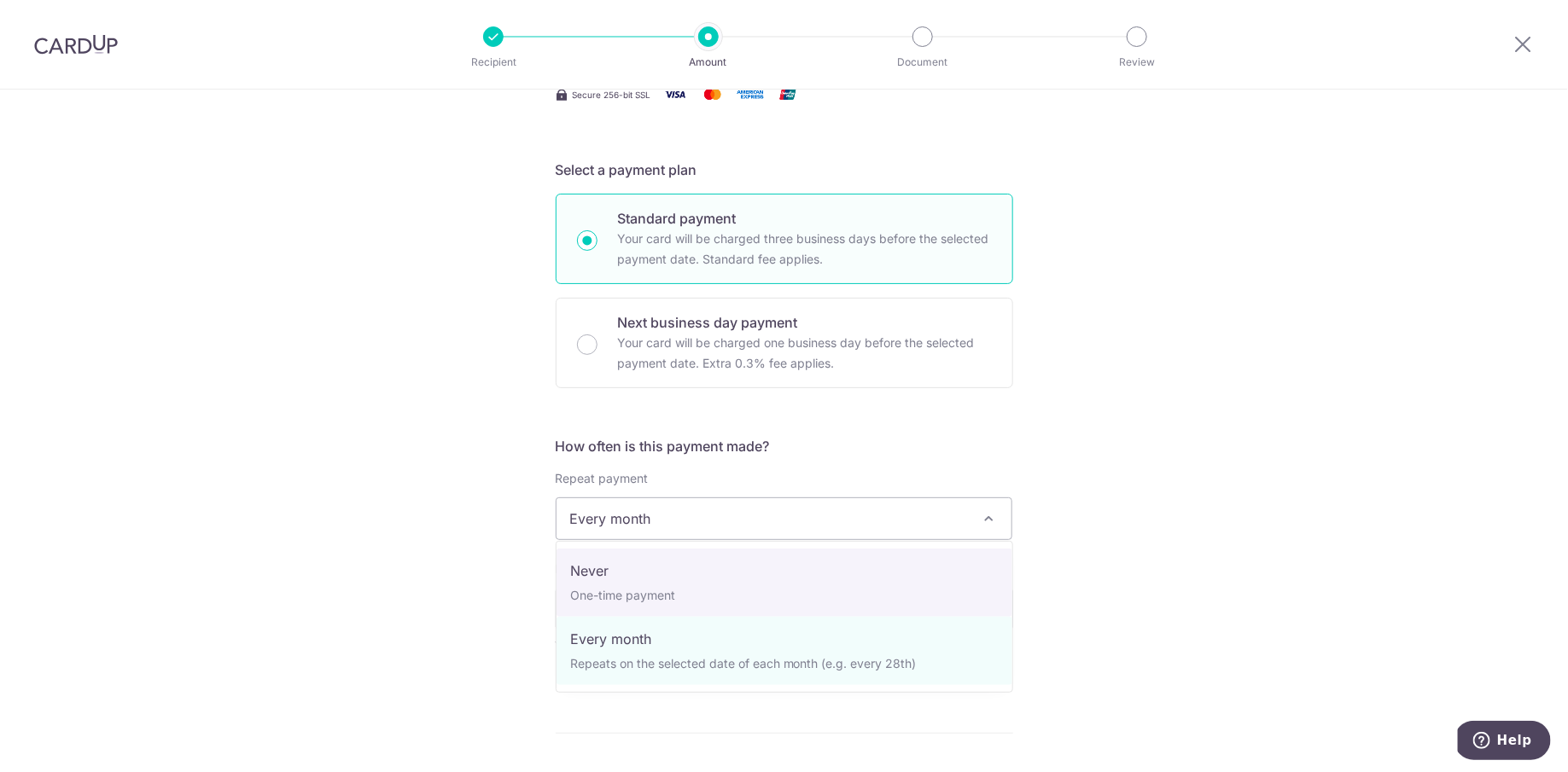
select select "1"
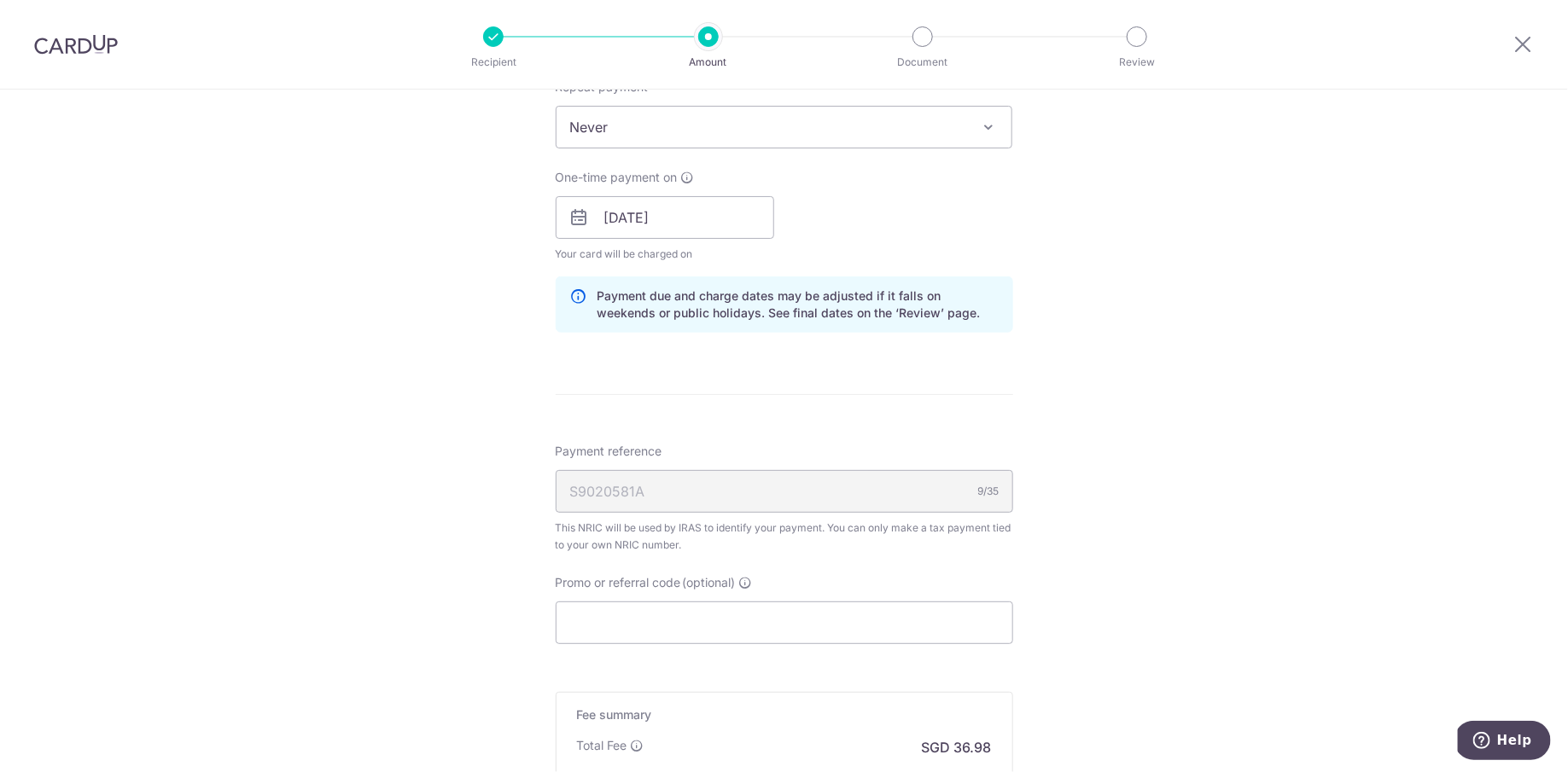
scroll to position [748, 0]
click at [708, 622] on input "Promo or referral code (optional)" at bounding box center [784, 621] width 457 height 43
paste input "25AMEX18"
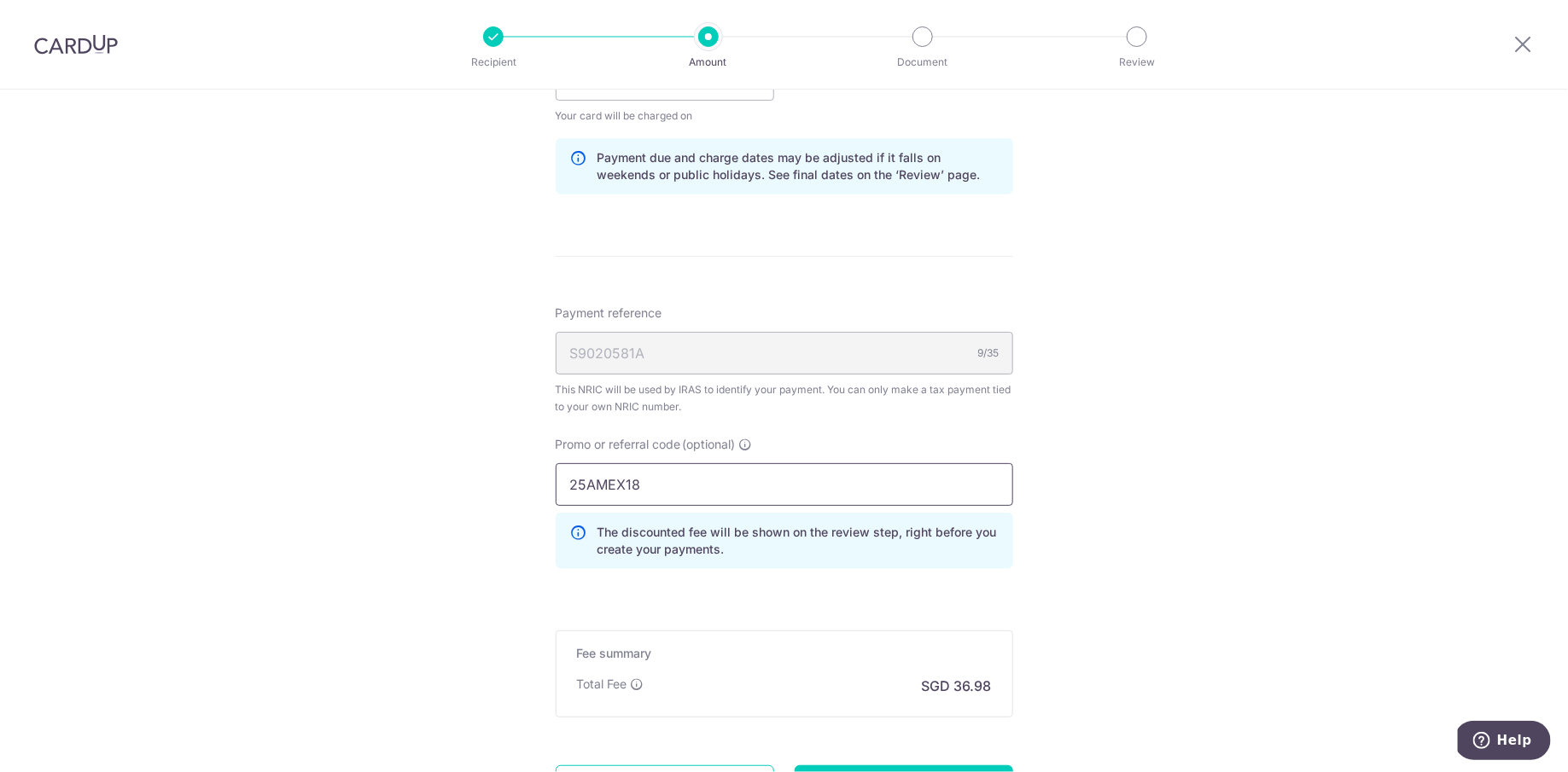
scroll to position [934, 0]
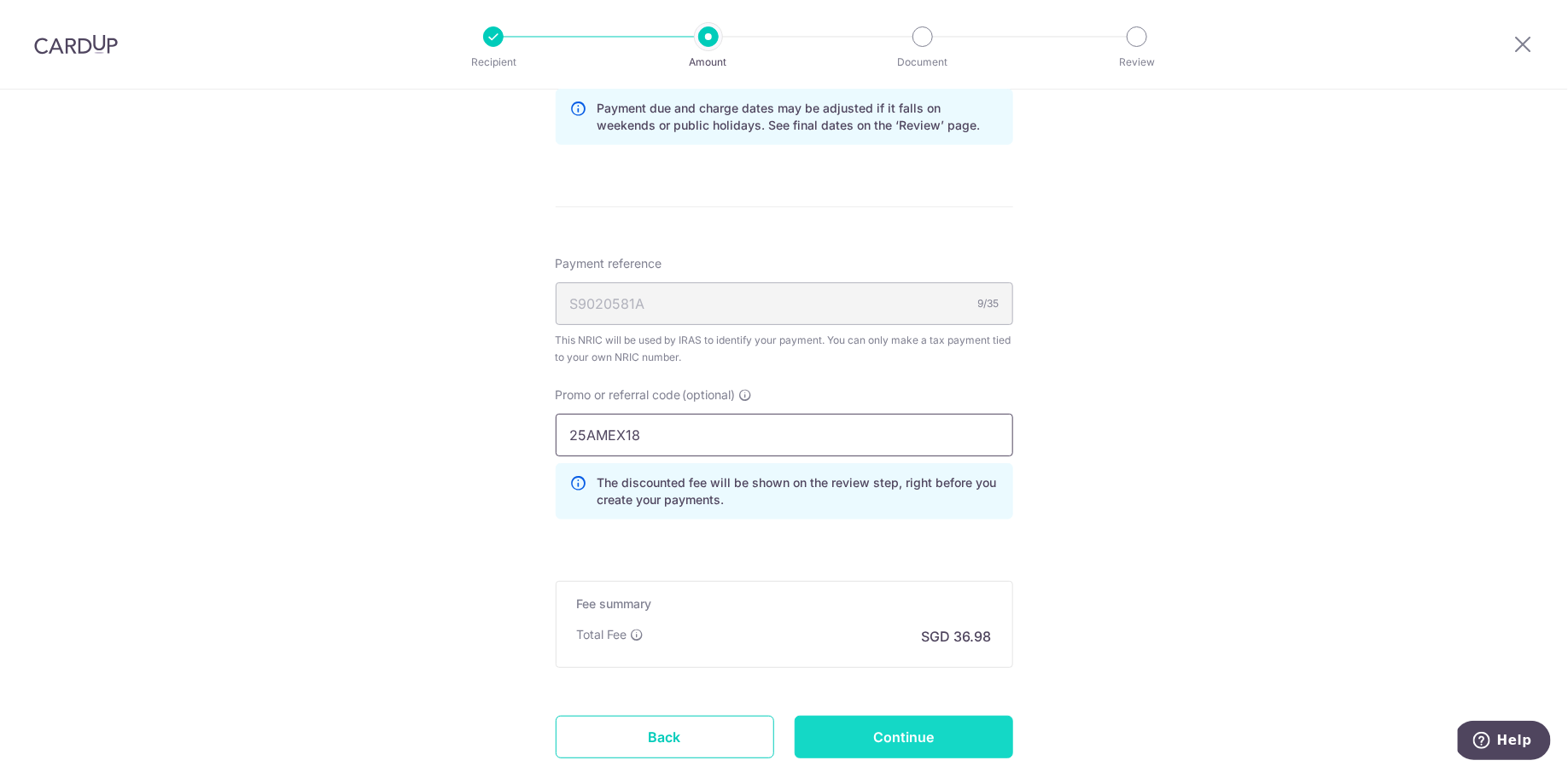
type input "25AMEX18"
click at [887, 727] on input "Continue" at bounding box center [903, 737] width 218 height 43
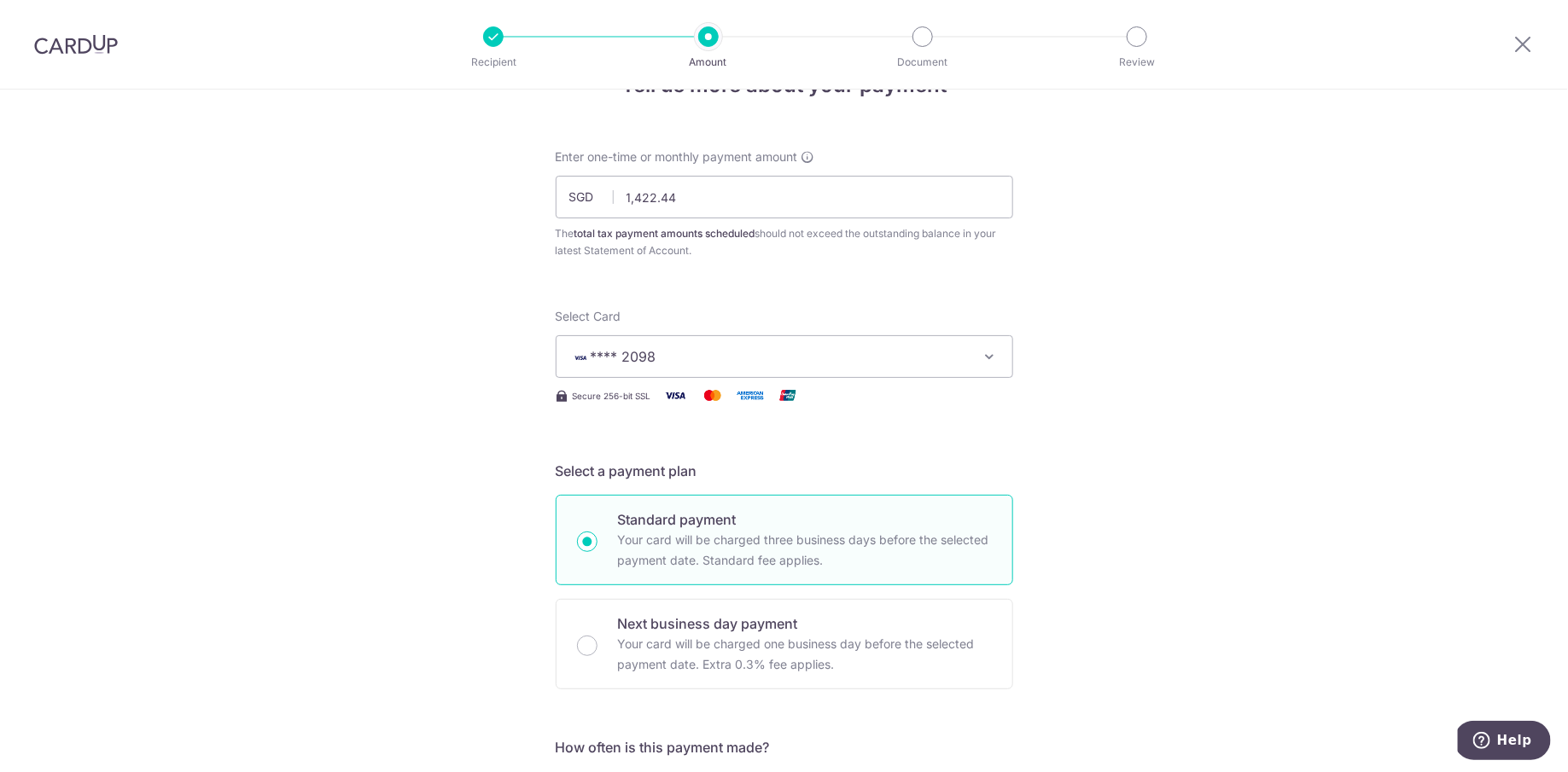
scroll to position [55, 0]
click at [739, 362] on span "**** 2098" at bounding box center [769, 354] width 398 height 20
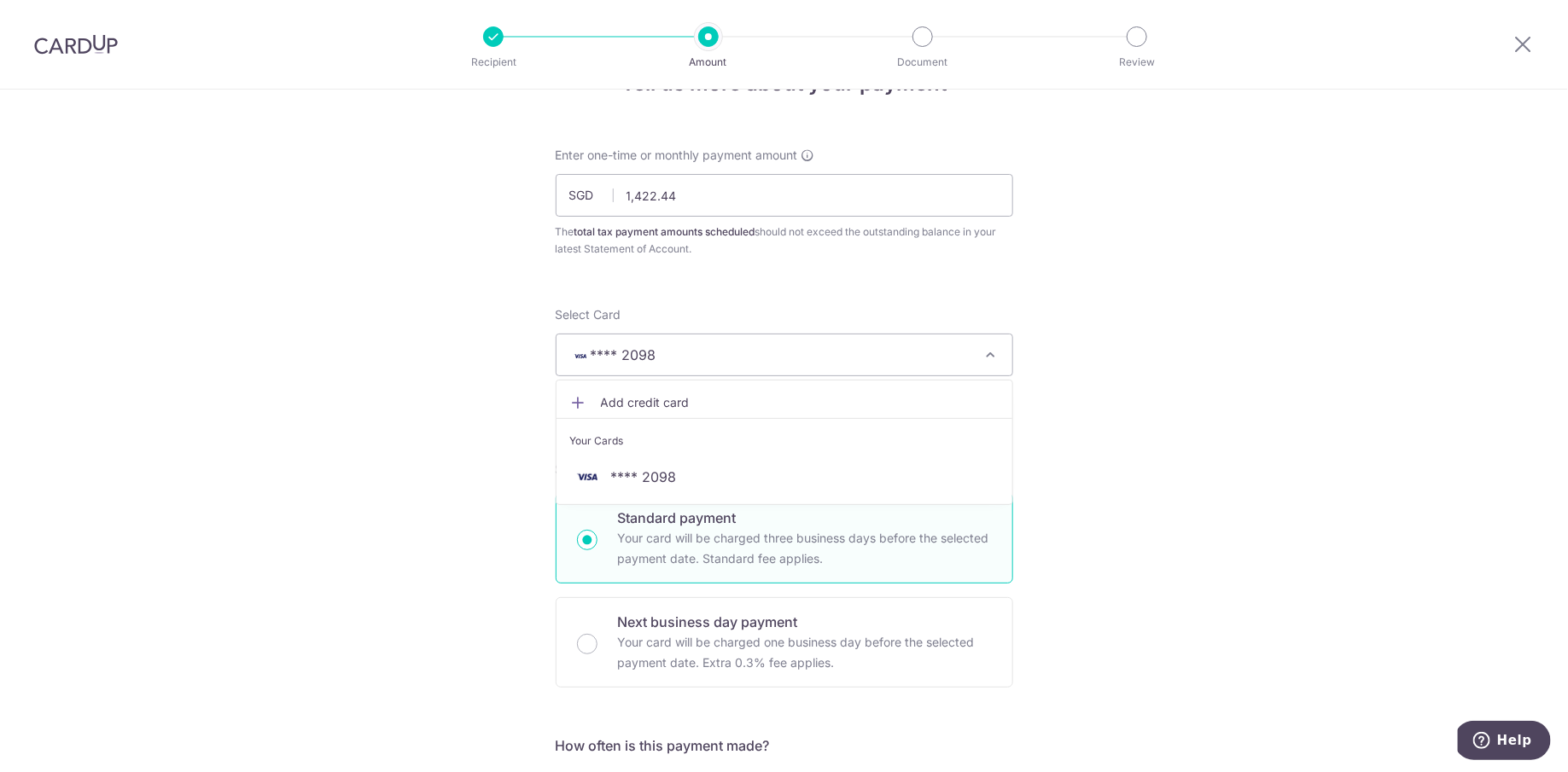
click at [714, 413] on link "Add credit card" at bounding box center [785, 402] width 456 height 31
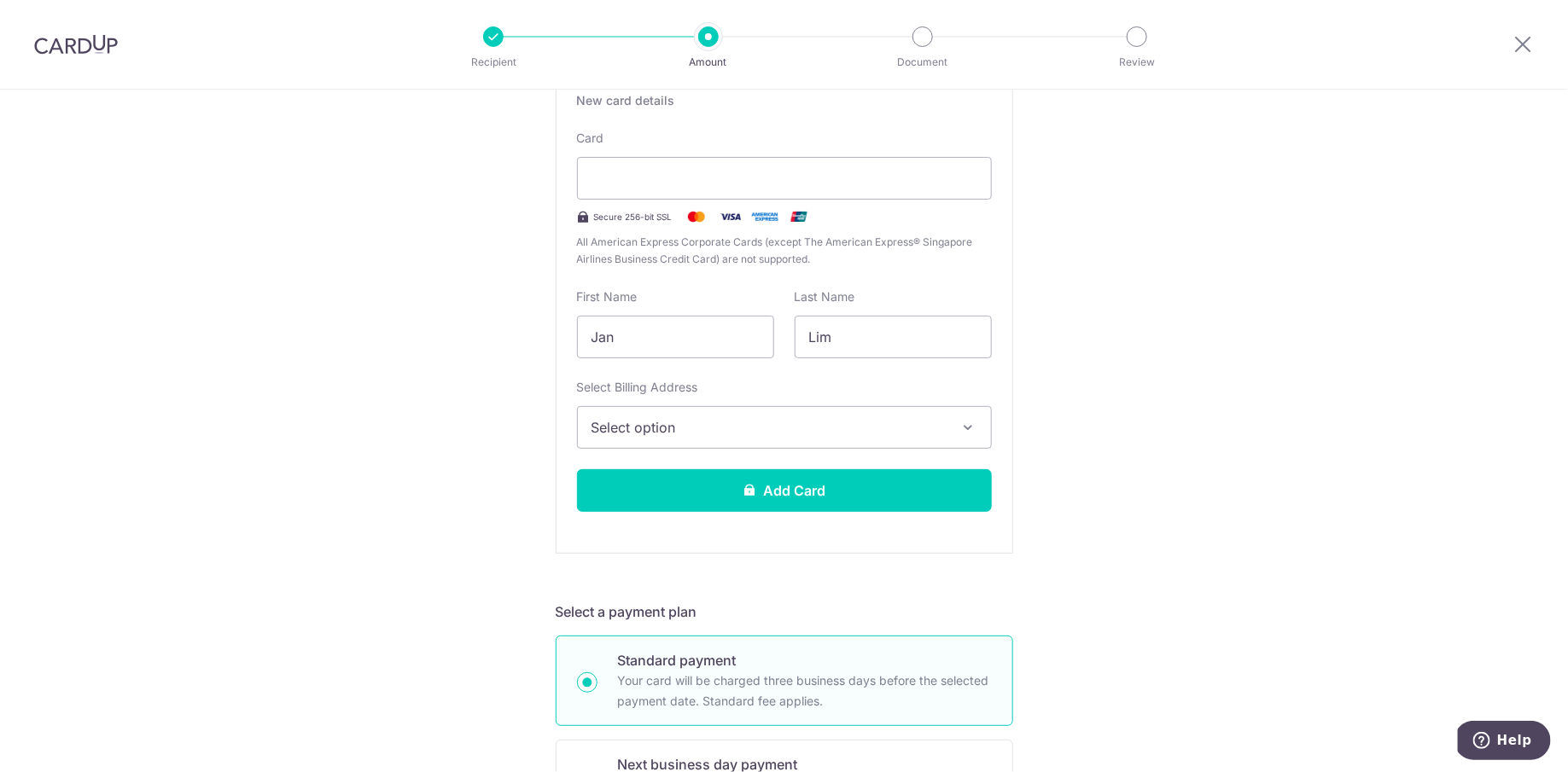
scroll to position [382, 0]
click at [929, 422] on span "Select option" at bounding box center [769, 426] width 355 height 20
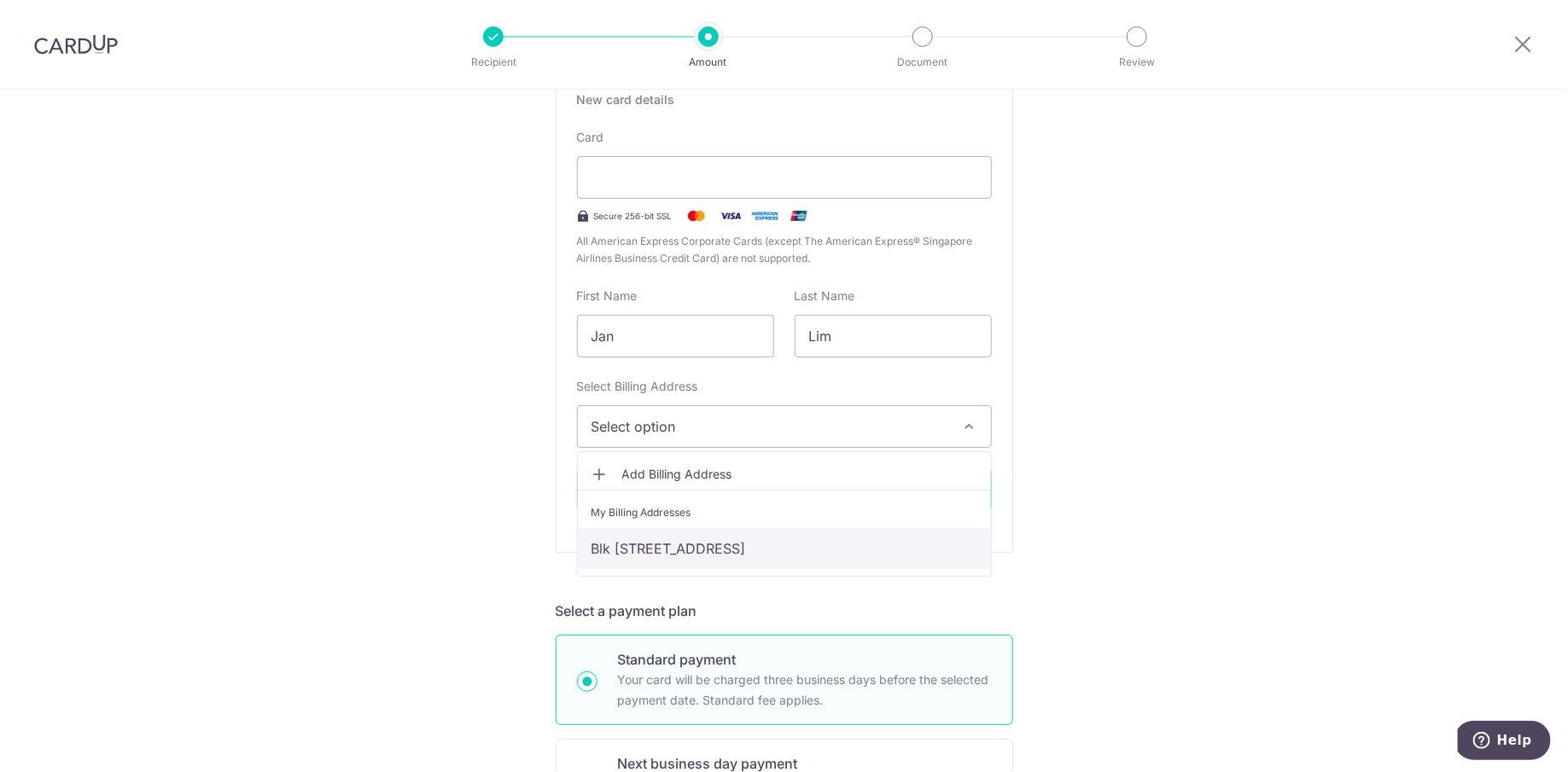
click at [844, 542] on link "Blk [STREET_ADDRESS]" at bounding box center [784, 548] width 413 height 41
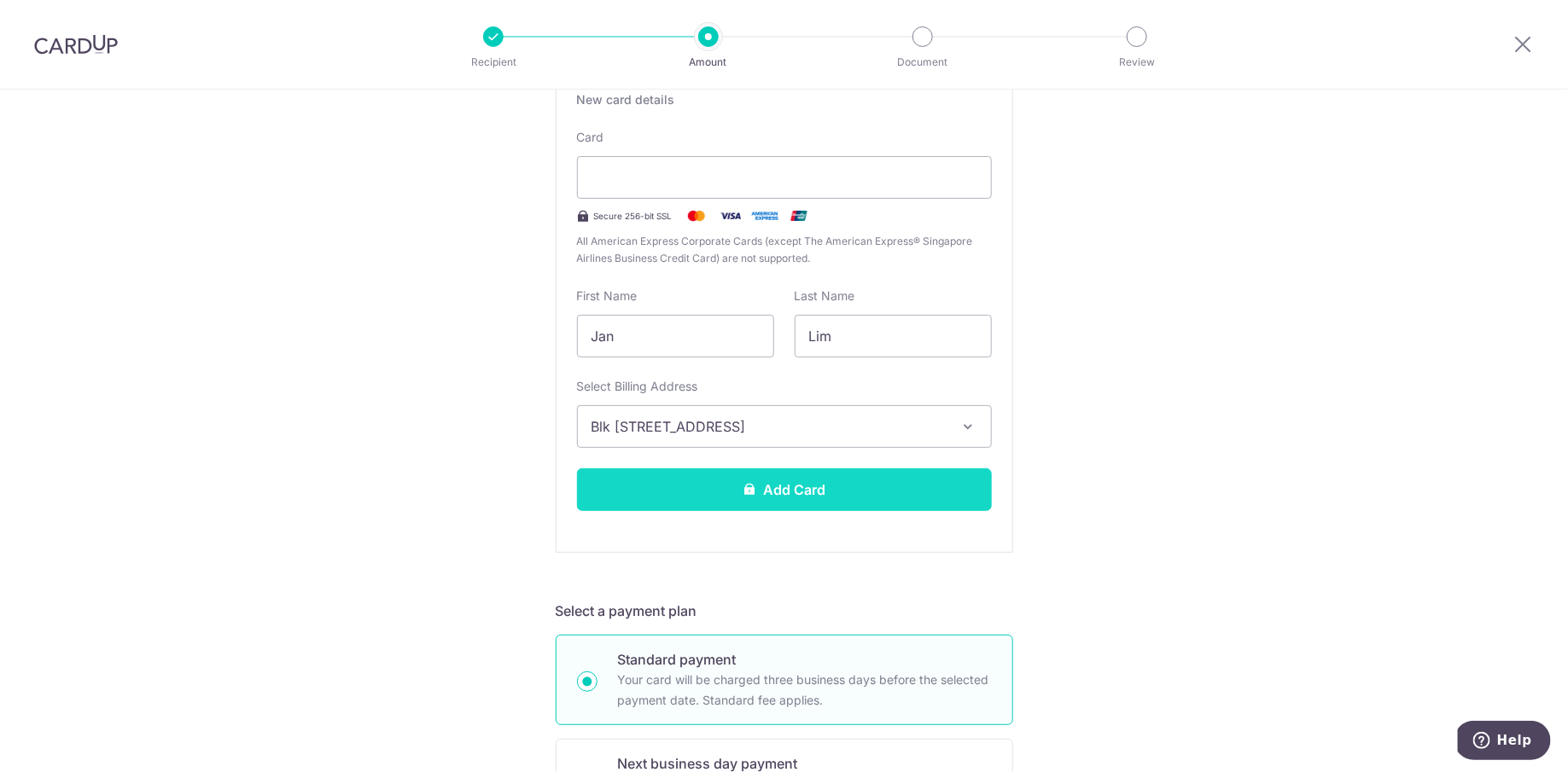
click at [863, 479] on button "Add Card" at bounding box center [784, 490] width 414 height 43
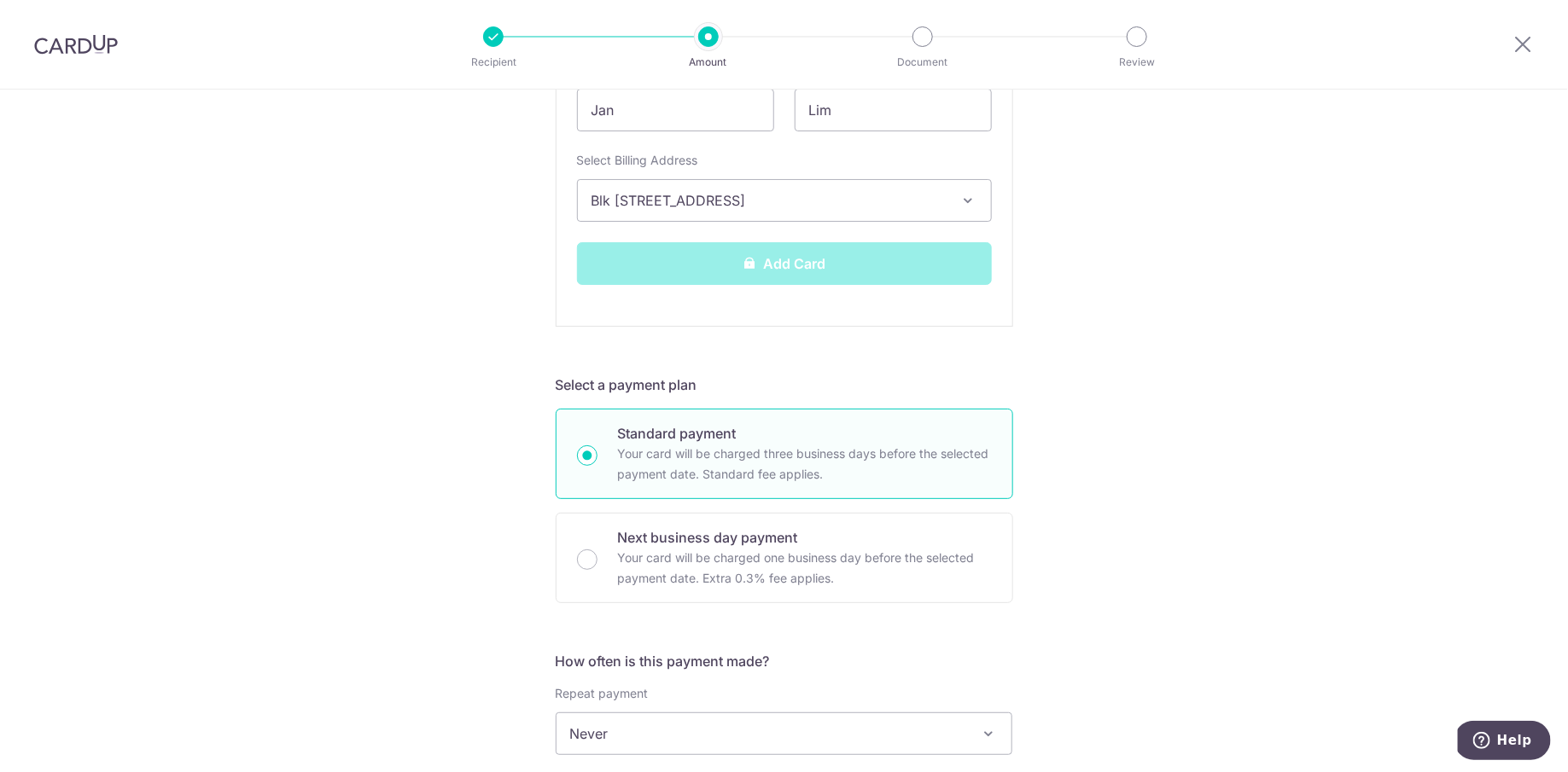
scroll to position [619, 0]
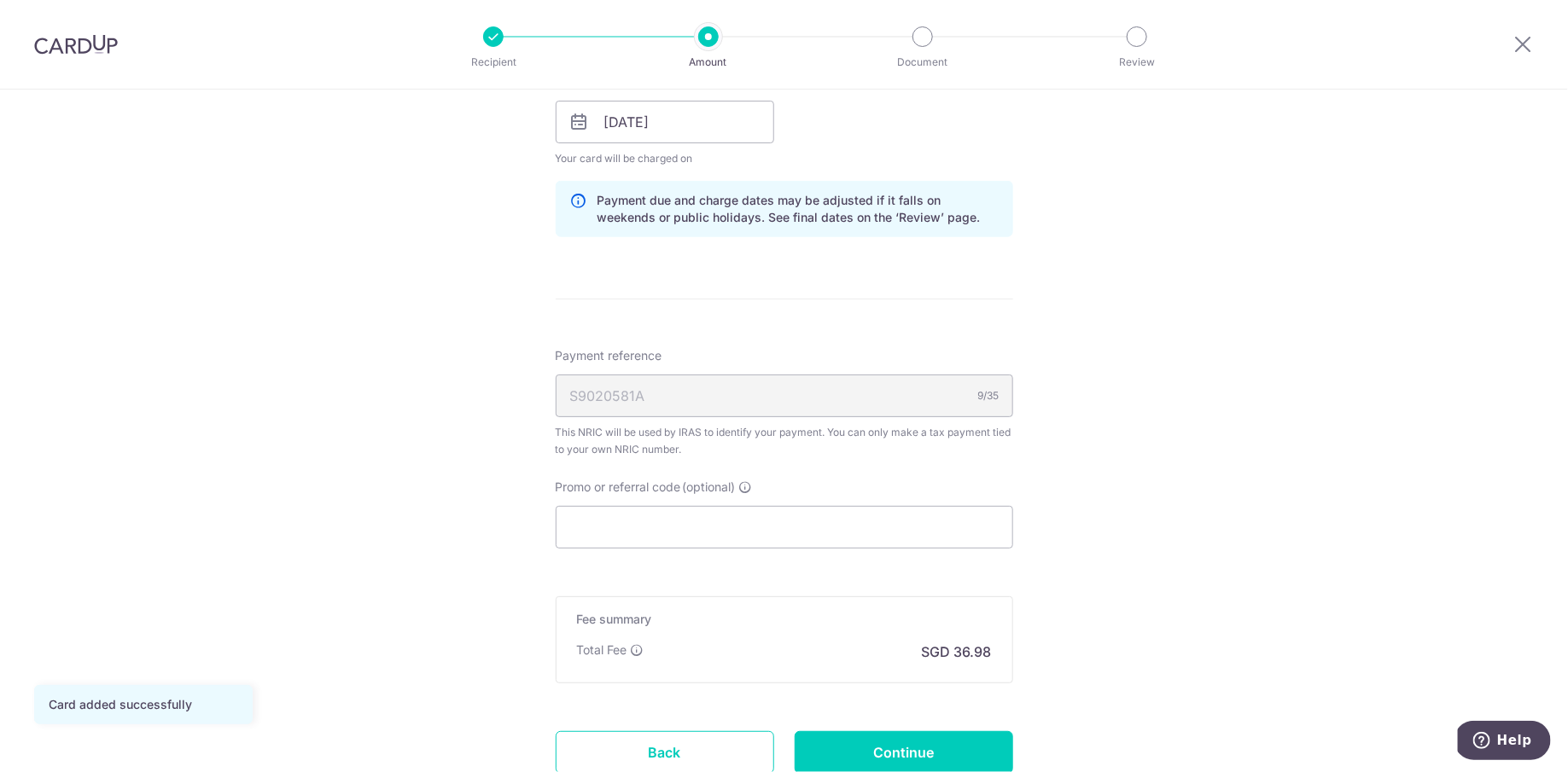
scroll to position [967, 0]
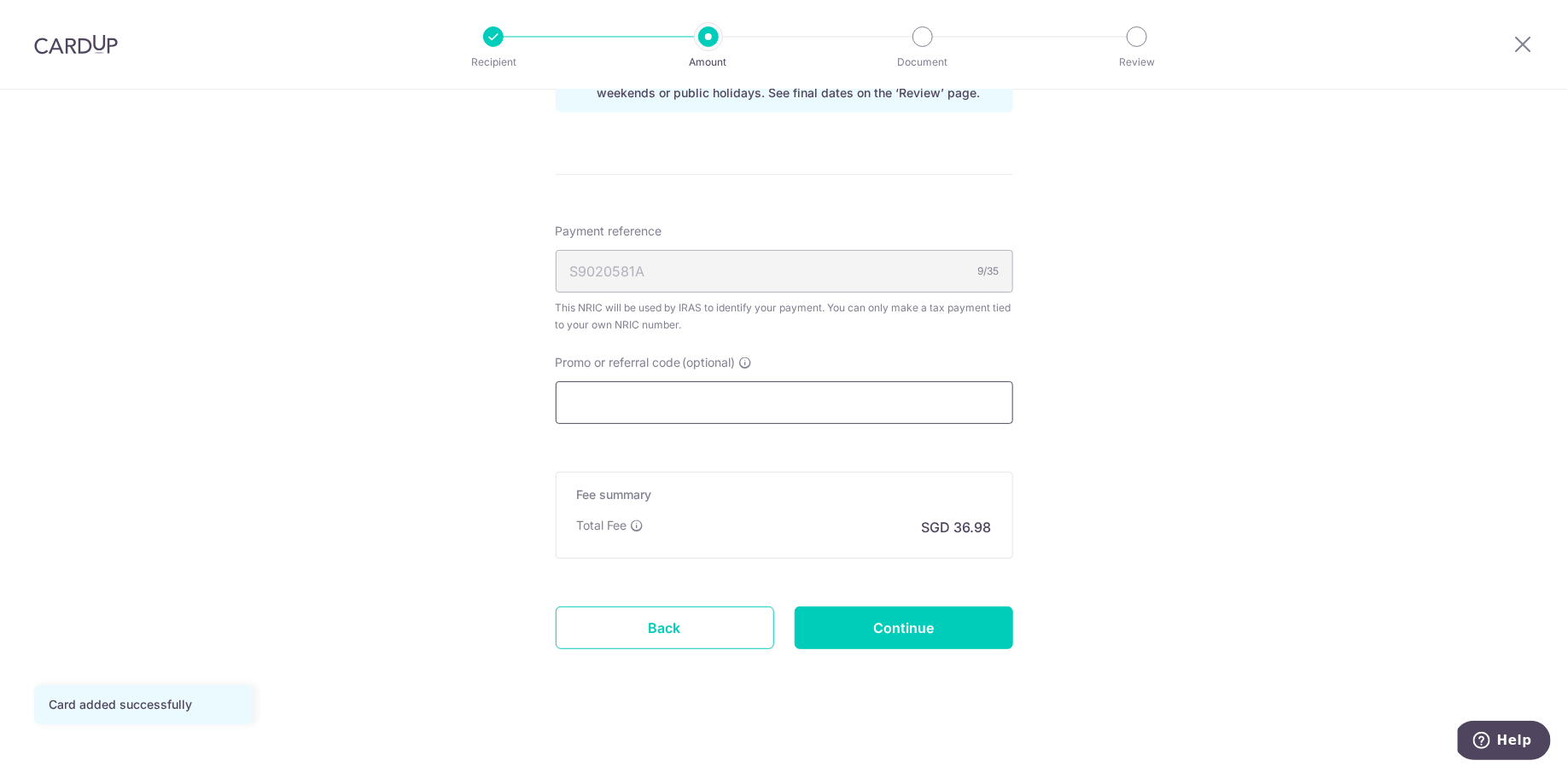
click at [864, 405] on input "Promo or referral code (optional)" at bounding box center [784, 402] width 457 height 43
paste input "25AMEX18"
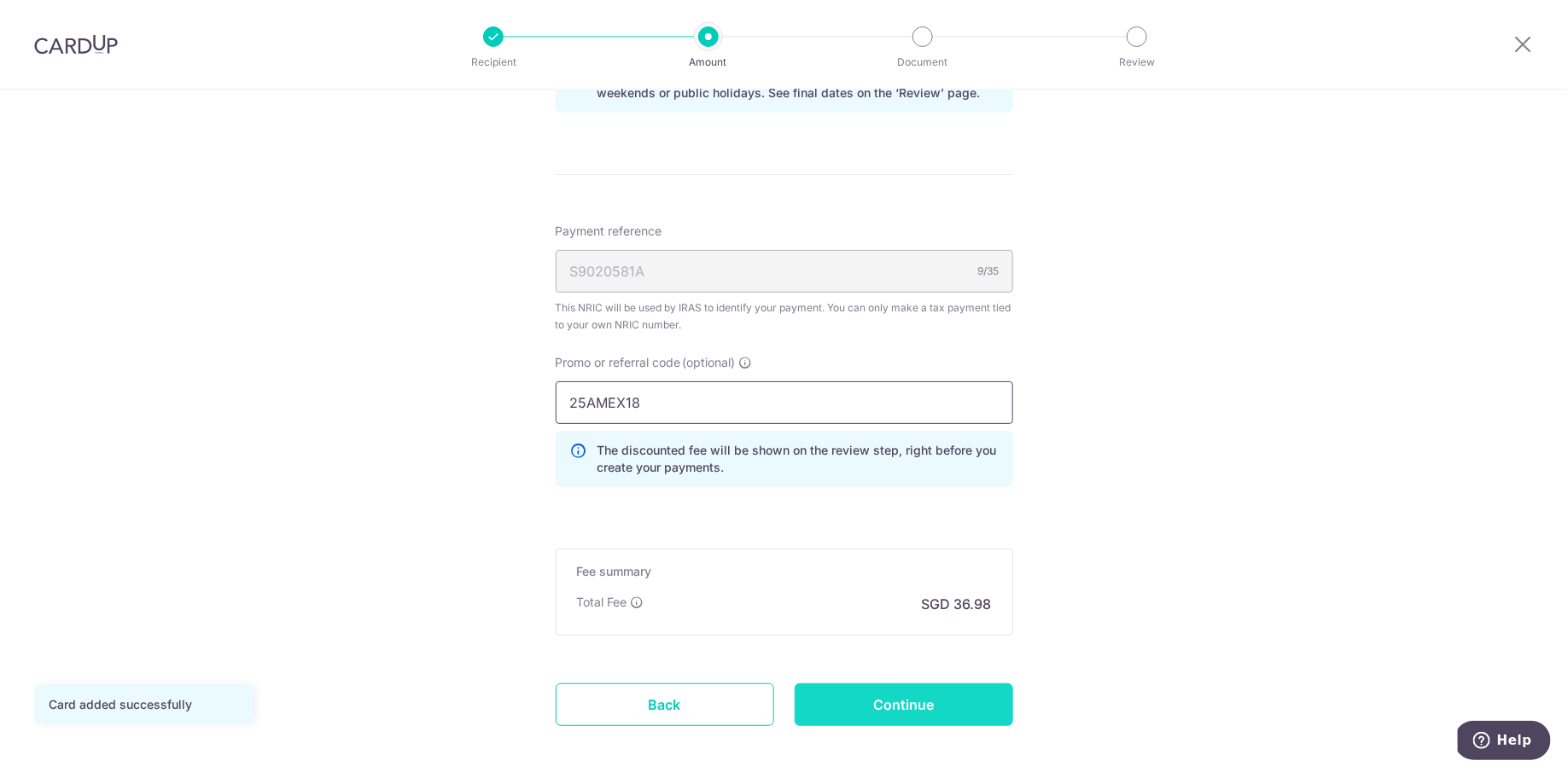
type input "25AMEX18"
click at [885, 700] on input "Continue" at bounding box center [903, 705] width 218 height 43
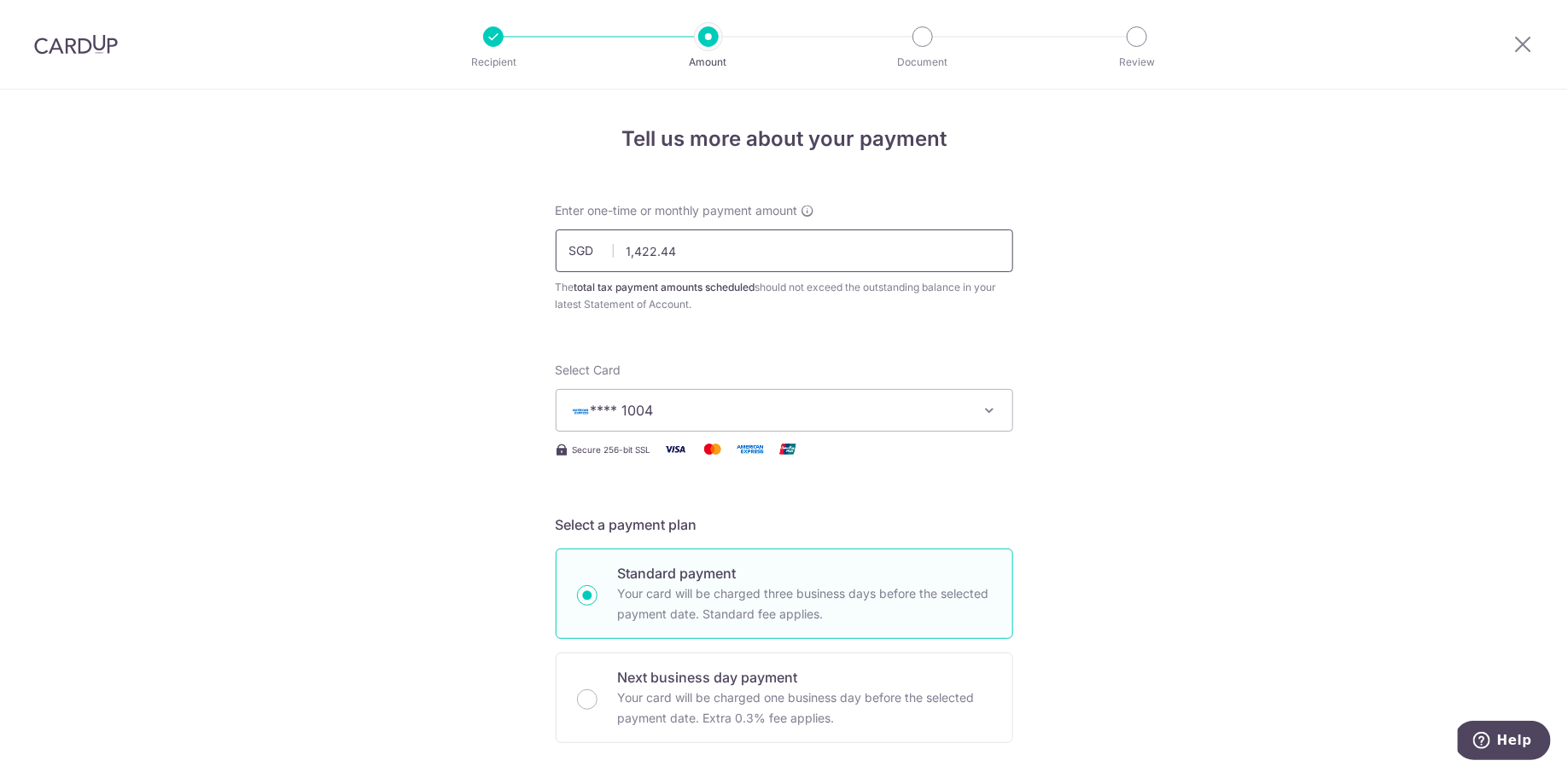
click at [747, 254] on input "1,422.44" at bounding box center [784, 251] width 457 height 43
type input "711.22"
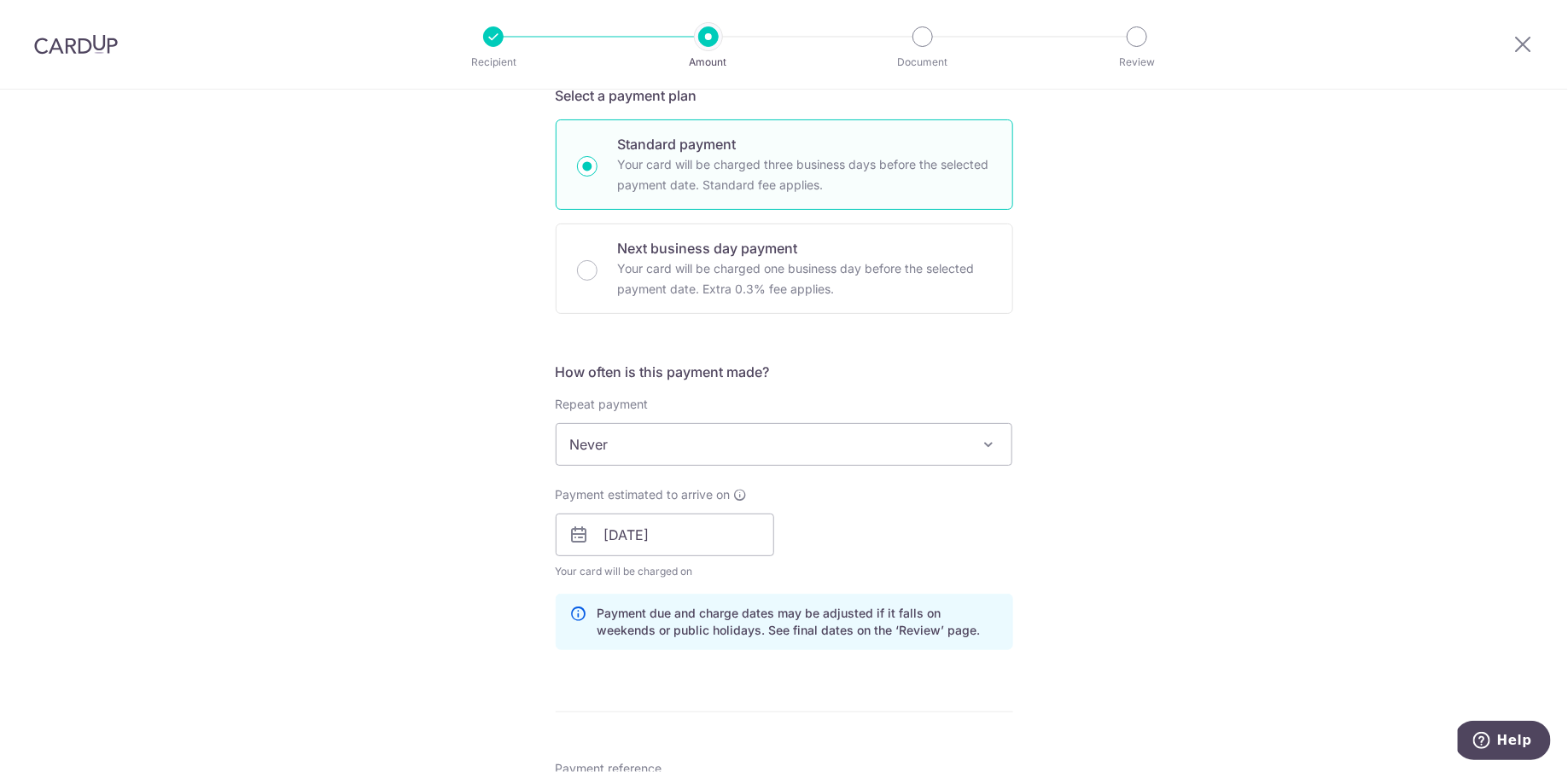
scroll to position [446, 0]
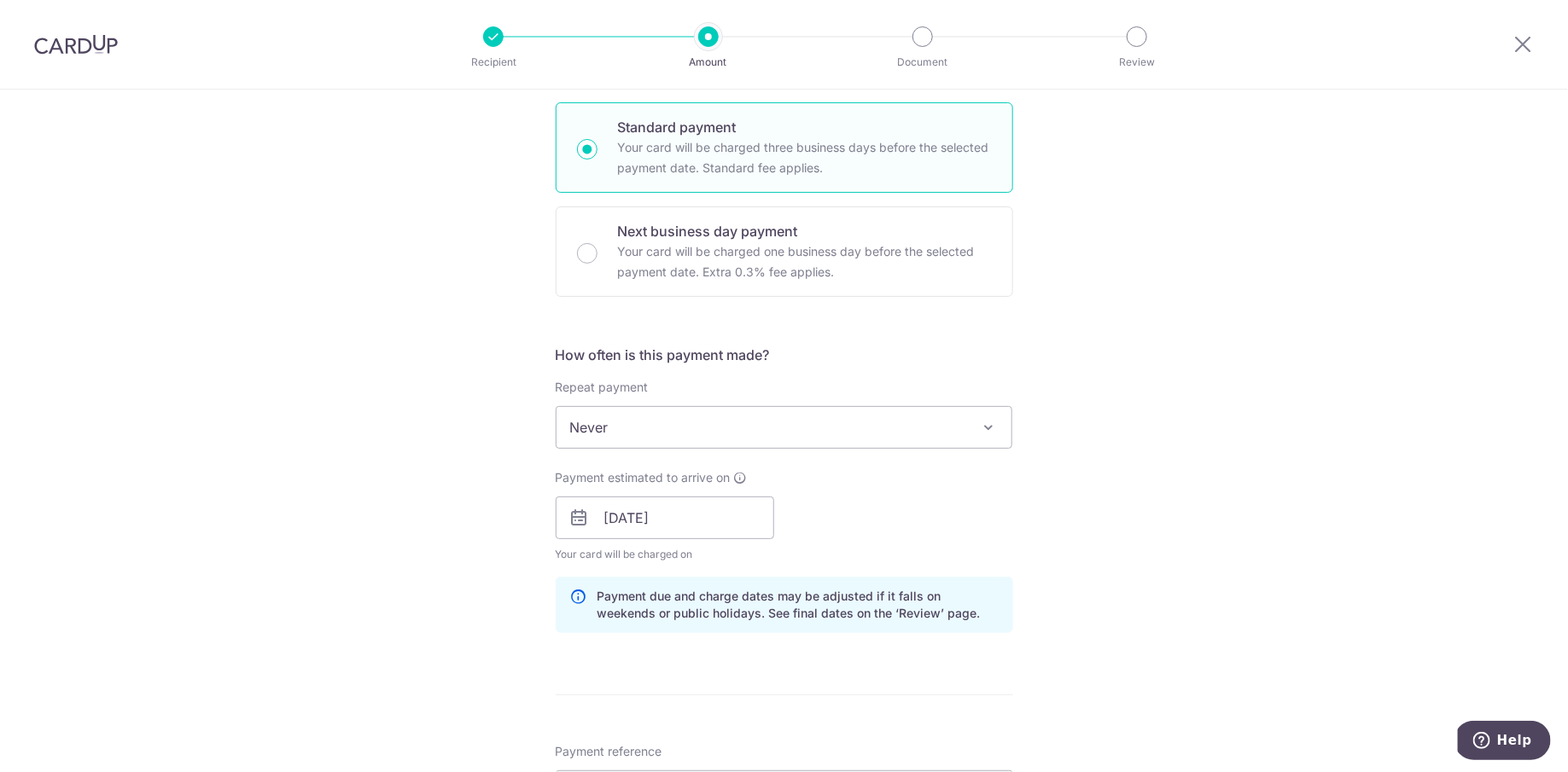
click at [762, 439] on span "Never" at bounding box center [785, 428] width 456 height 41
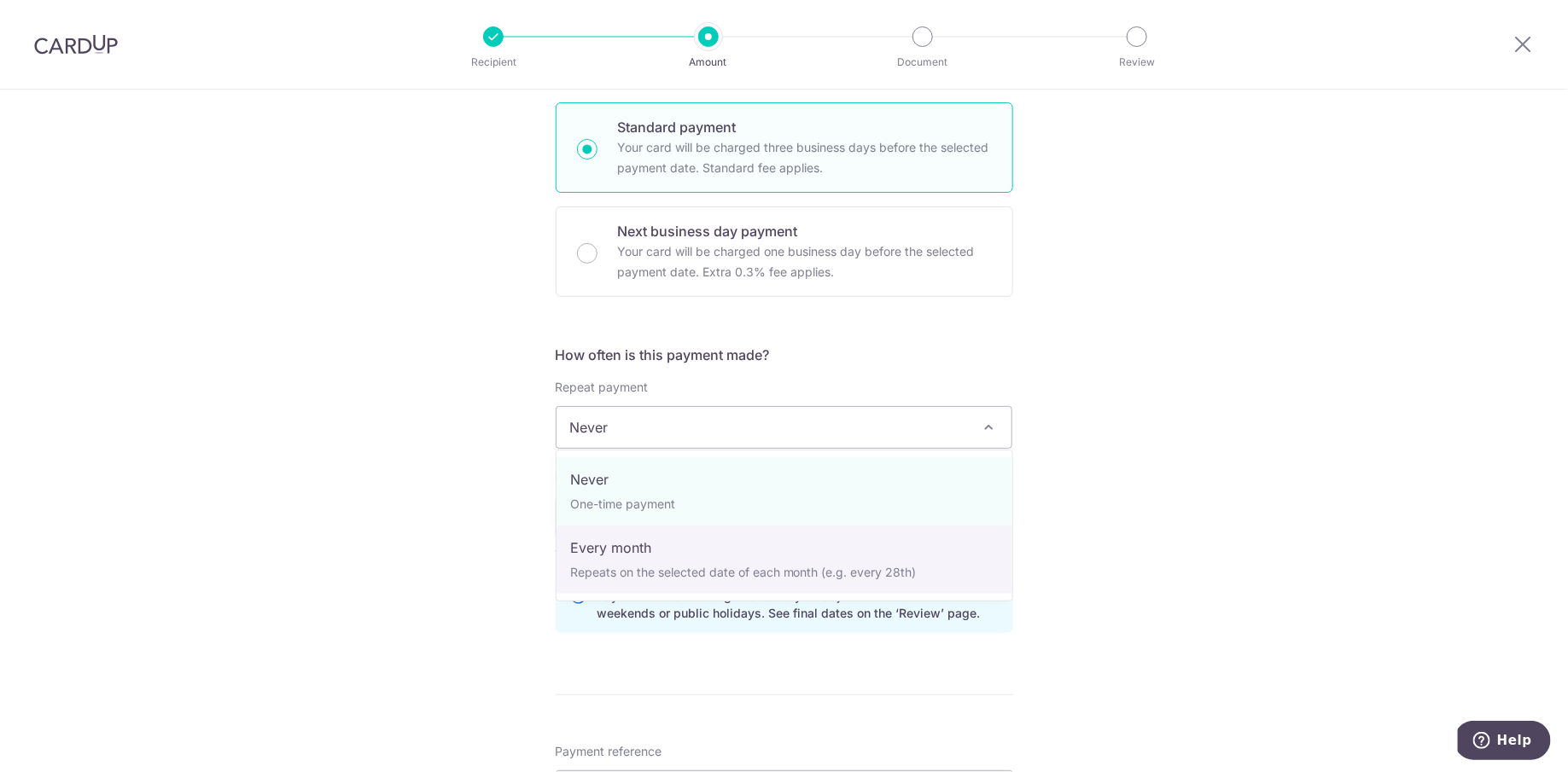
select select "3"
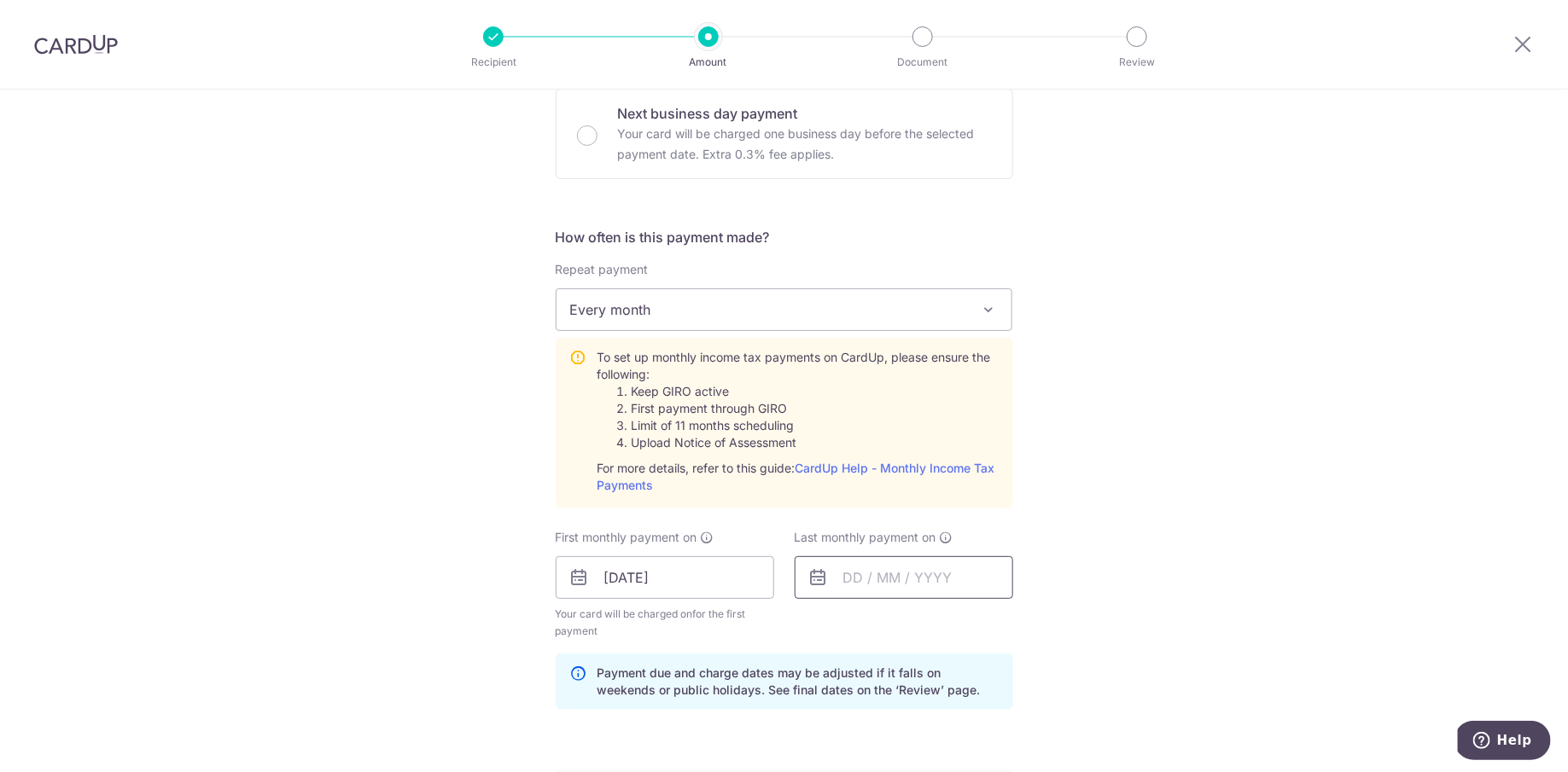
scroll to position [573, 0]
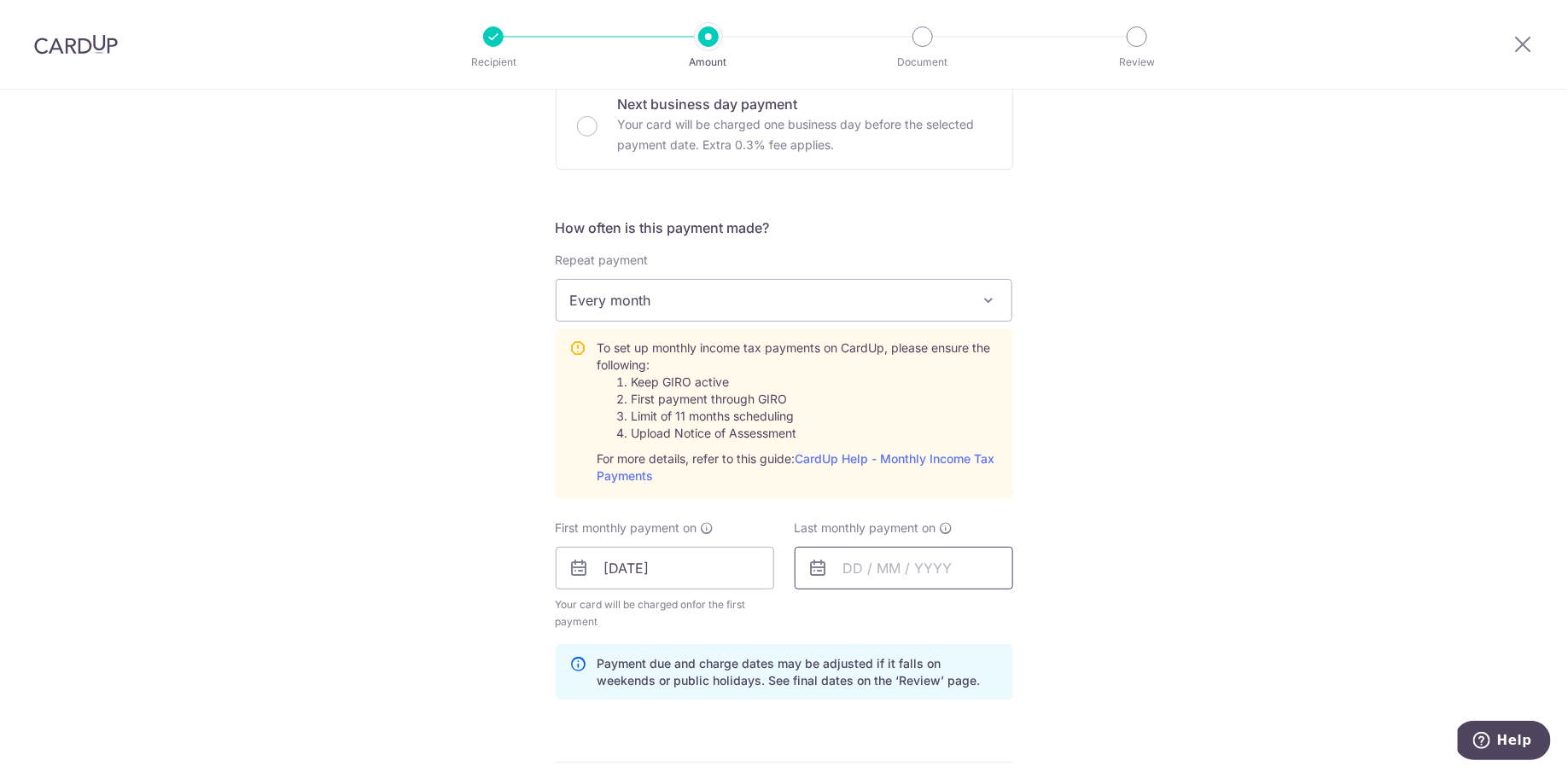
click at [877, 567] on input "text" at bounding box center [903, 568] width 218 height 43
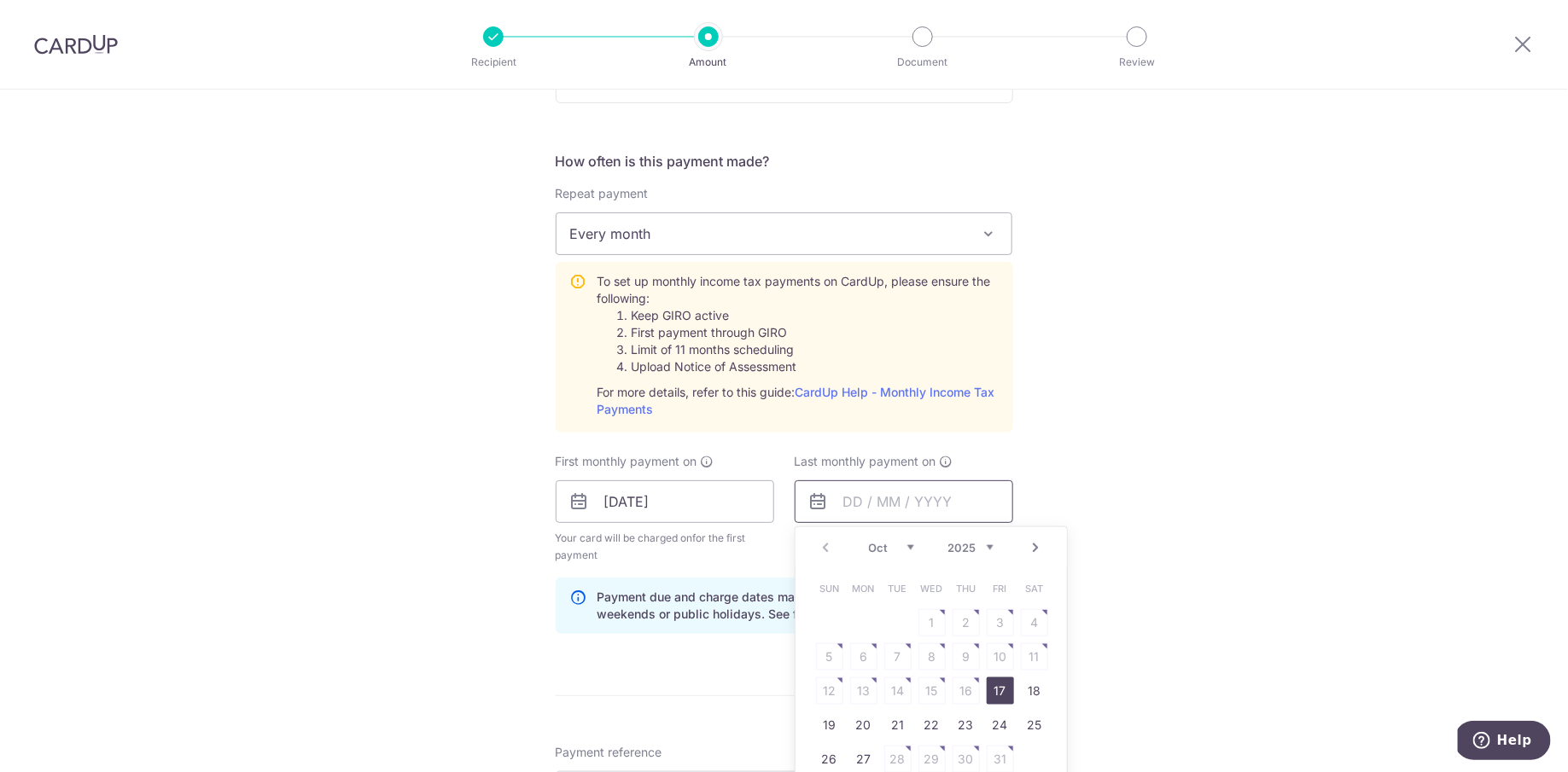
scroll to position [655, 0]
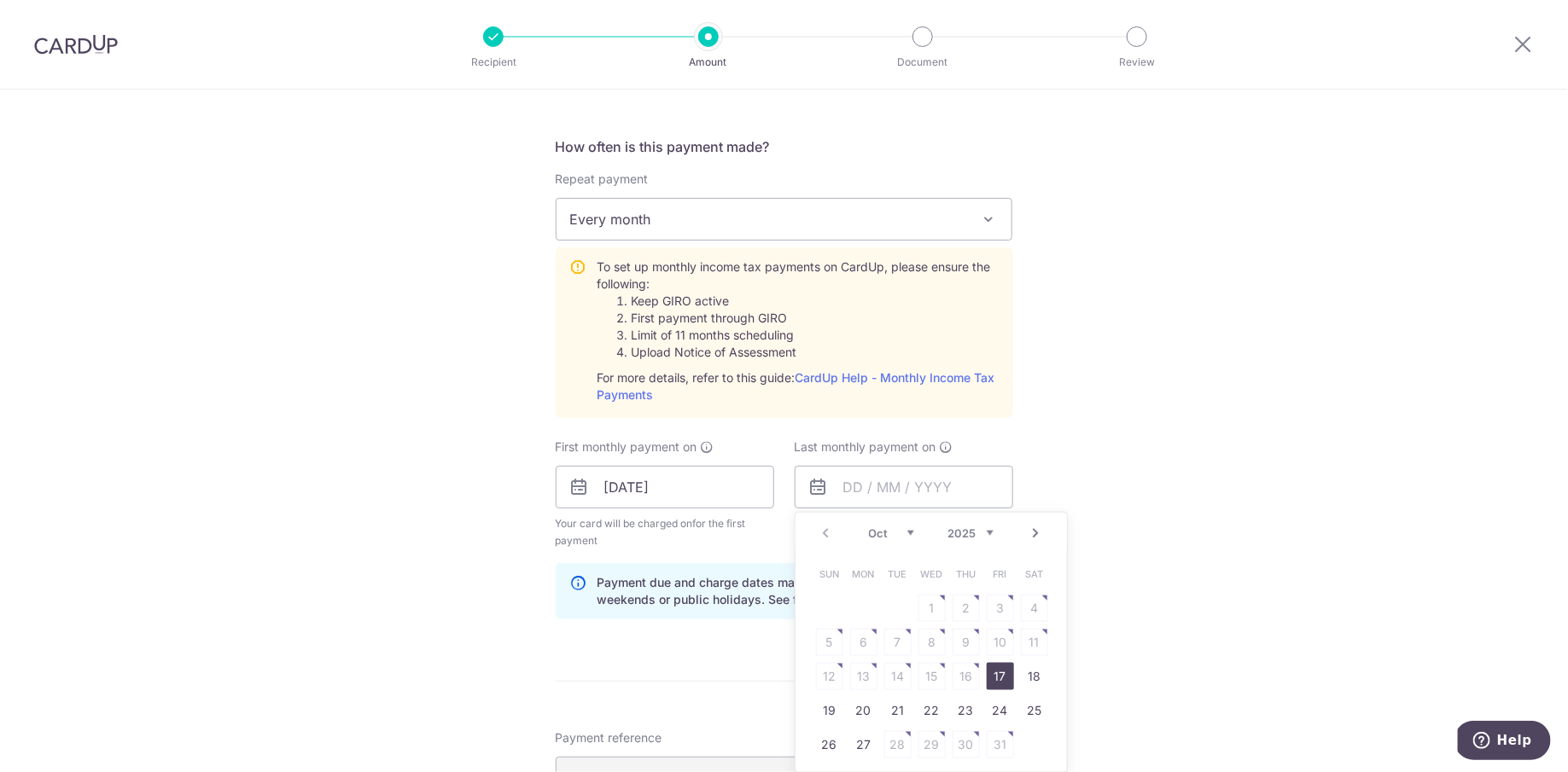
click at [1035, 535] on link "Next" at bounding box center [1035, 532] width 20 height 20
click at [862, 701] on link "17" at bounding box center [864, 711] width 27 height 27
type input "17/11/2025"
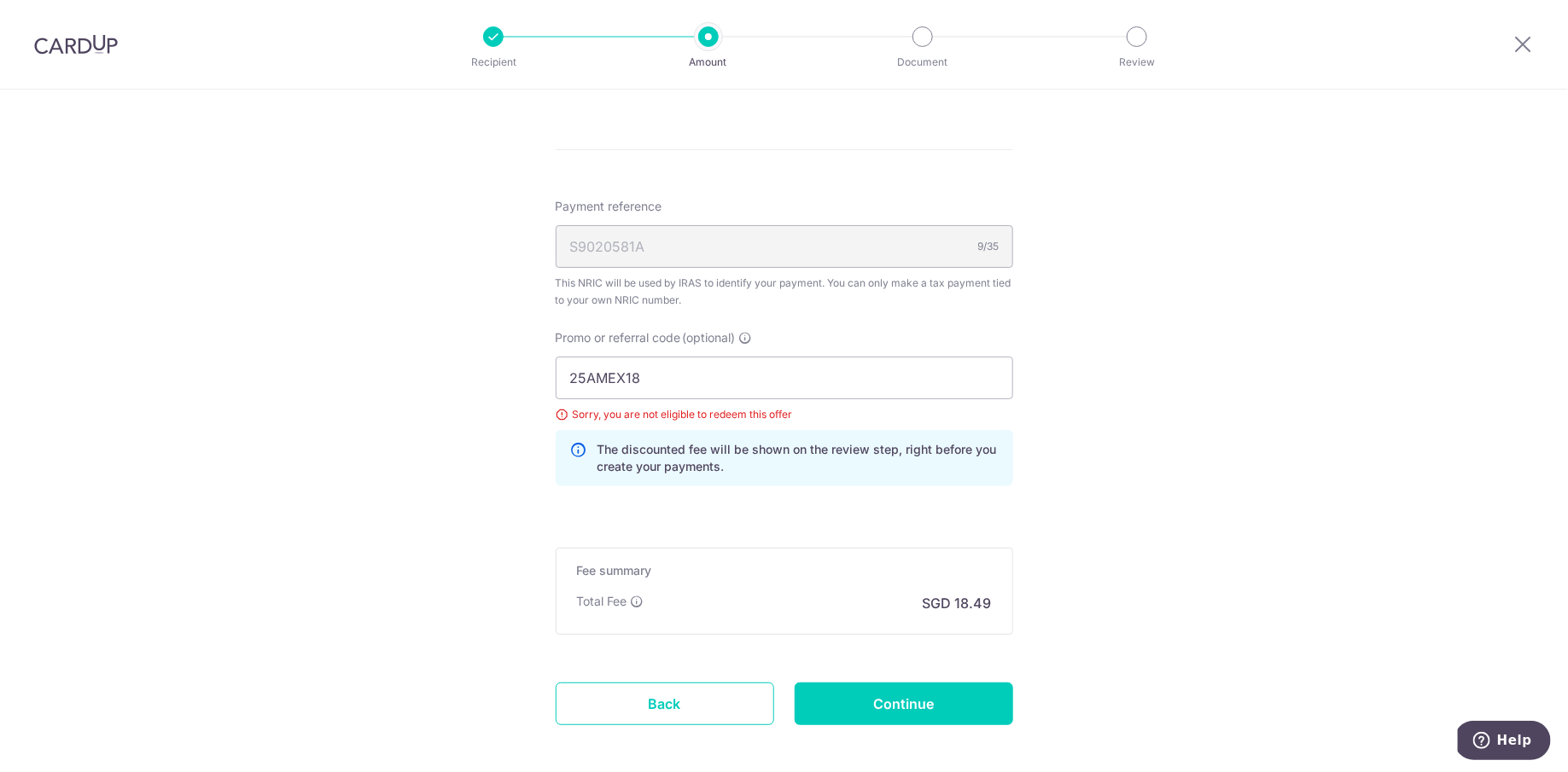
scroll to position [1261, 0]
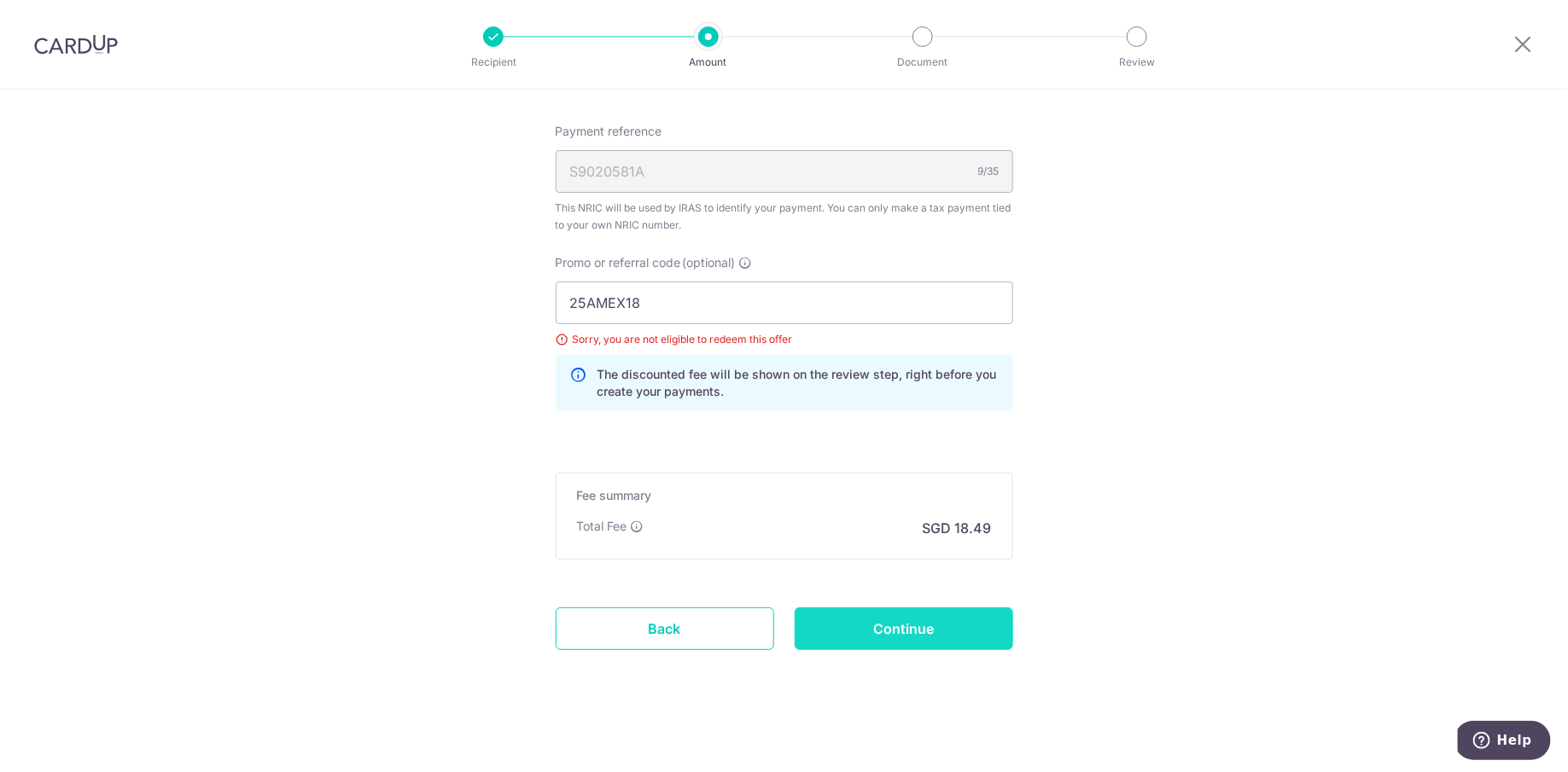
click at [943, 622] on input "Continue" at bounding box center [903, 628] width 218 height 43
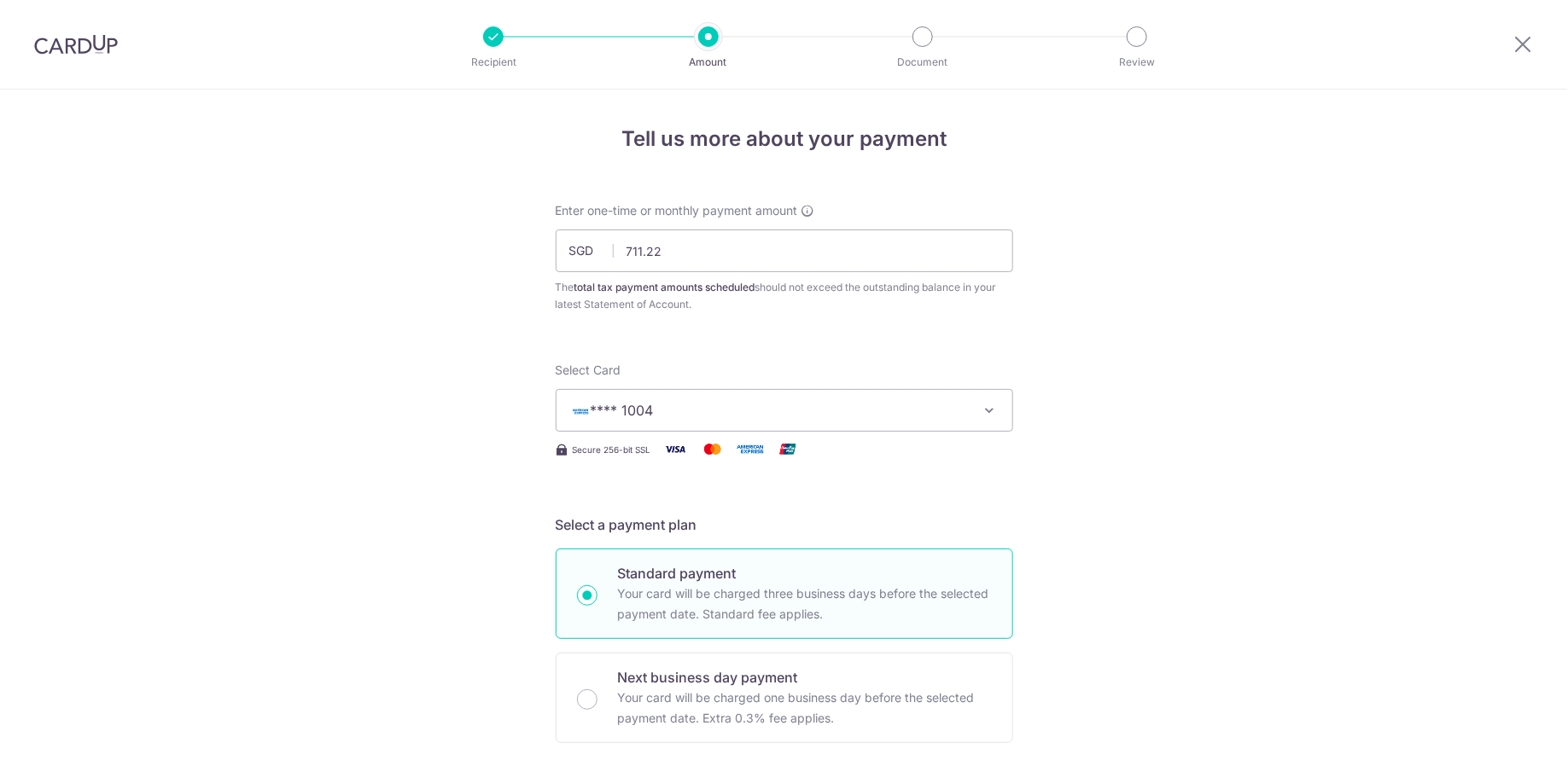
scroll to position [998, 0]
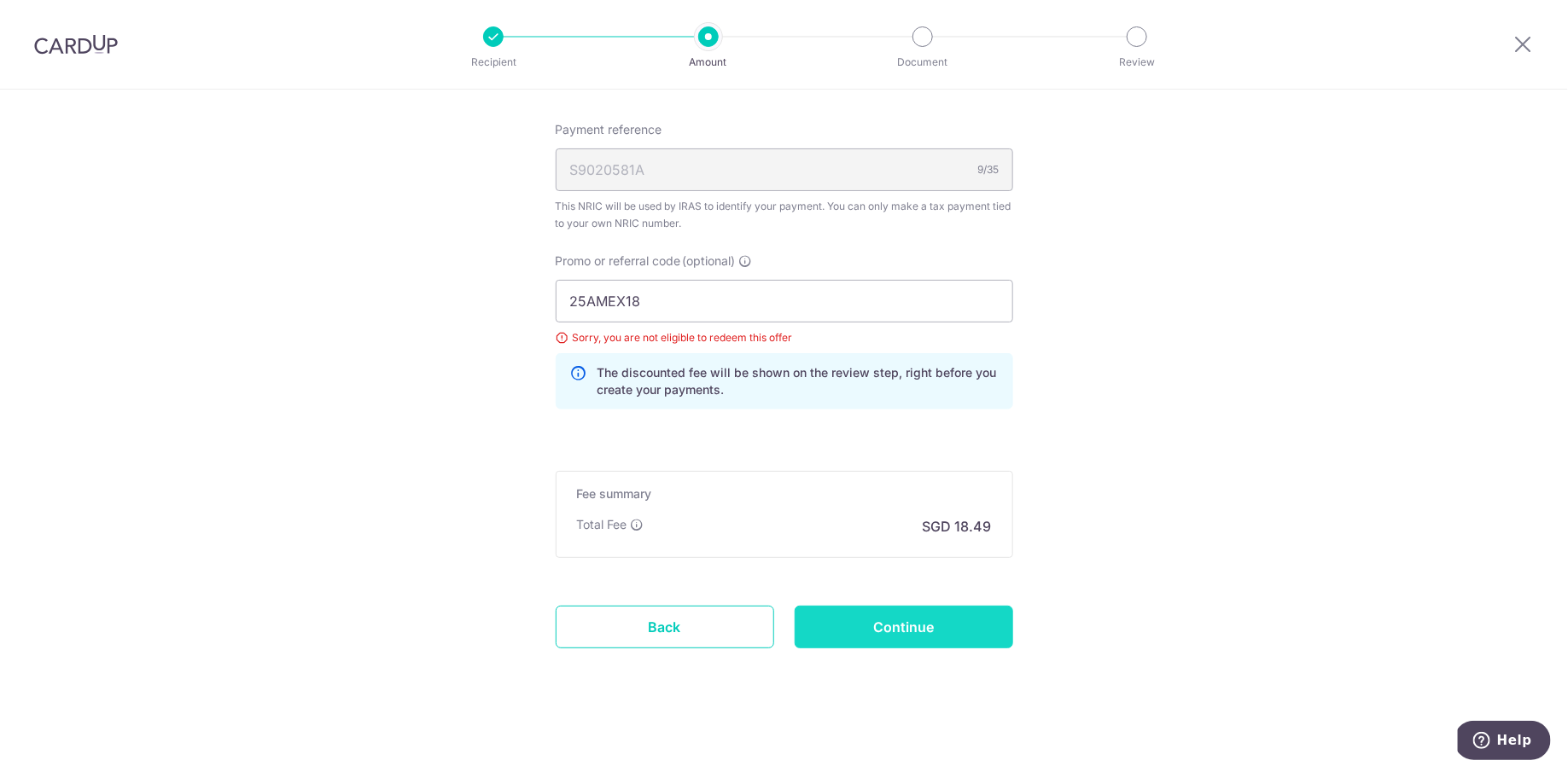
click at [859, 610] on input "Continue" at bounding box center [903, 627] width 218 height 43
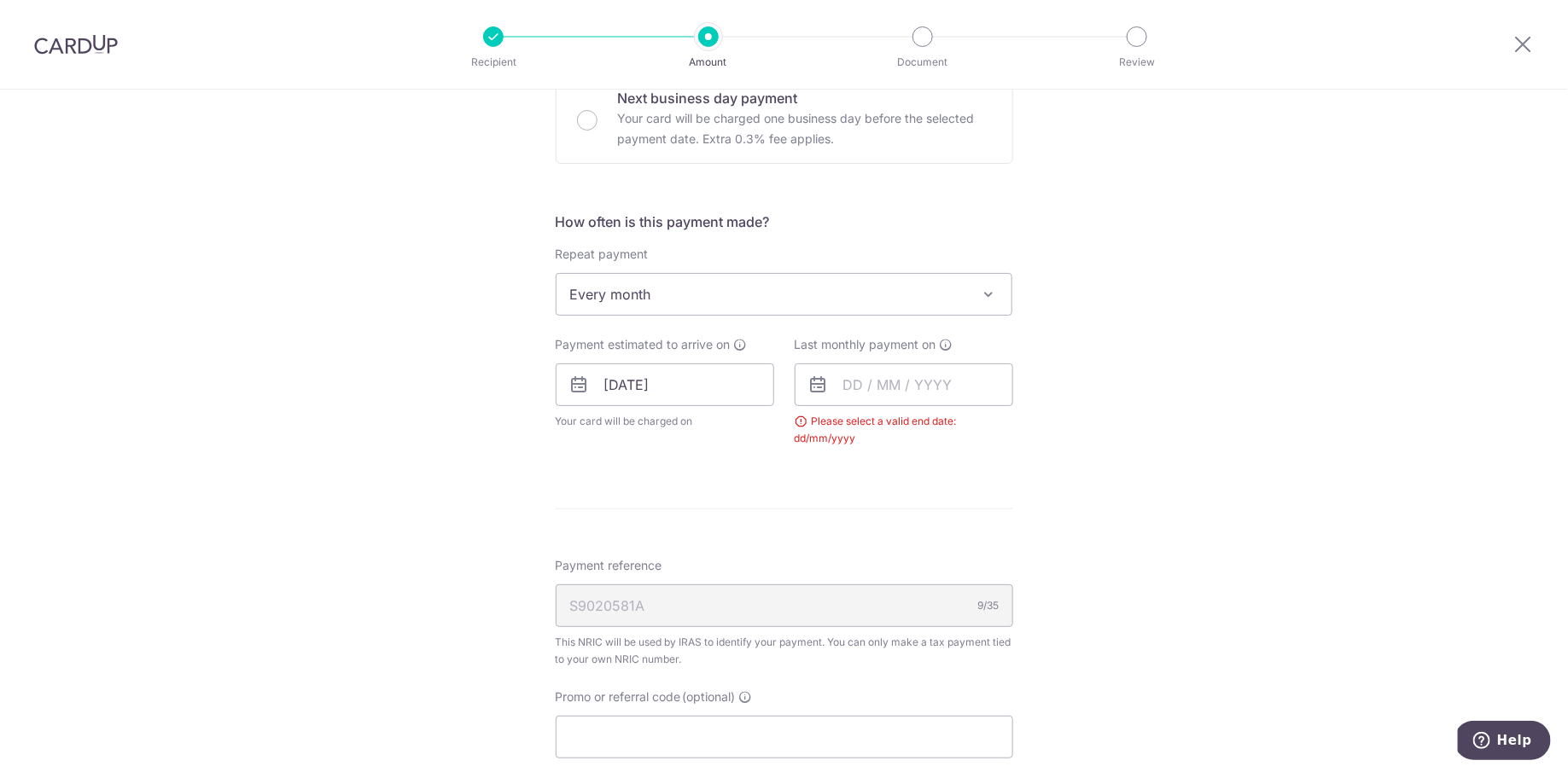
scroll to position [574, 0]
click at [851, 388] on input "text" at bounding box center [903, 390] width 218 height 43
click at [1038, 434] on link "Next" at bounding box center [1035, 435] width 20 height 20
click at [893, 606] on link "18" at bounding box center [898, 613] width 27 height 27
type input "[DATE]"
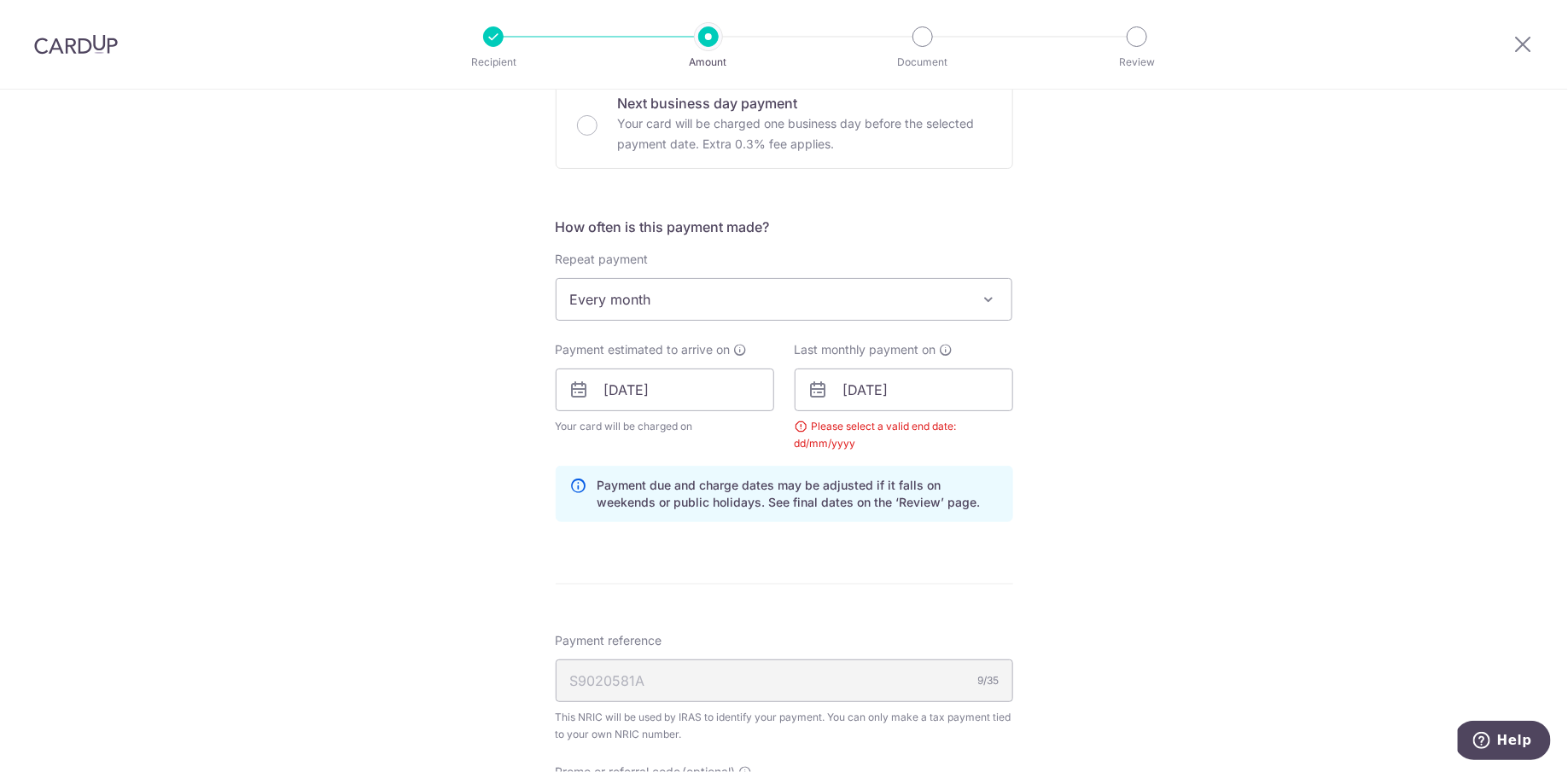
click at [904, 551] on form "Enter one-time or monthly payment amount SGD 711.22 711.22 The total tax paymen…" at bounding box center [784, 367] width 457 height 1478
click at [911, 410] on div "Last monthly payment on 18/11/2025 Prev Next Oct Nov Dec 2025 2026 Sun Mon Tue …" at bounding box center [903, 397] width 218 height 111
click at [917, 401] on input "[DATE]" at bounding box center [903, 390] width 218 height 43
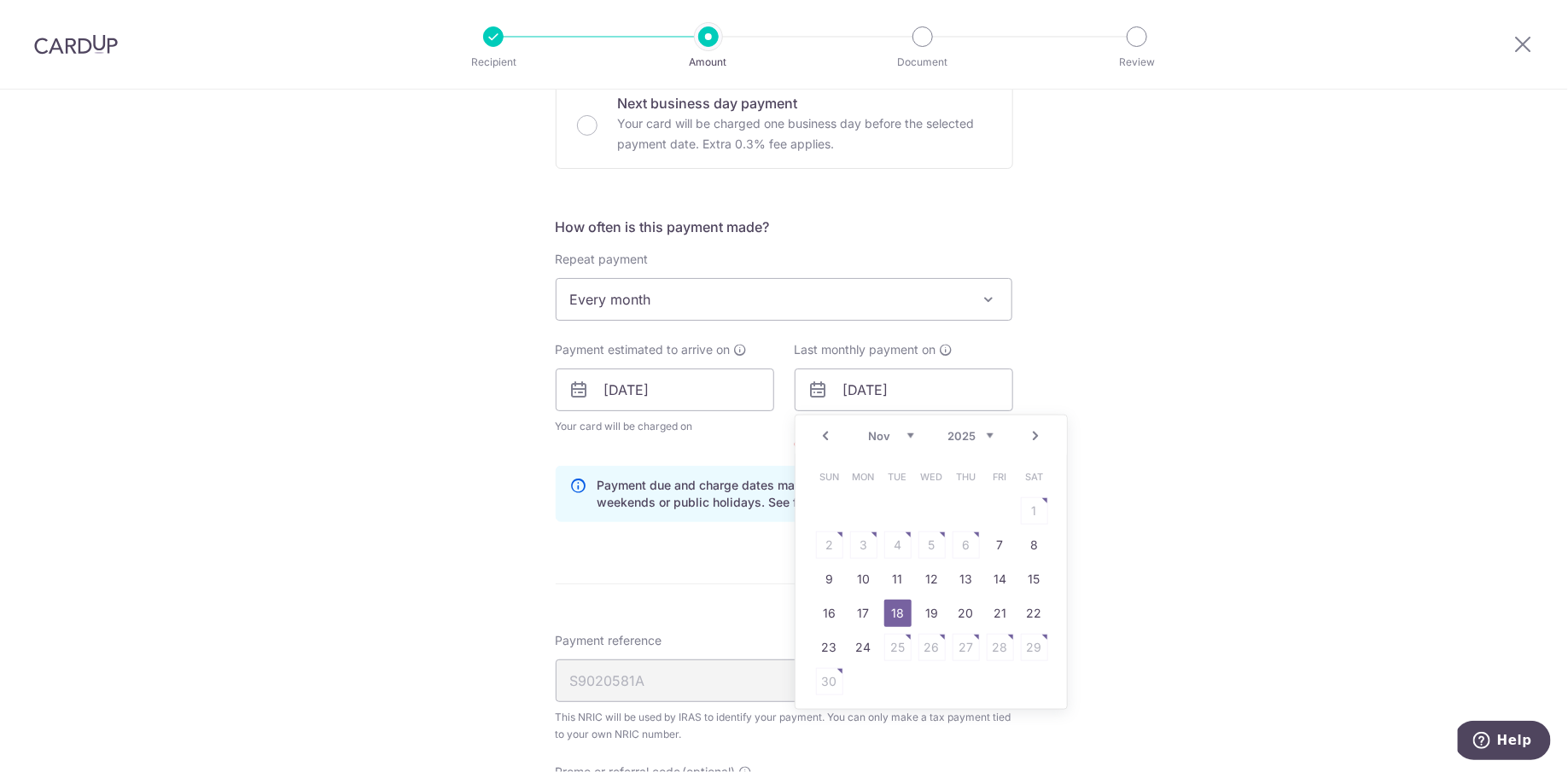
click at [1087, 391] on div "Tell us more about your payment Enter one-time or monthly payment amount SGD 71…" at bounding box center [784, 350] width 1568 height 1671
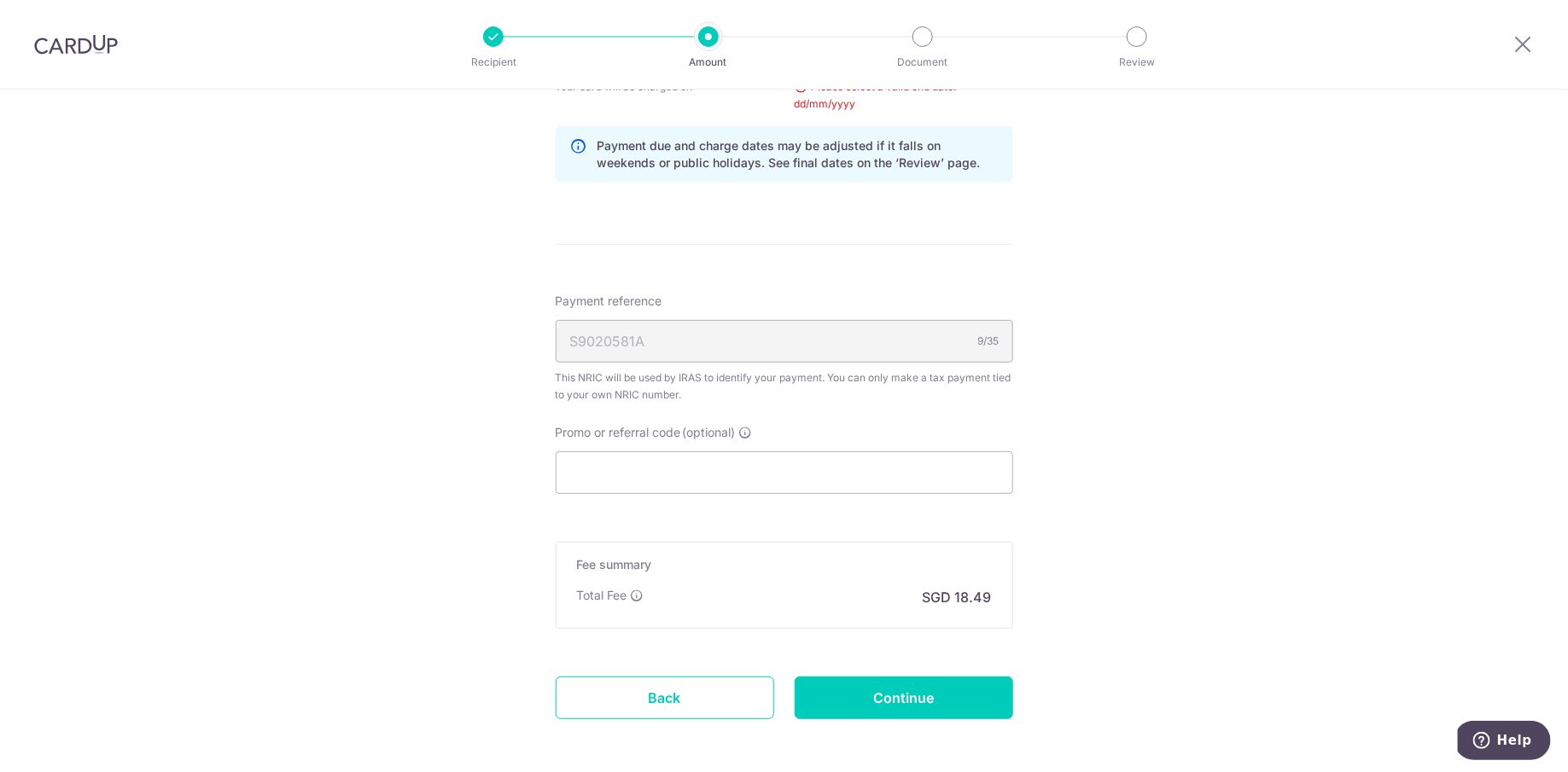
scroll to position [919, 0]
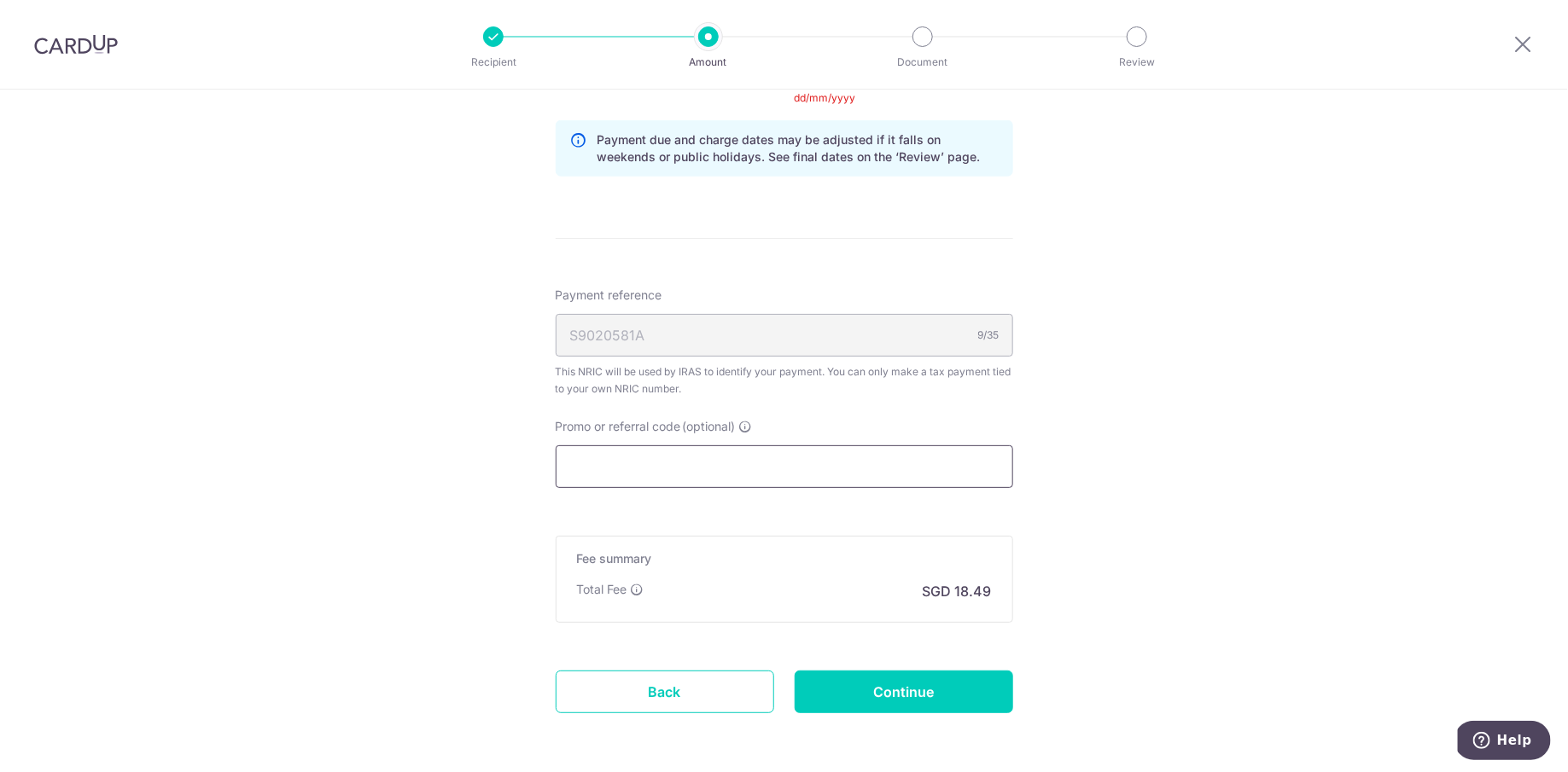
click at [801, 477] on input "Promo or referral code (optional)" at bounding box center [784, 466] width 457 height 43
paste input "1,422.44"
type input "1,422.44"
paste input "25AMEX18"
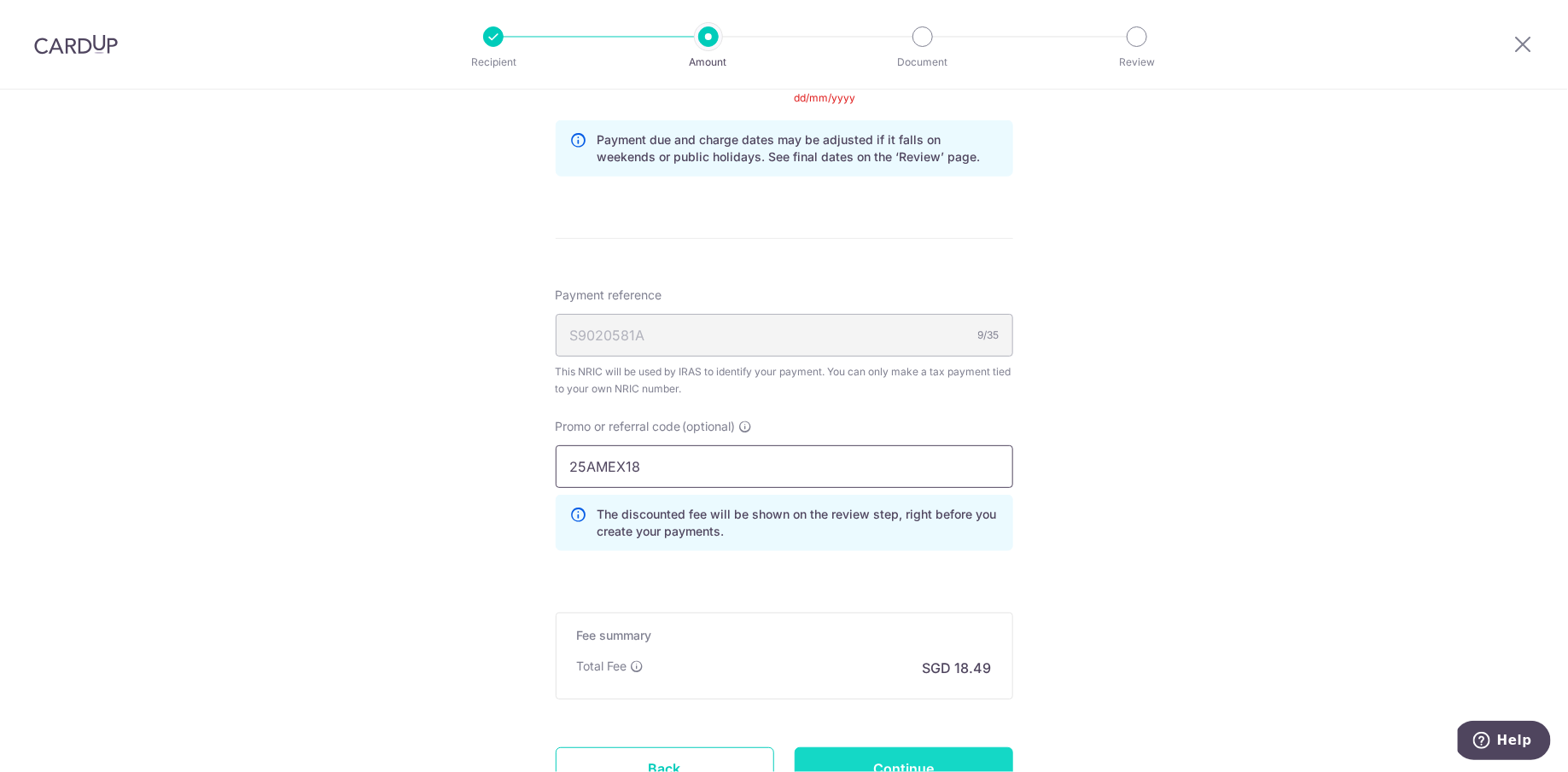
type input "25AMEX18"
click at [888, 756] on input "Continue" at bounding box center [903, 769] width 218 height 43
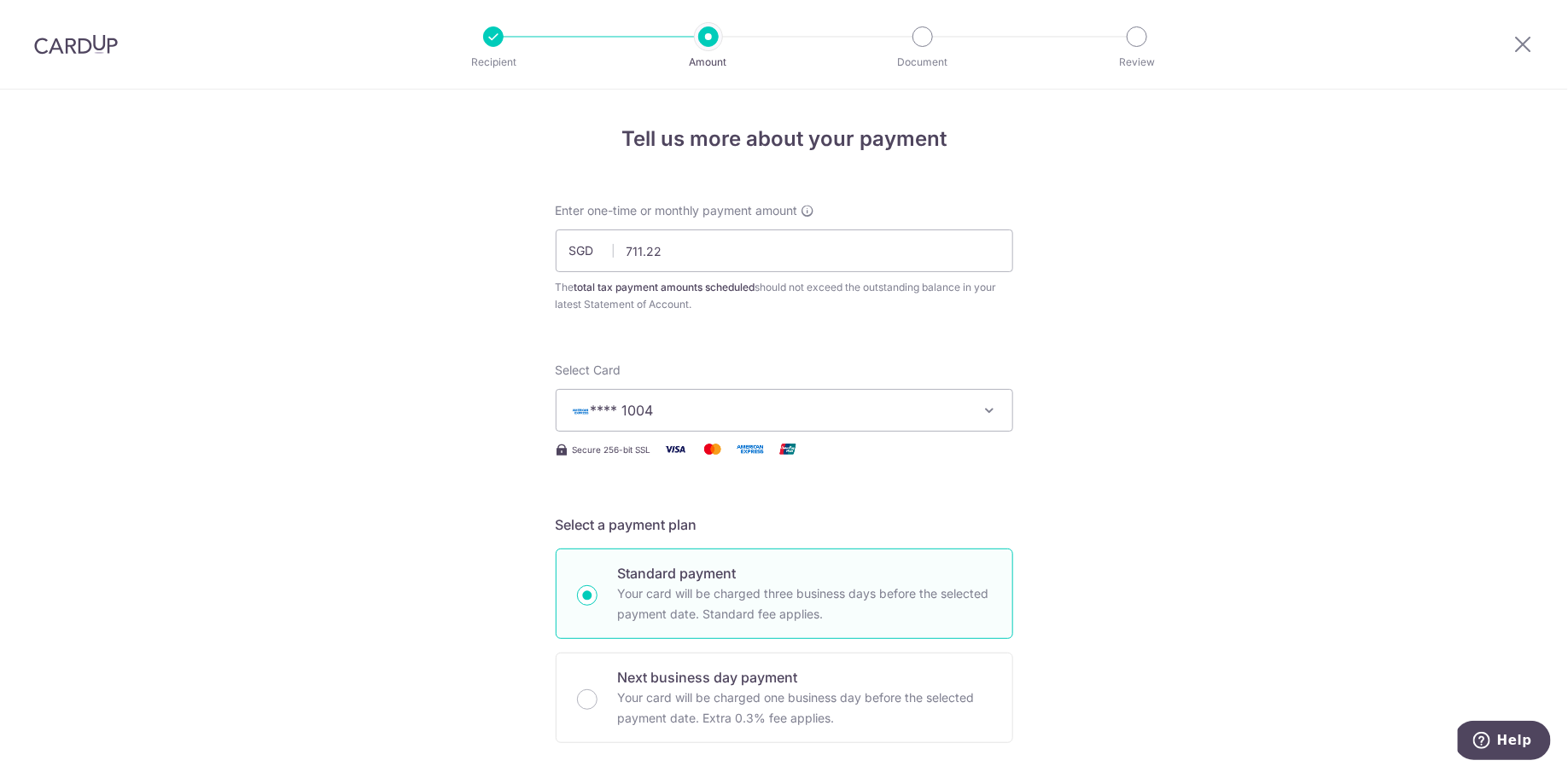
scroll to position [998, 0]
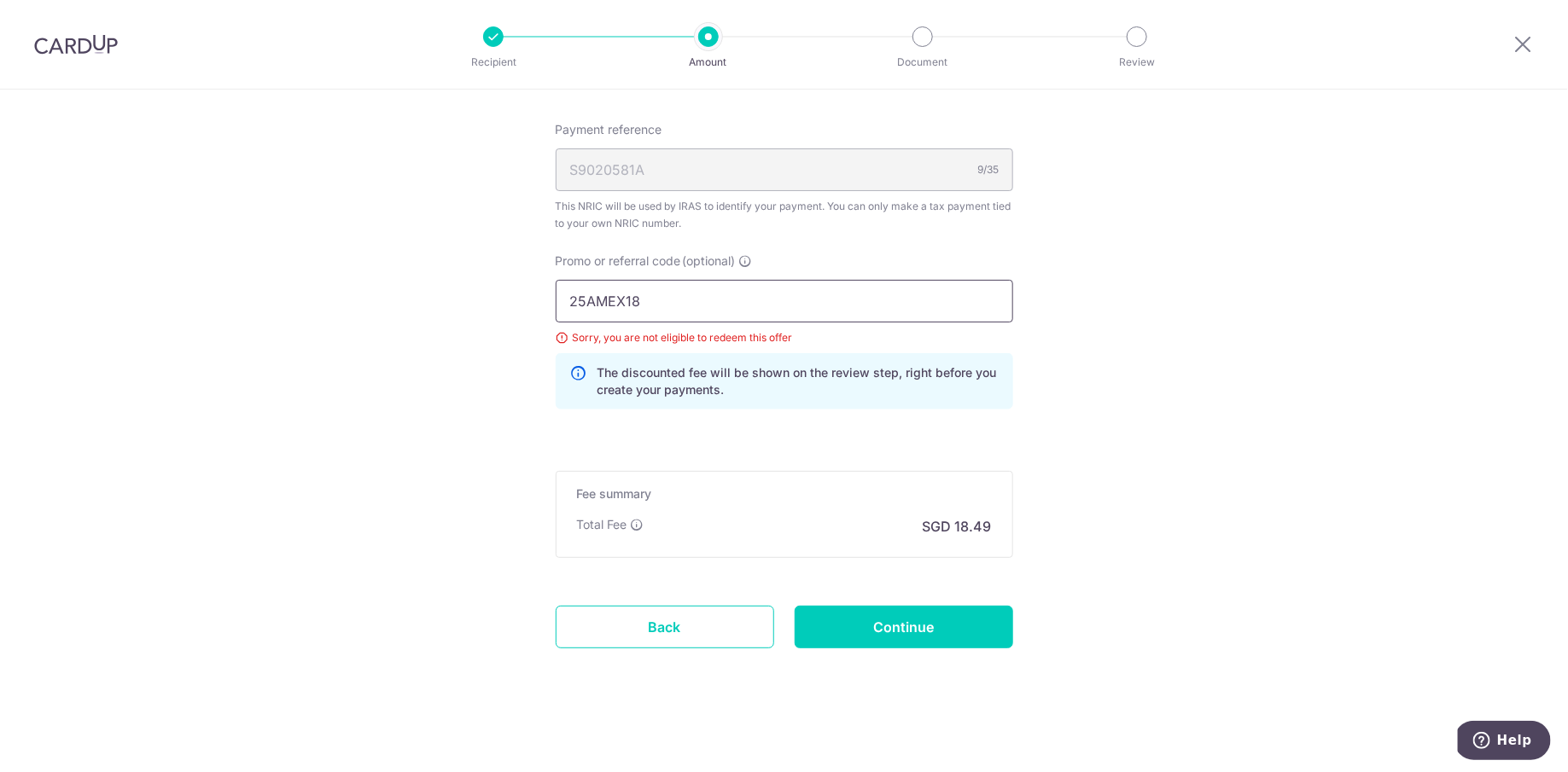
click at [708, 300] on input "25AMEX18" at bounding box center [784, 302] width 457 height 43
paste input "21"
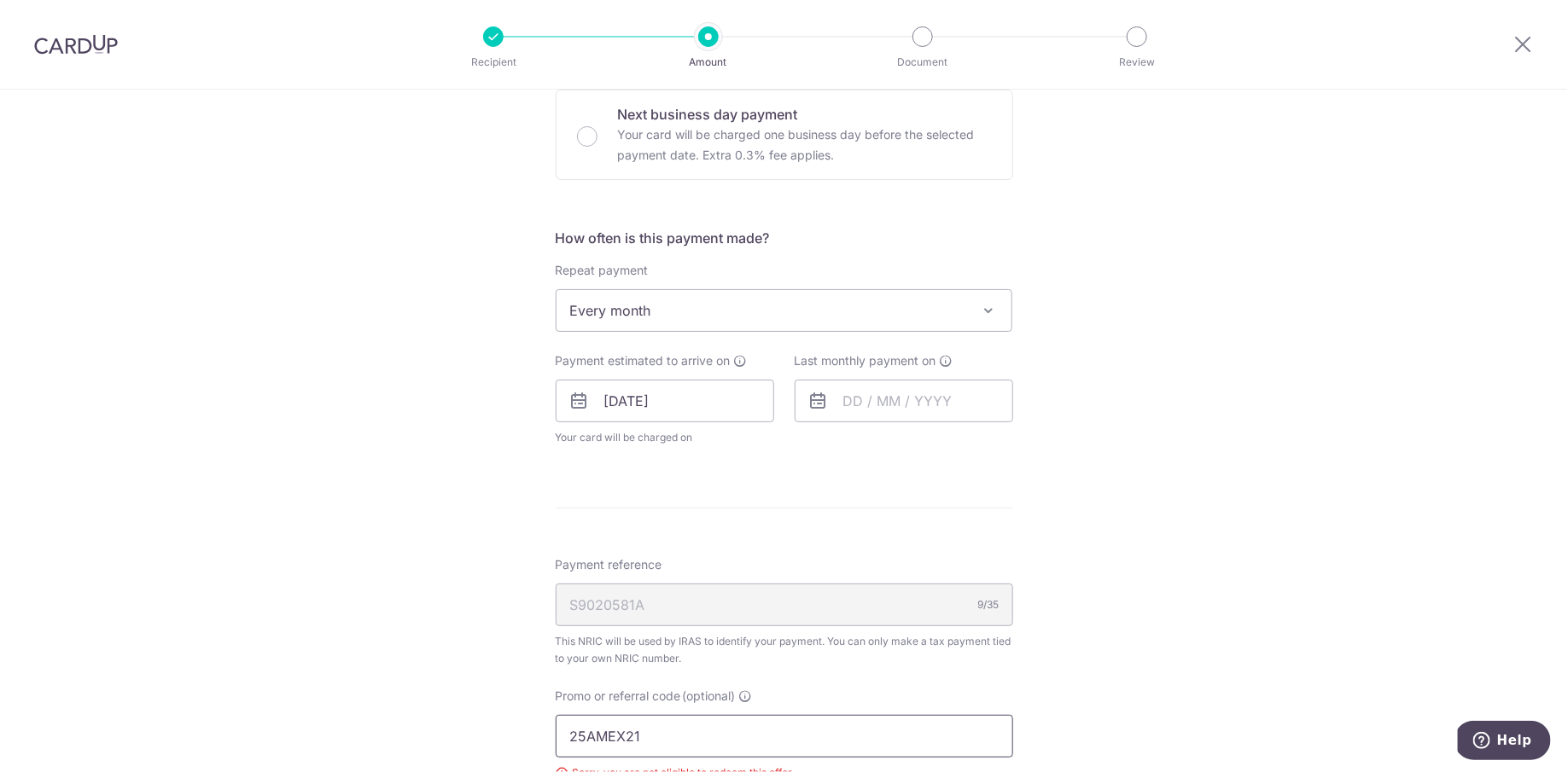
scroll to position [543, 0]
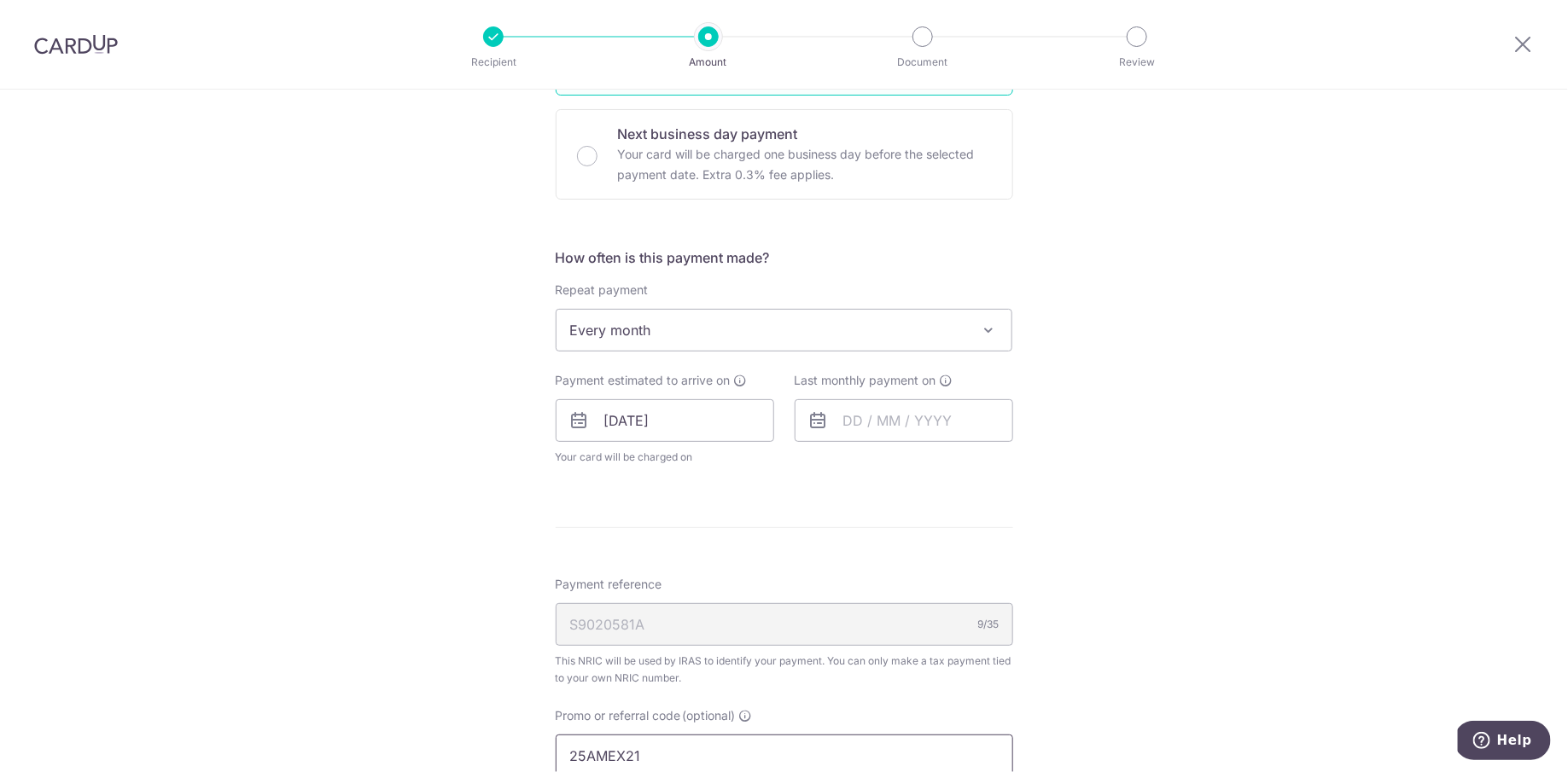
type input "25AMEX21"
click at [740, 318] on span "Every month" at bounding box center [785, 330] width 456 height 41
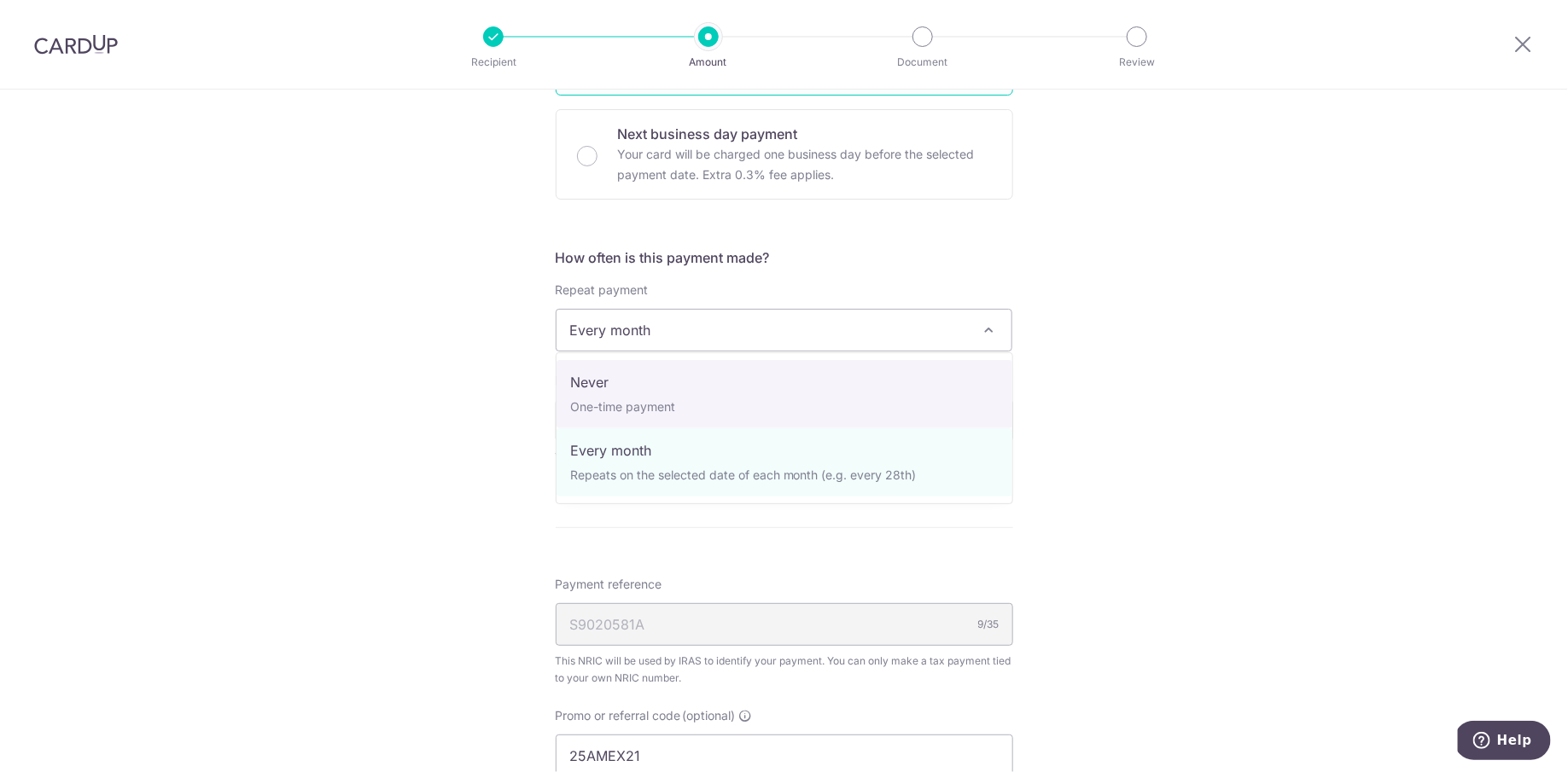
select select "1"
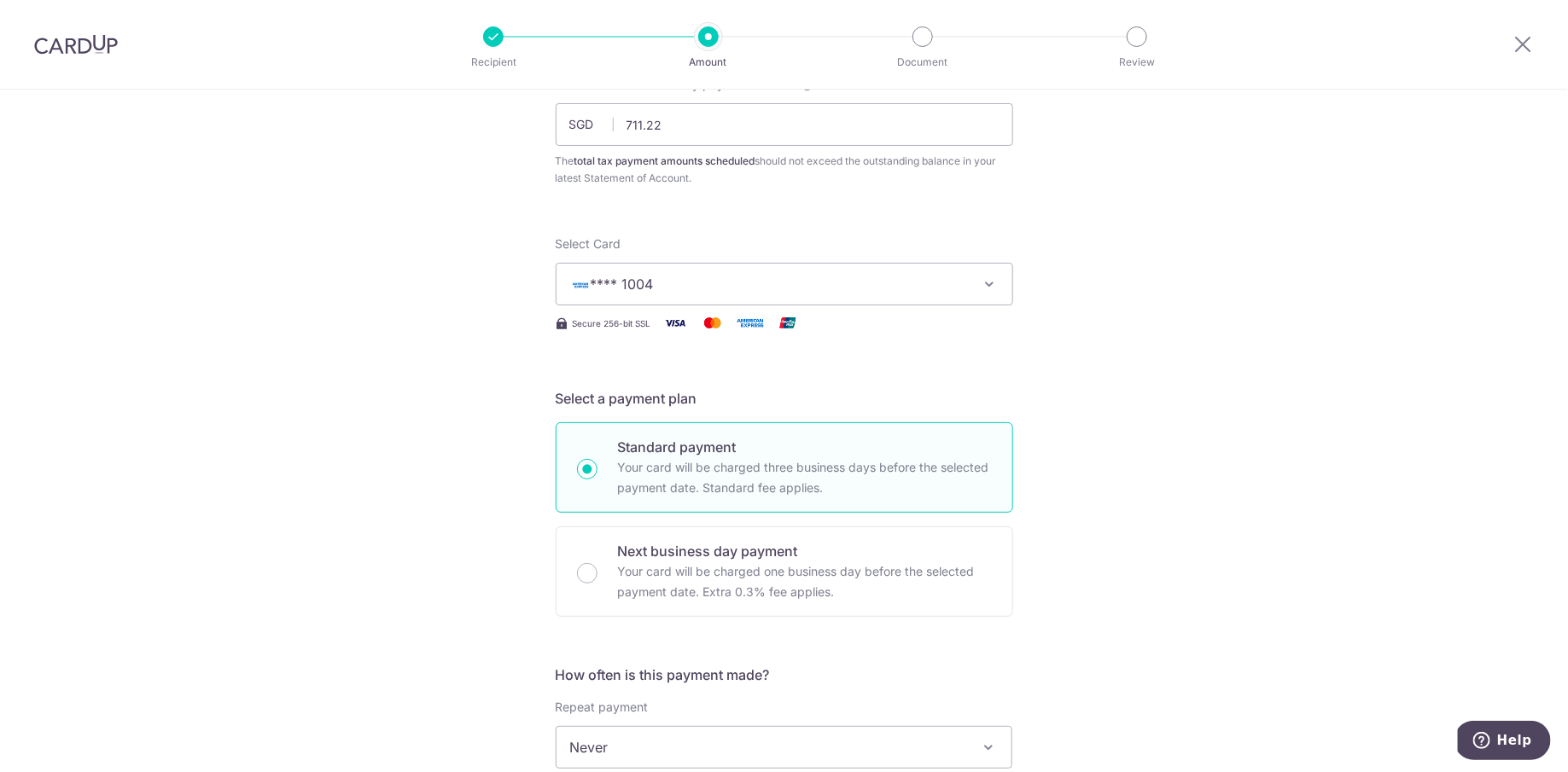
scroll to position [0, 0]
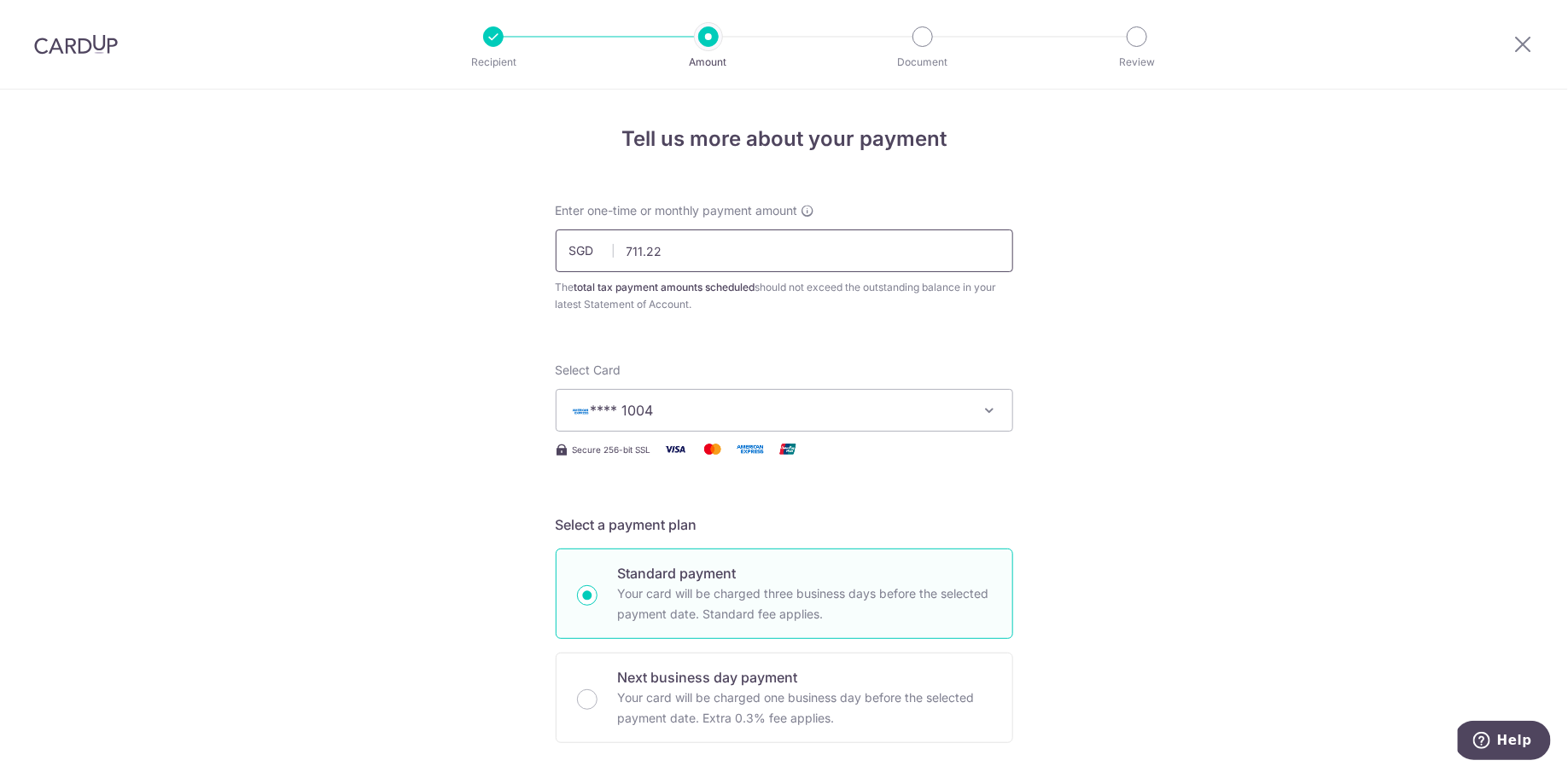
click at [706, 240] on input "711.22" at bounding box center [784, 251] width 457 height 43
click at [941, 313] on div at bounding box center [803, 313] width 277 height 1
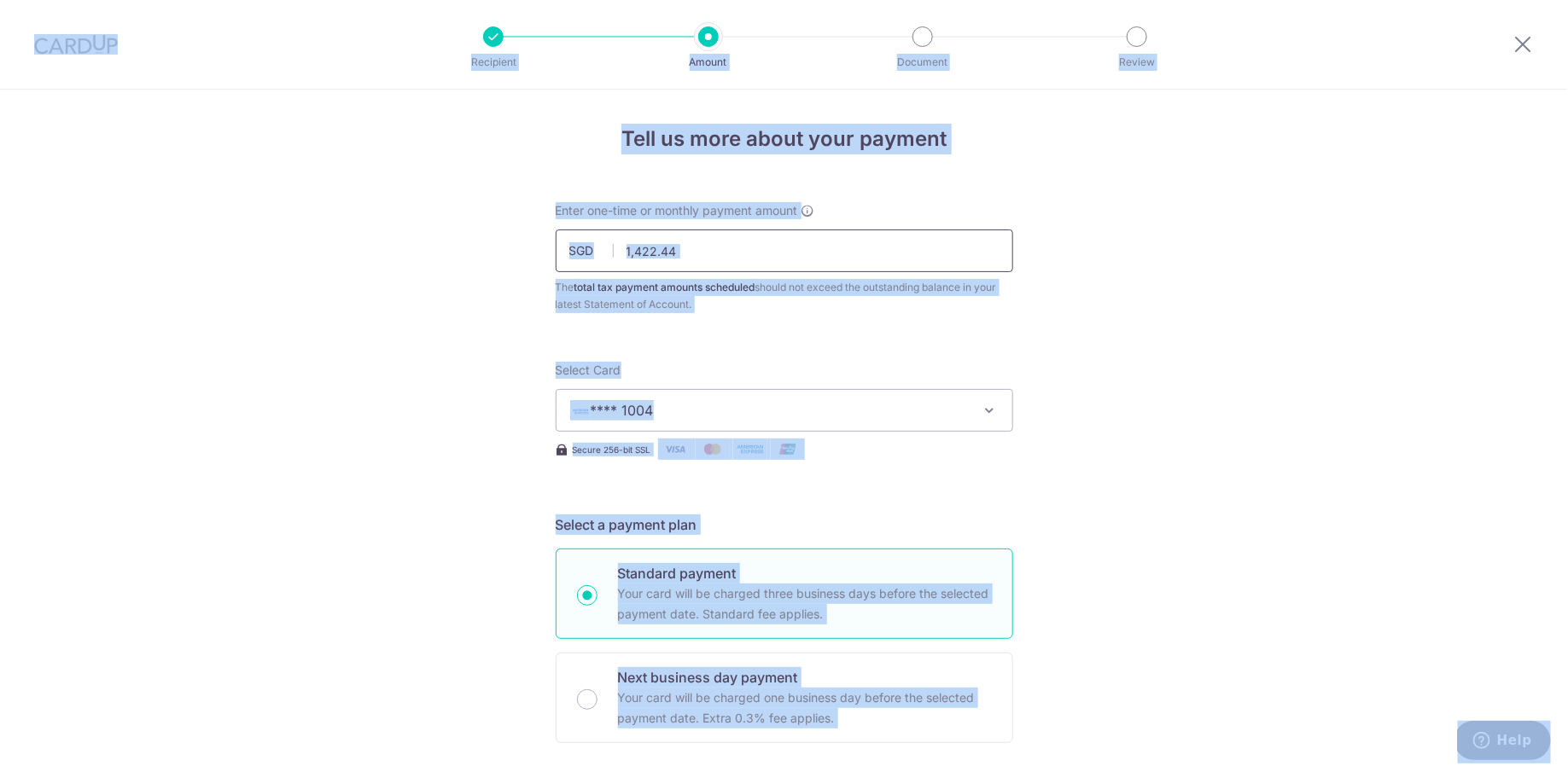
click at [785, 251] on input "1,422.44" at bounding box center [784, 251] width 457 height 43
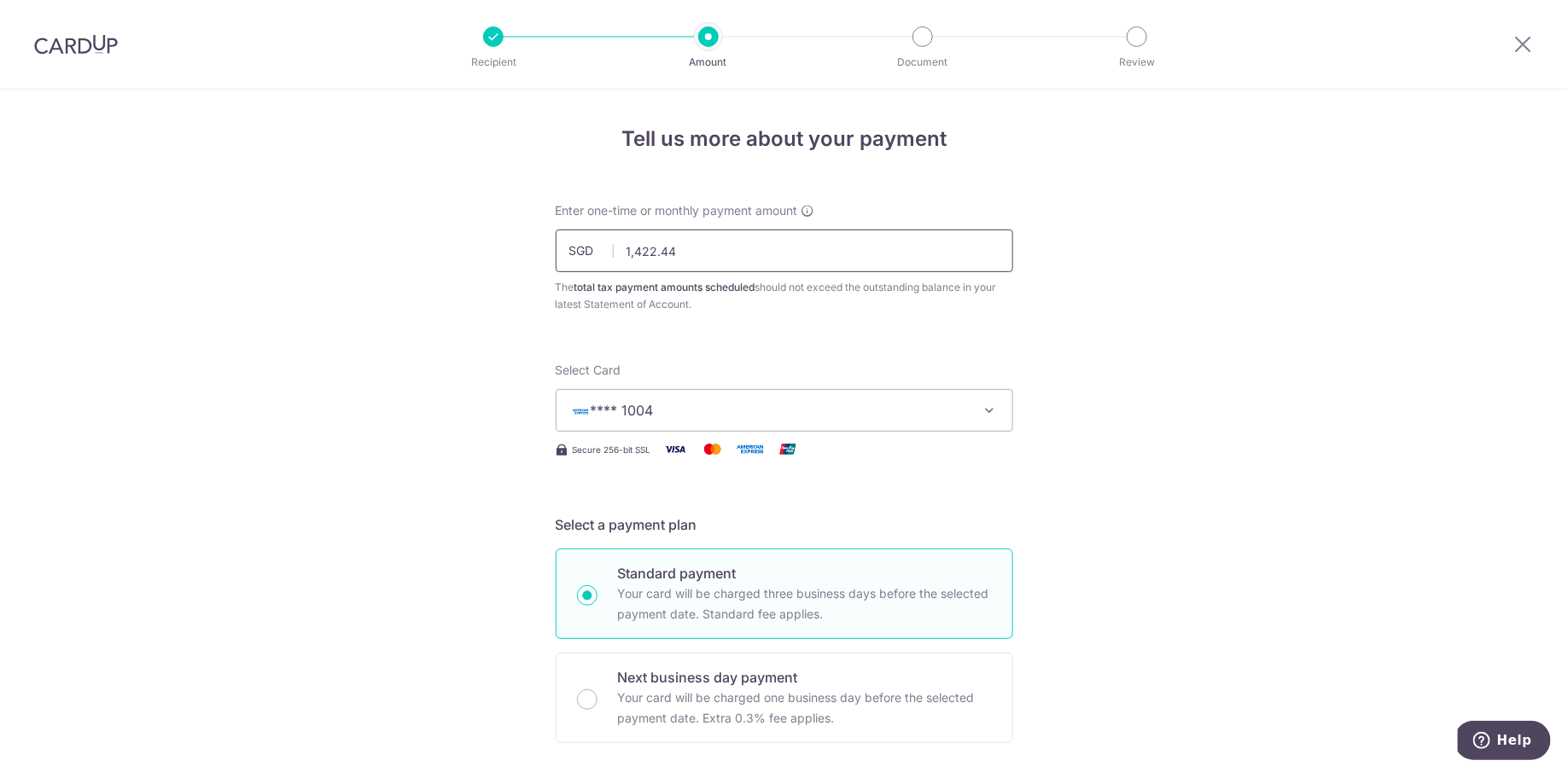
paste input "text"
click at [804, 310] on div "The total tax payment amounts scheduled should not exceed the outstanding balan…" at bounding box center [784, 296] width 457 height 34
type input "1,422.44"
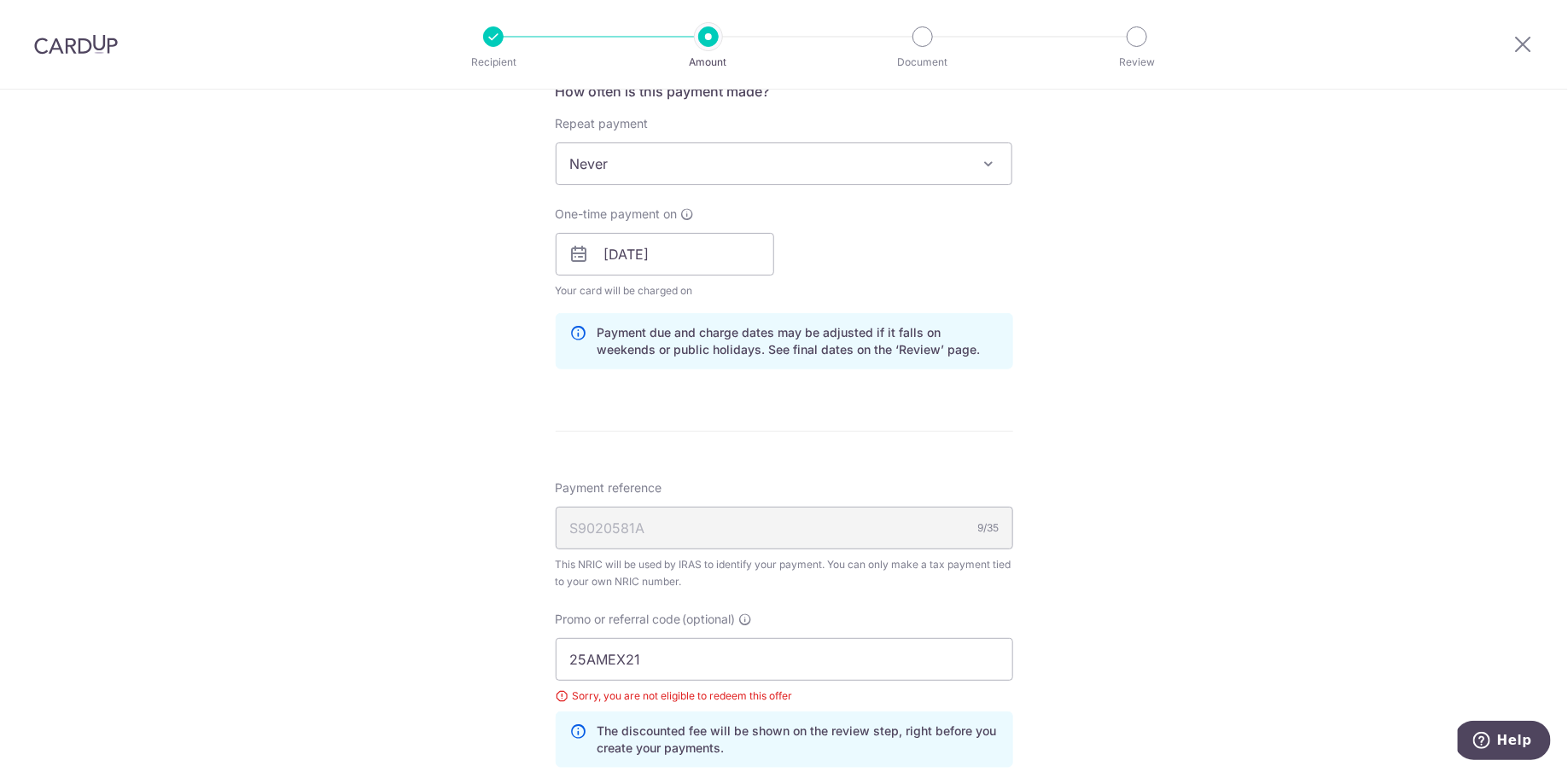
scroll to position [1067, 0]
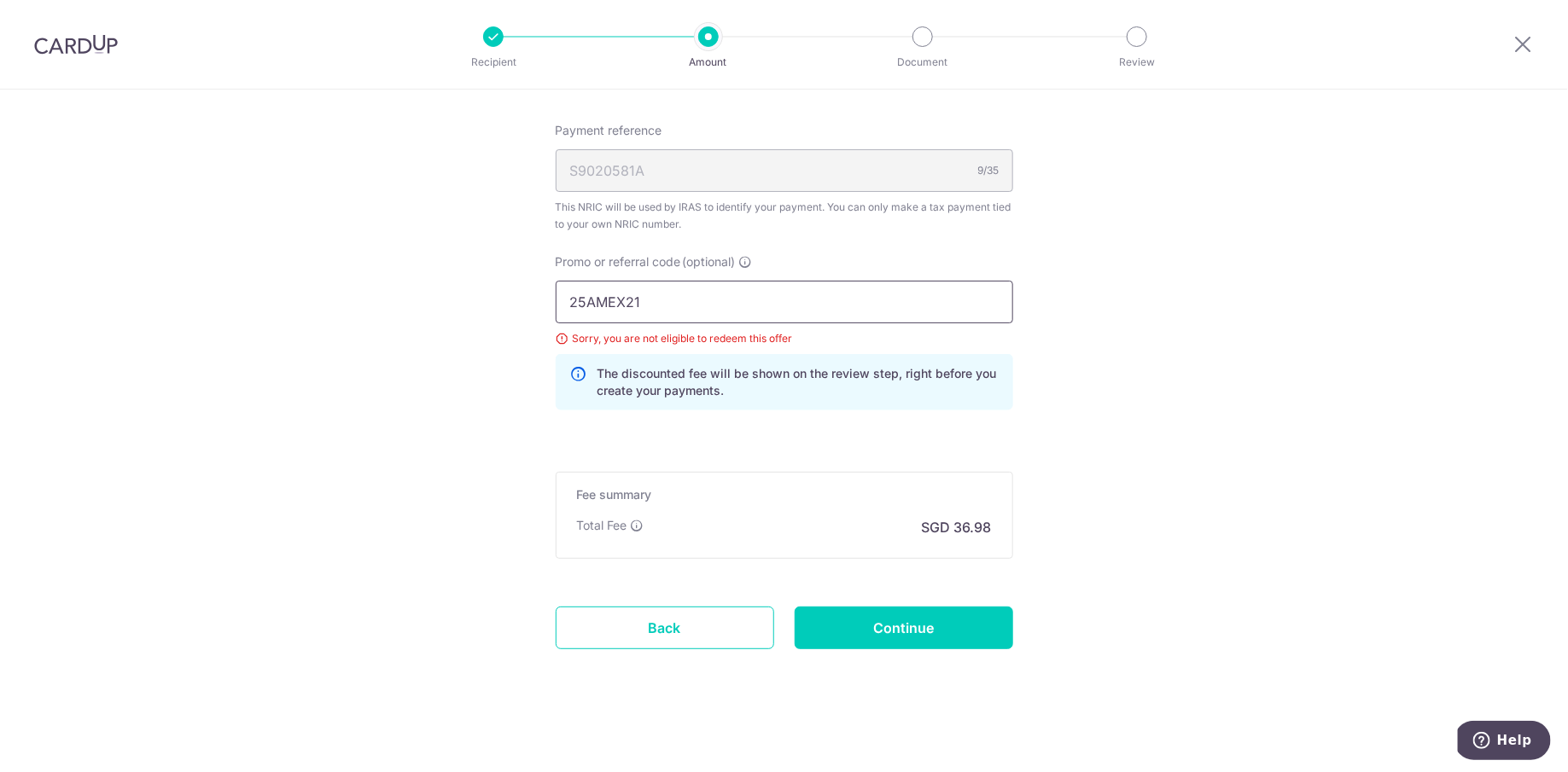
click at [758, 289] on input "25AMEX21" at bounding box center [784, 302] width 457 height 43
click at [881, 619] on input "Continue" at bounding box center [903, 627] width 218 height 43
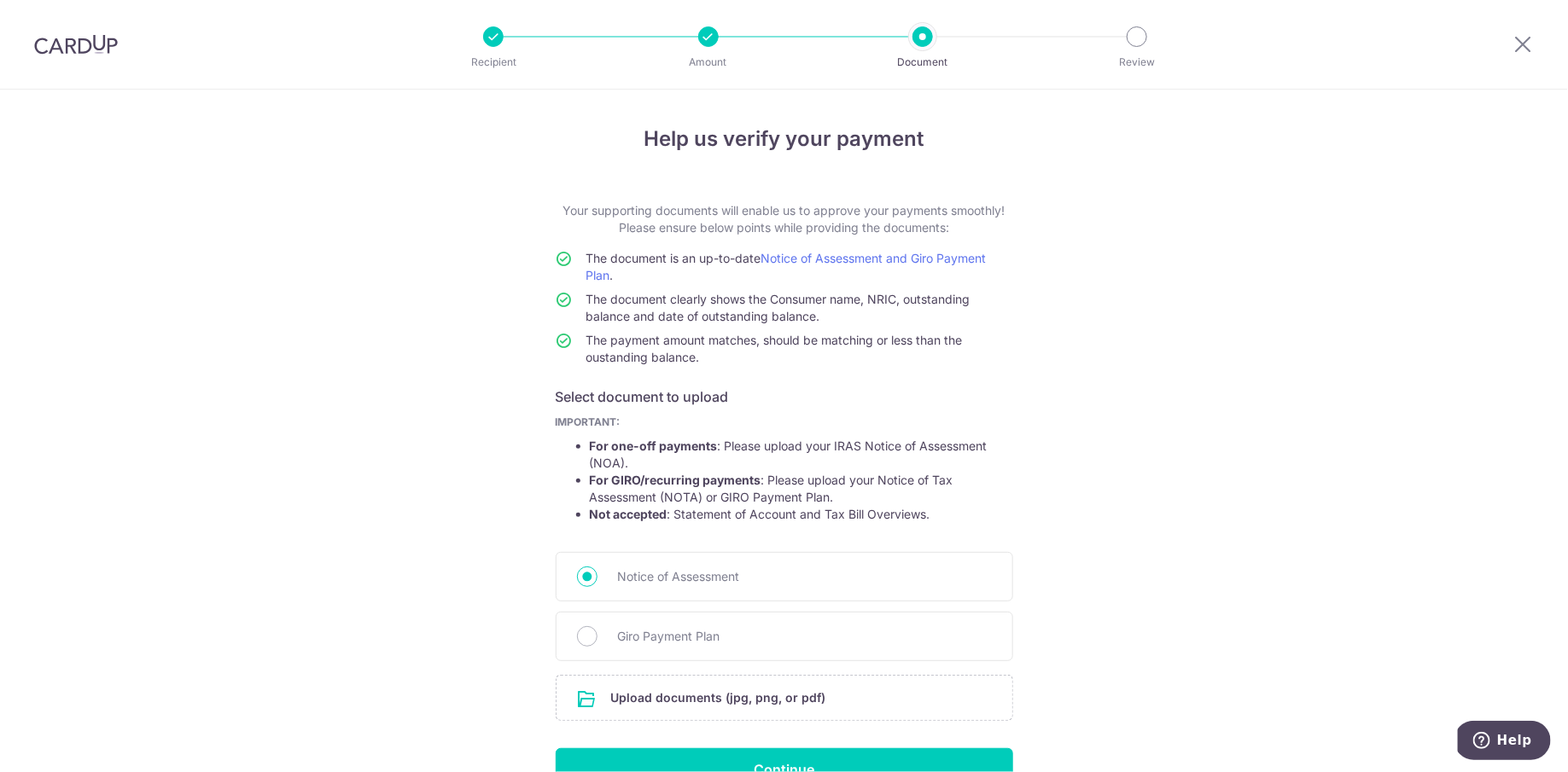
click at [709, 37] on div at bounding box center [708, 36] width 20 height 20
click at [1525, 46] on icon at bounding box center [1523, 44] width 20 height 21
click at [507, 46] on div "Recipient Amount Document Review" at bounding box center [815, 44] width 733 height 88
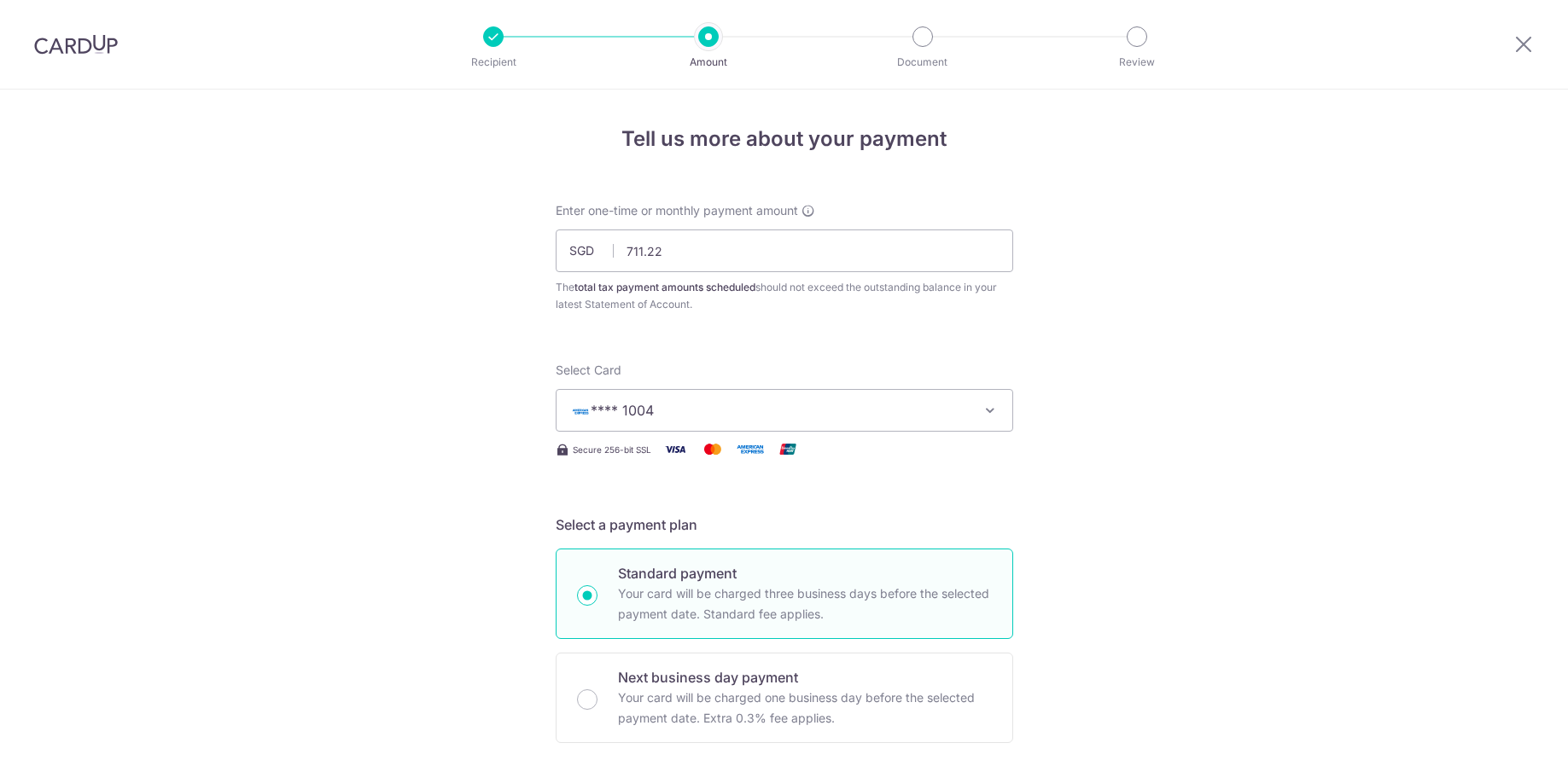
select select "3"
click at [870, 252] on input "711.22" at bounding box center [784, 251] width 457 height 43
paste input "1422.44"
type input "1,422.44"
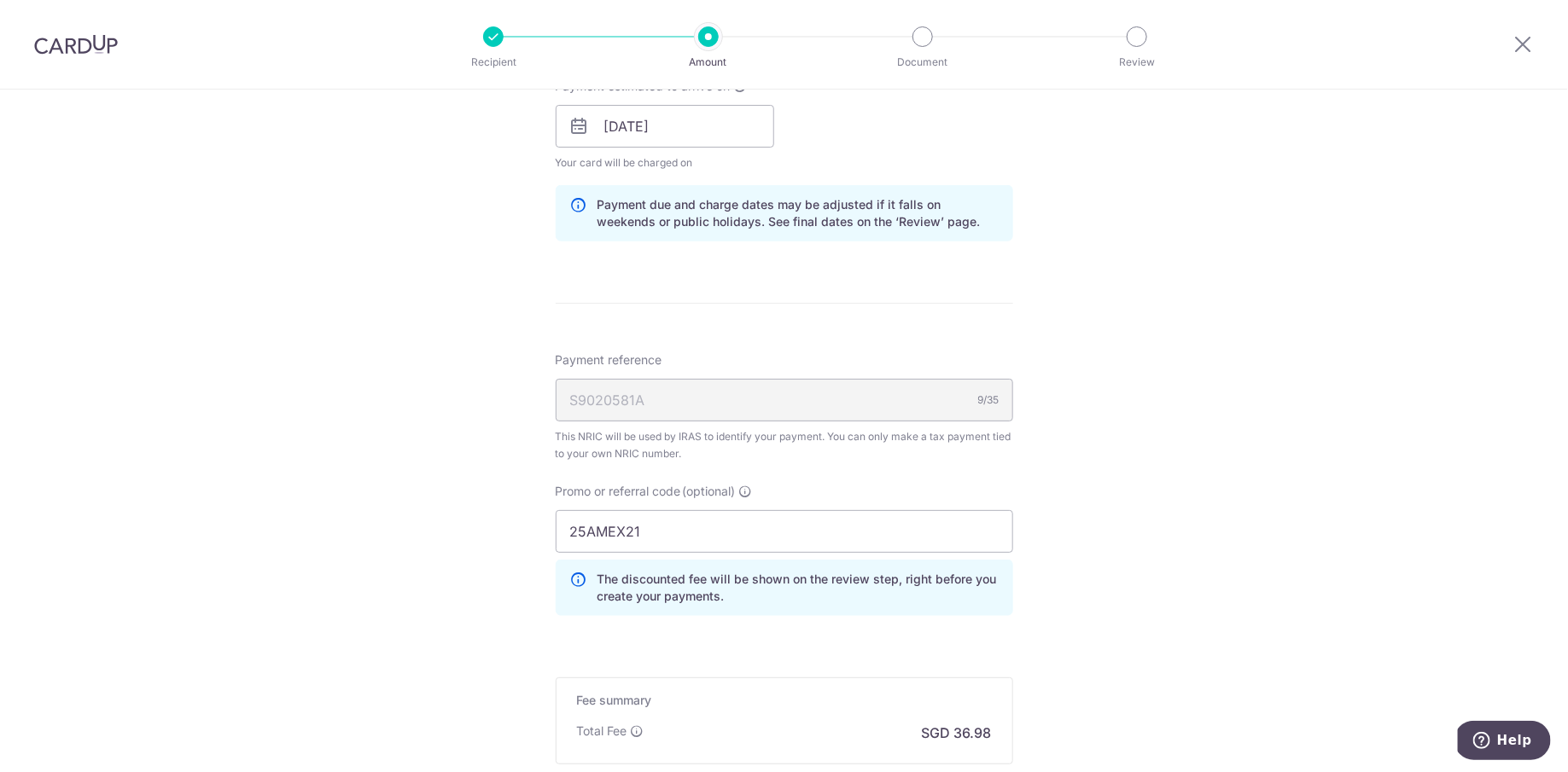
scroll to position [859, 0]
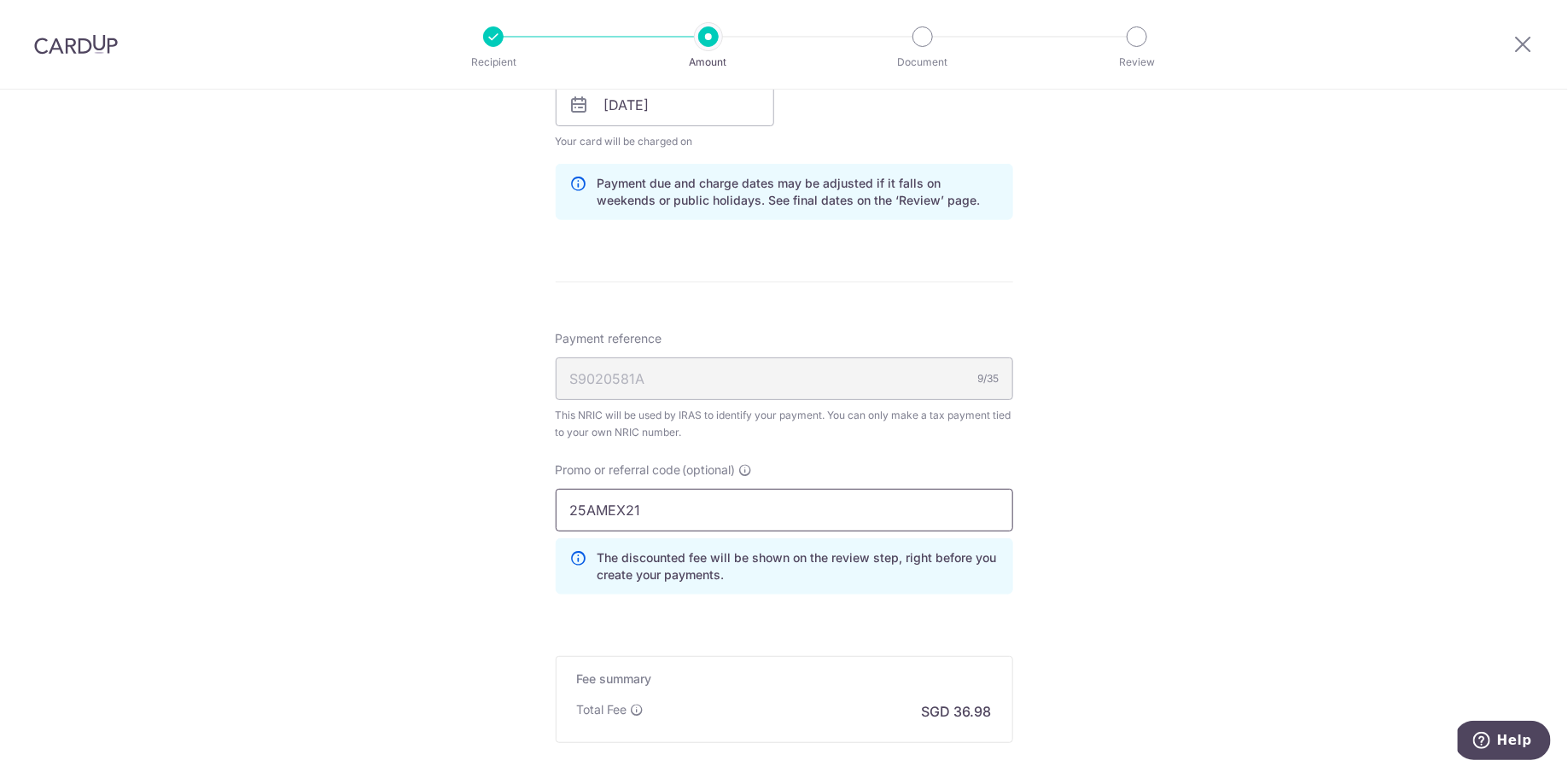
click at [765, 510] on input "25AMEX21" at bounding box center [784, 510] width 457 height 43
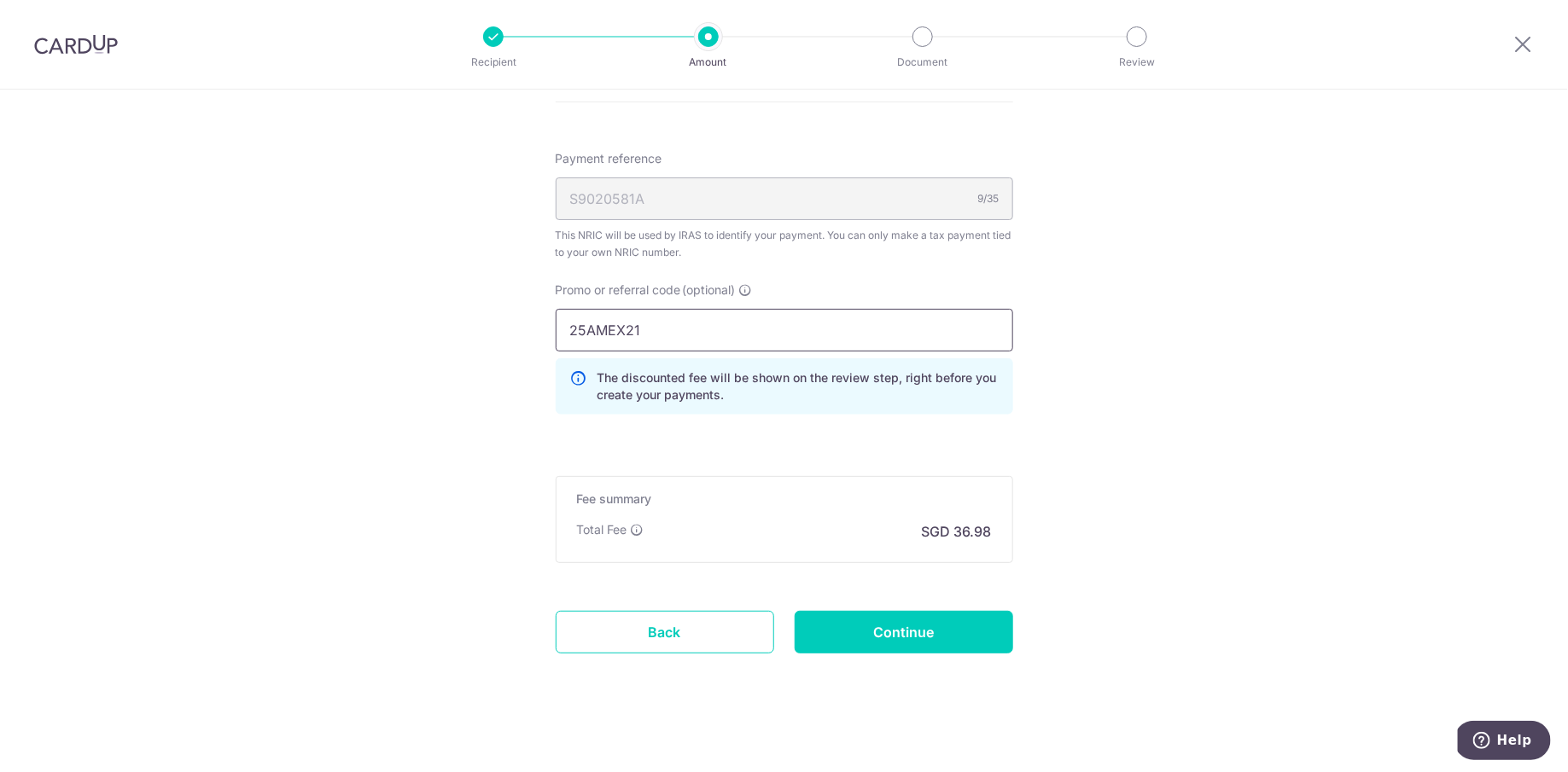
scroll to position [1044, 0]
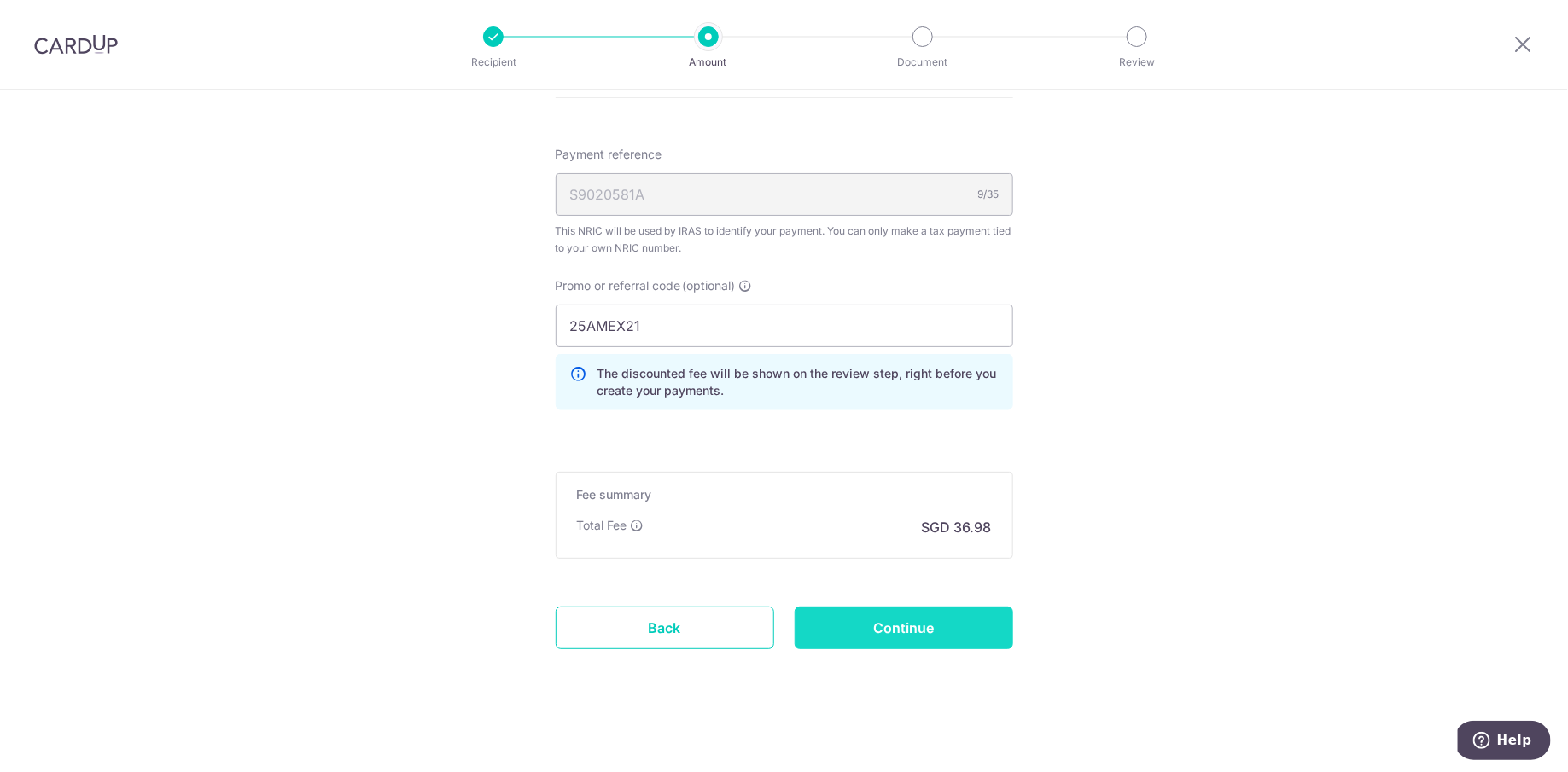
click at [953, 618] on input "Continue" at bounding box center [903, 627] width 218 height 43
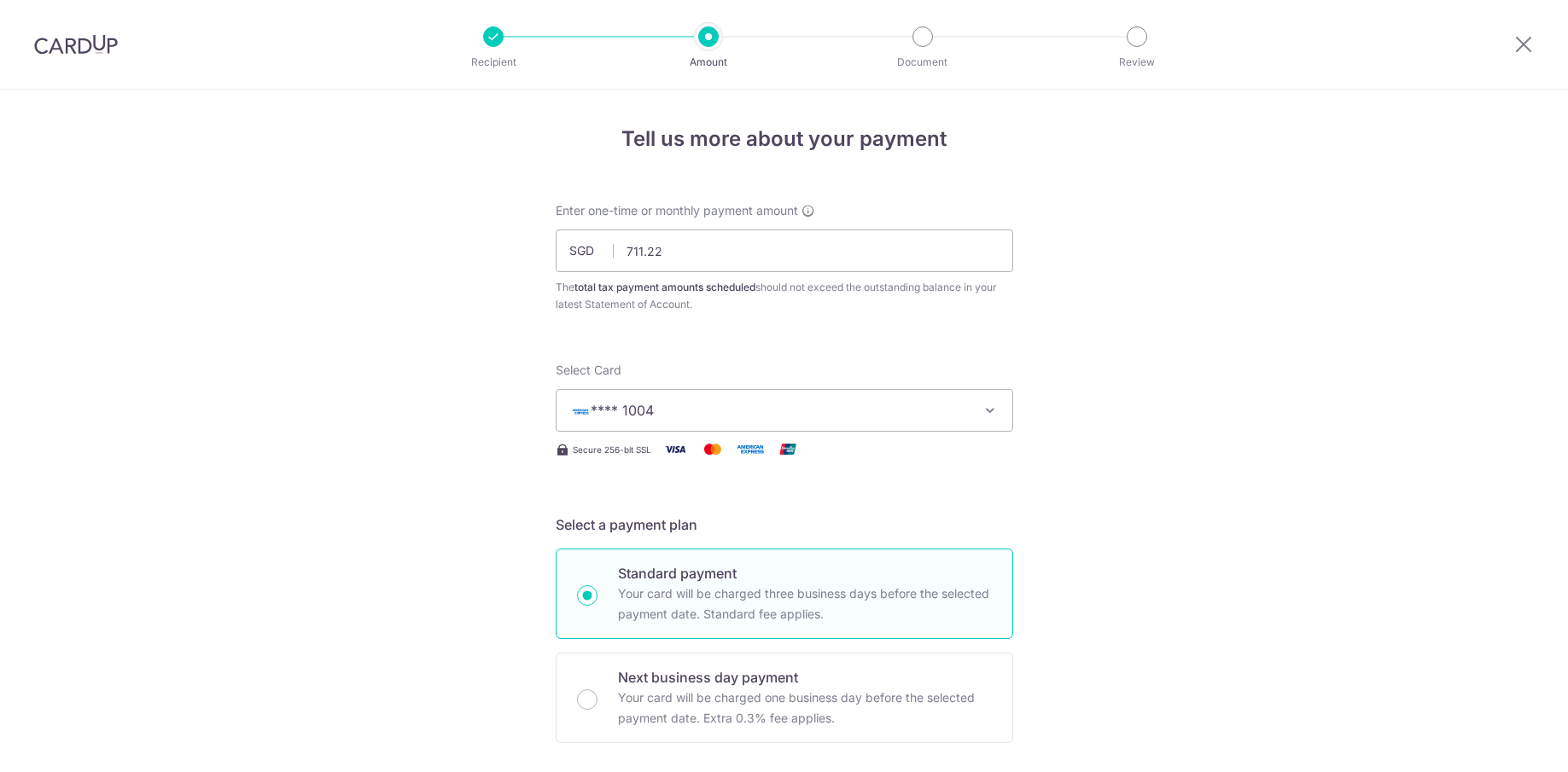
select select "3"
click at [1520, 47] on icon at bounding box center [1523, 44] width 20 height 21
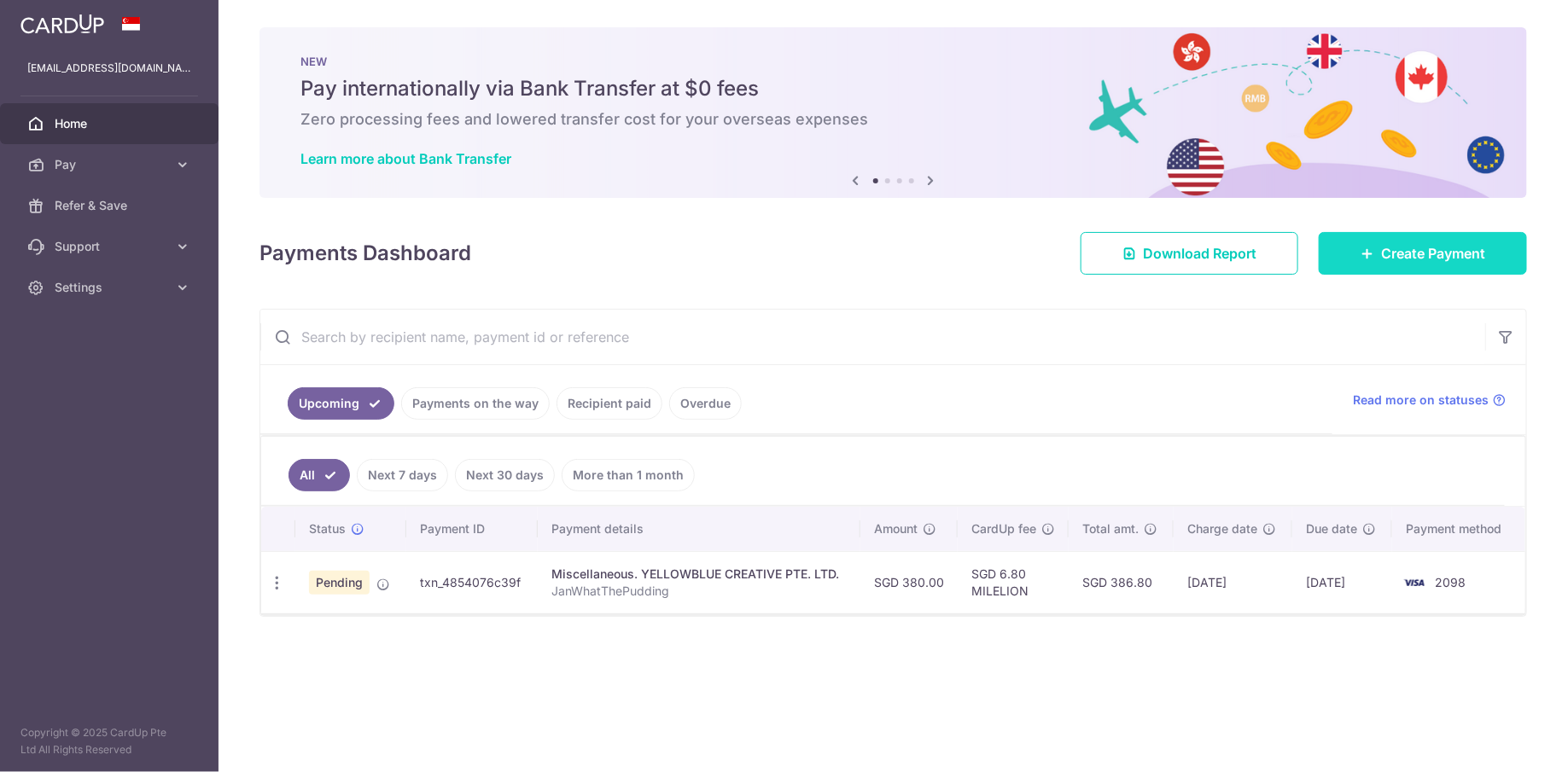
click at [1386, 256] on span "Create Payment" at bounding box center [1432, 253] width 104 height 20
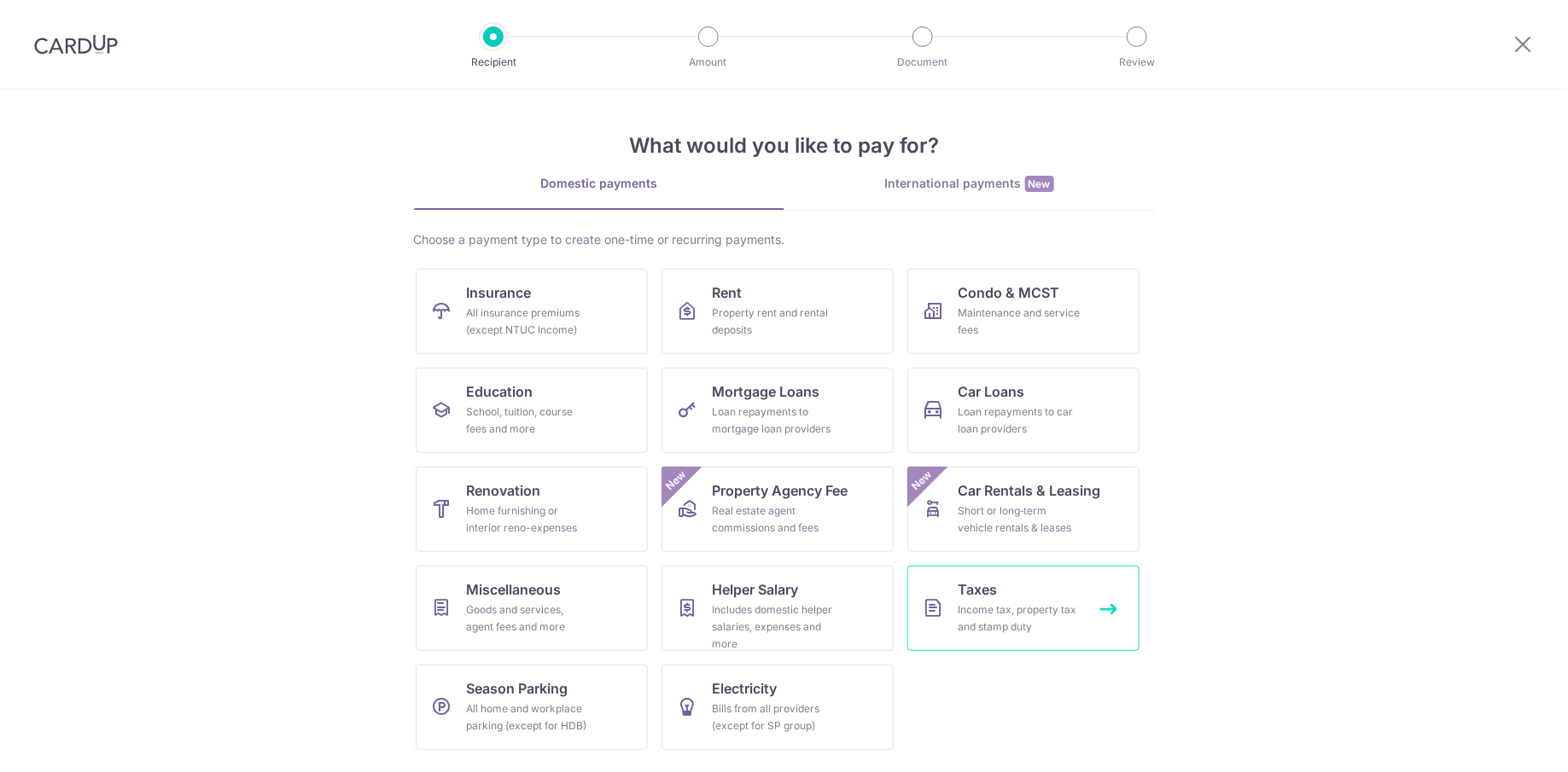
click at [1031, 588] on link "Taxes Income tax, property tax and stamp duty" at bounding box center [1023, 608] width 232 height 85
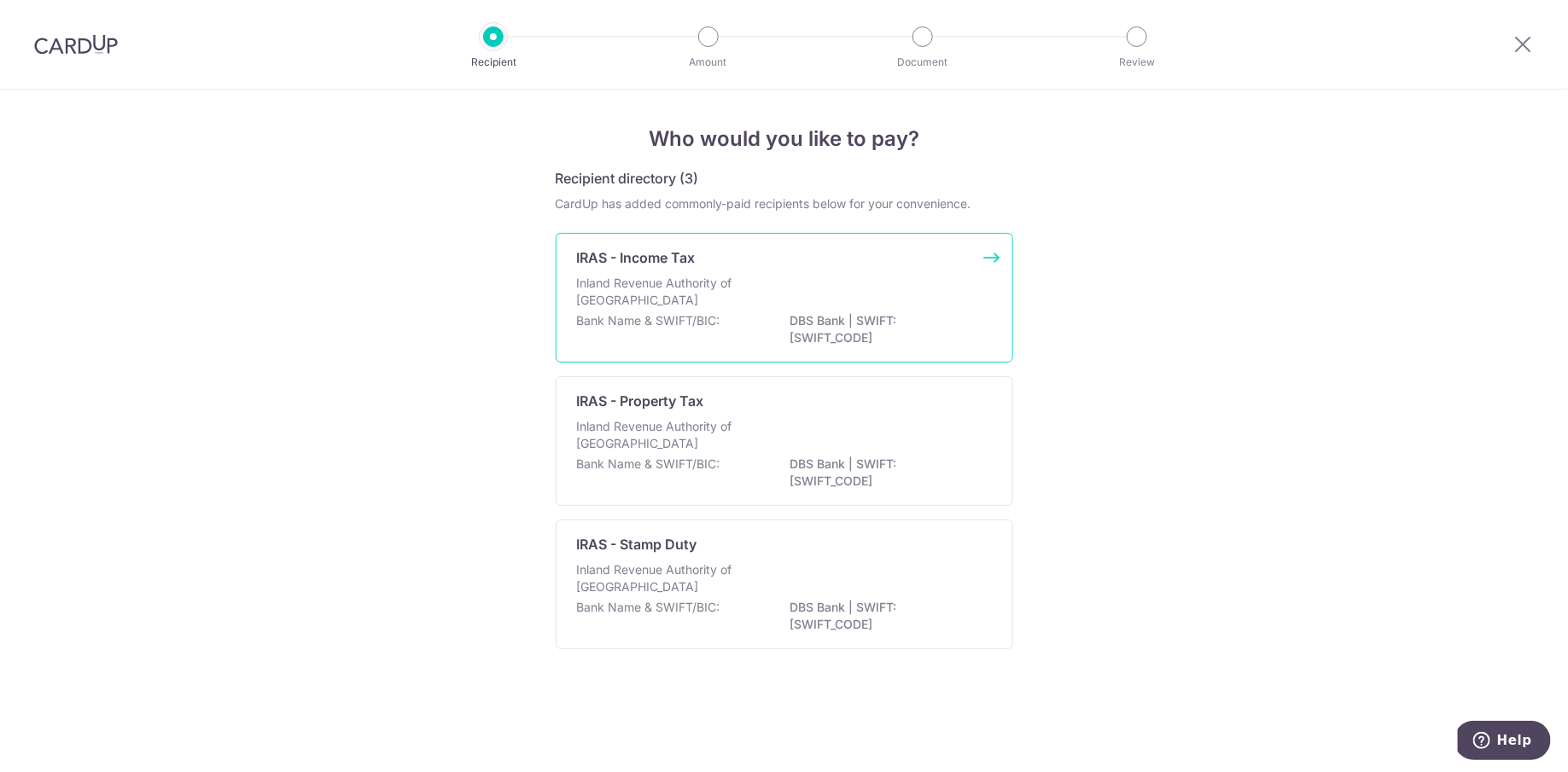
click at [901, 306] on div "Inland Revenue Authority of [GEOGRAPHIC_DATA]" at bounding box center [784, 293] width 414 height 38
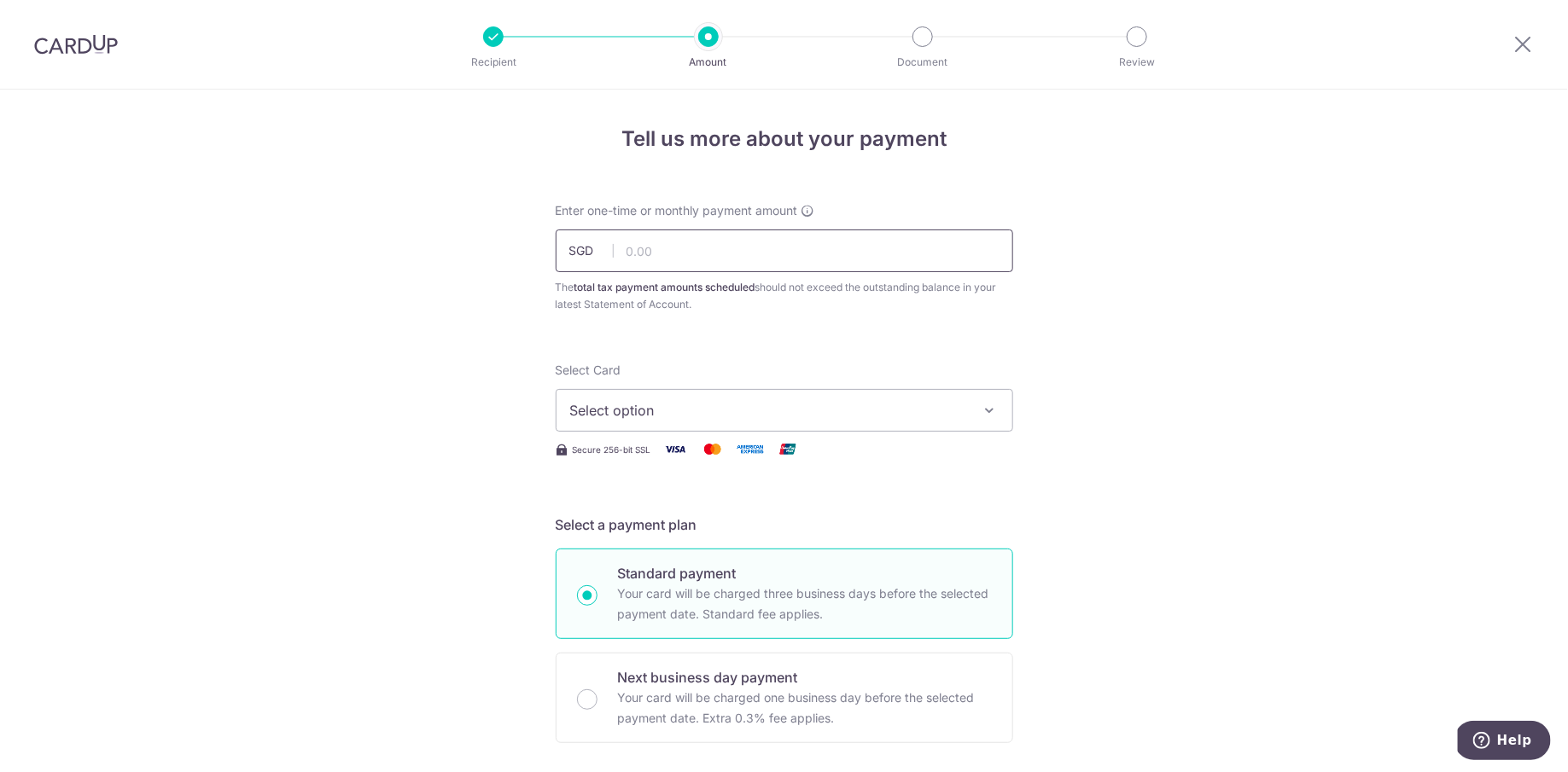
click at [796, 252] on input "text" at bounding box center [784, 251] width 457 height 43
paste input "1422.44"
type input "1,422.44"
click at [718, 372] on div "Select Card Select option Add credit card Your Cards **** 2098 **** 1004" at bounding box center [784, 397] width 457 height 70
click at [717, 426] on button "Select option" at bounding box center [784, 410] width 457 height 43
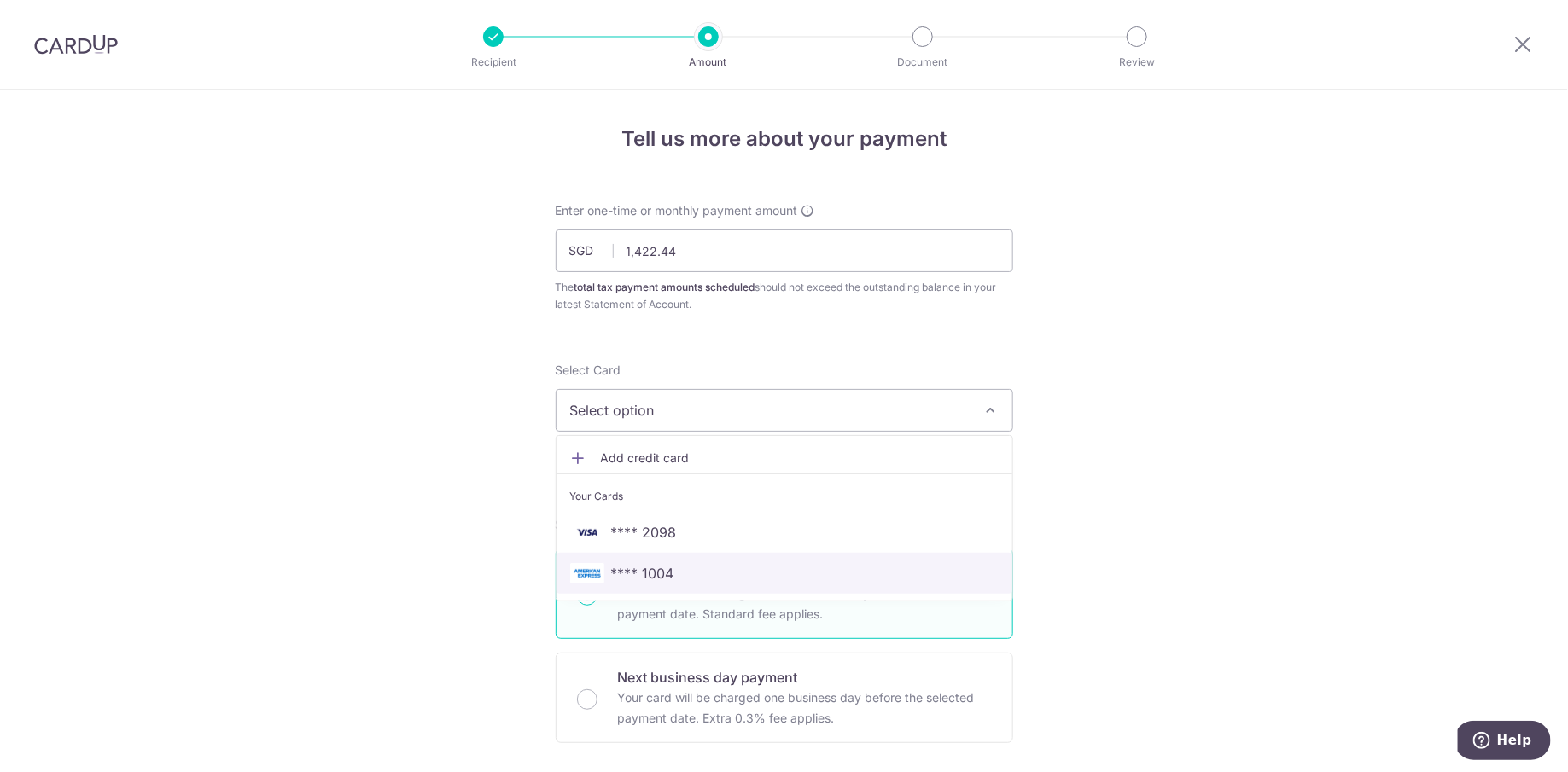
click at [700, 568] on span "**** 1004" at bounding box center [785, 573] width 429 height 20
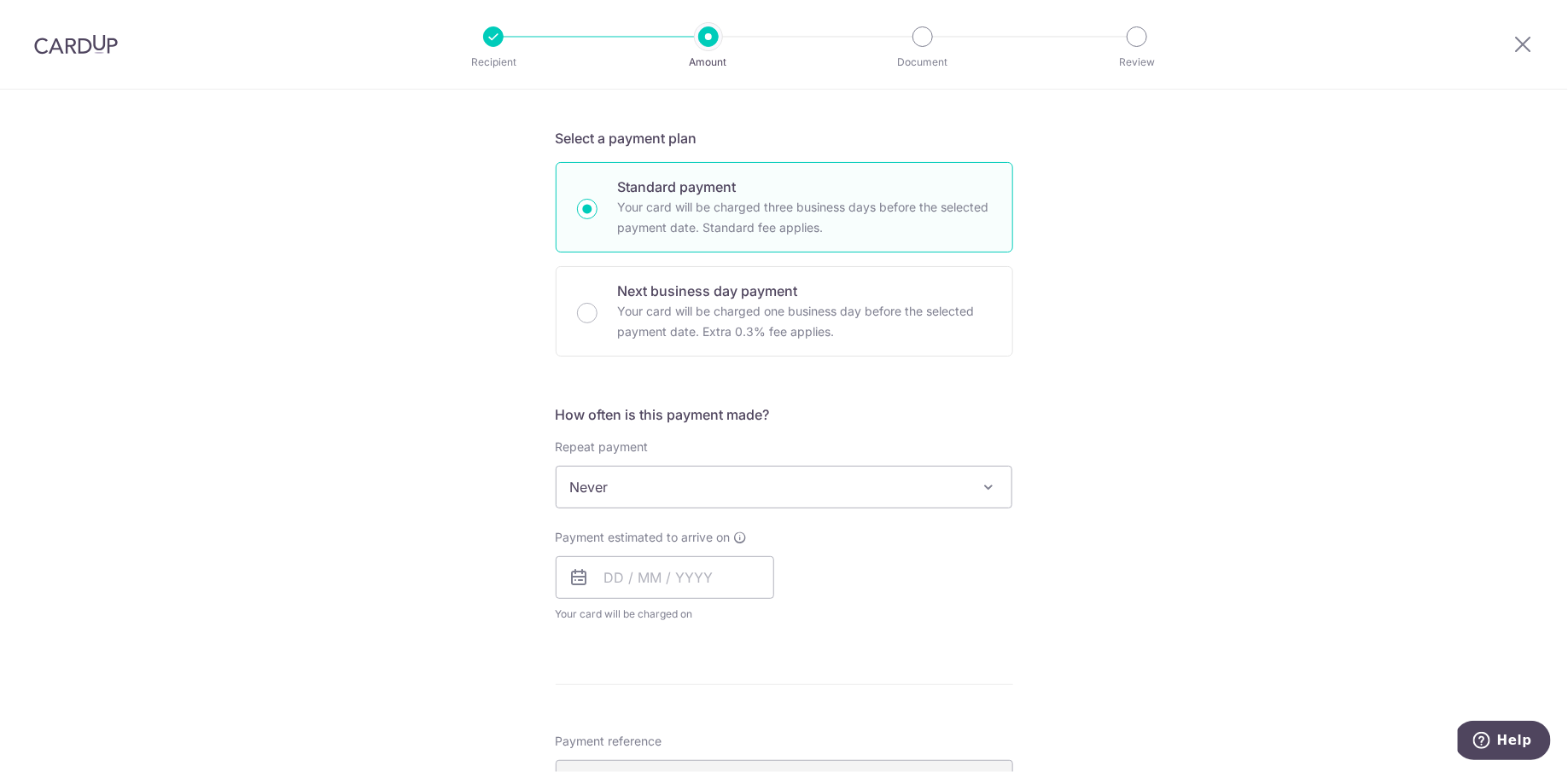
scroll to position [394, 0]
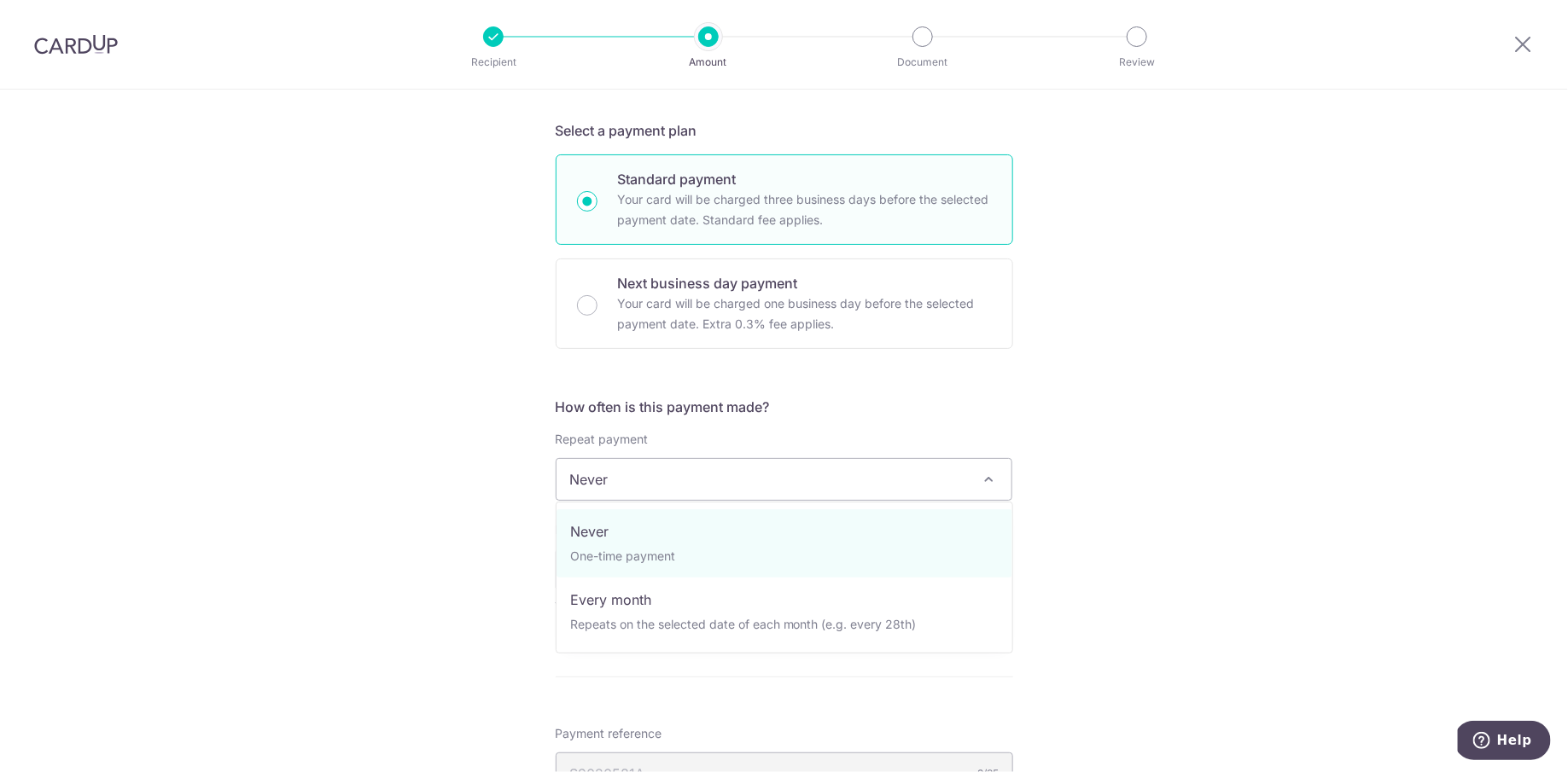
click at [864, 476] on span "Never" at bounding box center [785, 479] width 456 height 41
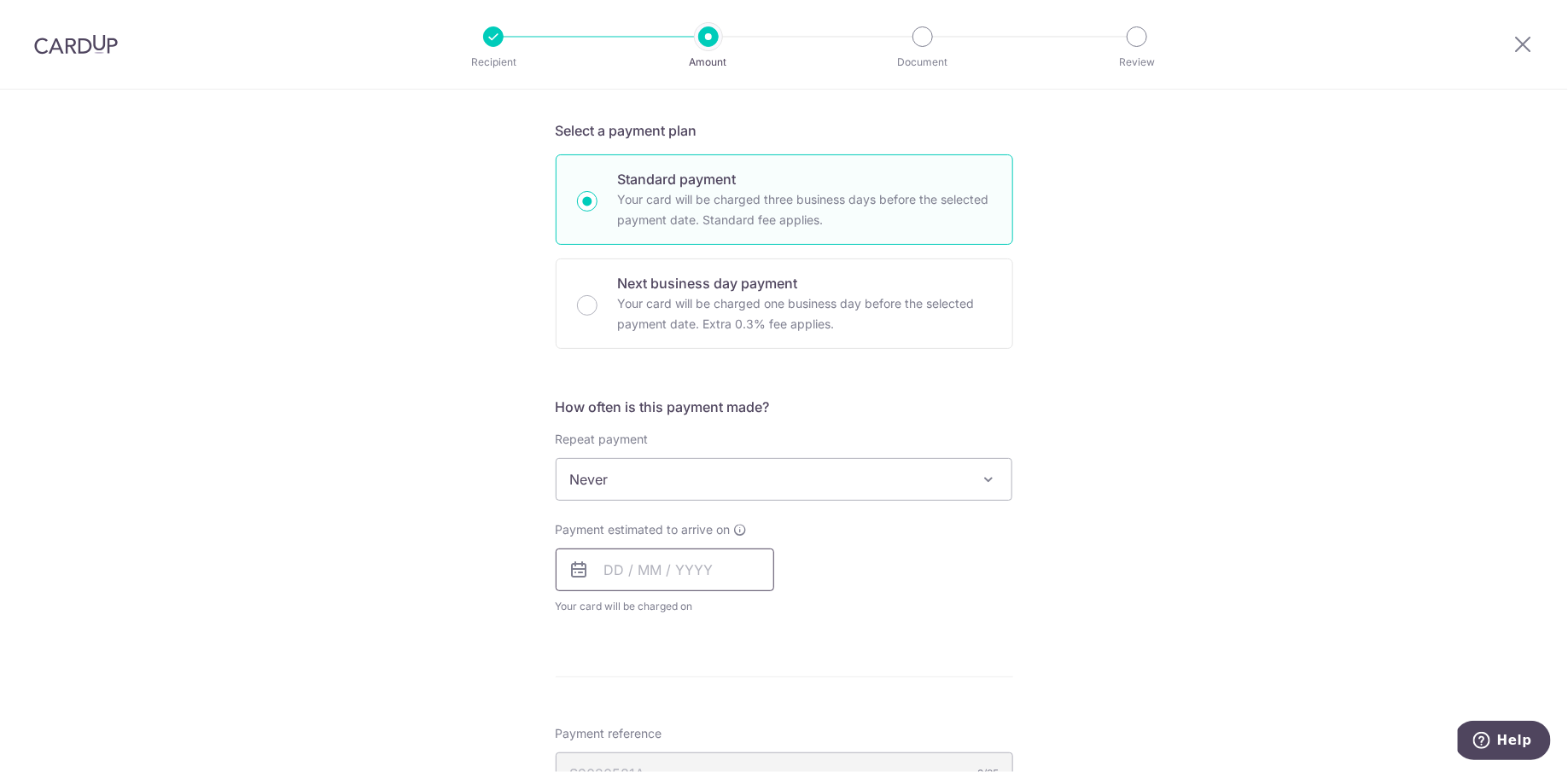
click at [676, 573] on input "text" at bounding box center [665, 570] width 218 height 43
click at [755, 755] on link "17" at bounding box center [762, 759] width 27 height 27
type input "17/10/2025"
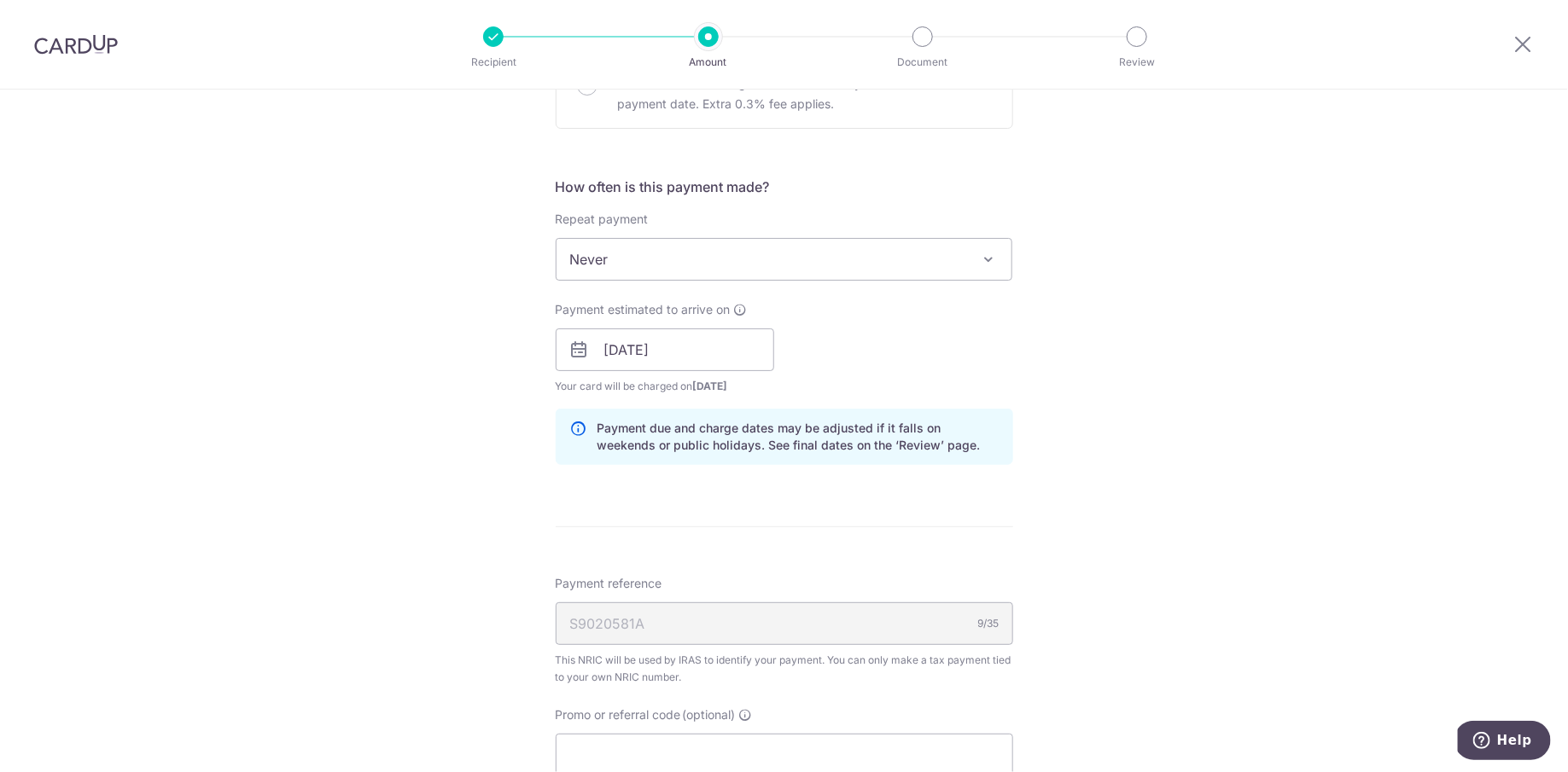
scroll to position [701, 0]
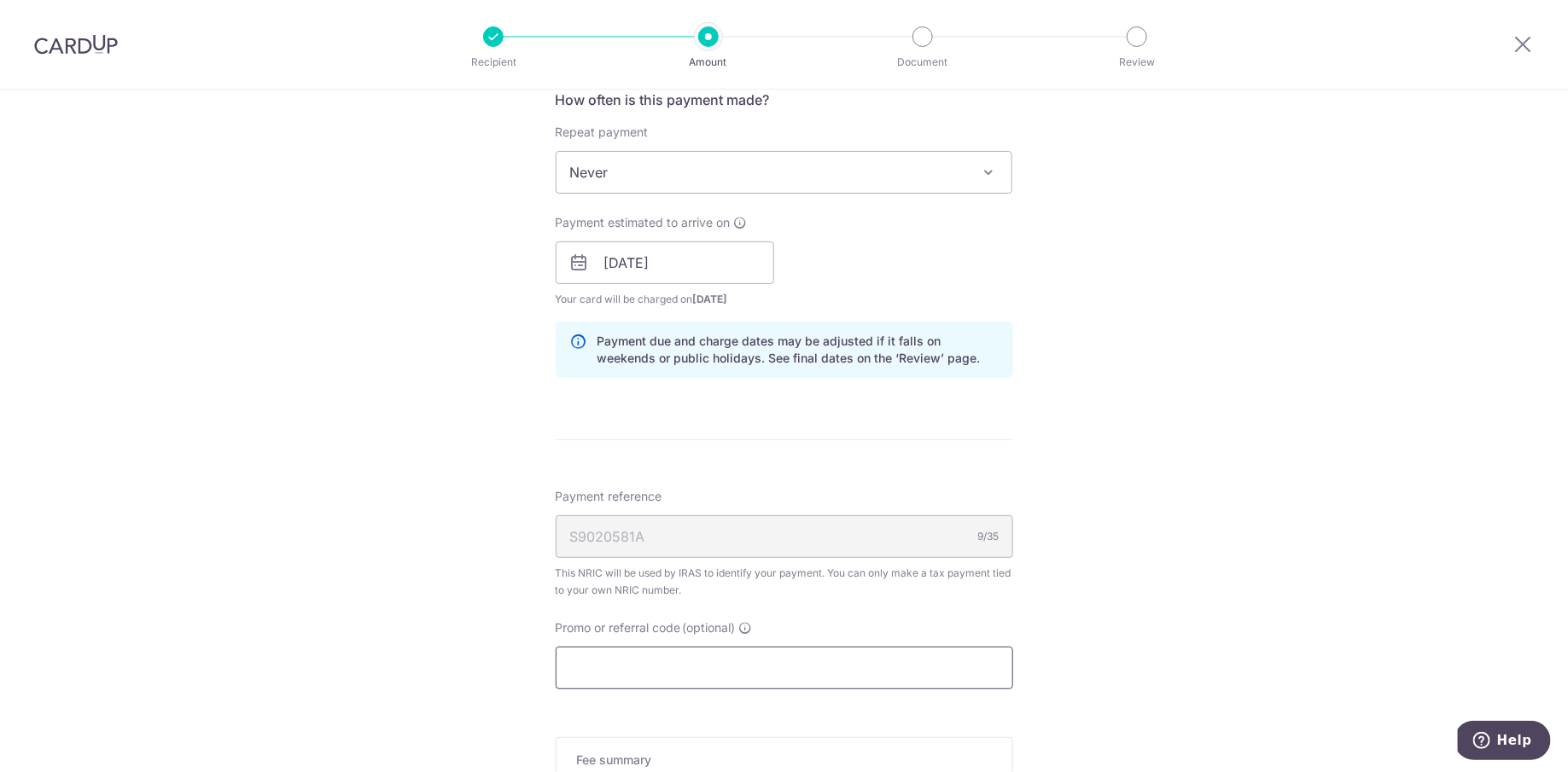
click at [749, 651] on input "Promo or referral code (optional)" at bounding box center [784, 668] width 457 height 43
paste input "1422.44"
type input "1422.44"
type input "A"
click at [812, 170] on span "Never" at bounding box center [785, 173] width 456 height 41
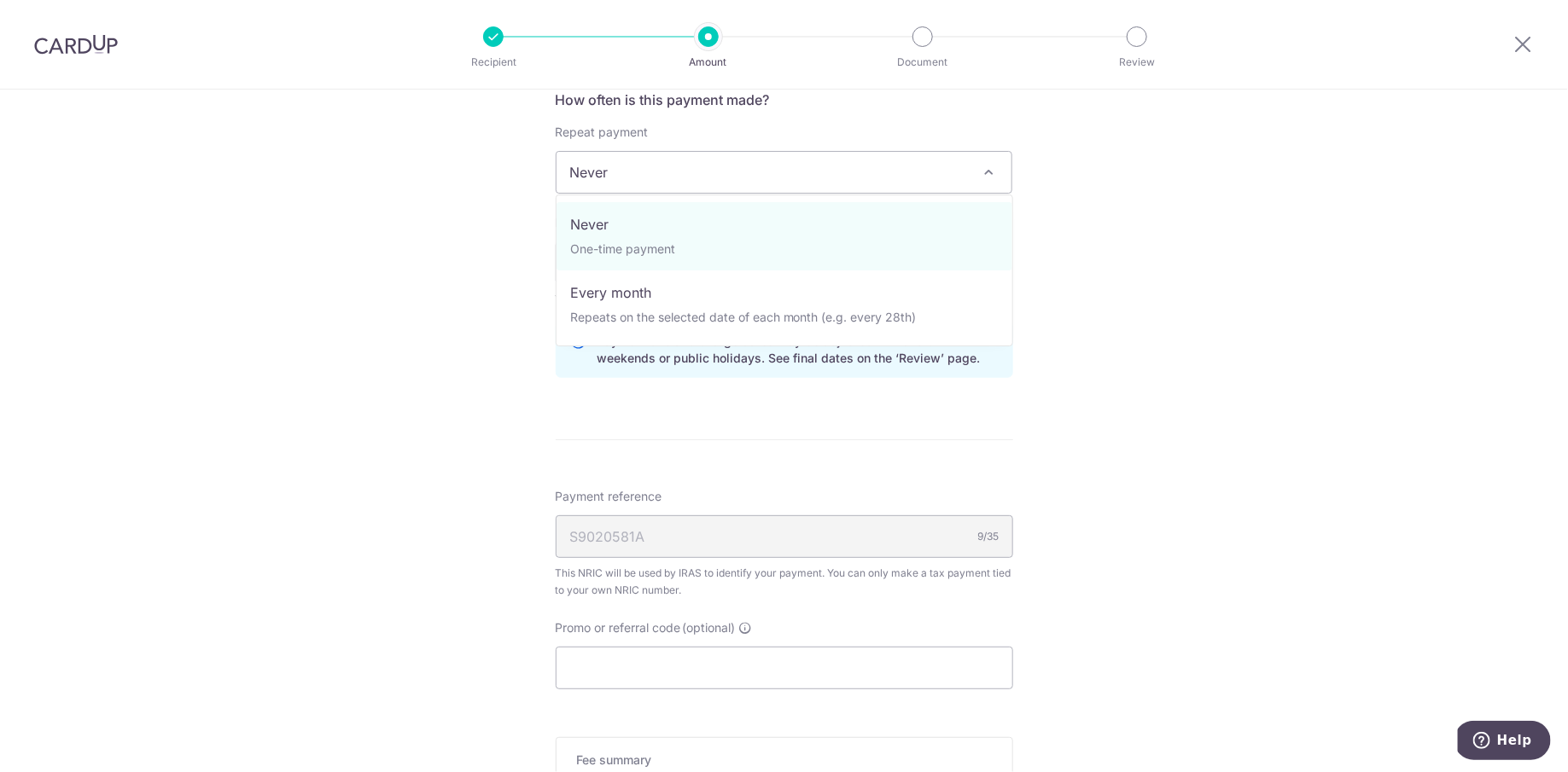
click at [812, 170] on span "Never" at bounding box center [785, 173] width 456 height 41
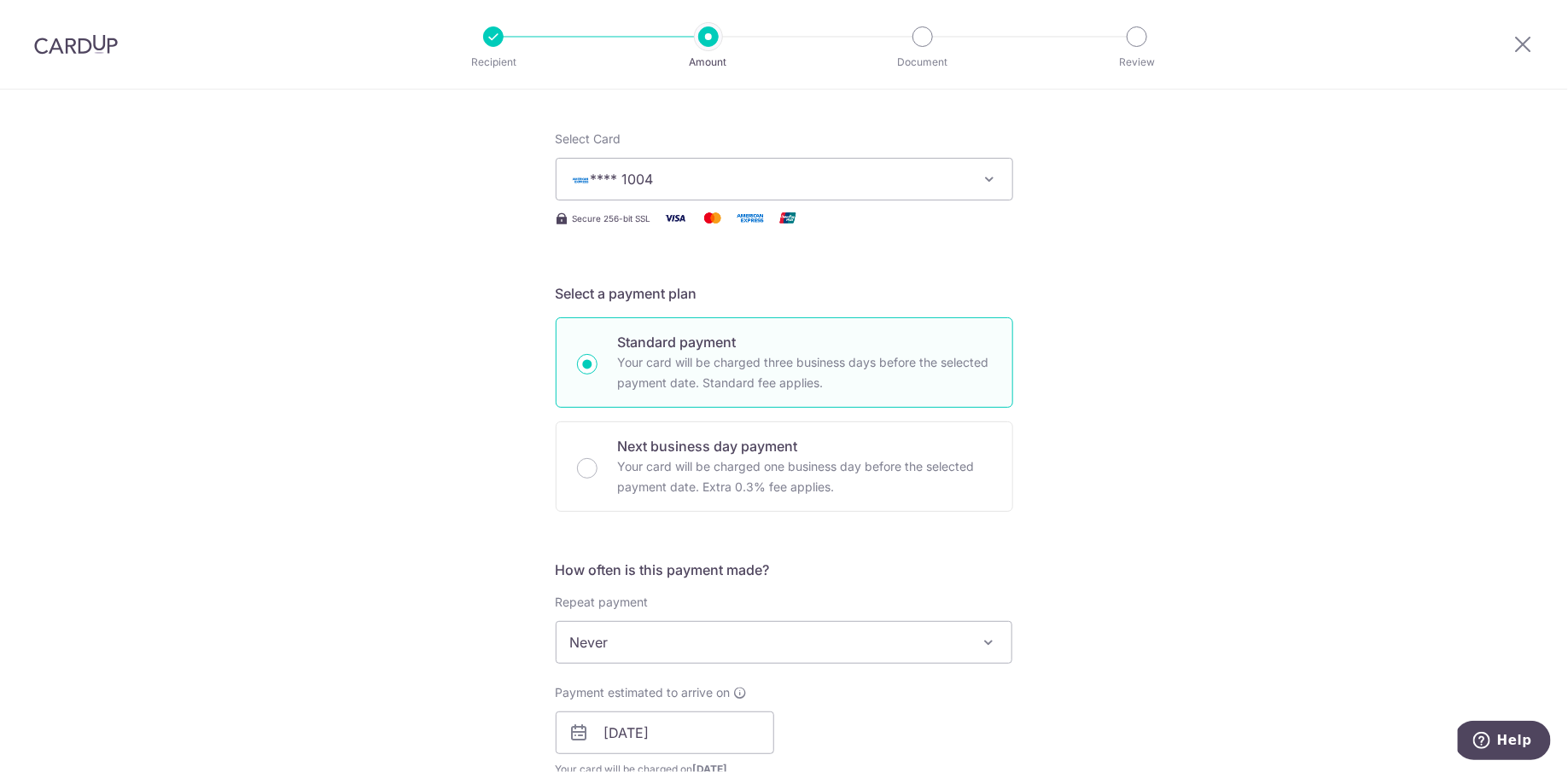
scroll to position [224, 0]
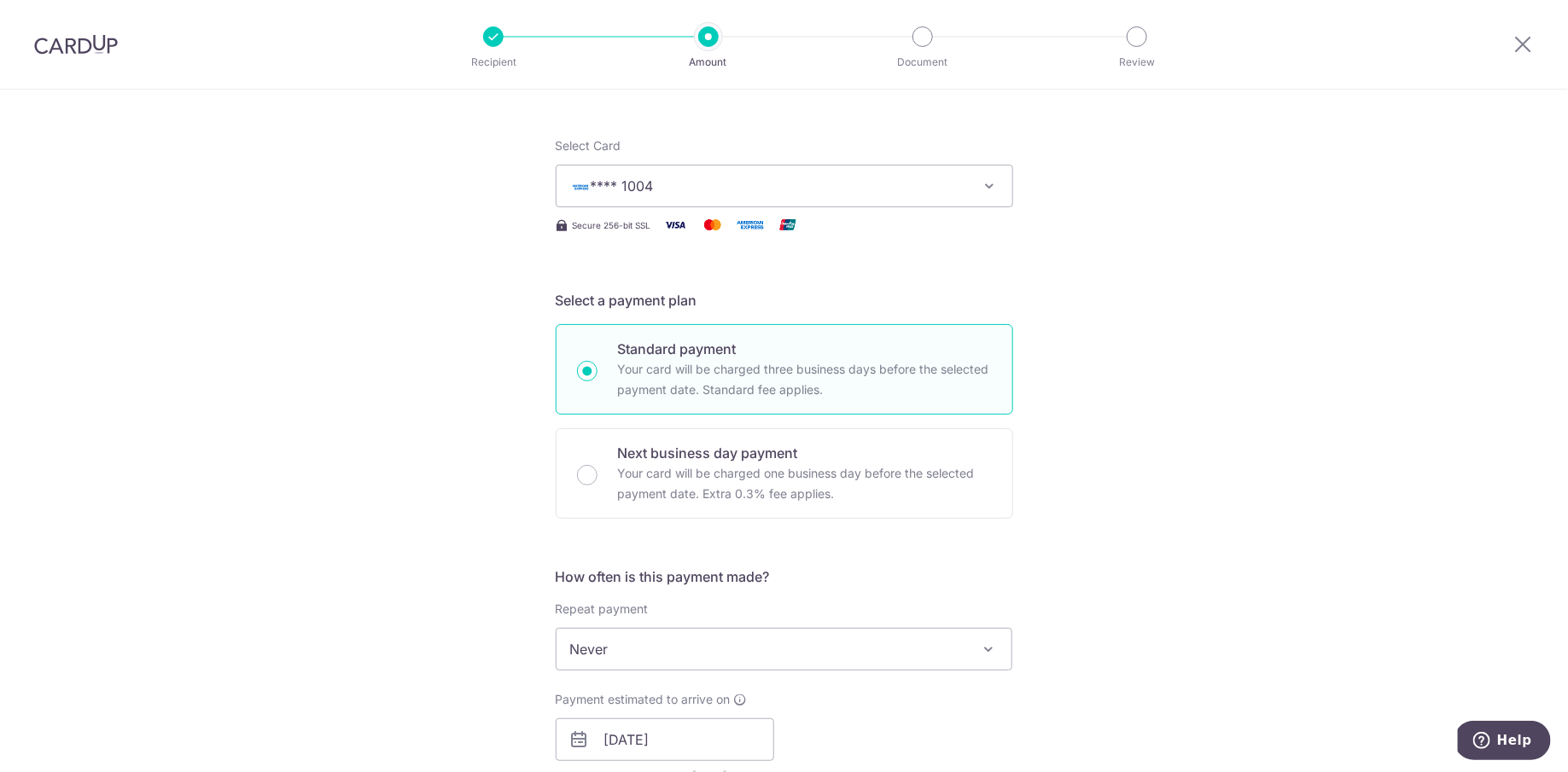
click at [856, 188] on span "**** 1004" at bounding box center [769, 185] width 398 height 20
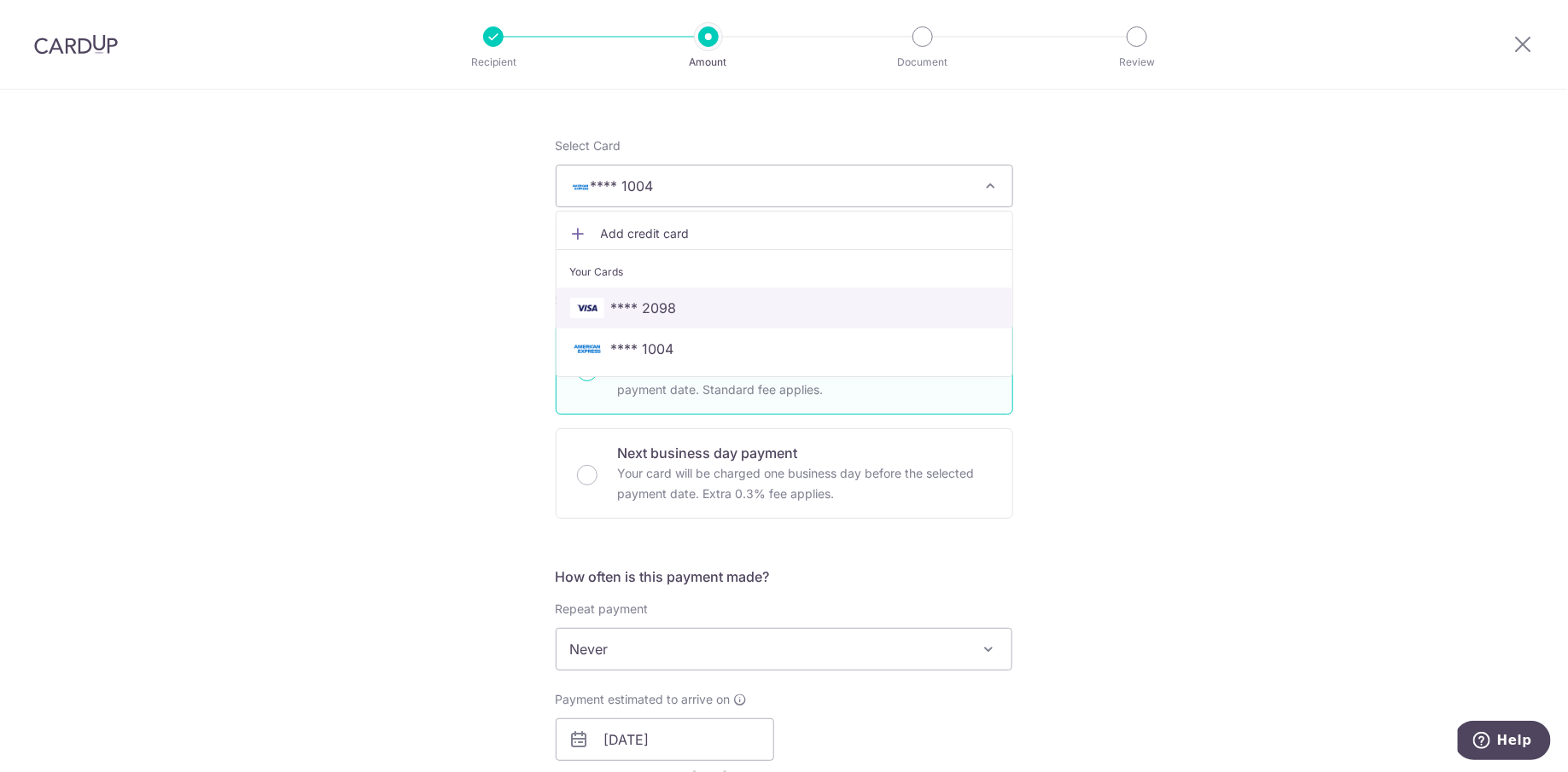
click at [740, 298] on span "**** 2098" at bounding box center [785, 307] width 429 height 20
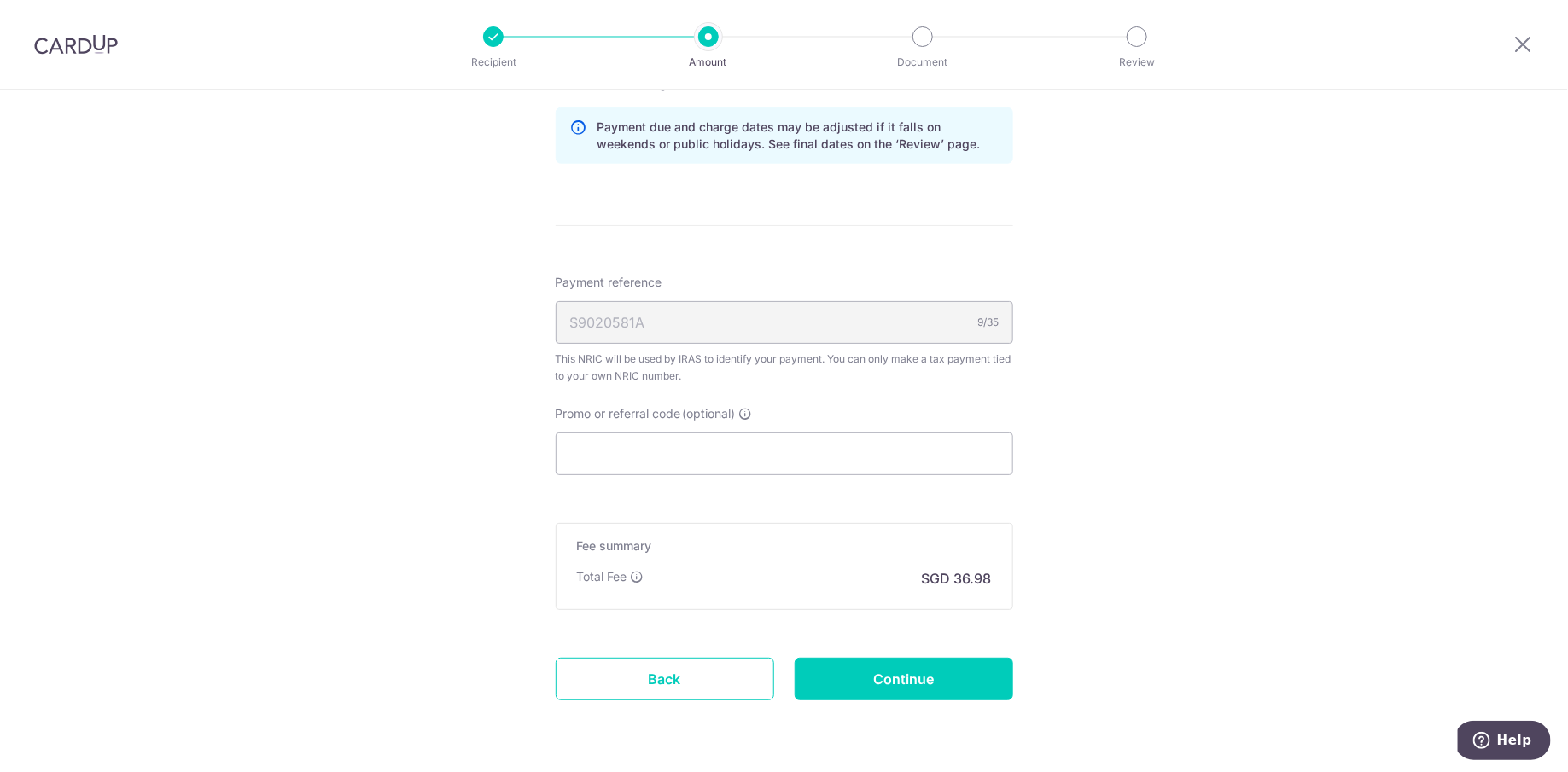
scroll to position [967, 0]
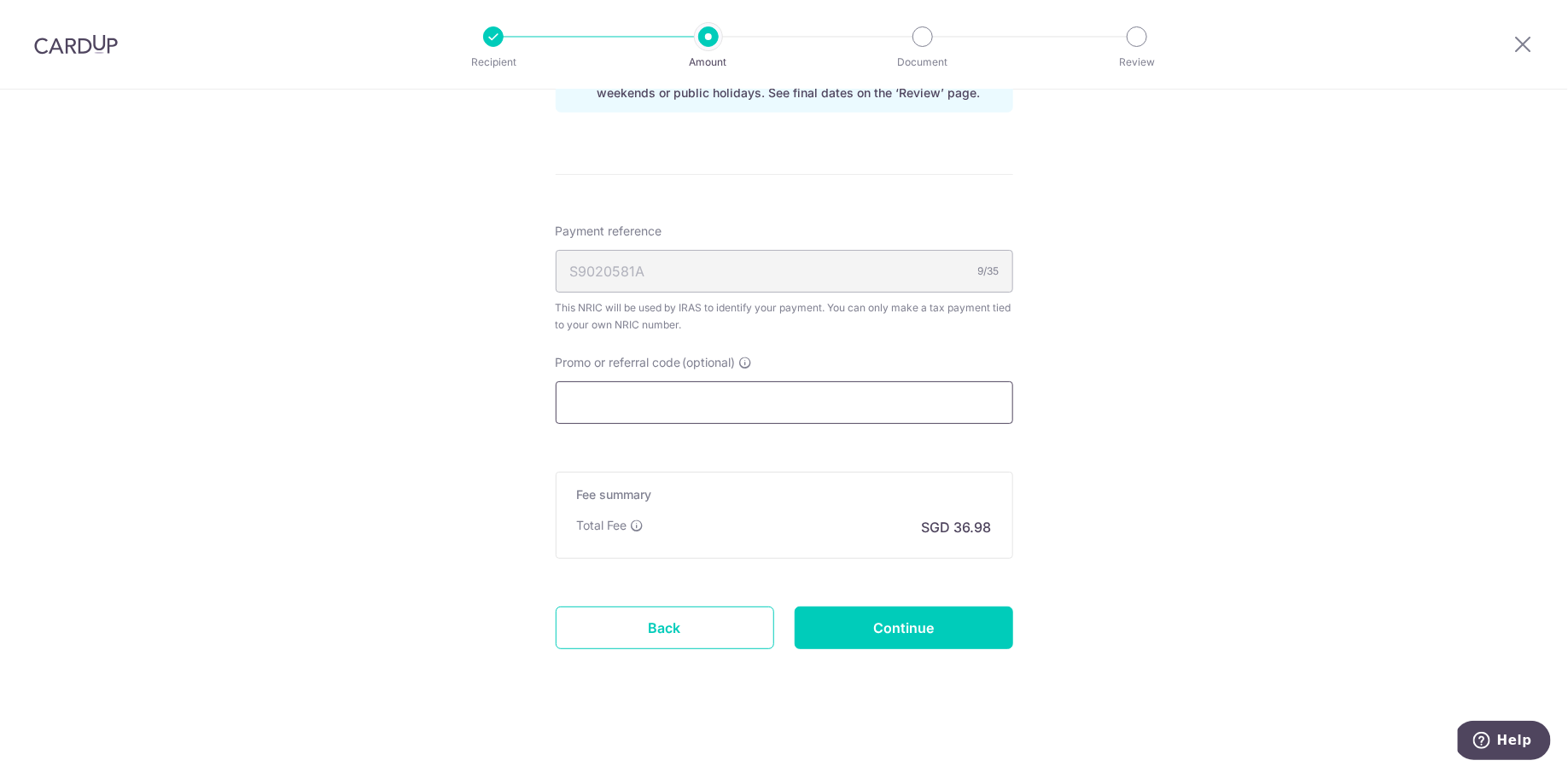
click at [847, 407] on input "Promo or referral code (optional)" at bounding box center [784, 402] width 457 height 43
click at [947, 622] on input "Continue" at bounding box center [903, 627] width 218 height 43
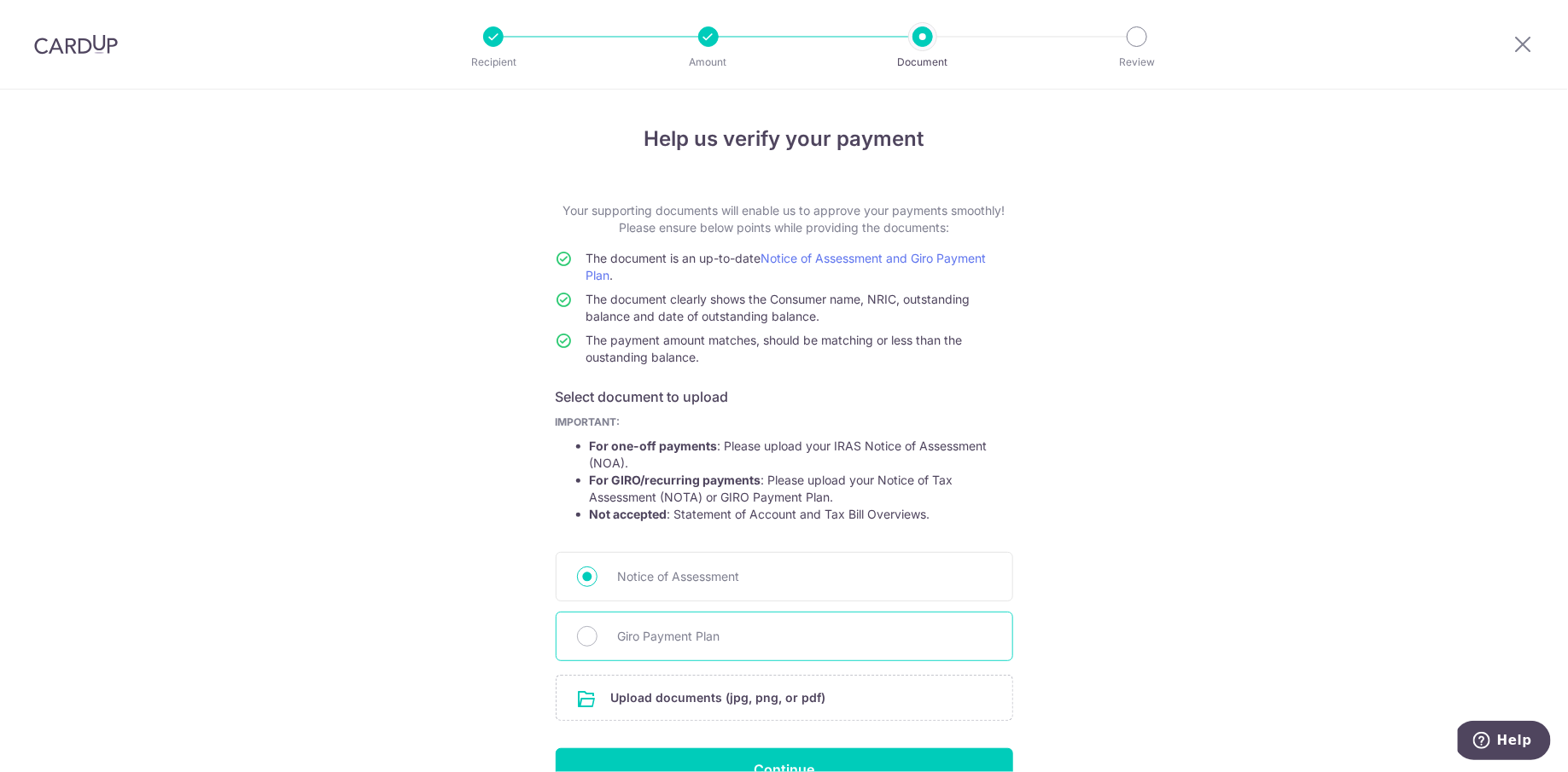
scroll to position [96, 0]
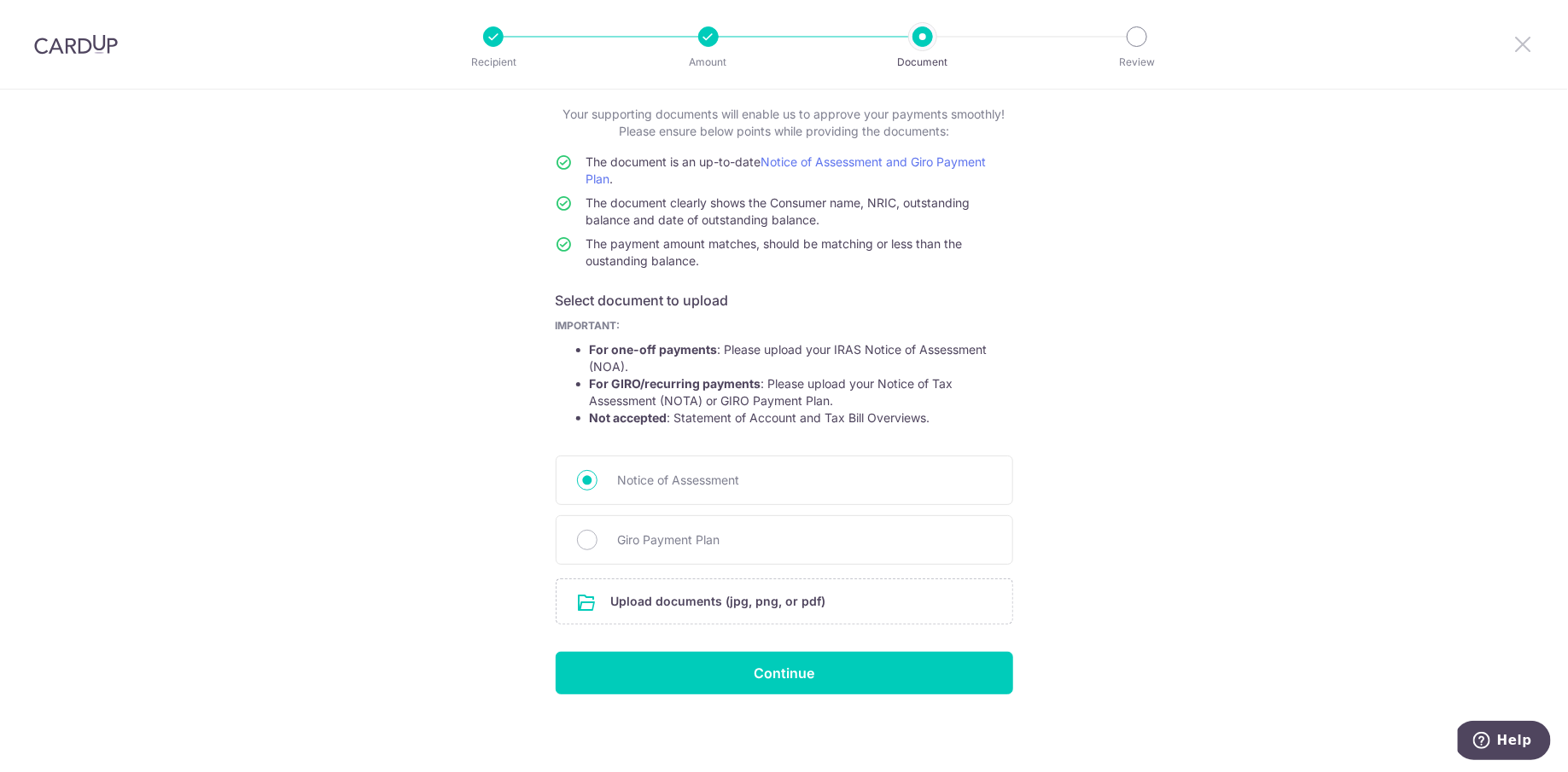
click at [1524, 46] on icon at bounding box center [1523, 44] width 20 height 21
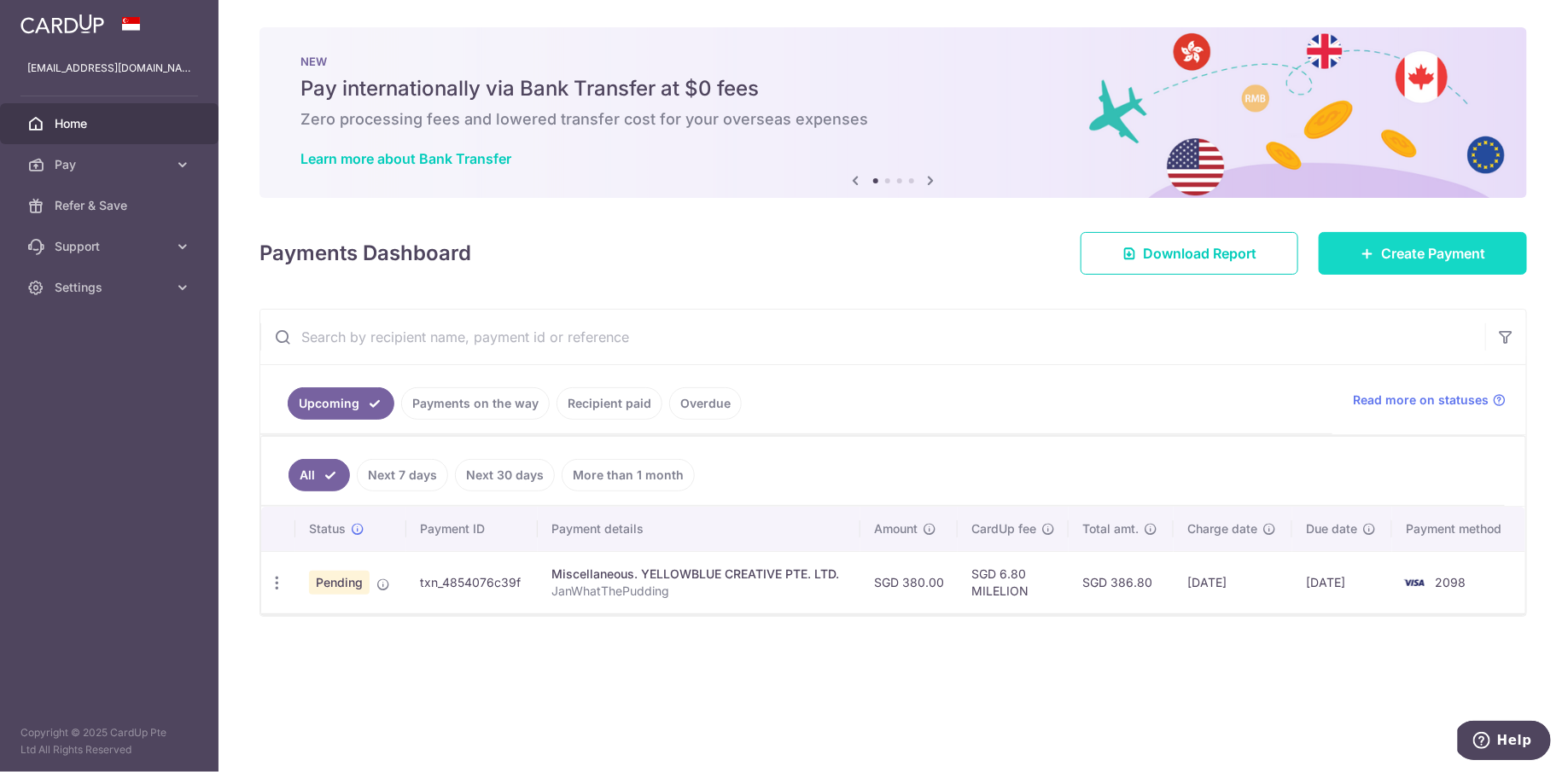
click at [1421, 247] on span "Create Payment" at bounding box center [1432, 253] width 104 height 20
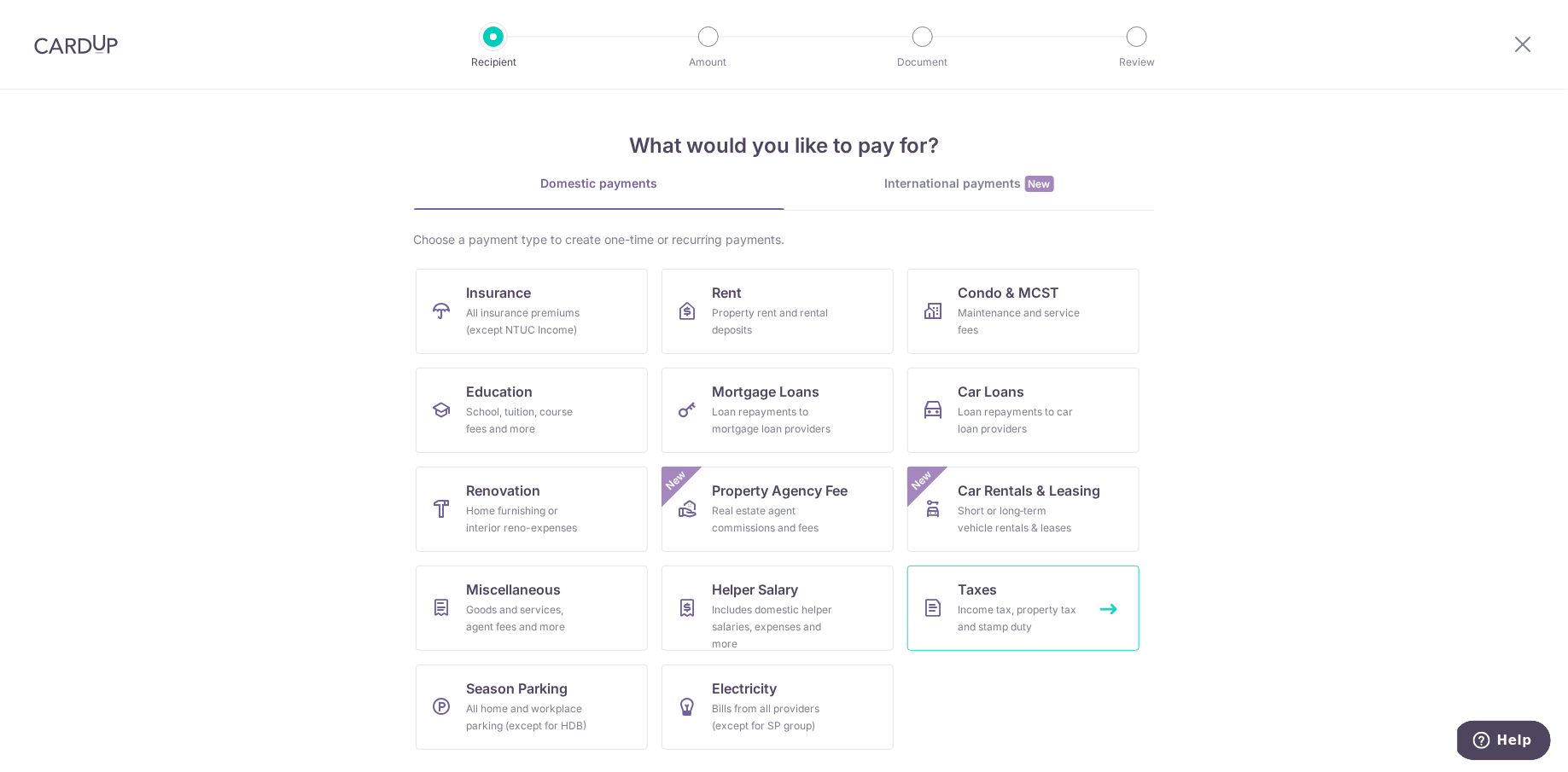
click at [990, 612] on div "Income tax, property tax and stamp duty" at bounding box center [1020, 618] width 123 height 34
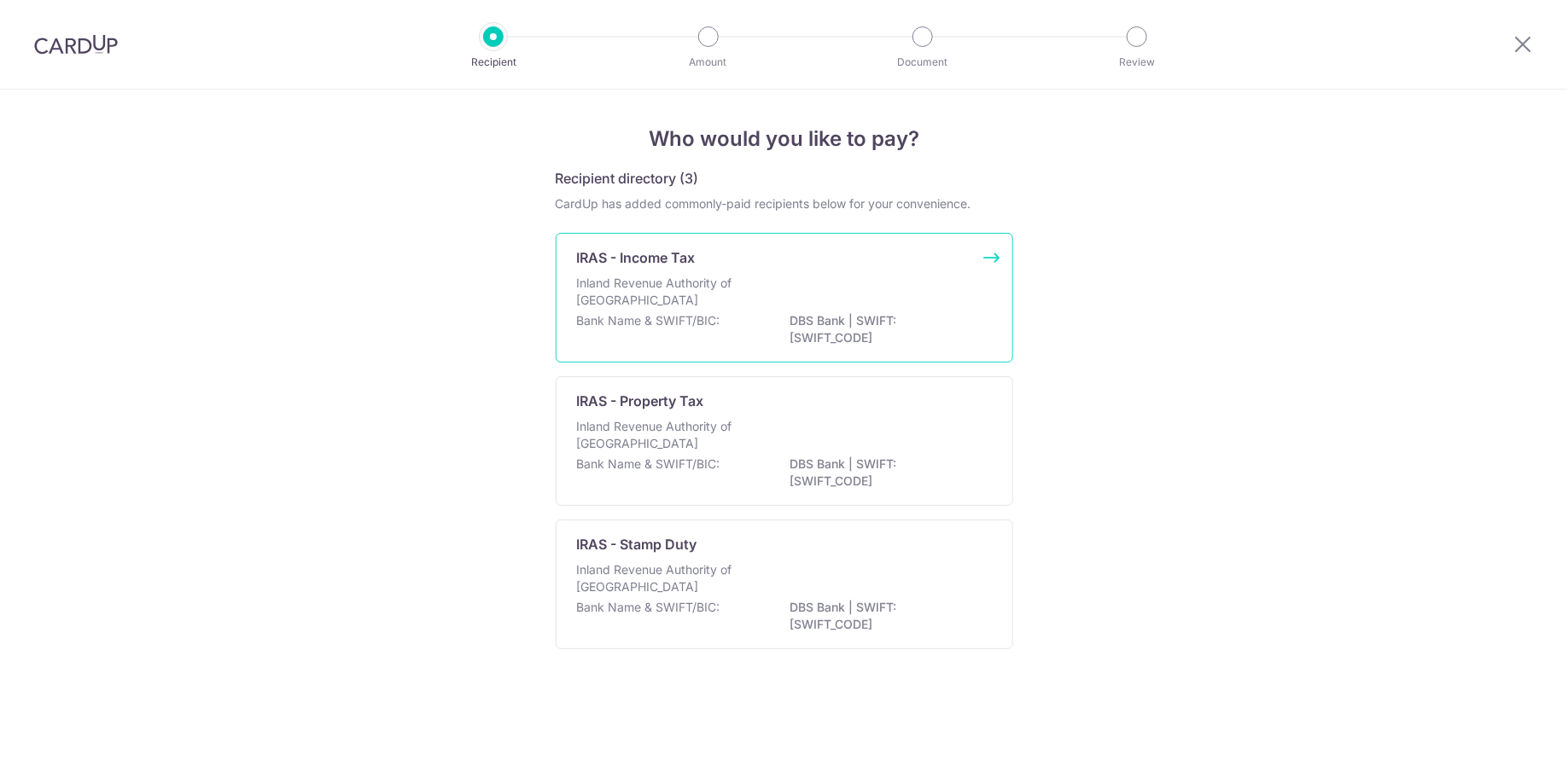
click at [768, 309] on div "Inland Revenue Authority of [GEOGRAPHIC_DATA]" at bounding box center [784, 293] width 414 height 38
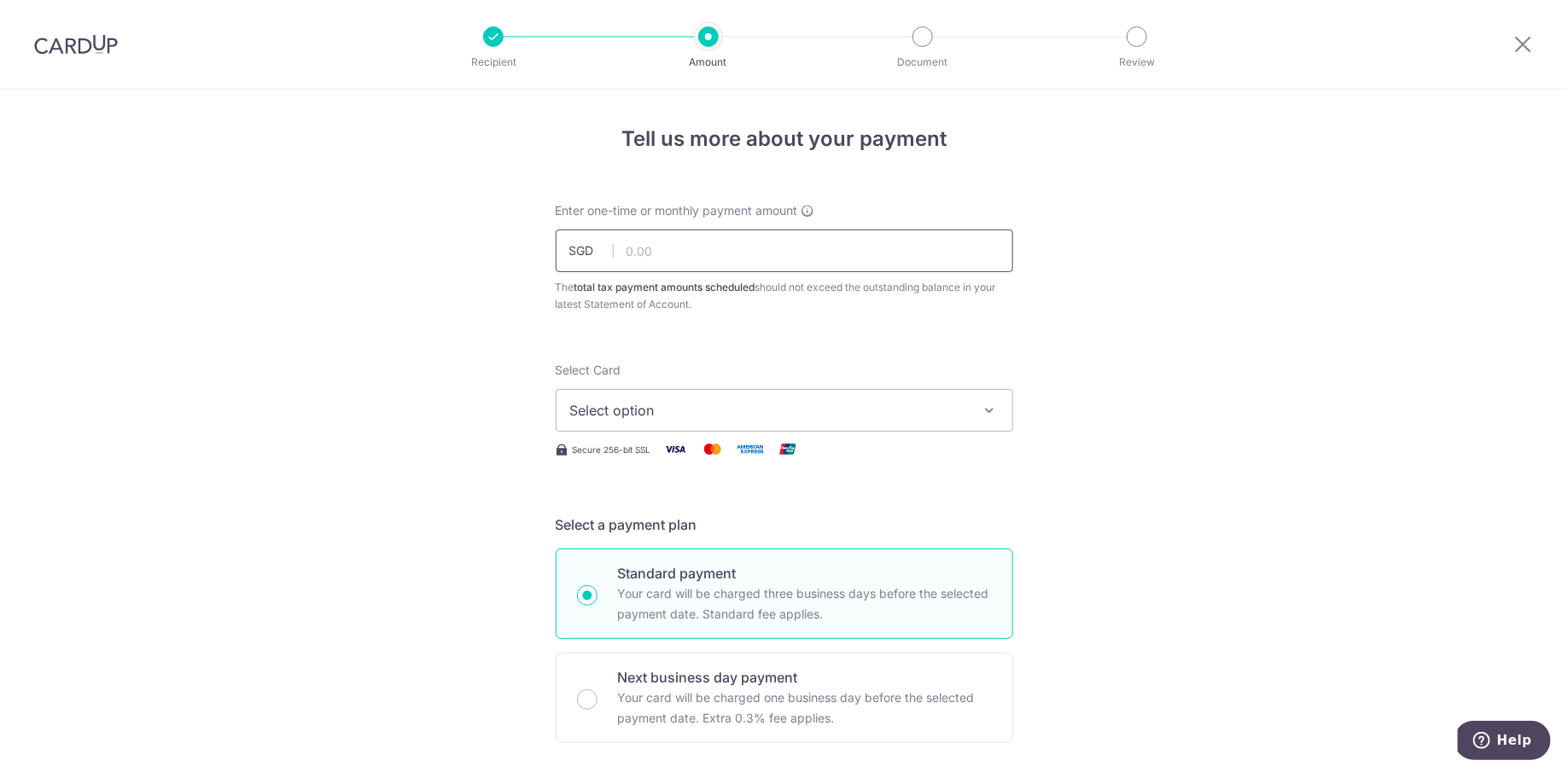
click at [721, 256] on input "text" at bounding box center [784, 251] width 457 height 43
paste input "1,354.71"
type input "1,354.71"
click at [711, 414] on span "Select option" at bounding box center [769, 410] width 398 height 20
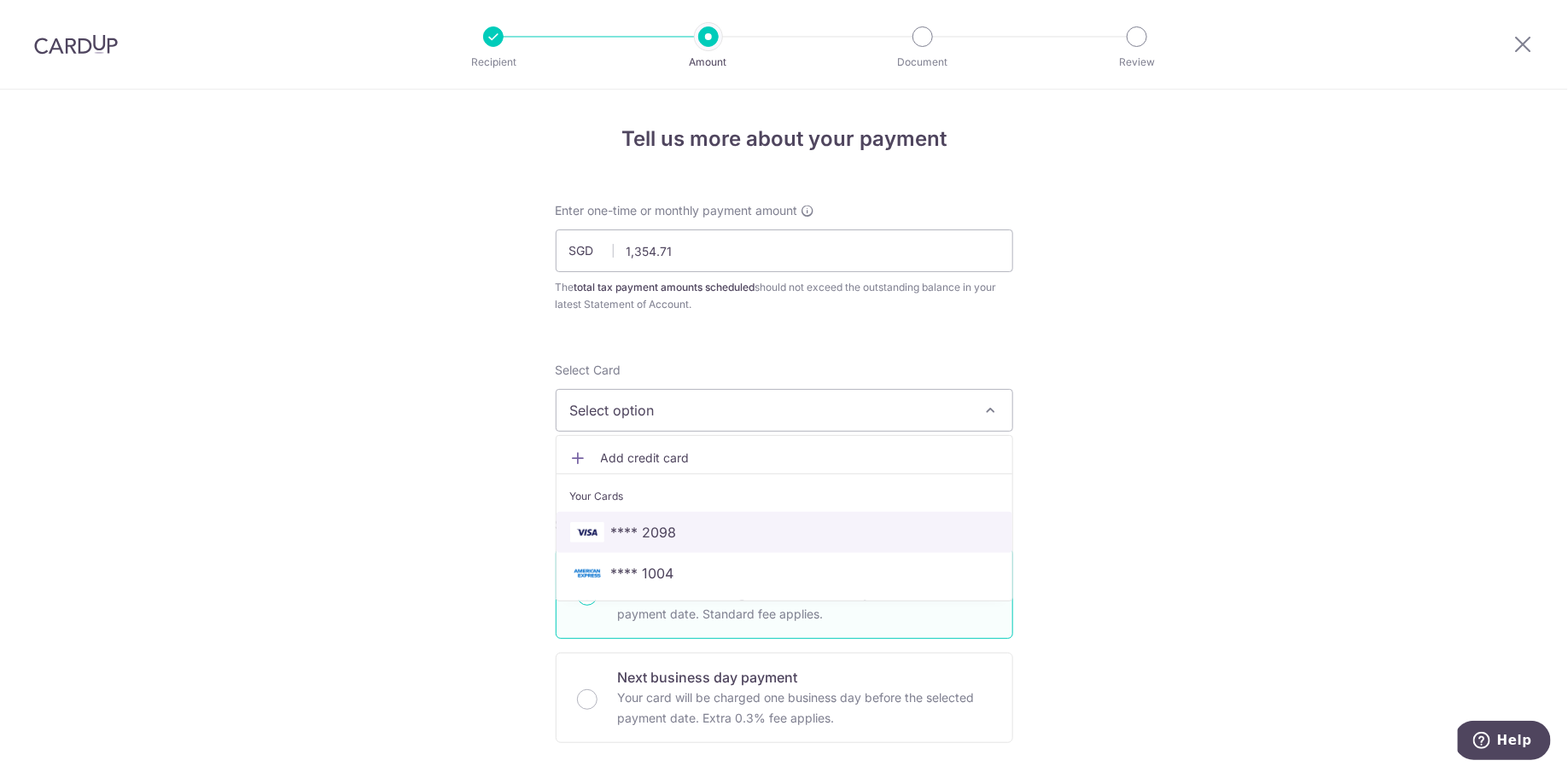
click at [670, 540] on span "**** 2098" at bounding box center [644, 531] width 66 height 20
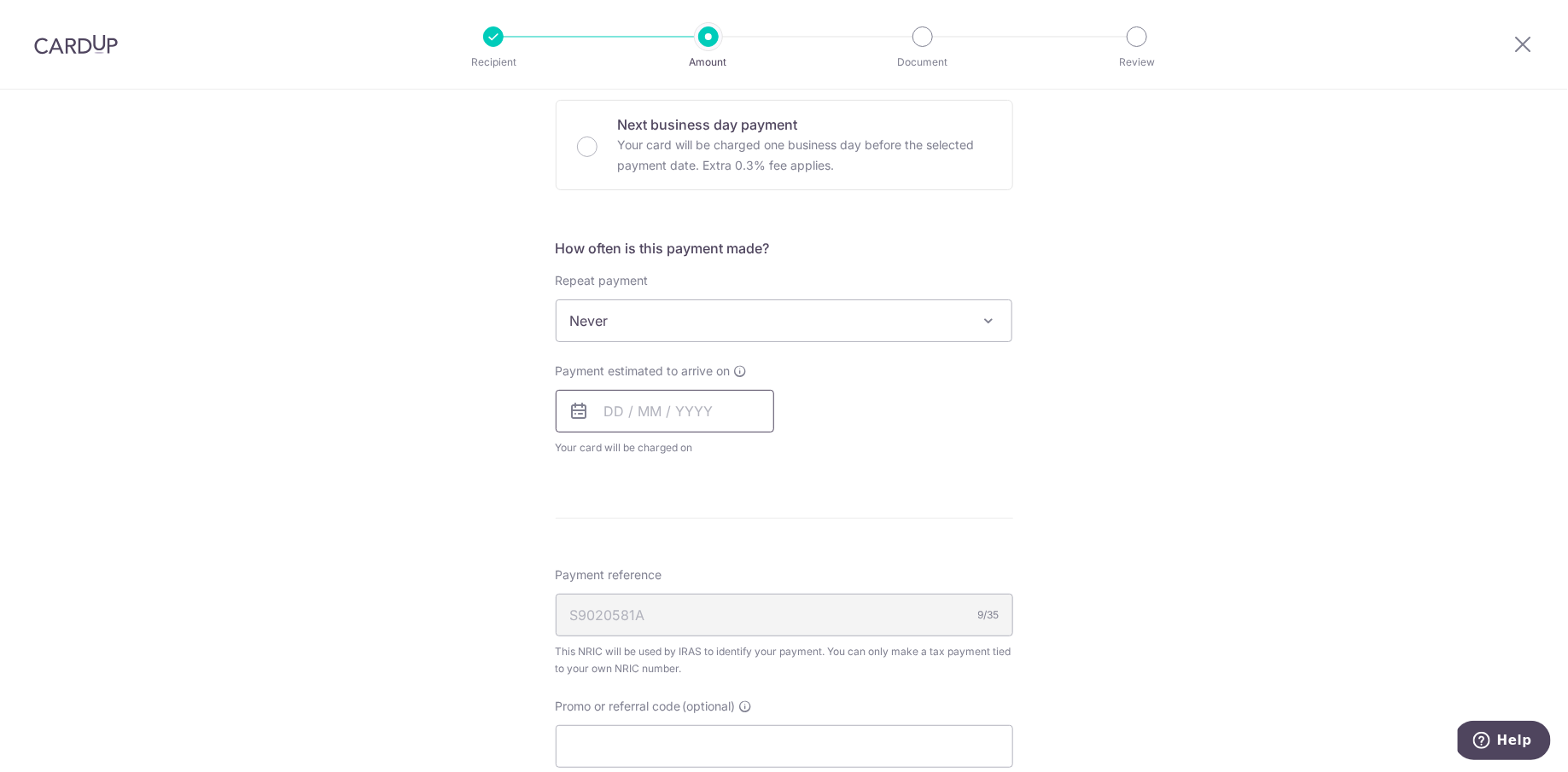
scroll to position [567, 0]
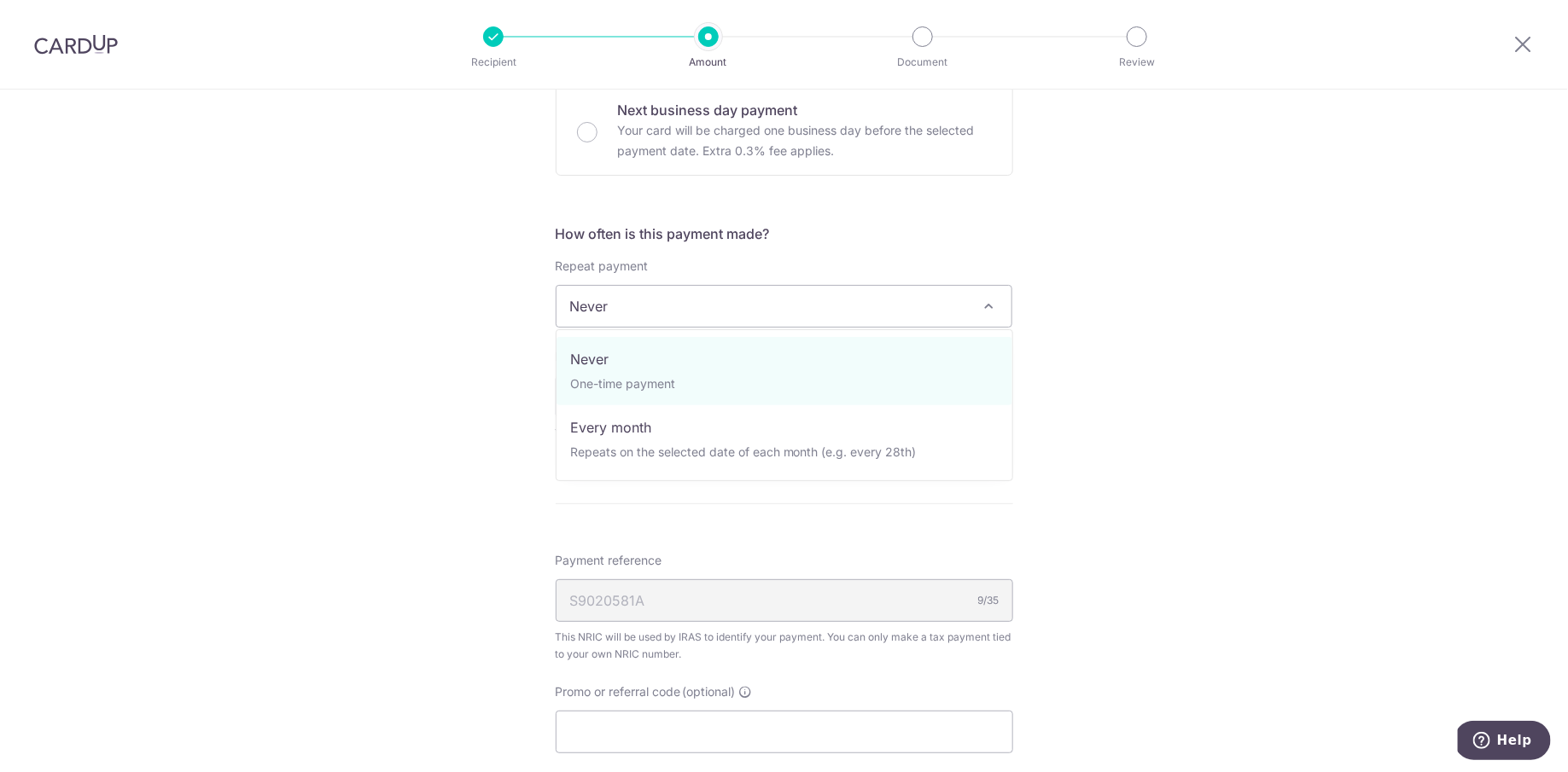
click at [751, 318] on span "Never" at bounding box center [785, 306] width 456 height 41
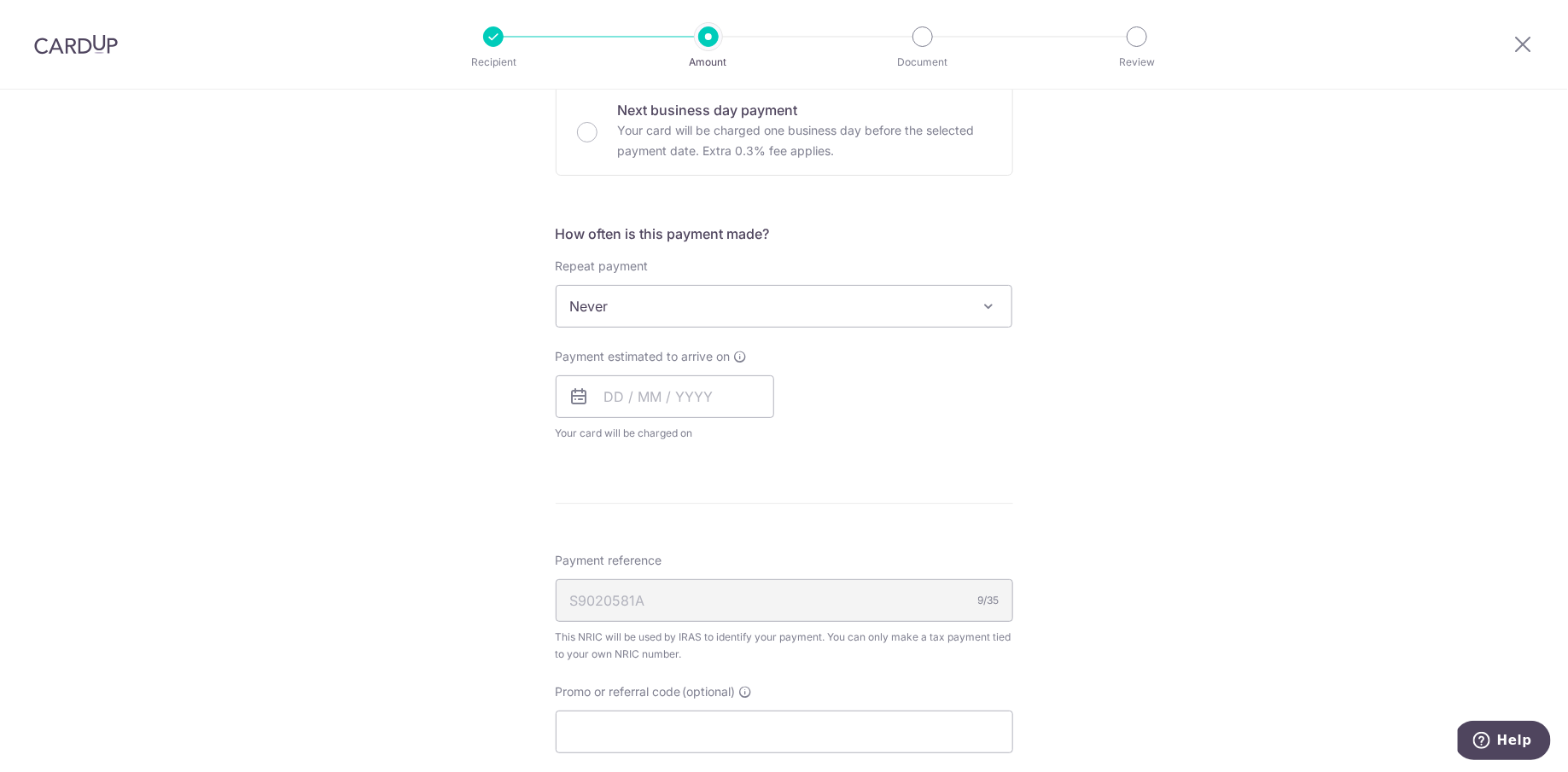
click at [751, 318] on span "Never" at bounding box center [785, 306] width 456 height 41
click at [679, 391] on input "text" at bounding box center [665, 397] width 218 height 43
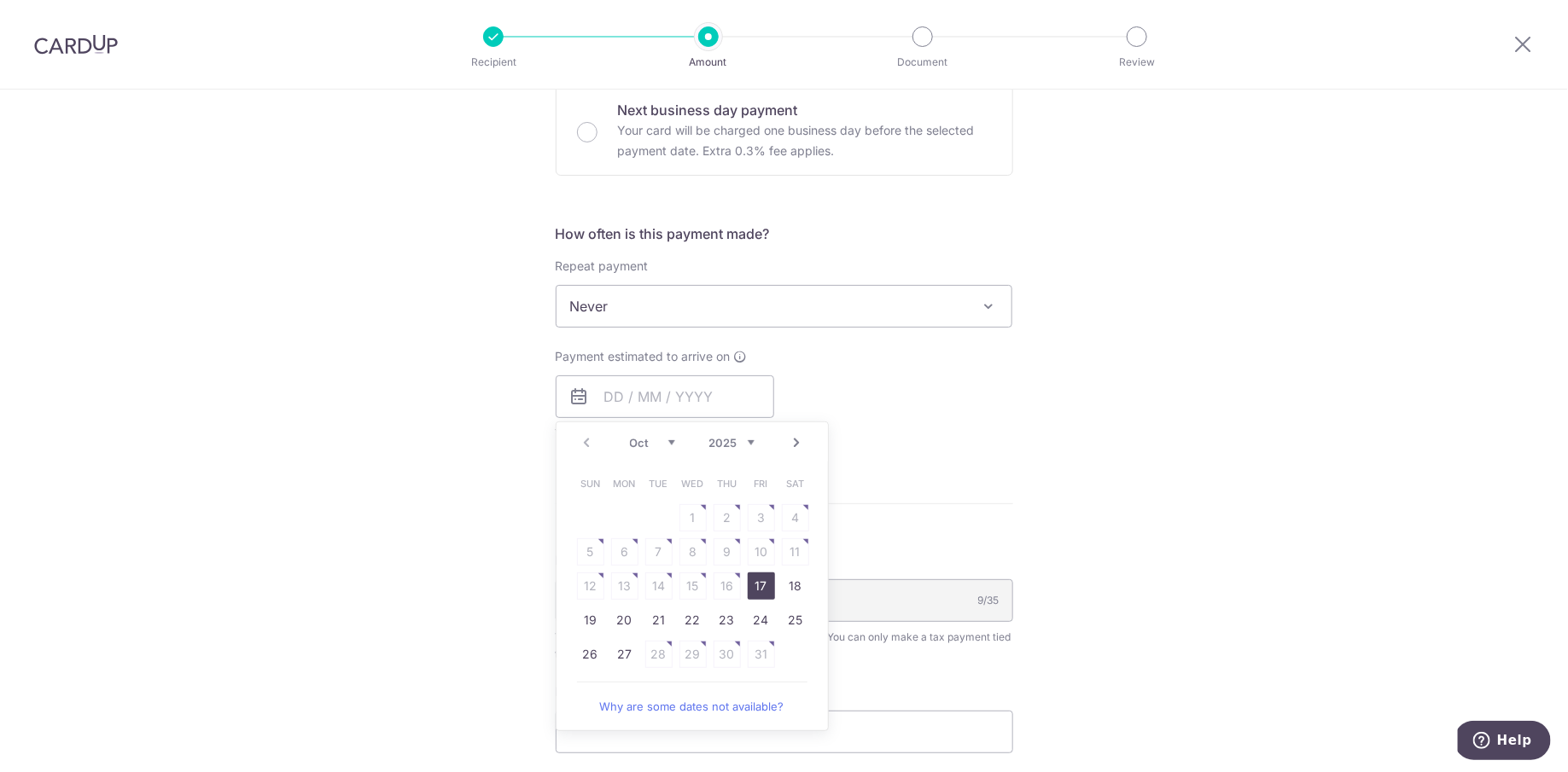
click at [762, 580] on link "17" at bounding box center [762, 586] width 27 height 27
type input "17/10/2025"
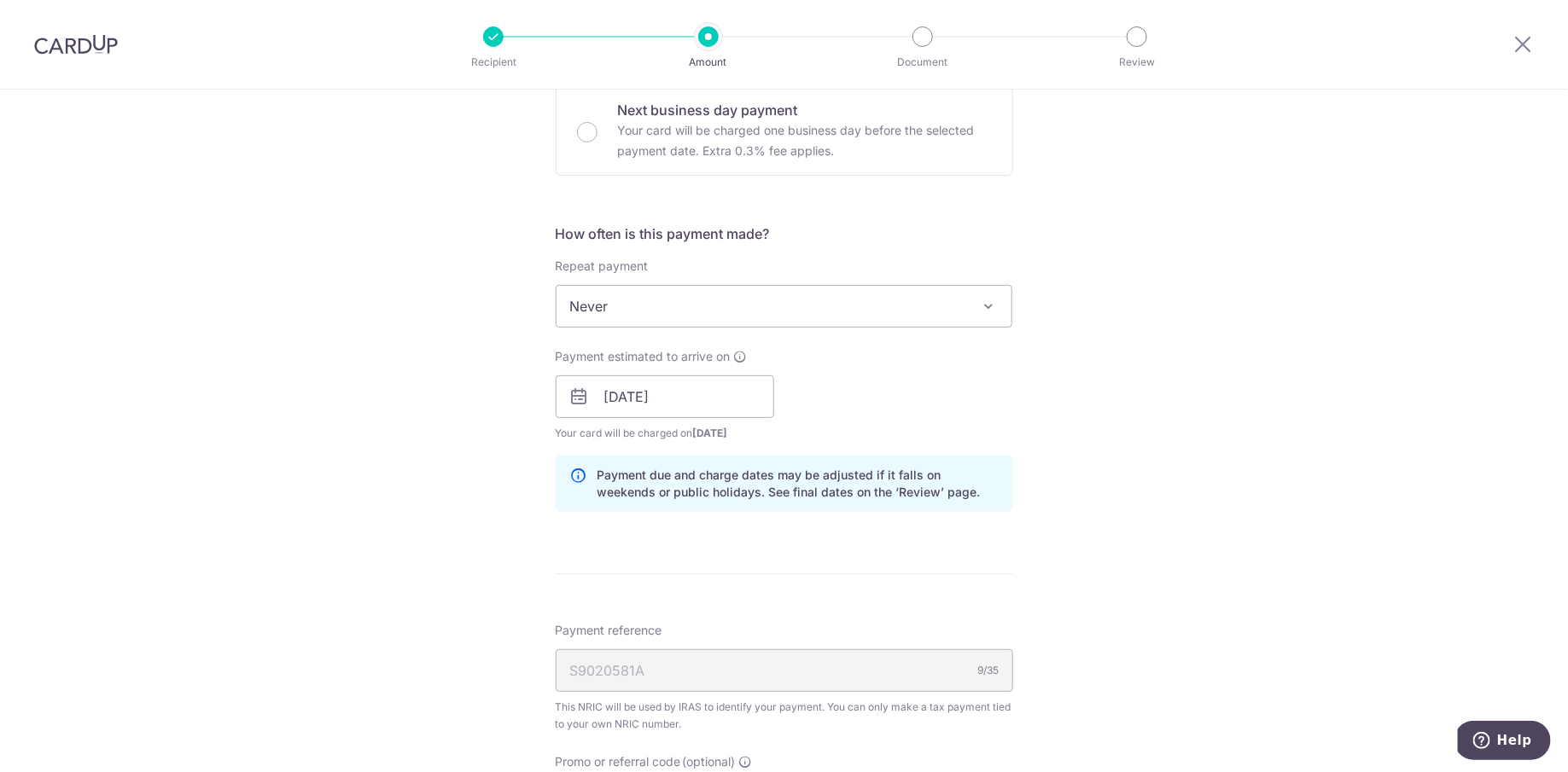
click at [861, 422] on div "Payment estimated to arrive on 17/10/2025 Prev Next Oct Nov Dec 2025 2026 2027 …" at bounding box center [784, 395] width 478 height 94
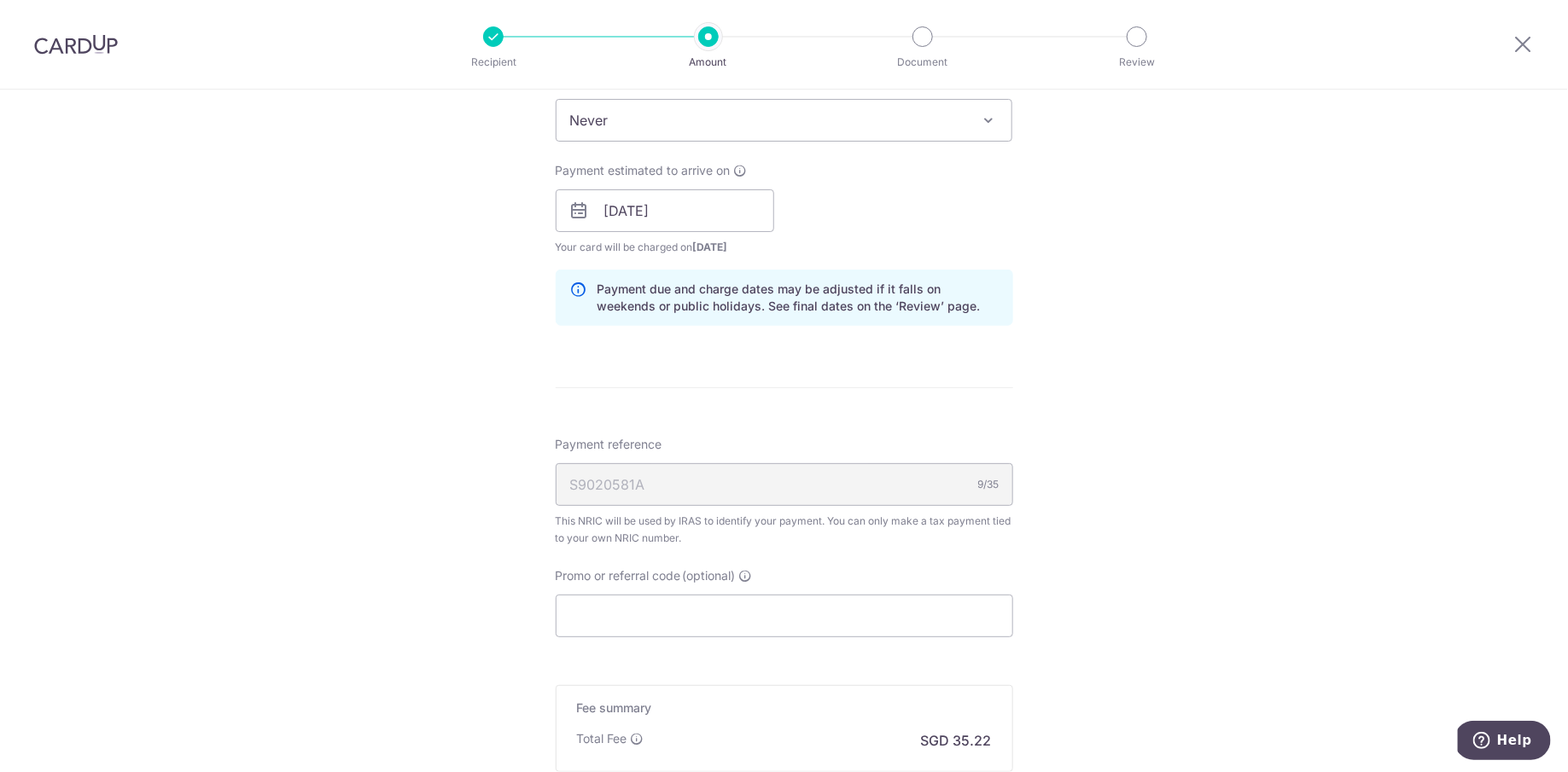
scroll to position [918, 0]
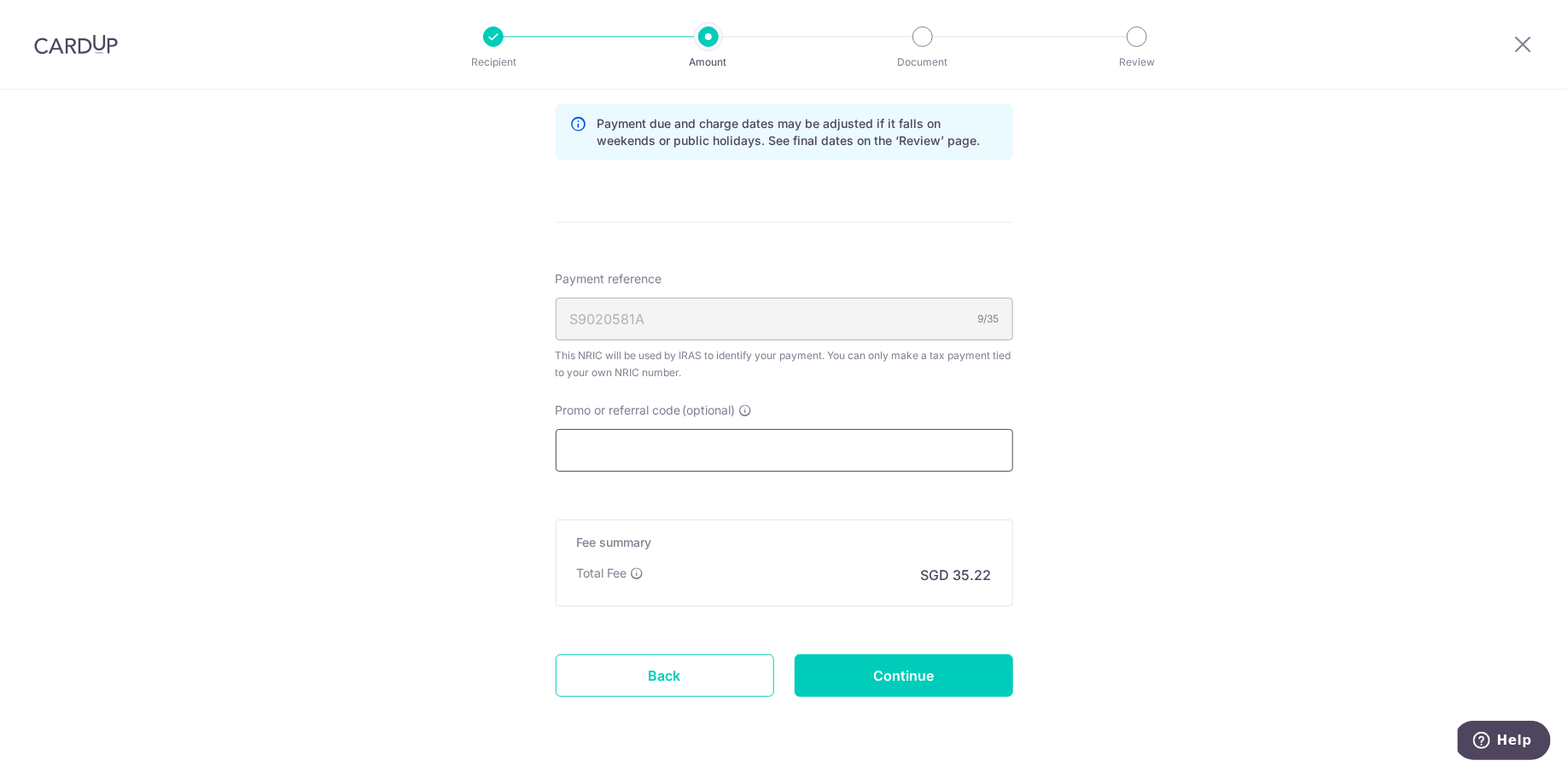
click at [662, 438] on input "Promo or referral code (optional)" at bounding box center [784, 450] width 457 height 43
click at [960, 666] on input "Continue" at bounding box center [903, 676] width 218 height 43
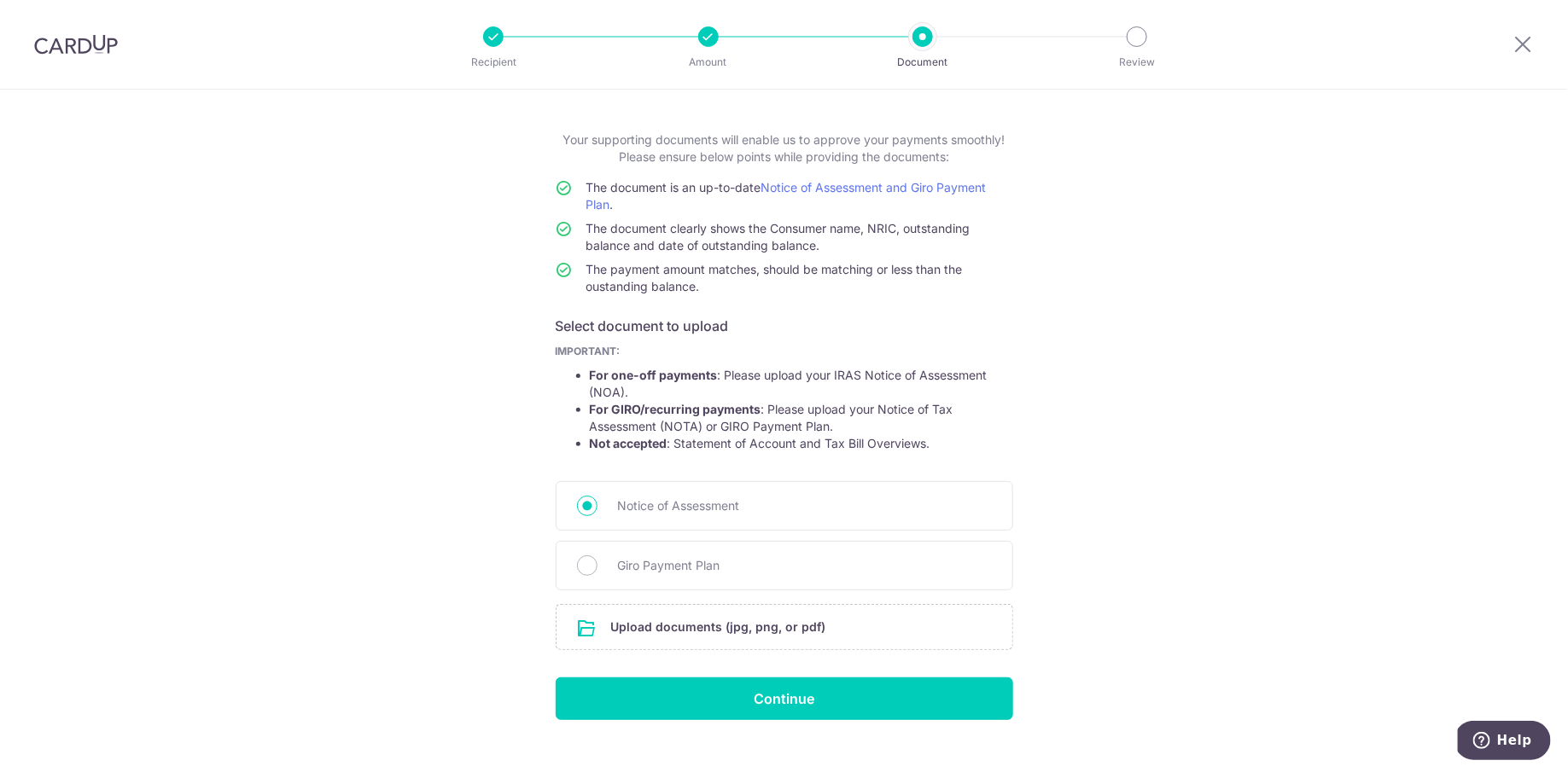
scroll to position [96, 0]
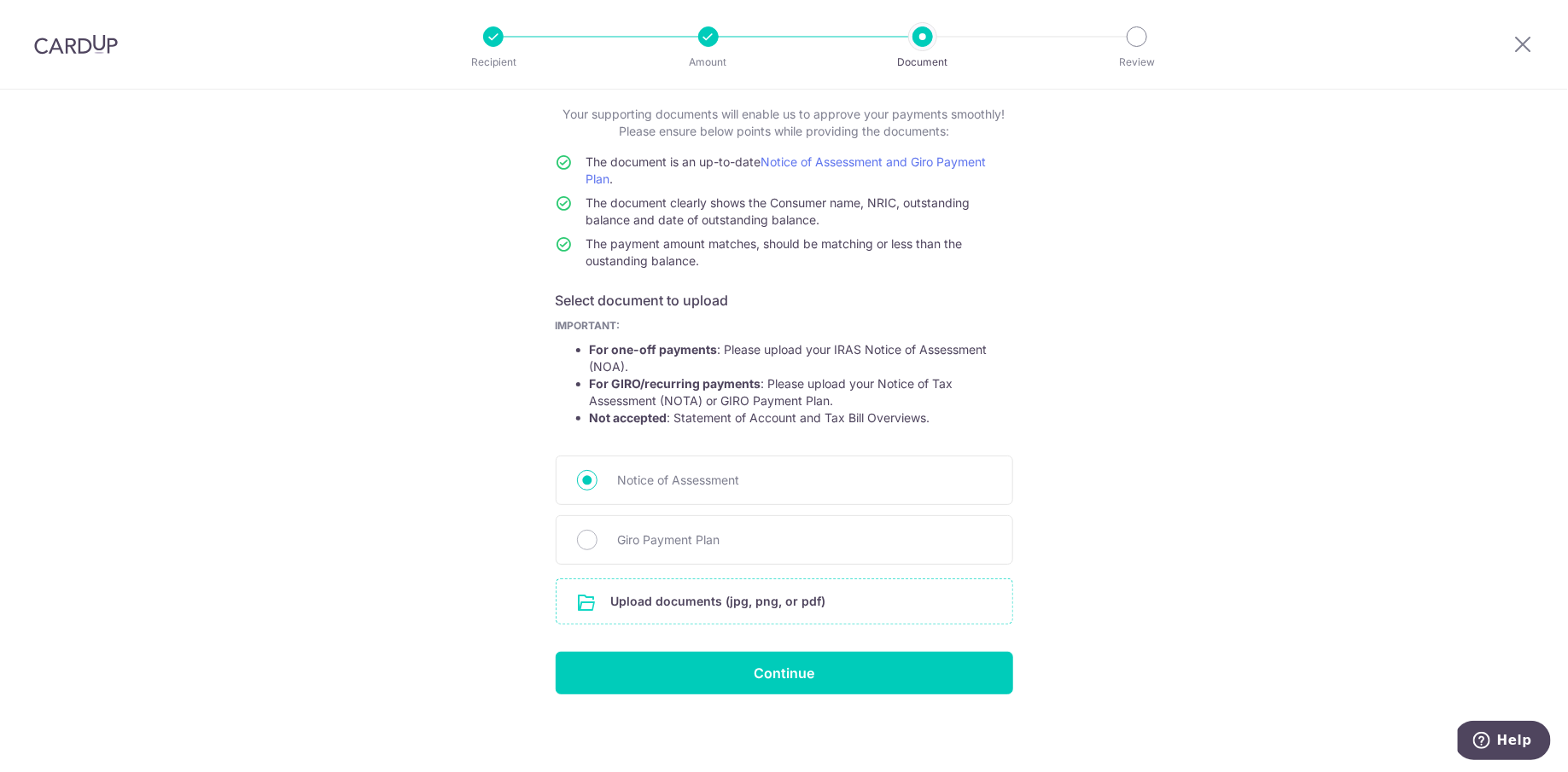
click at [747, 602] on input "file" at bounding box center [785, 601] width 456 height 45
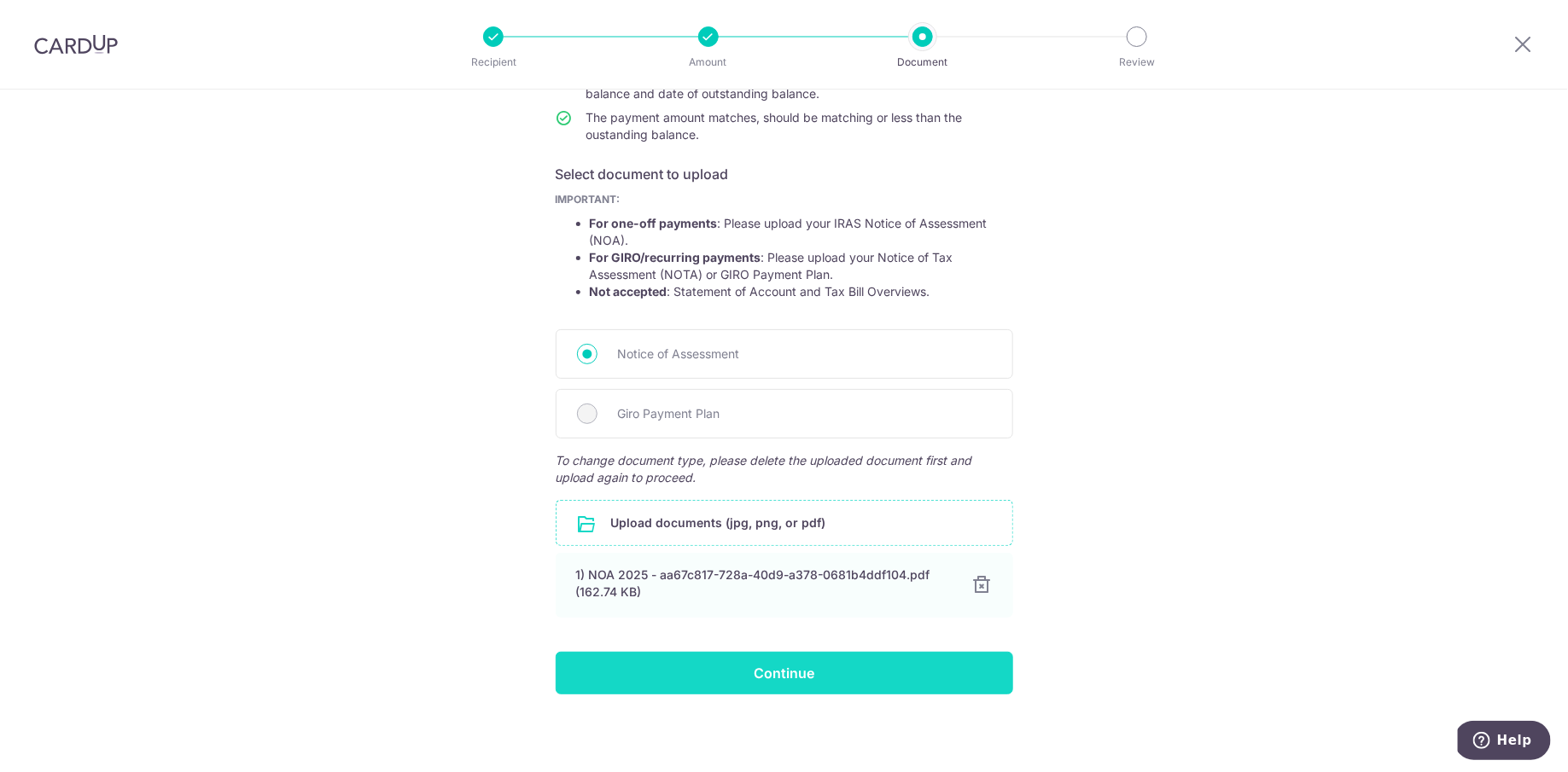
scroll to position [222, 0]
click at [765, 661] on input "Continue" at bounding box center [784, 674] width 457 height 43
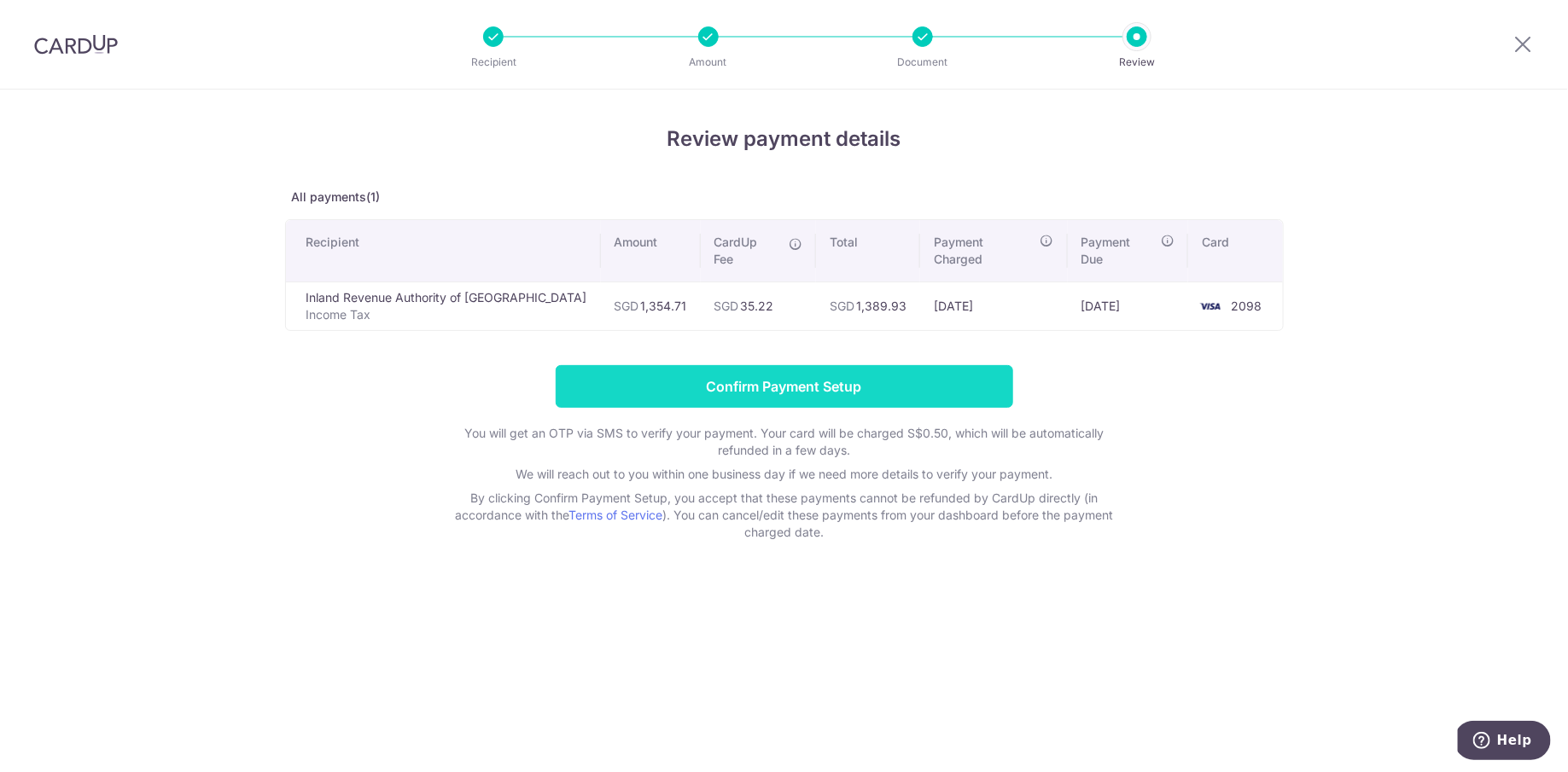
click at [812, 365] on input "Confirm Payment Setup" at bounding box center [784, 386] width 457 height 43
